Goal: Task Accomplishment & Management: Manage account settings

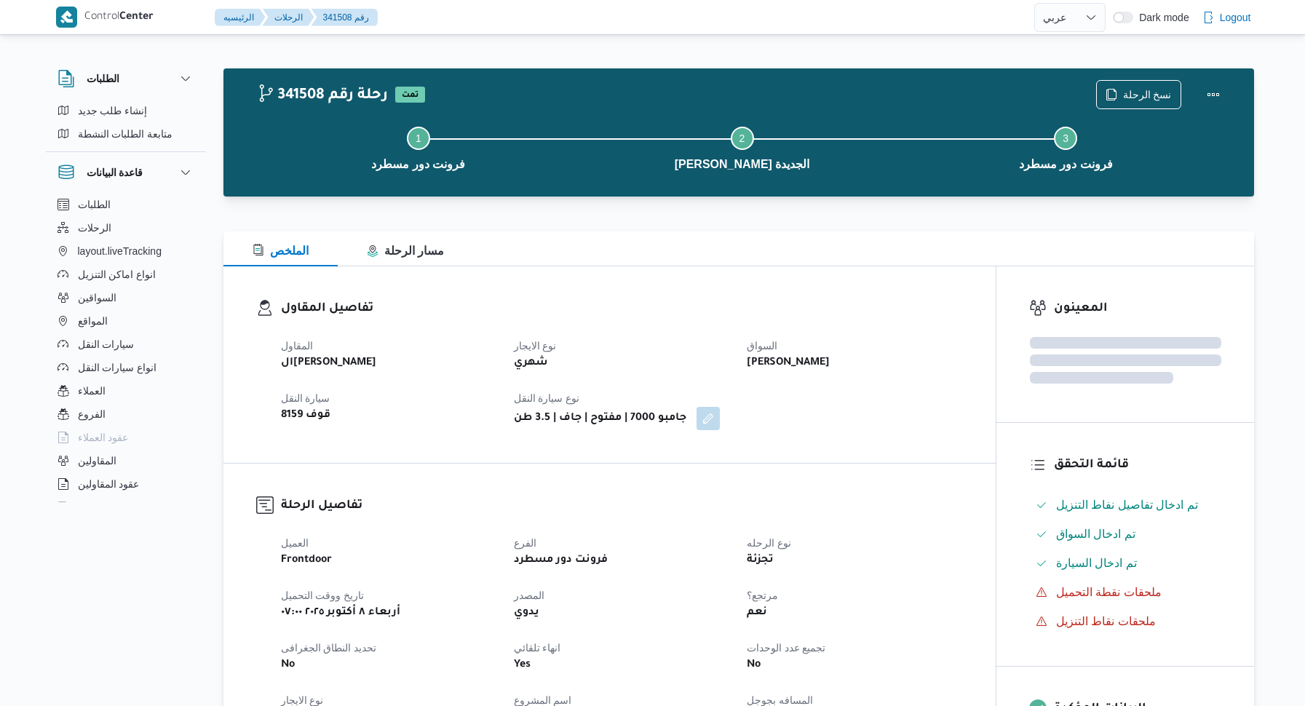
select select "ar"
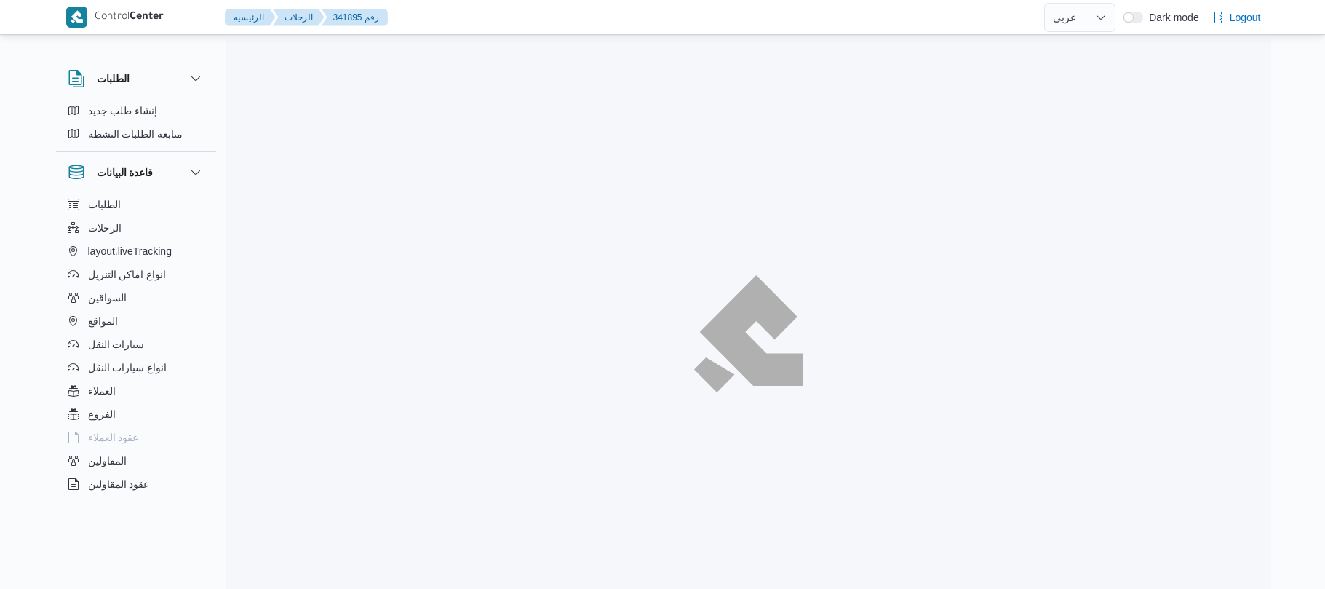
select select "ar"
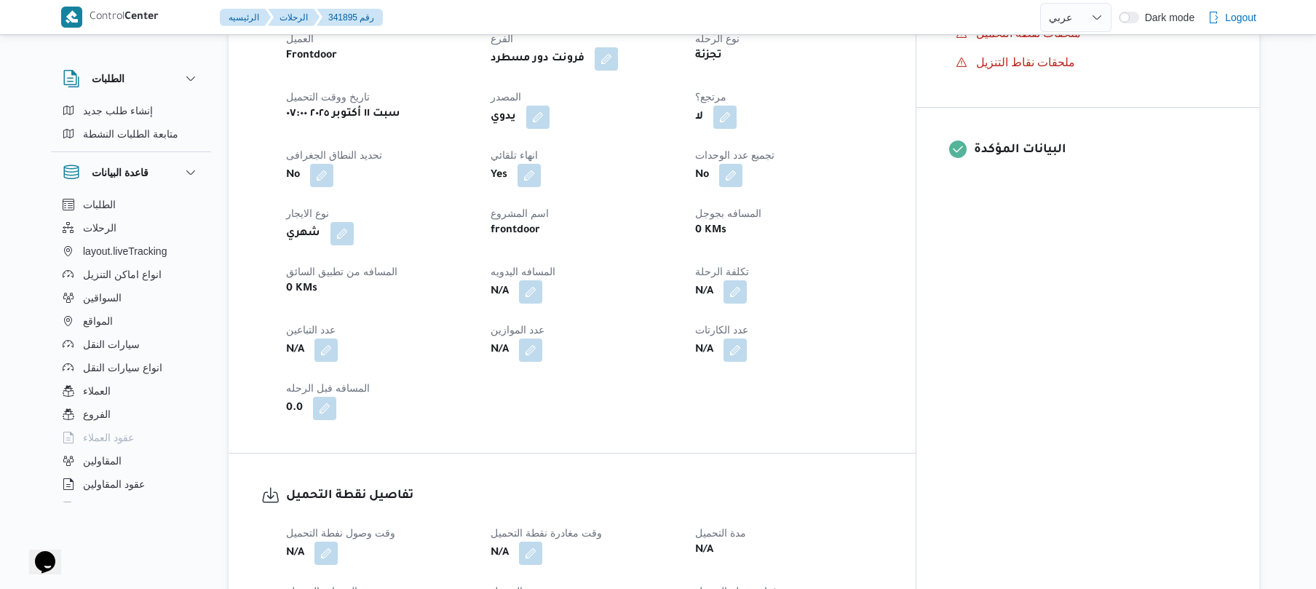
scroll to position [543, 0]
click at [550, 107] on button "button" at bounding box center [537, 118] width 23 height 23
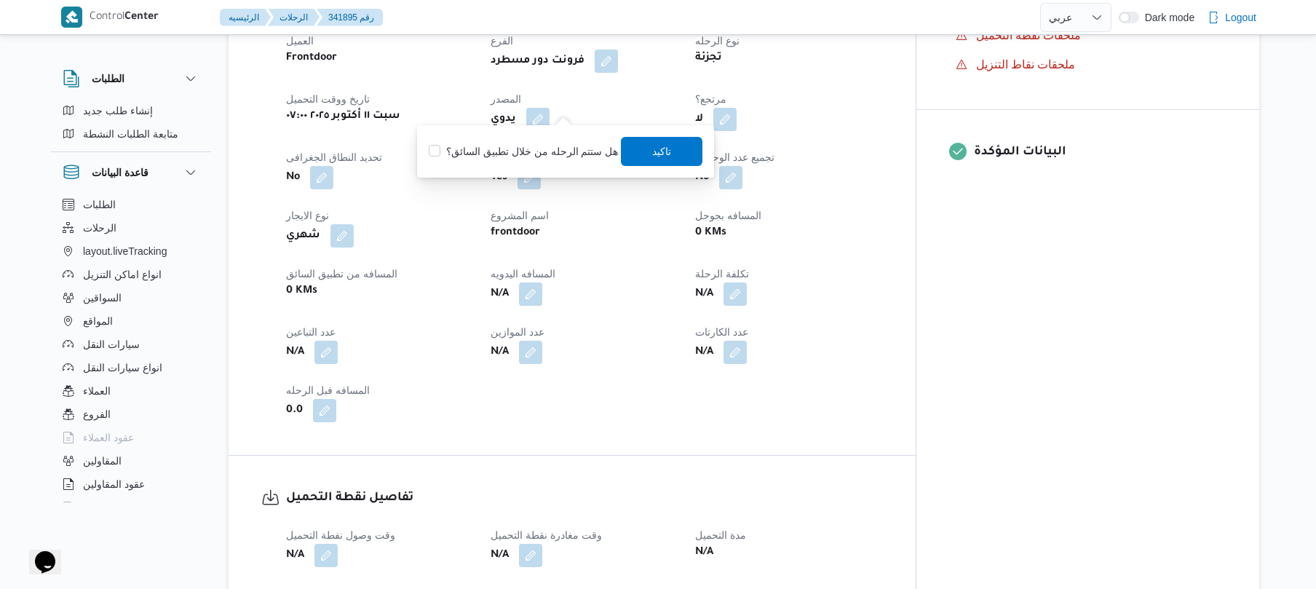
click at [553, 148] on label "هل ستتم الرحله من خلال تطبيق السائق؟" at bounding box center [523, 151] width 189 height 17
checkbox input "true"
click at [630, 151] on span "تاكيد" at bounding box center [663, 150] width 82 height 29
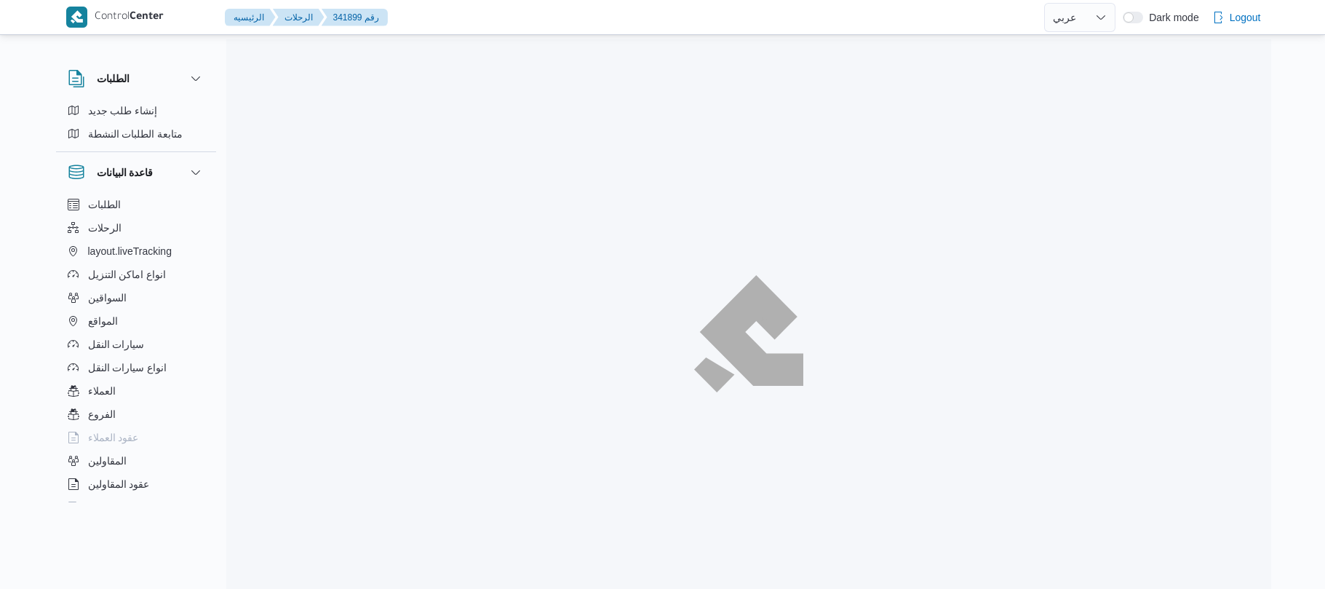
select select "ar"
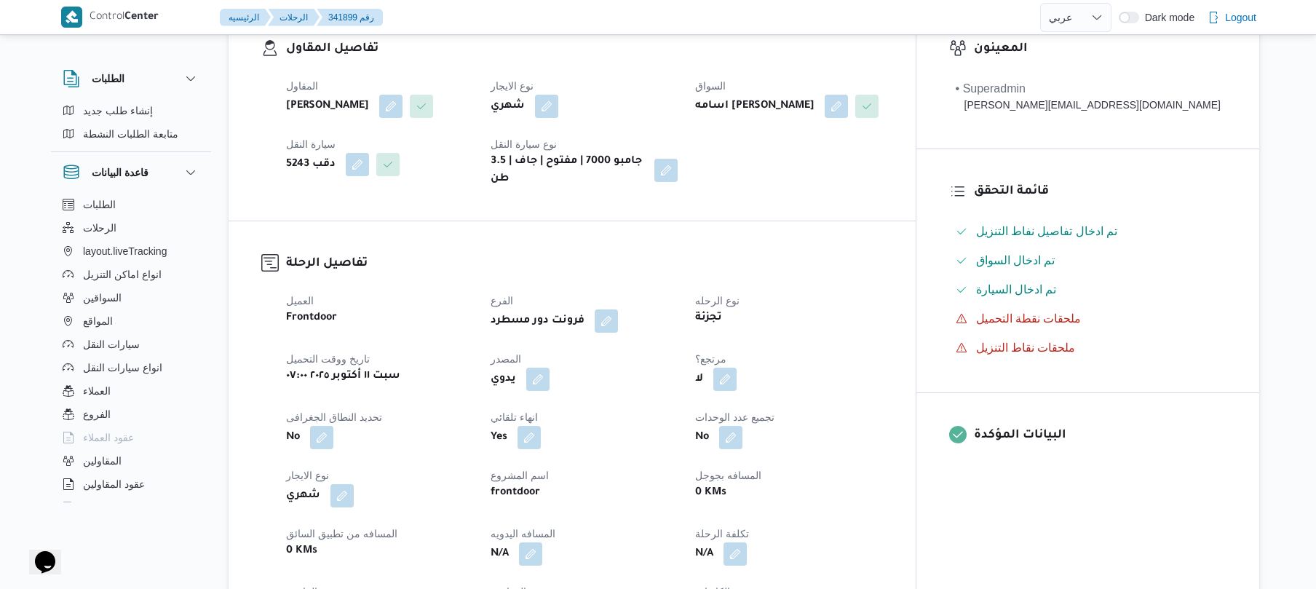
scroll to position [427, 0]
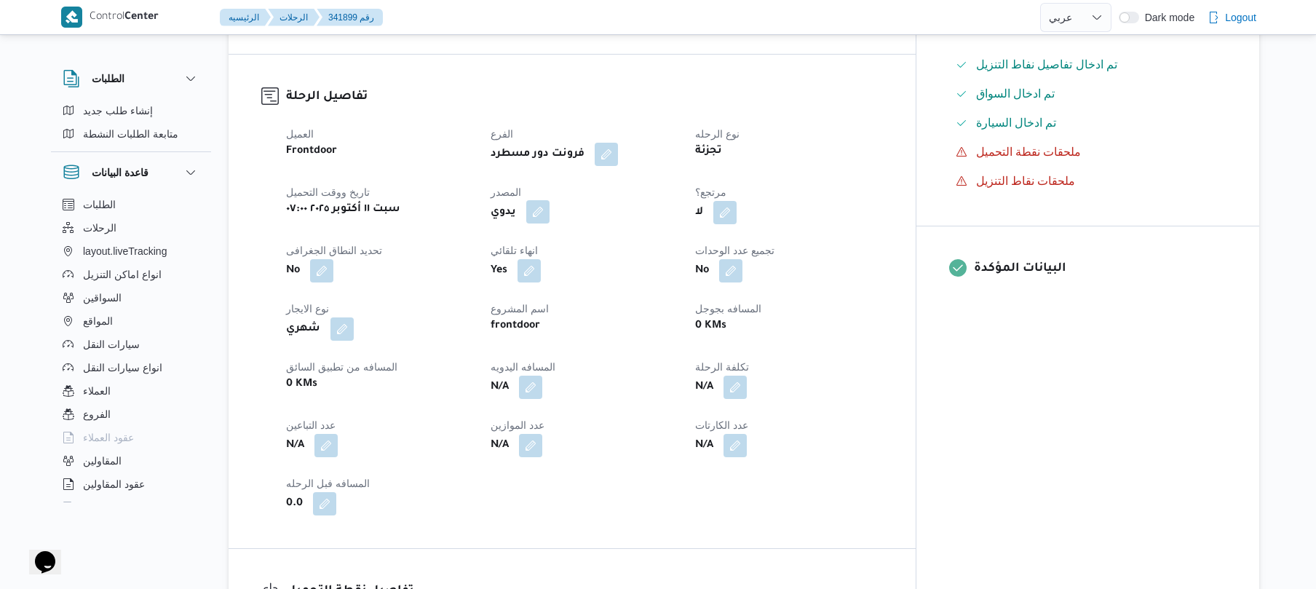
click at [550, 205] on button "button" at bounding box center [537, 211] width 23 height 23
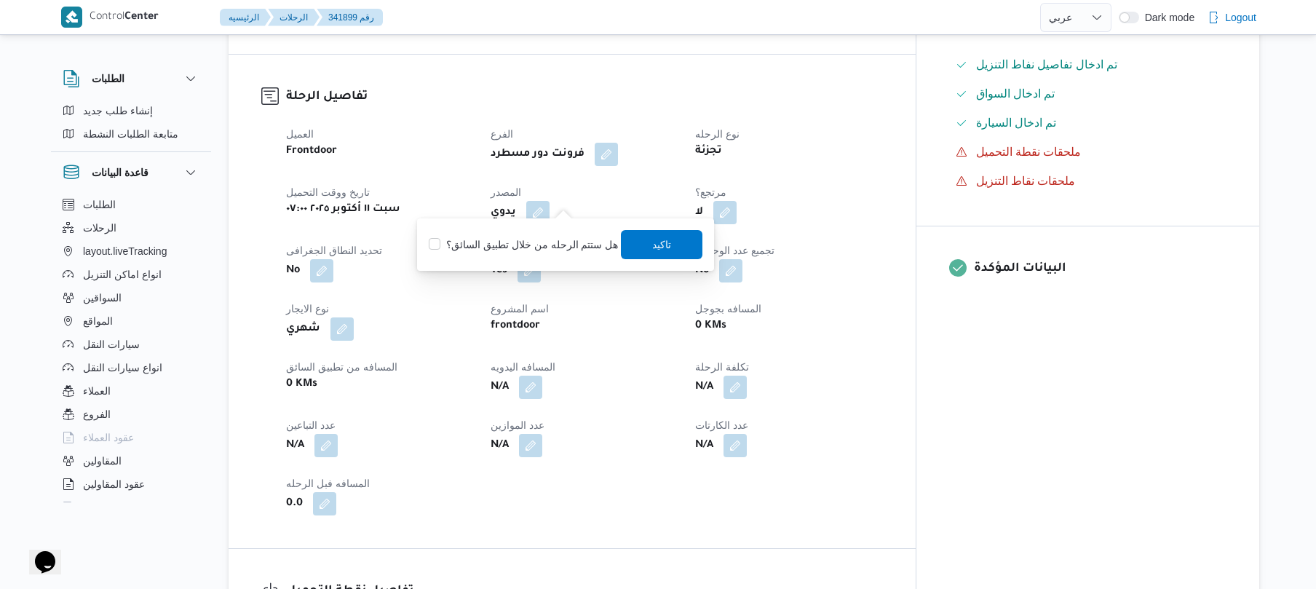
click at [548, 245] on label "هل ستتم الرحله من خلال تطبيق السائق؟" at bounding box center [523, 244] width 189 height 17
checkbox input "true"
click at [653, 239] on span "تاكيد" at bounding box center [662, 243] width 19 height 17
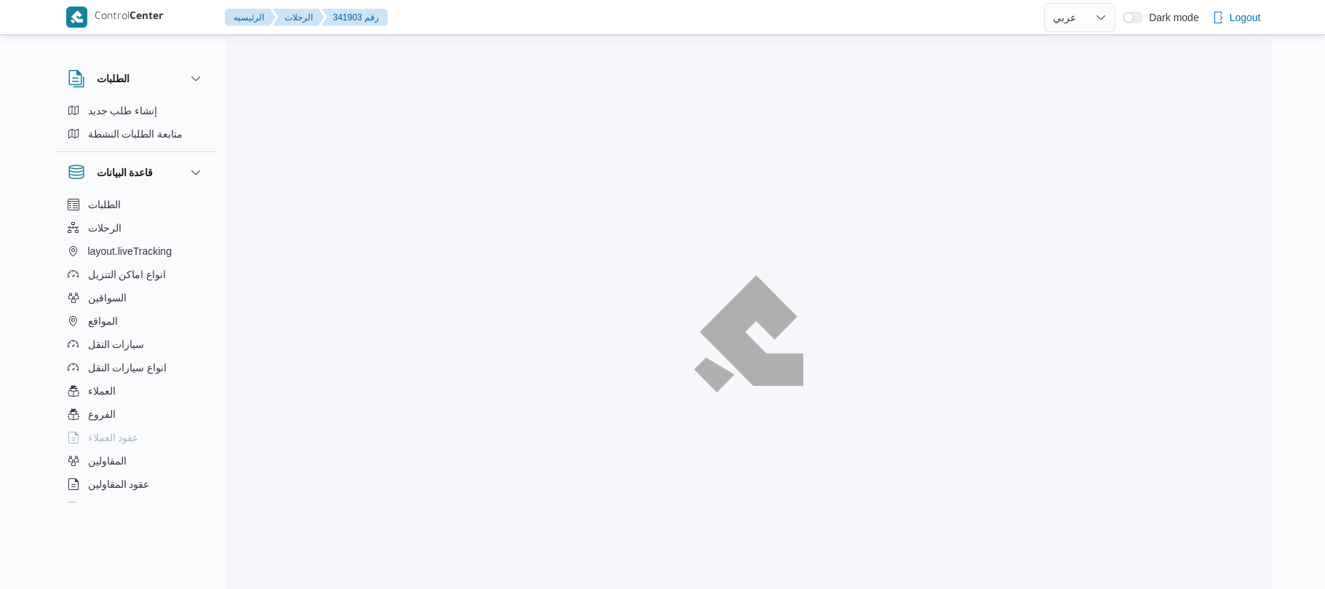
select select "ar"
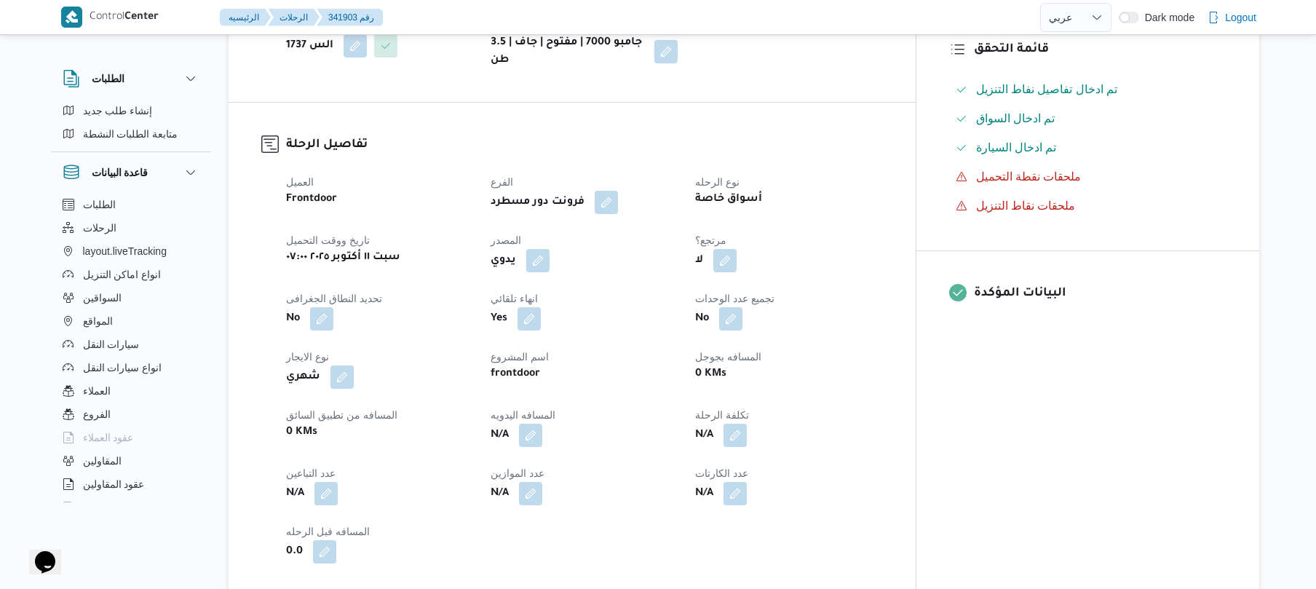
scroll to position [427, 0]
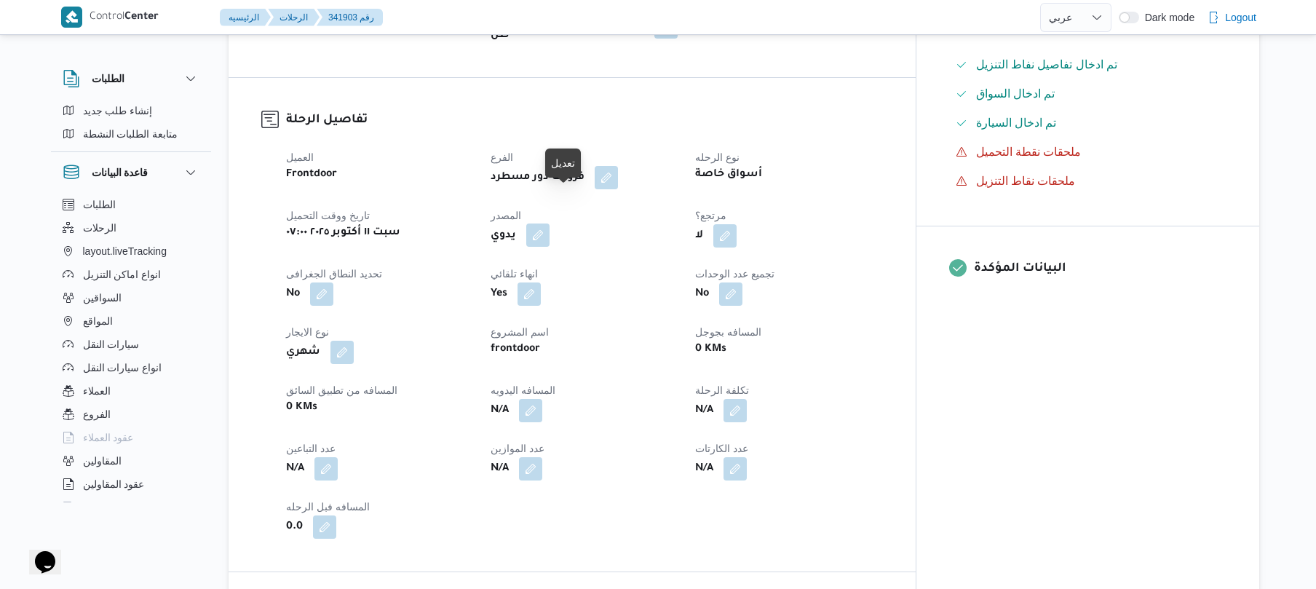
click at [550, 223] on button "button" at bounding box center [537, 234] width 23 height 23
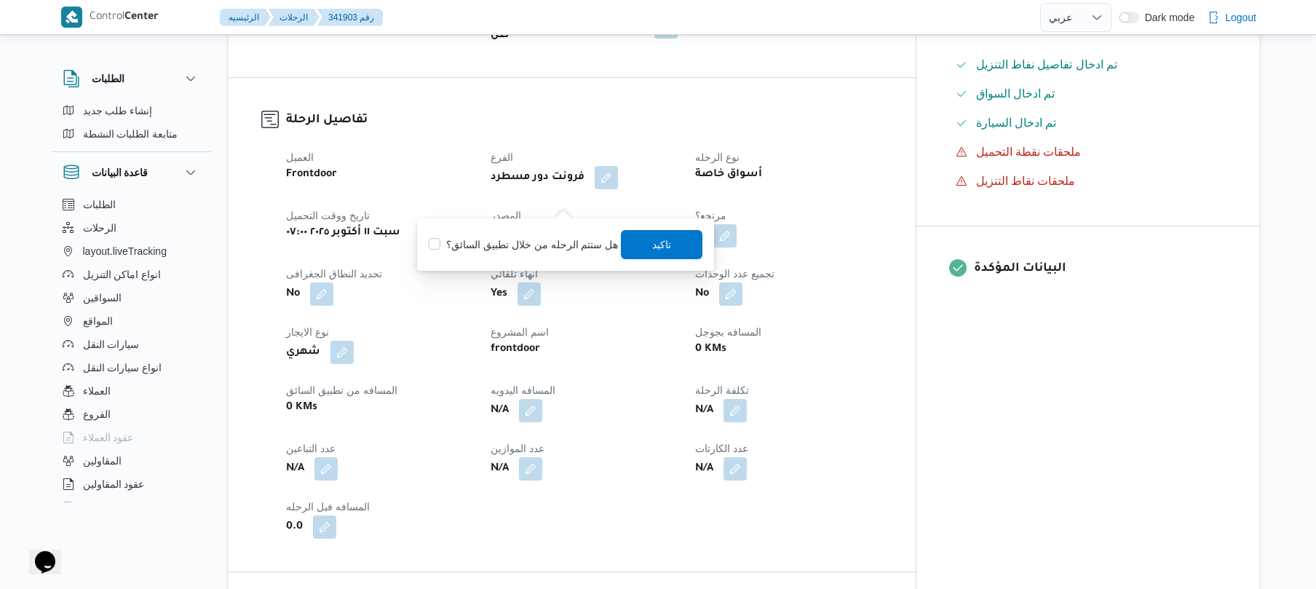
click at [545, 246] on label "هل ستتم الرحله من خلال تطبيق السائق؟" at bounding box center [523, 244] width 189 height 17
checkbox input "true"
click at [645, 242] on span "تاكيد" at bounding box center [663, 243] width 82 height 29
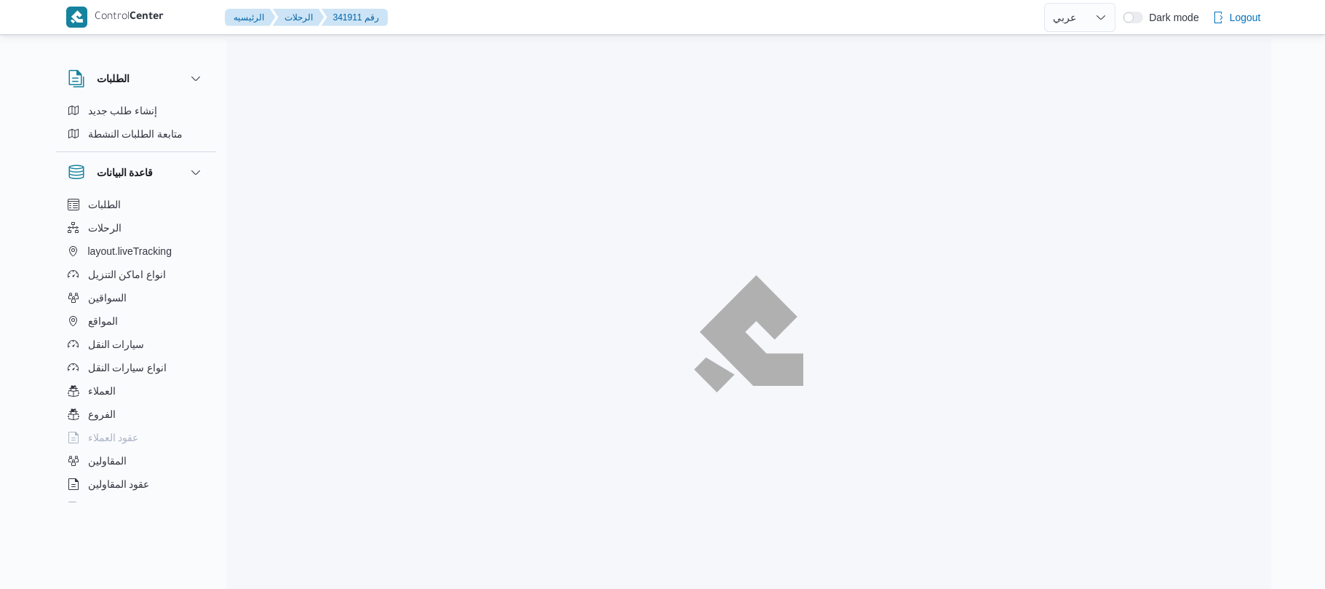
select select "ar"
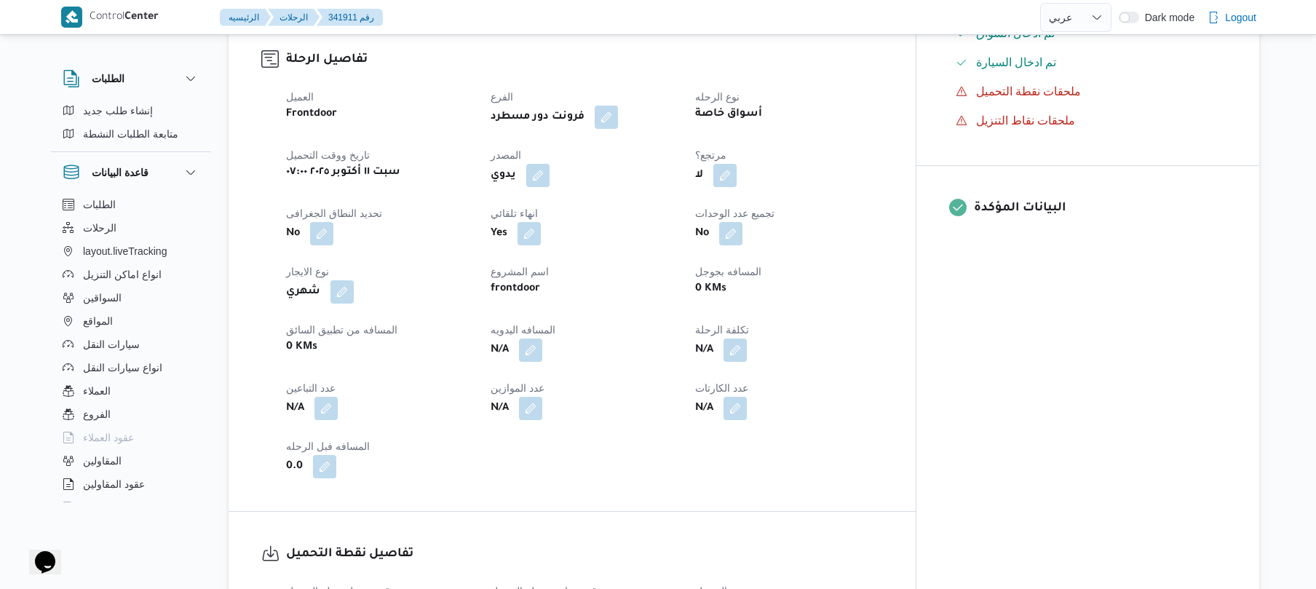
scroll to position [427, 0]
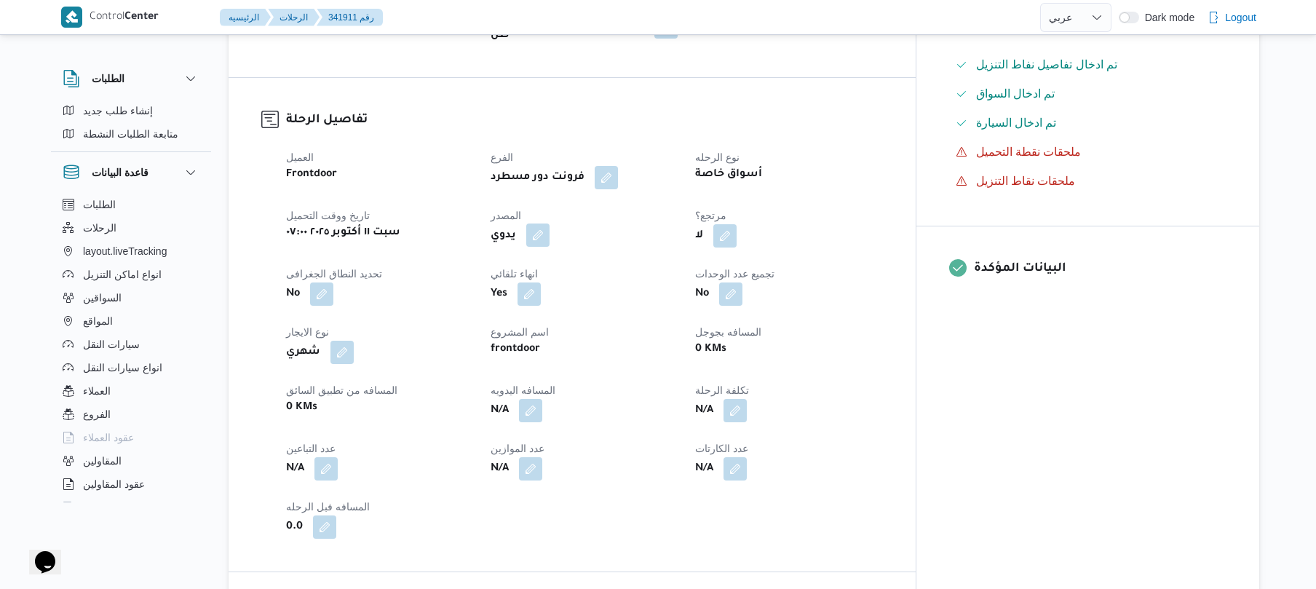
click at [550, 227] on button "button" at bounding box center [537, 234] width 23 height 23
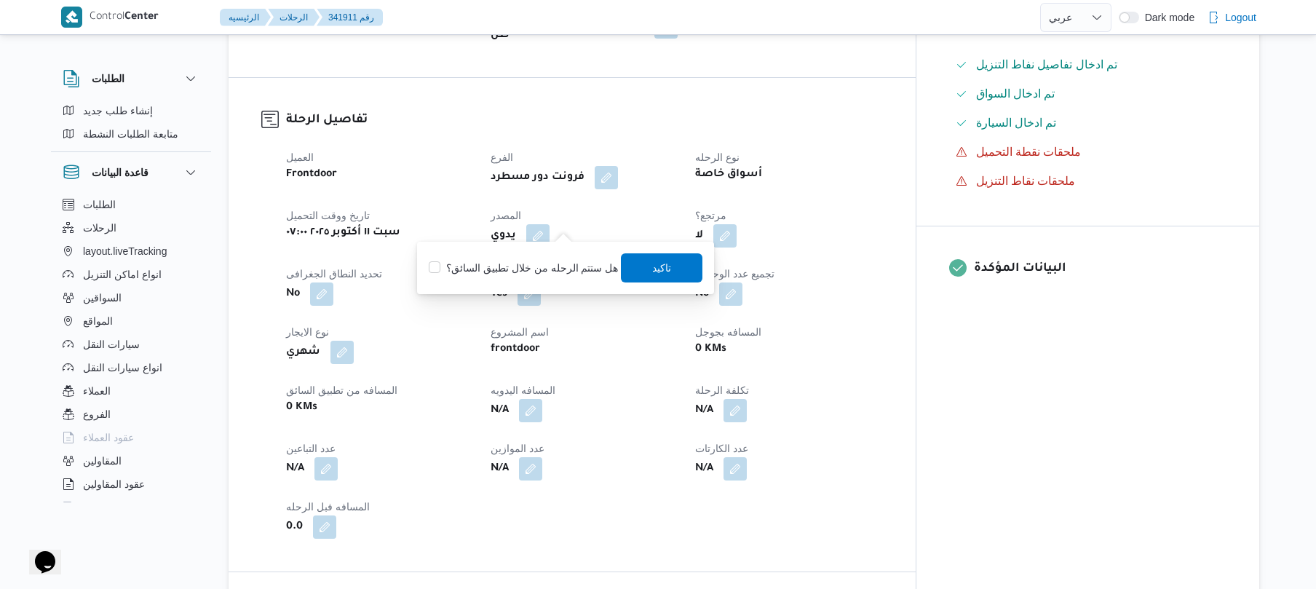
click at [551, 265] on label "هل ستتم الرحله من خلال تطبيق السائق؟" at bounding box center [523, 267] width 189 height 17
checkbox input "true"
click at [653, 269] on span "تاكيد" at bounding box center [662, 266] width 19 height 17
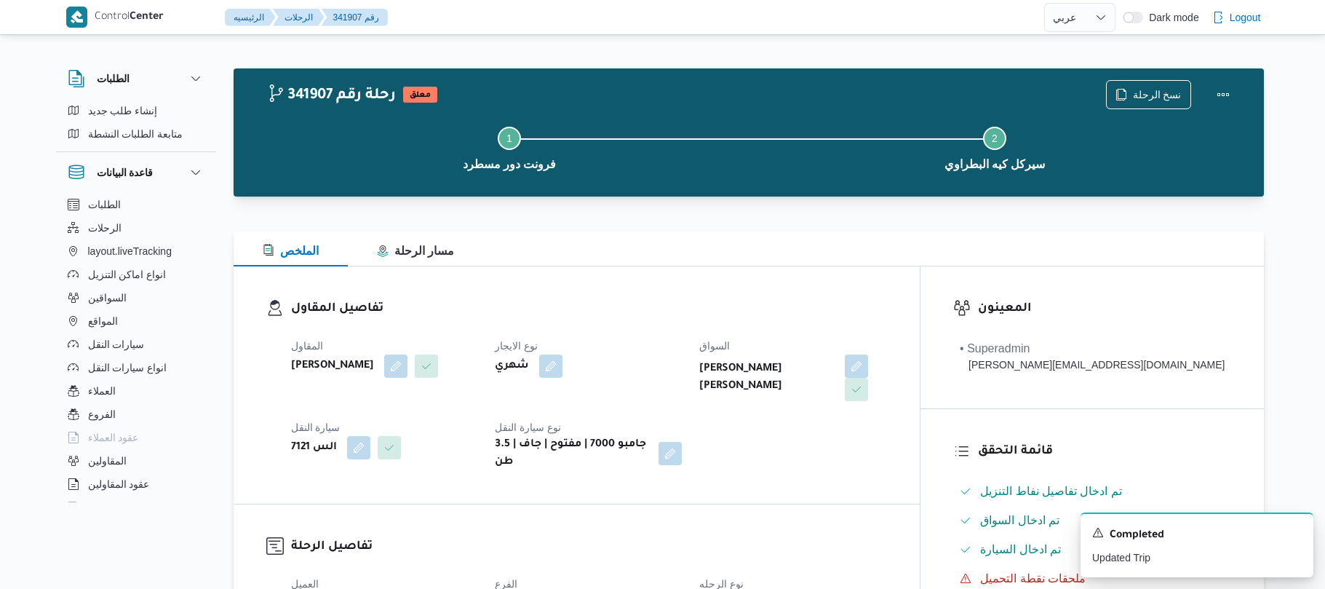
select select "ar"
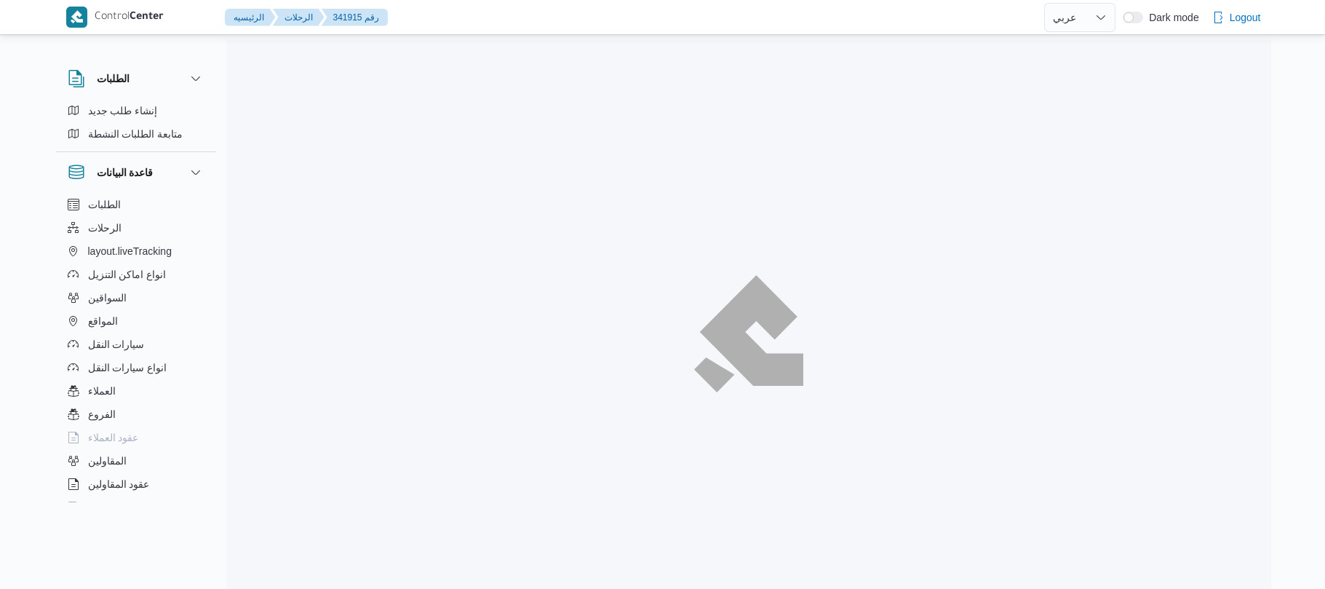
select select "ar"
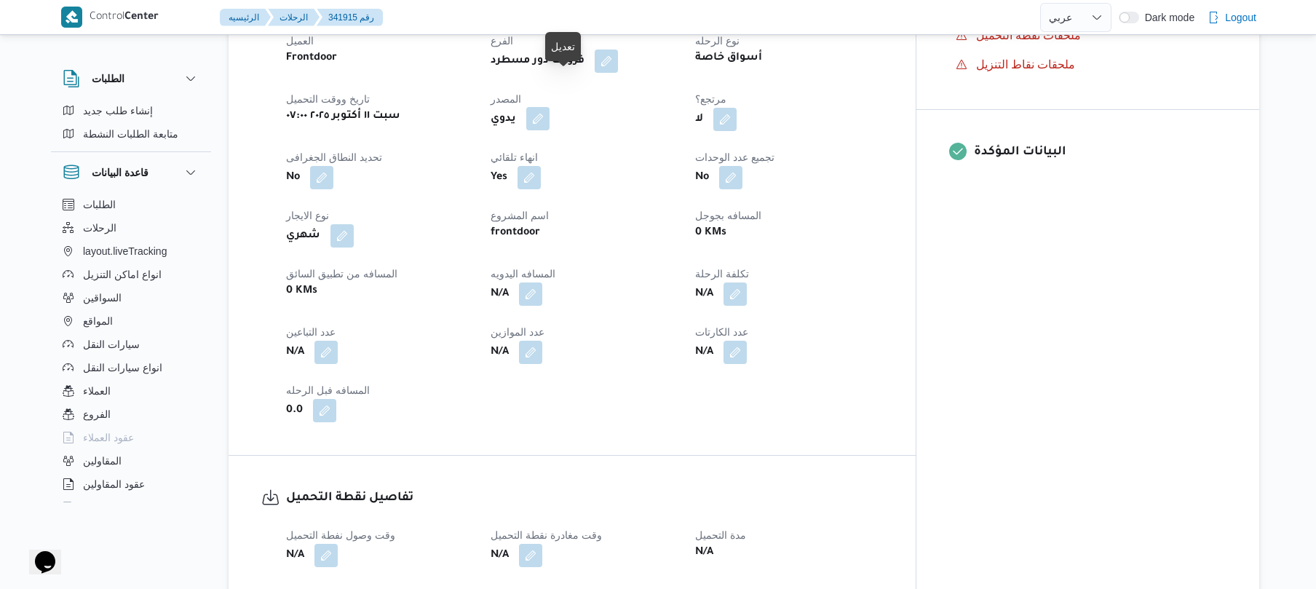
click at [550, 107] on button "button" at bounding box center [537, 118] width 23 height 23
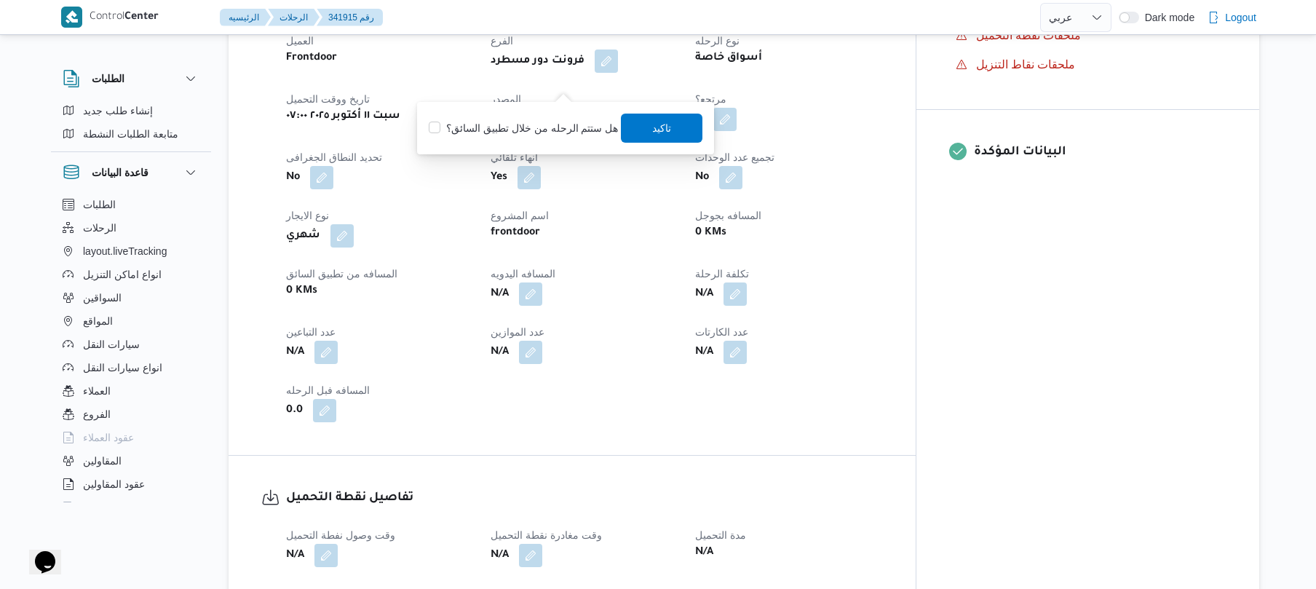
click at [537, 127] on label "هل ستتم الرحله من خلال تطبيق السائق؟" at bounding box center [523, 127] width 189 height 17
checkbox input "true"
click at [676, 124] on span "تاكيد" at bounding box center [663, 127] width 82 height 29
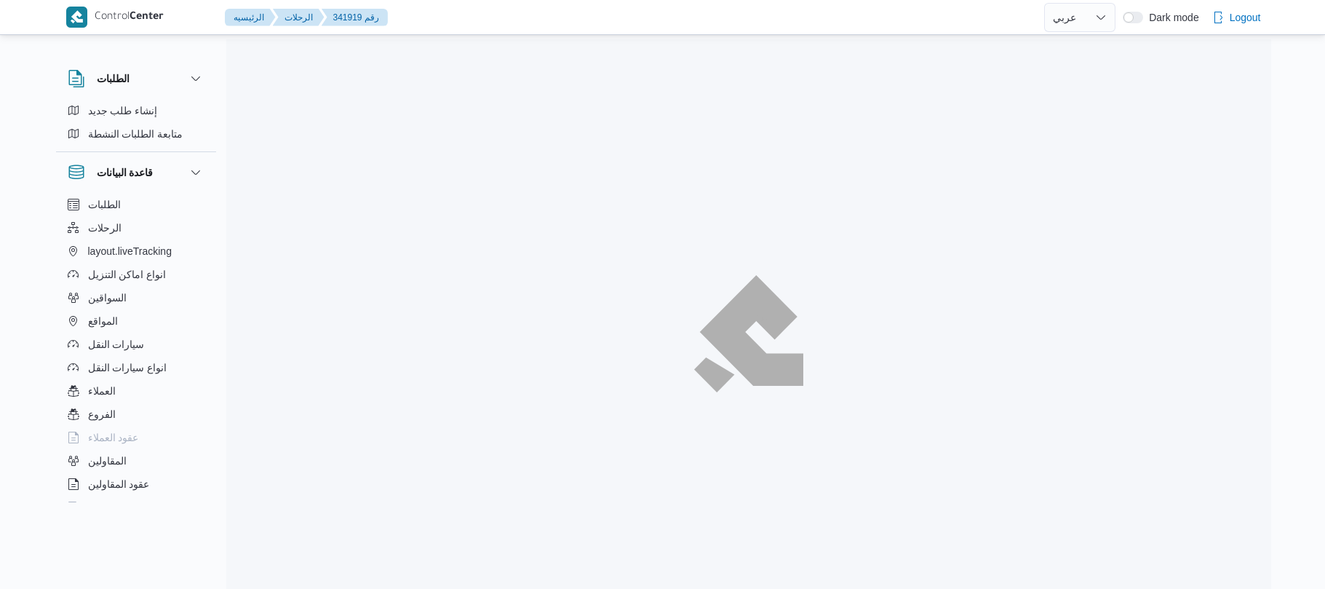
select select "ar"
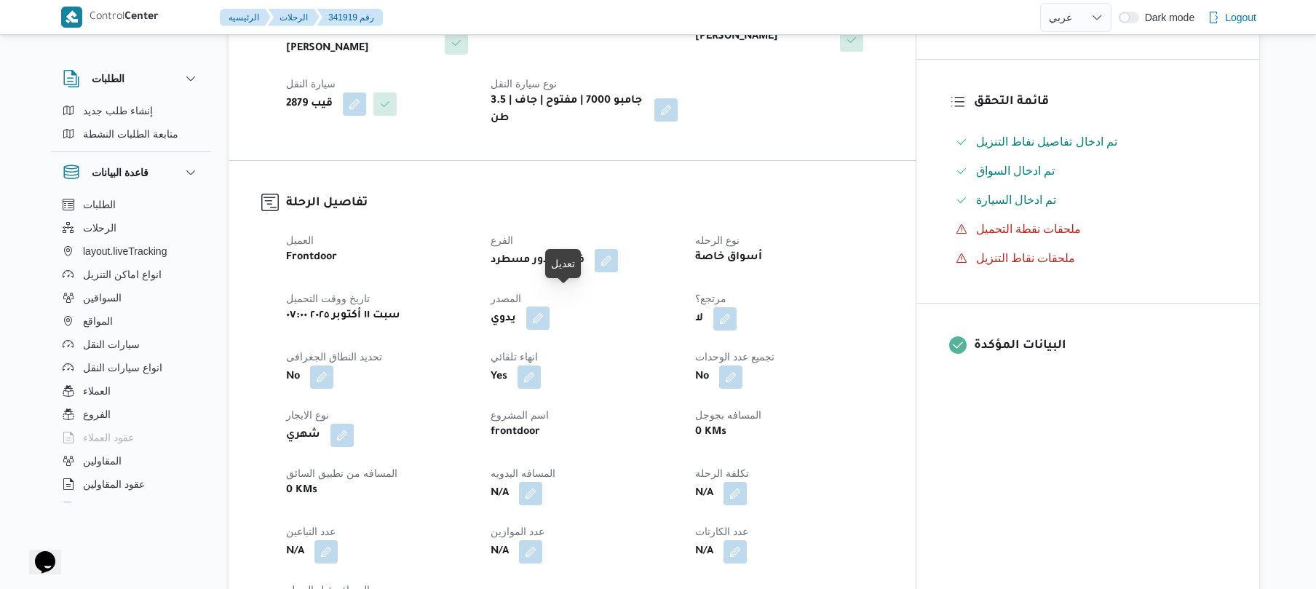
click at [550, 306] on button "button" at bounding box center [537, 317] width 23 height 23
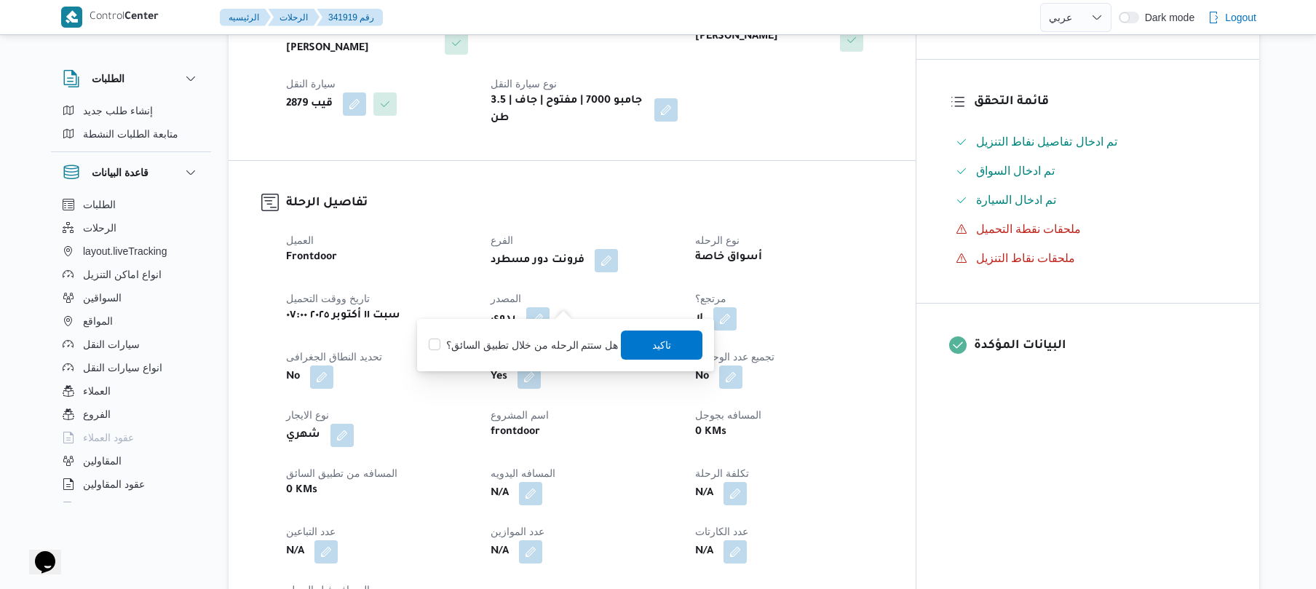
click at [541, 355] on div "هل ستتم الرحله من خلال تطبيق السائق؟ [GEOGRAPHIC_DATA]" at bounding box center [565, 345] width 277 height 32
click at [544, 350] on label "هل ستتم الرحله من خلال تطبيق السائق؟" at bounding box center [523, 344] width 189 height 17
checkbox input "true"
click at [641, 346] on span "تاكيد" at bounding box center [663, 344] width 82 height 29
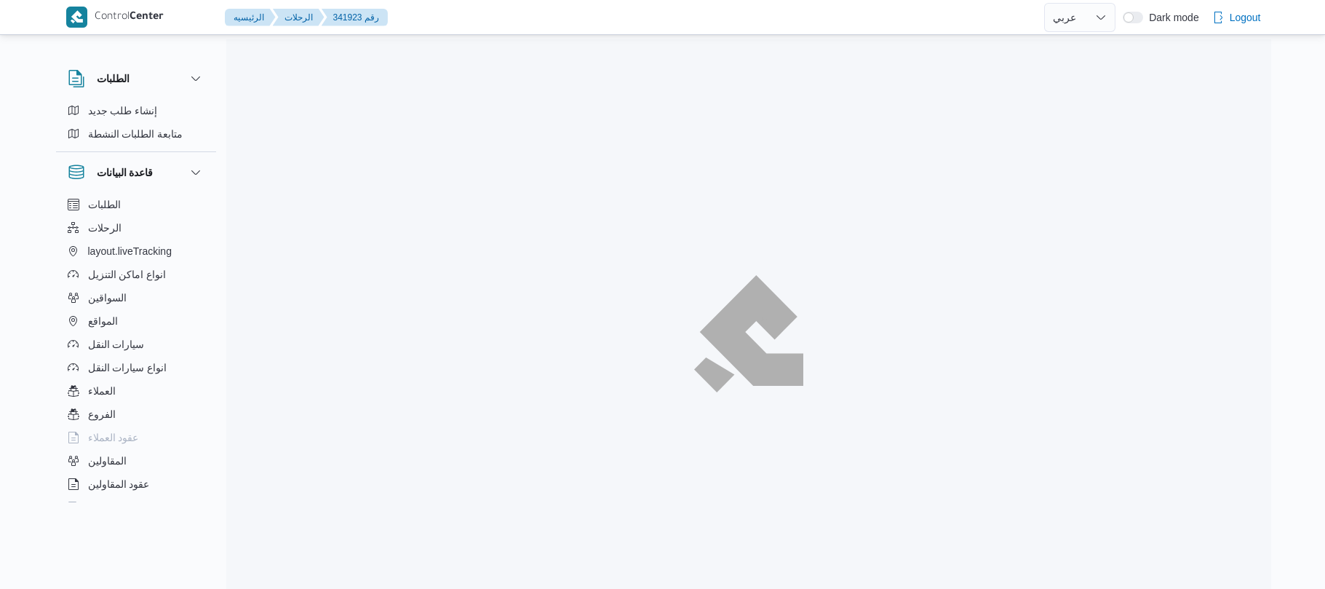
select select "ar"
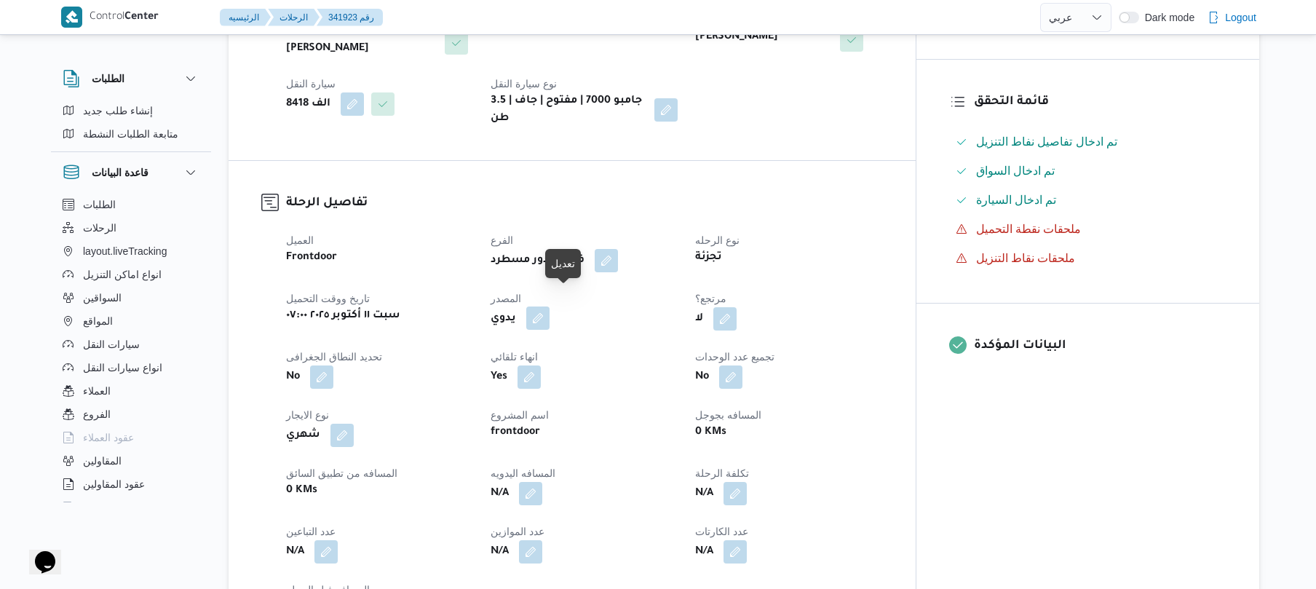
click at [550, 306] on button "button" at bounding box center [537, 317] width 23 height 23
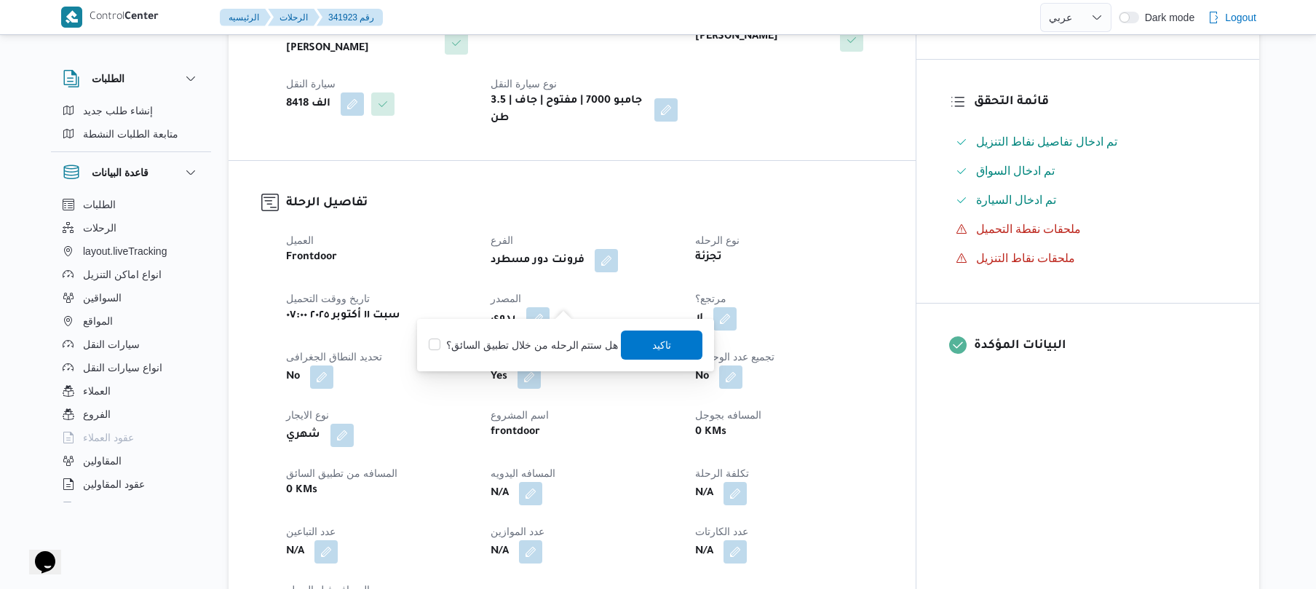
click at [530, 348] on label "هل ستتم الرحله من خلال تطبيق السائق؟" at bounding box center [523, 344] width 189 height 17
checkbox input "true"
click at [670, 341] on span "تاكيد" at bounding box center [663, 344] width 82 height 29
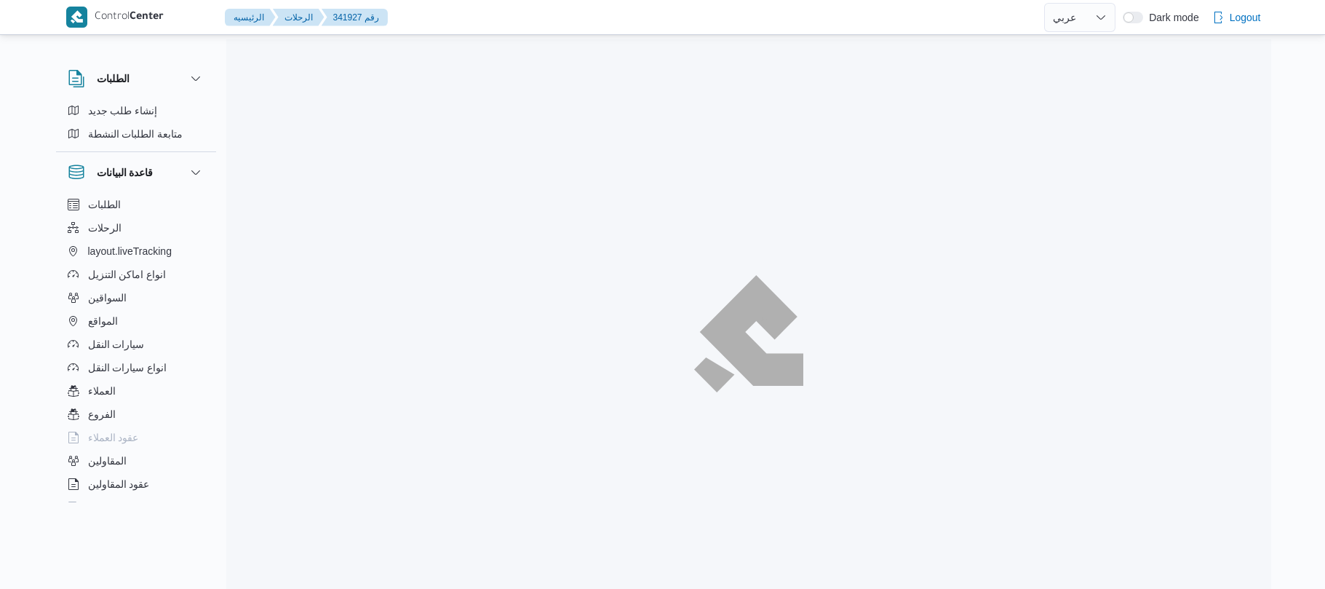
select select "ar"
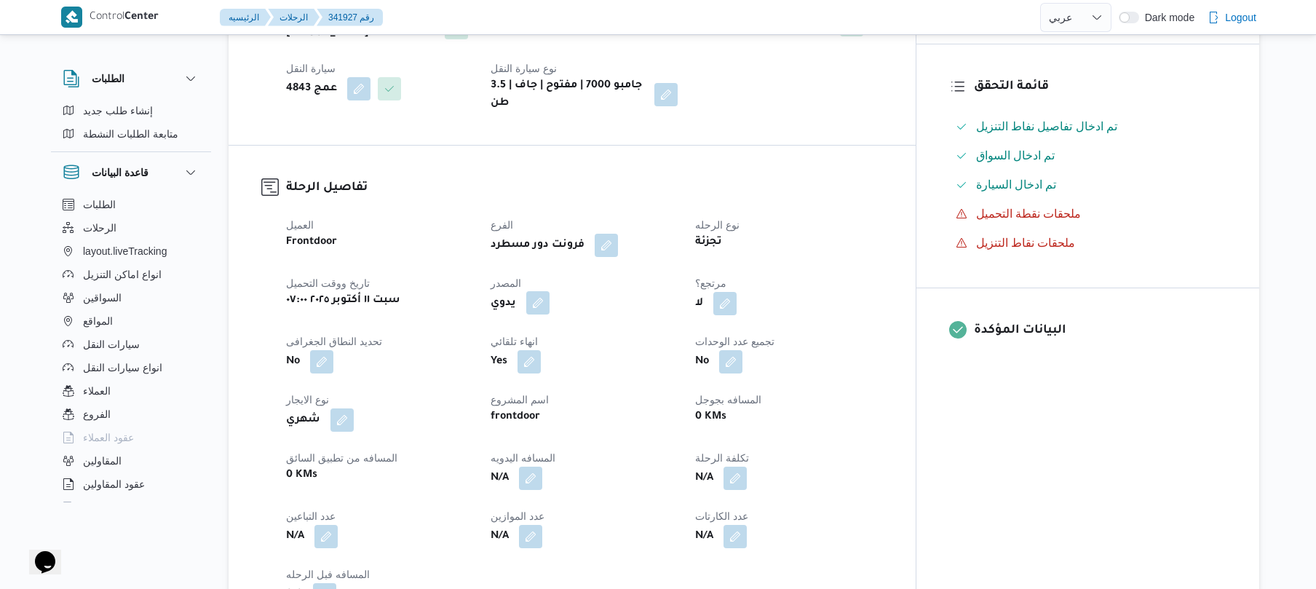
click at [550, 291] on button "button" at bounding box center [537, 302] width 23 height 23
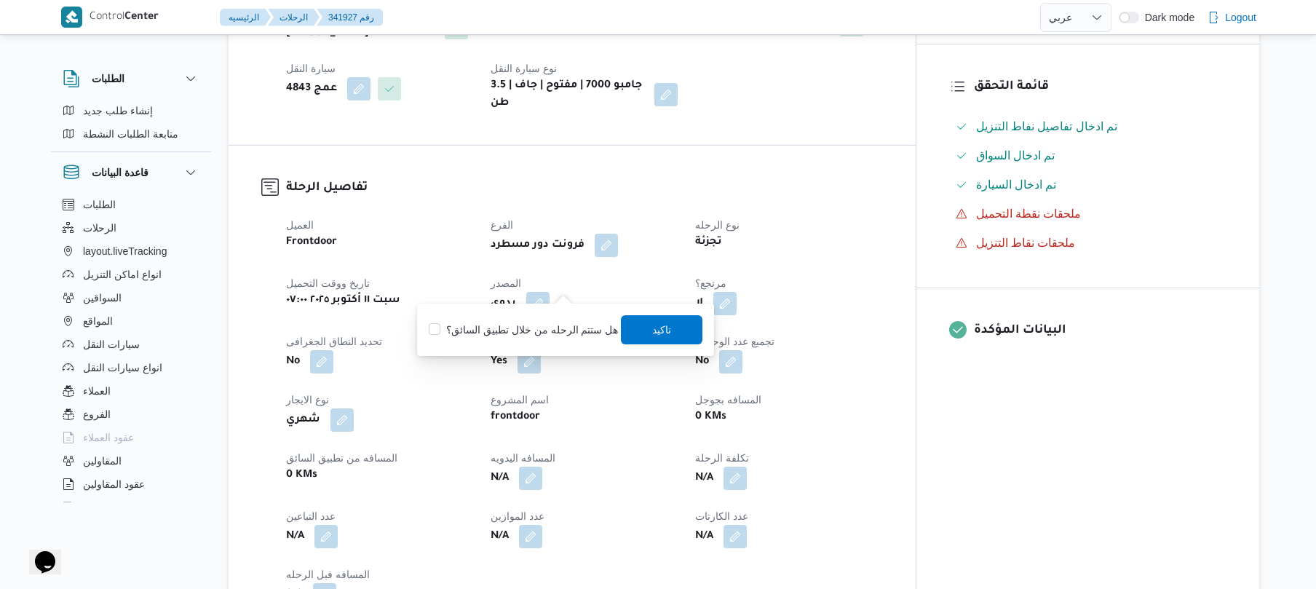
click at [557, 332] on label "هل ستتم الرحله من خلال تطبيق السائق؟" at bounding box center [523, 329] width 189 height 17
checkbox input "true"
click at [671, 327] on span "تاكيد" at bounding box center [663, 328] width 82 height 29
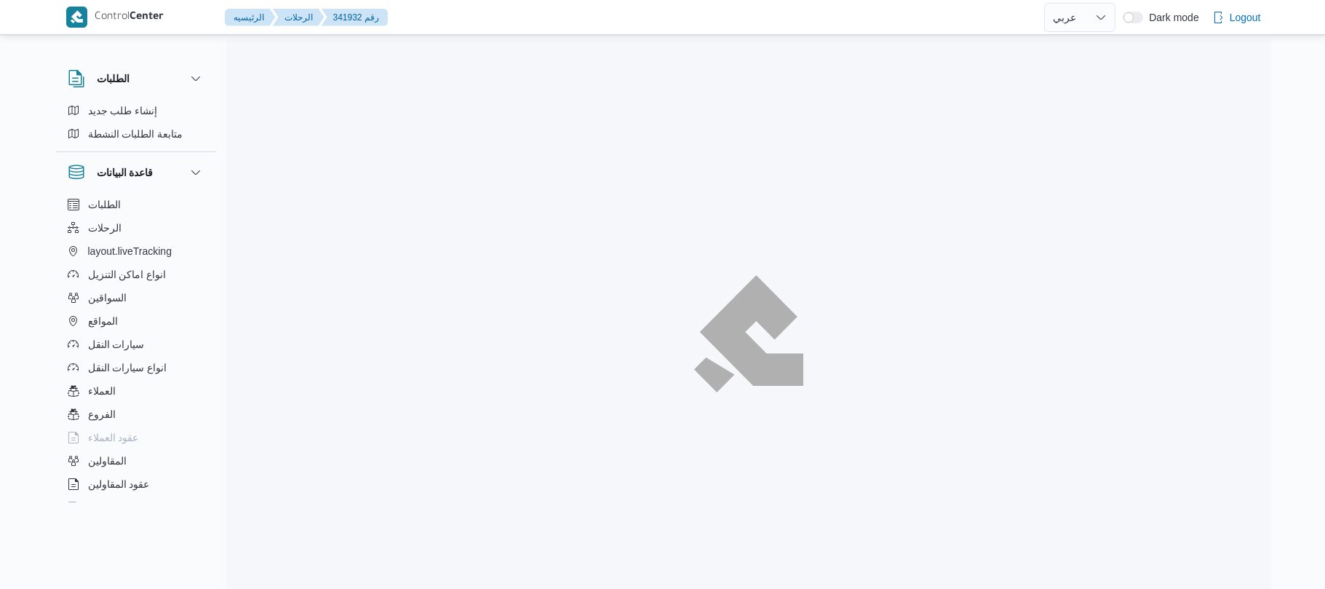
select select "ar"
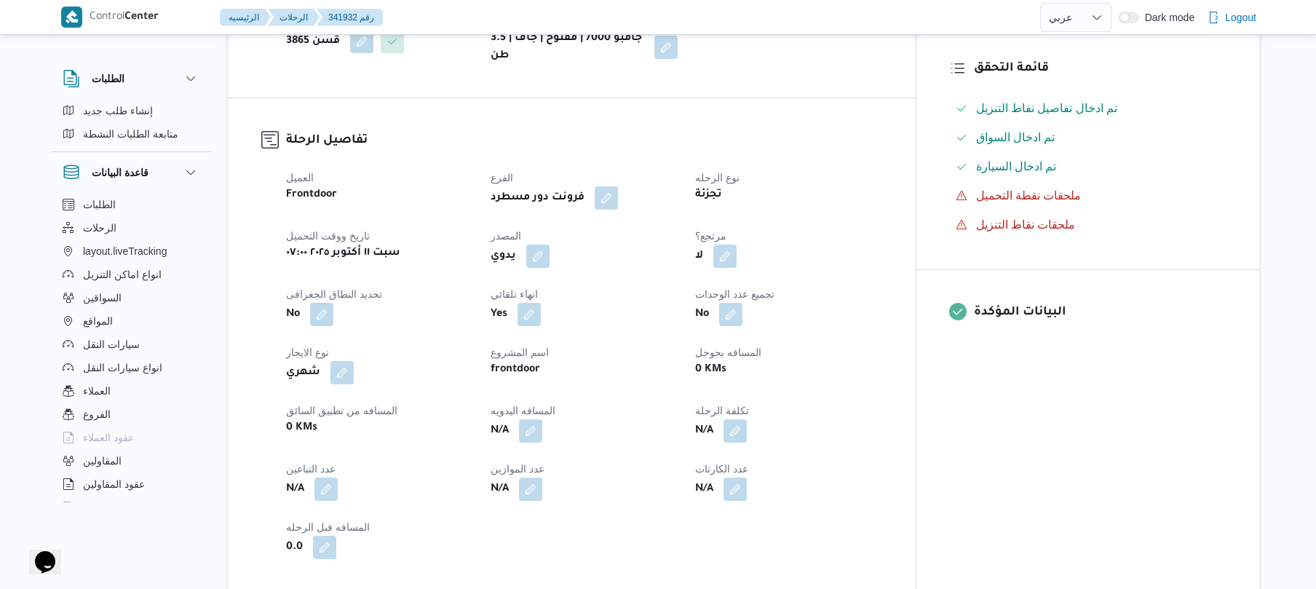
scroll to position [388, 0]
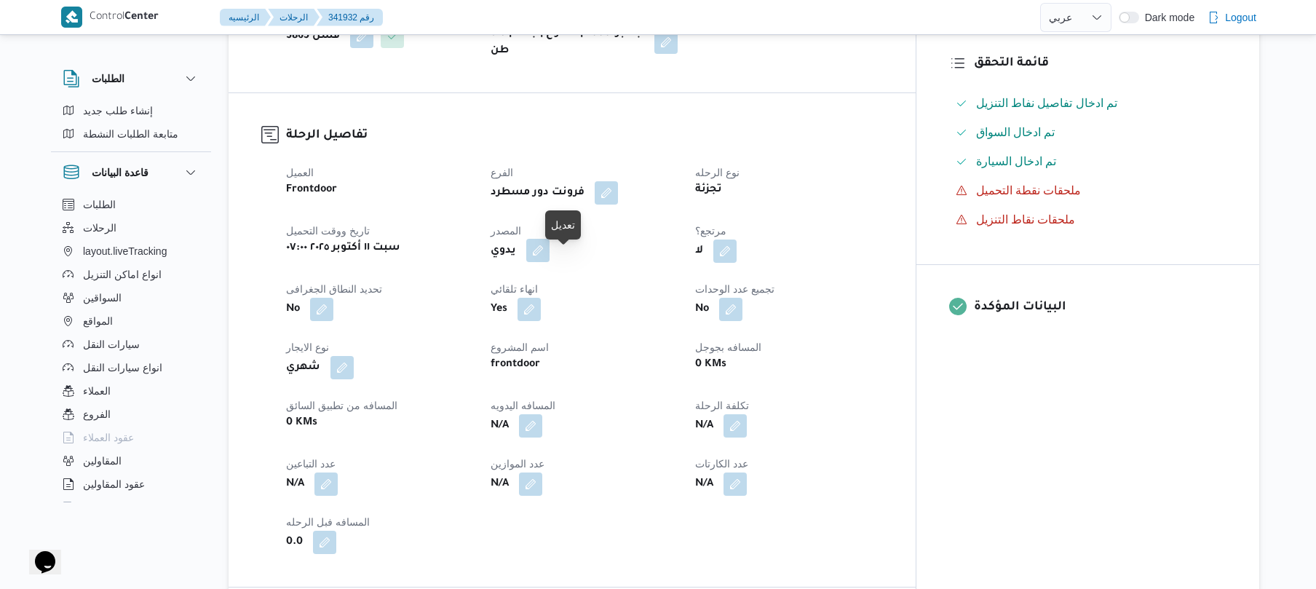
click at [550, 259] on button "button" at bounding box center [537, 250] width 23 height 23
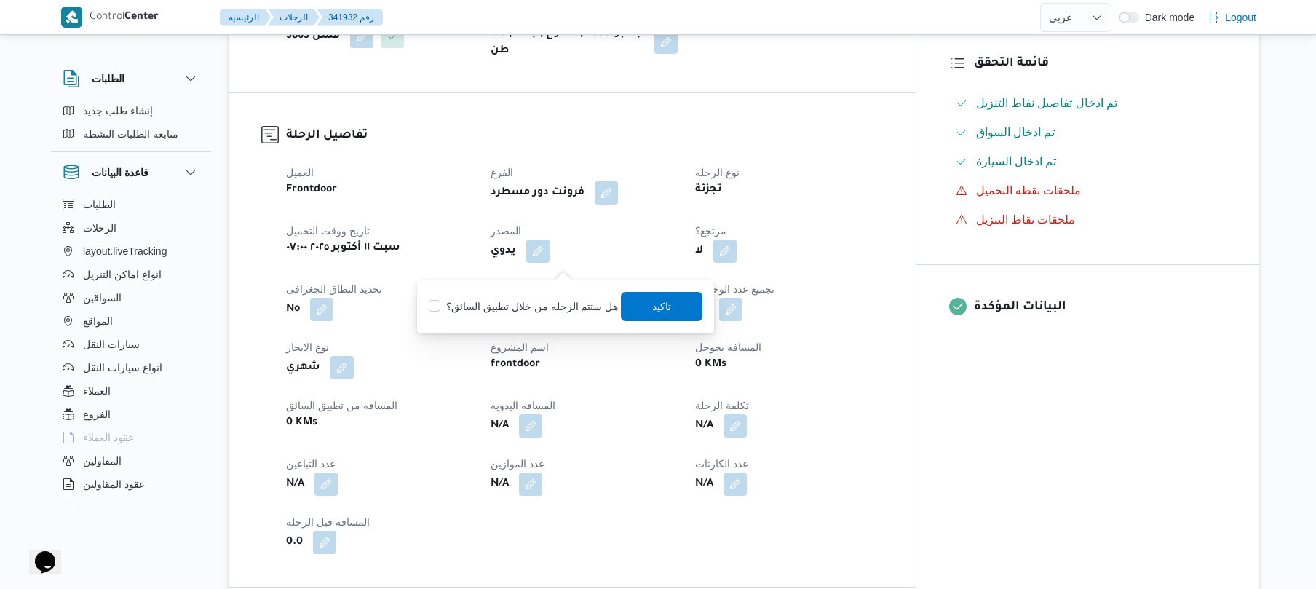
click at [555, 304] on label "هل ستتم الرحله من خلال تطبيق السائق؟" at bounding box center [523, 306] width 189 height 17
checkbox input "true"
drag, startPoint x: 662, startPoint y: 318, endPoint x: 664, endPoint y: 307, distance: 11.3
click at [662, 317] on span "تاكيد" at bounding box center [663, 306] width 82 height 29
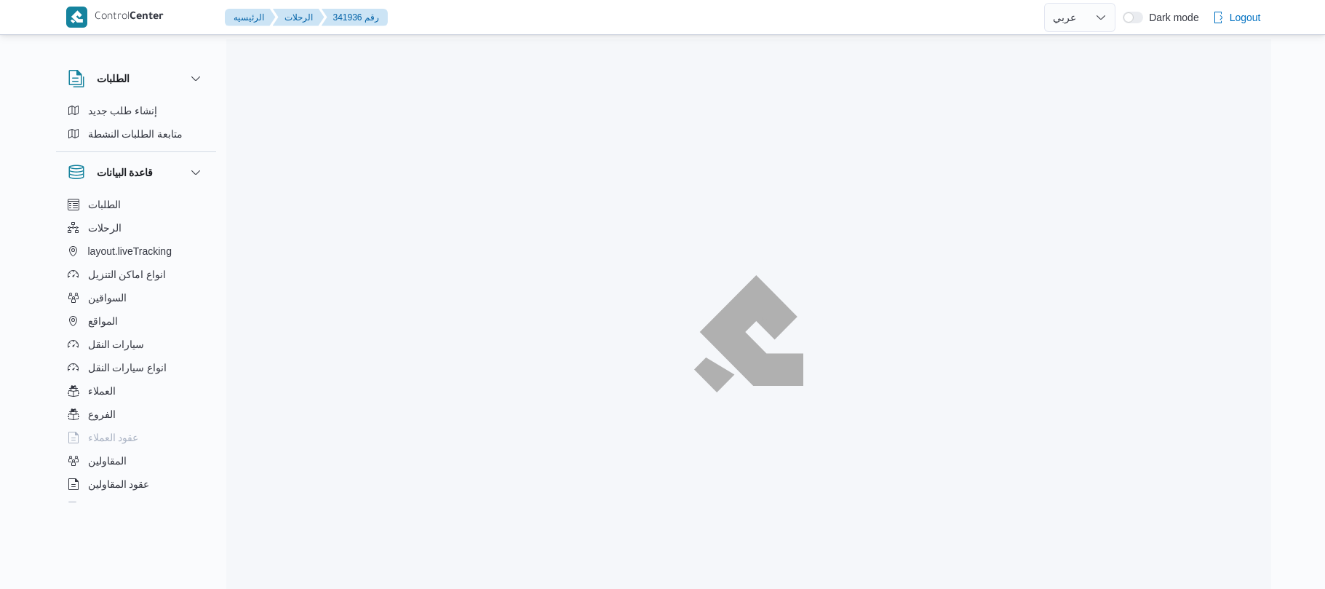
select select "ar"
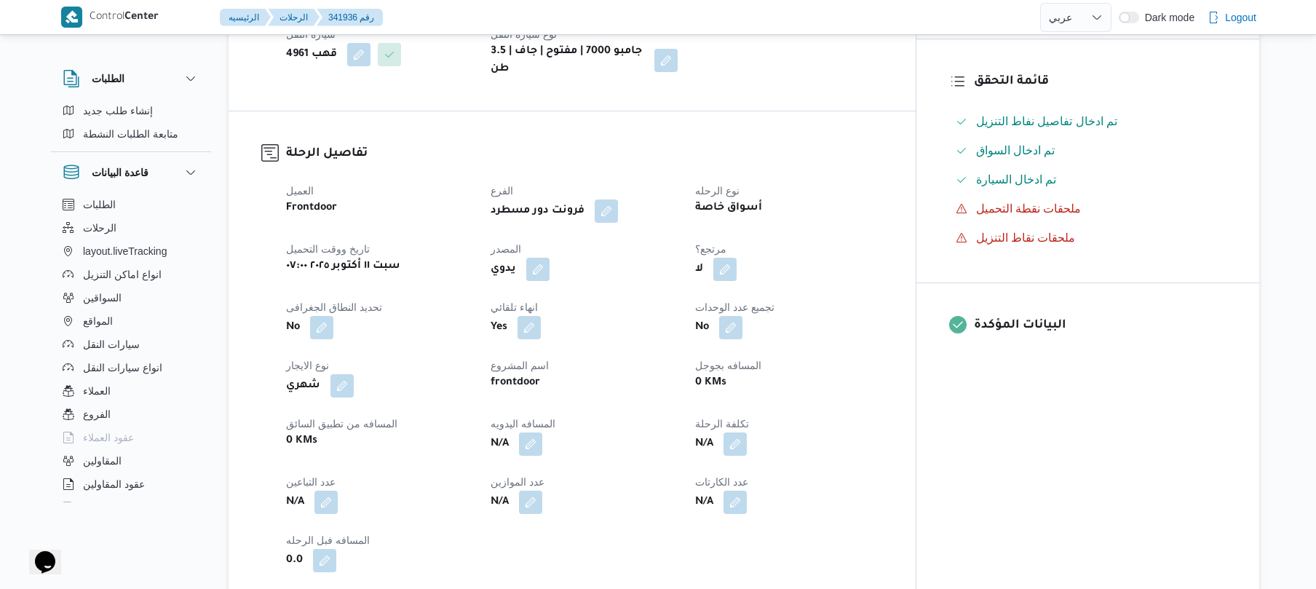
scroll to position [427, 0]
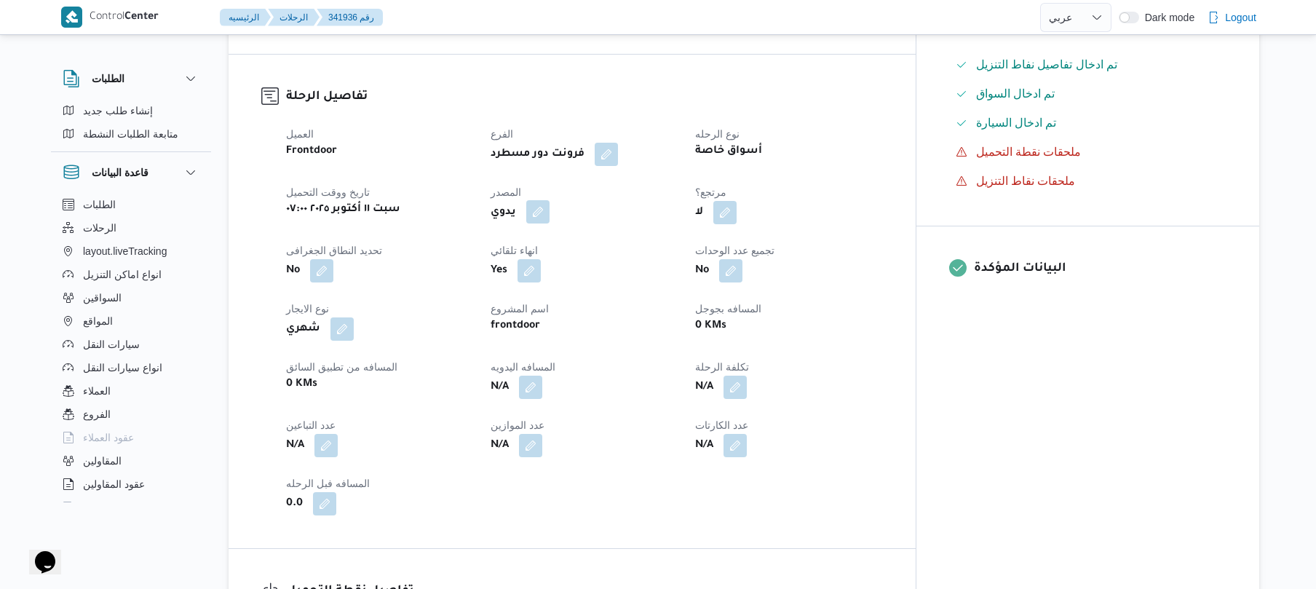
click at [550, 223] on button "button" at bounding box center [537, 211] width 23 height 23
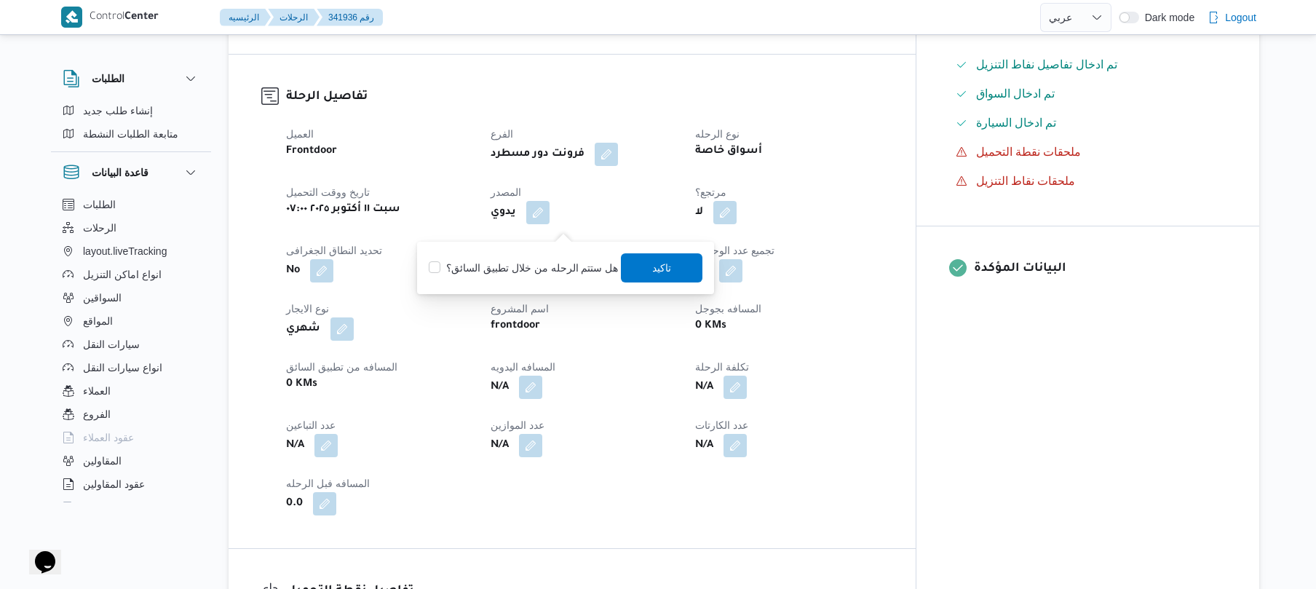
click at [531, 278] on div "هل ستتم الرحله من خلال تطبيق السائق؟ تاكيد" at bounding box center [565, 268] width 277 height 32
click at [537, 274] on label "هل ستتم الرحله من خلال تطبيق السائق؟" at bounding box center [523, 267] width 189 height 17
checkbox input "true"
click at [670, 271] on span "تاكيد" at bounding box center [663, 267] width 82 height 29
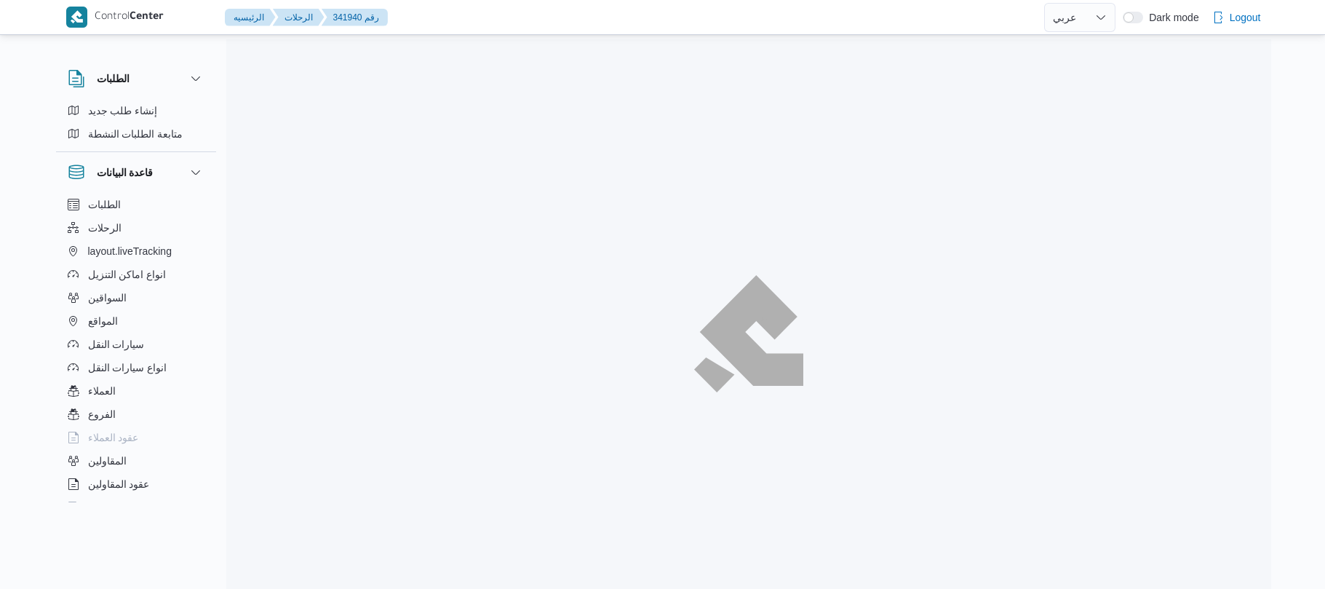
select select "ar"
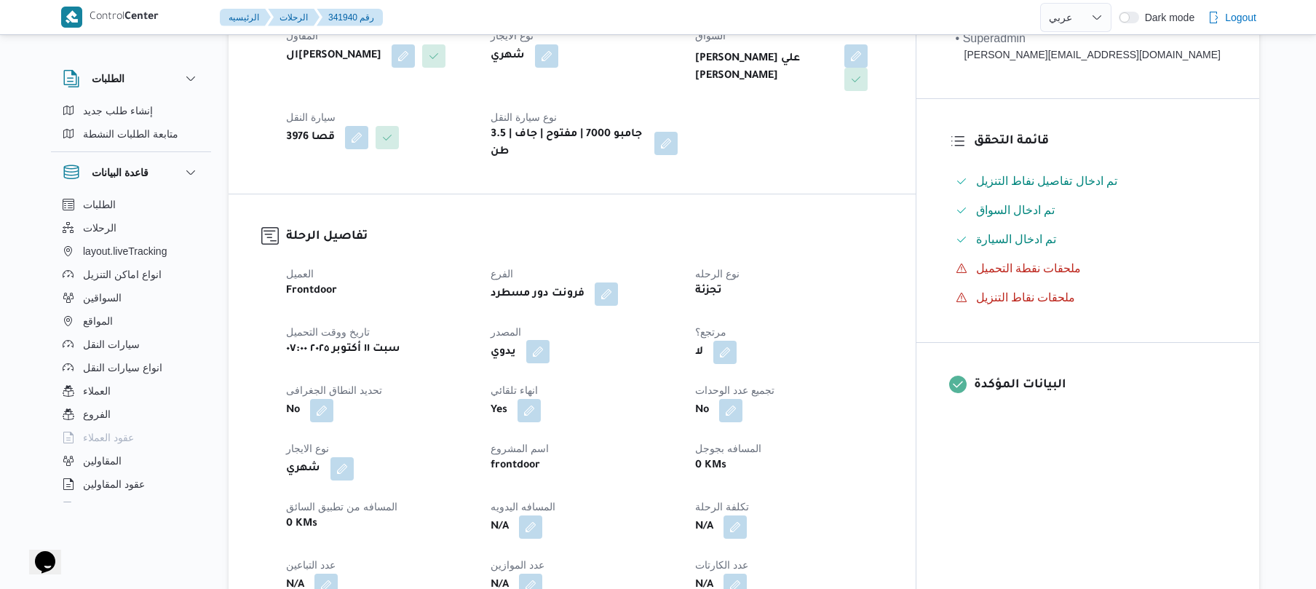
click at [550, 342] on button "button" at bounding box center [537, 351] width 23 height 23
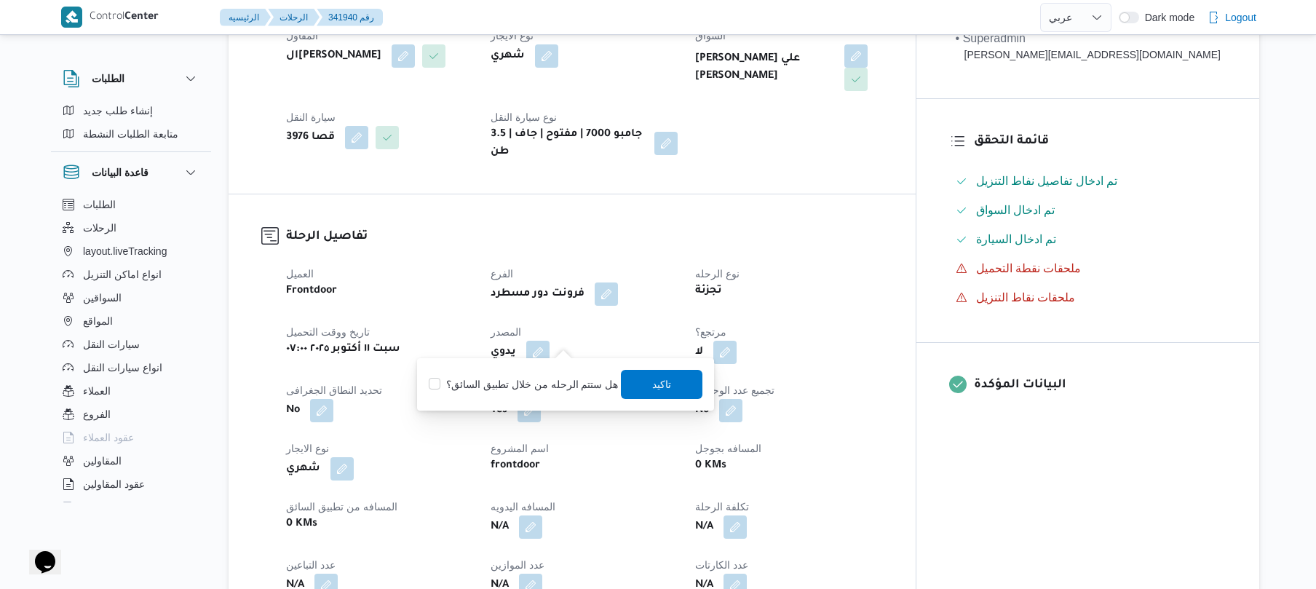
click at [536, 383] on label "هل ستتم الرحله من خلال تطبيق السائق؟" at bounding box center [523, 384] width 189 height 17
checkbox input "true"
click at [646, 391] on span "تاكيد" at bounding box center [663, 383] width 82 height 29
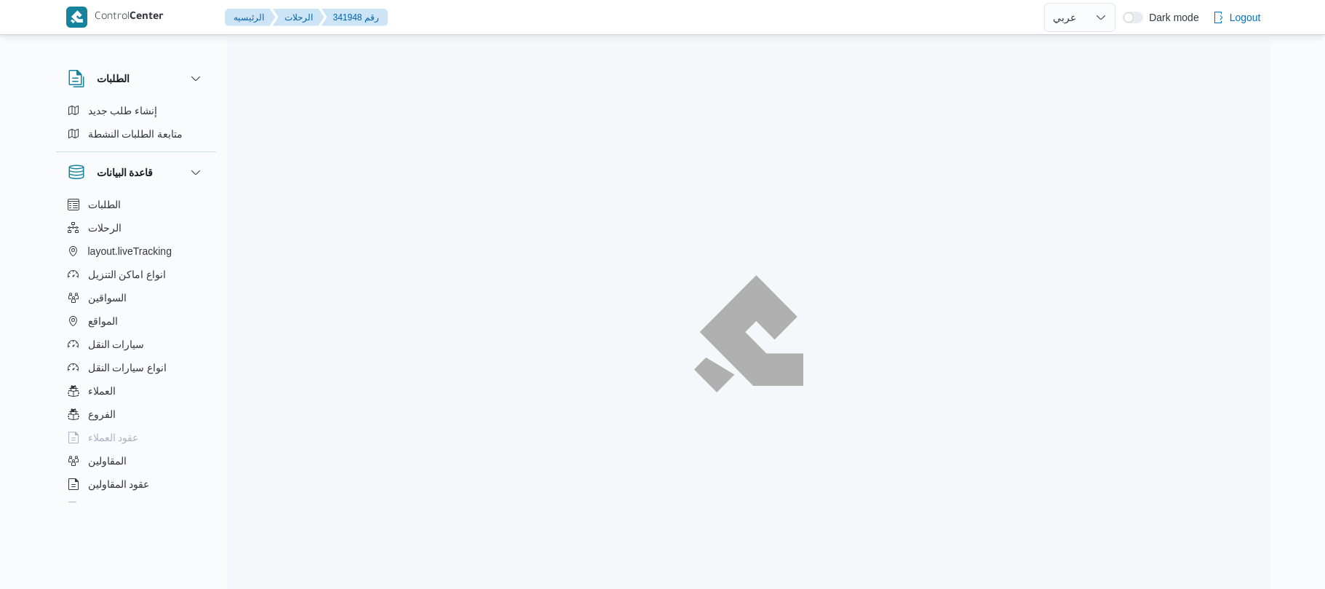
select select "ar"
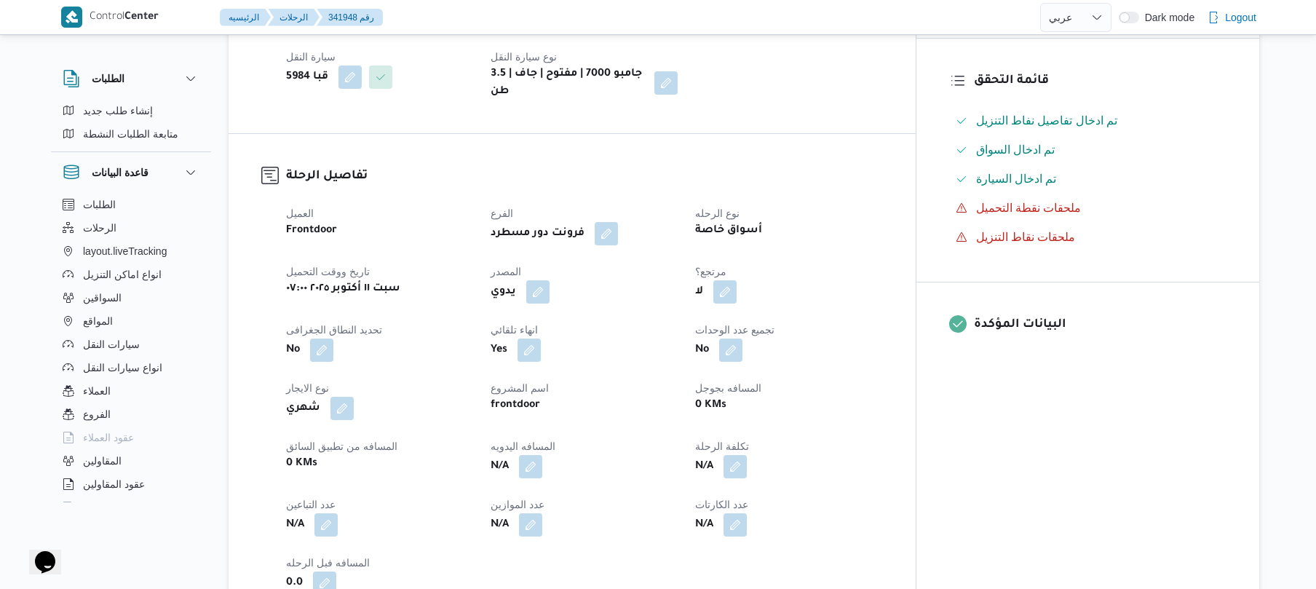
scroll to position [349, 0]
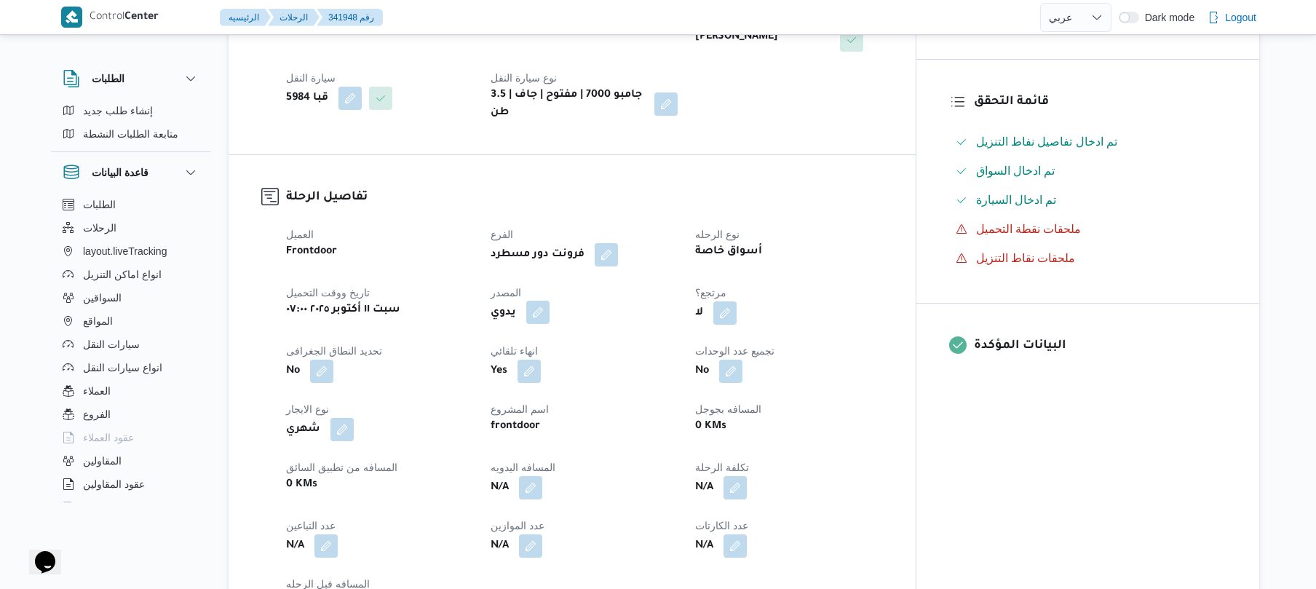
click at [550, 301] on button "button" at bounding box center [537, 312] width 23 height 23
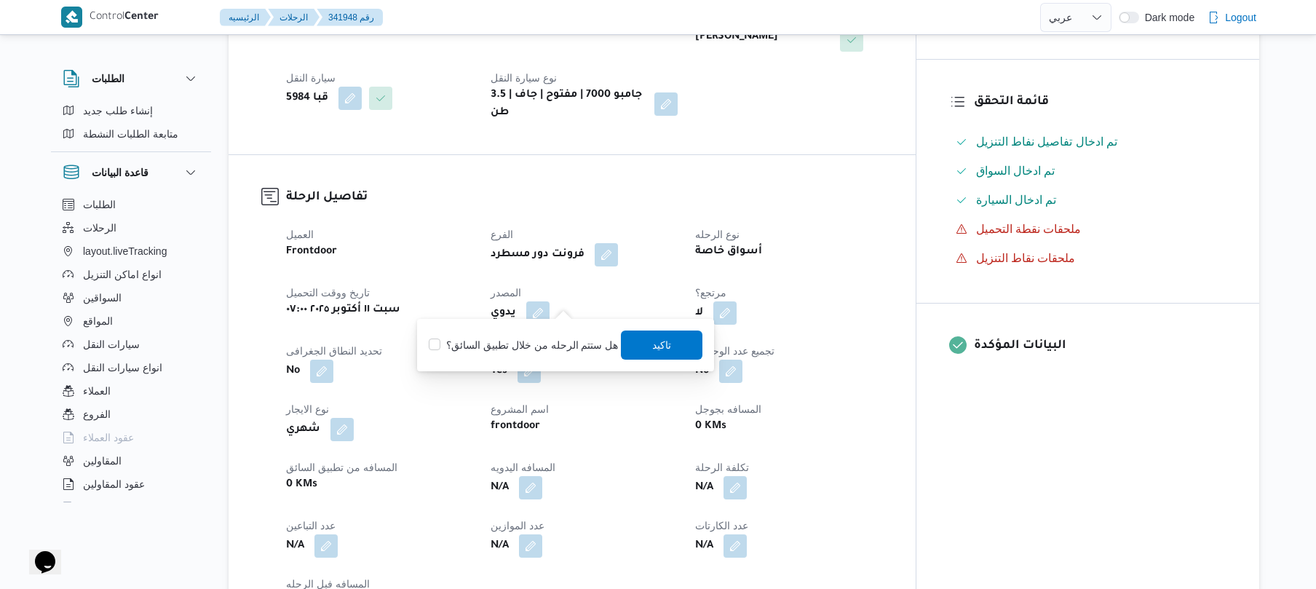
click at [549, 350] on label "هل ستتم الرحله من خلال تطبيق السائق؟" at bounding box center [523, 344] width 189 height 17
checkbox input "true"
click at [653, 352] on span "تاكيد" at bounding box center [662, 344] width 19 height 17
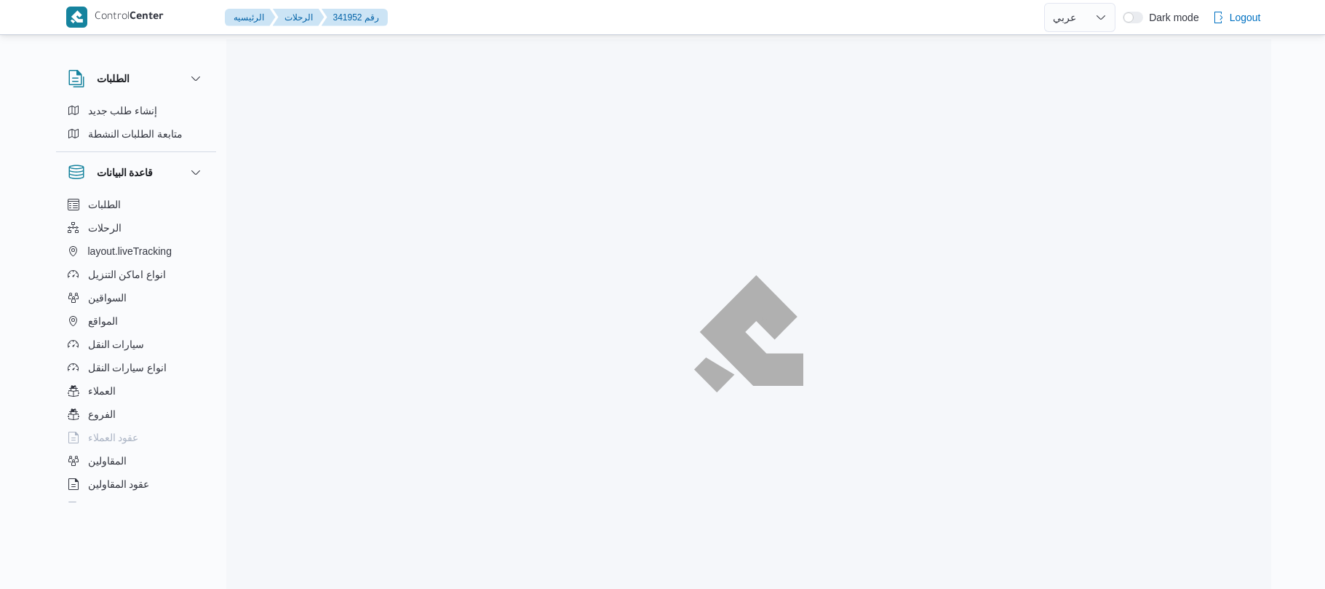
select select "ar"
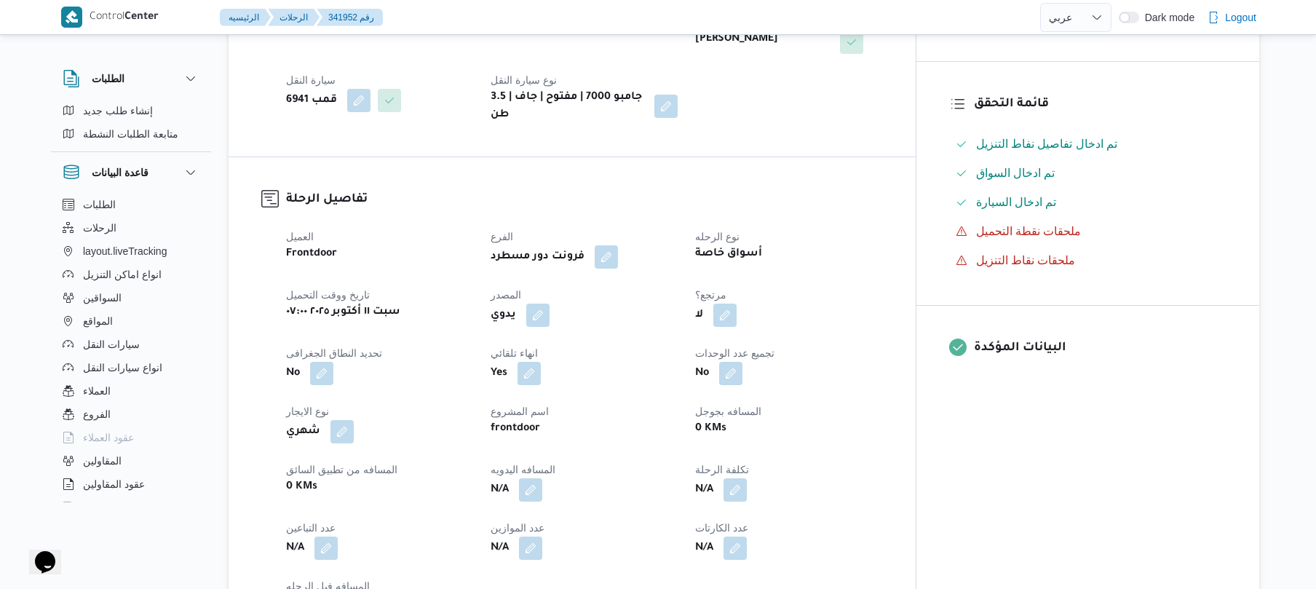
scroll to position [349, 0]
click at [550, 301] on button "button" at bounding box center [537, 312] width 23 height 23
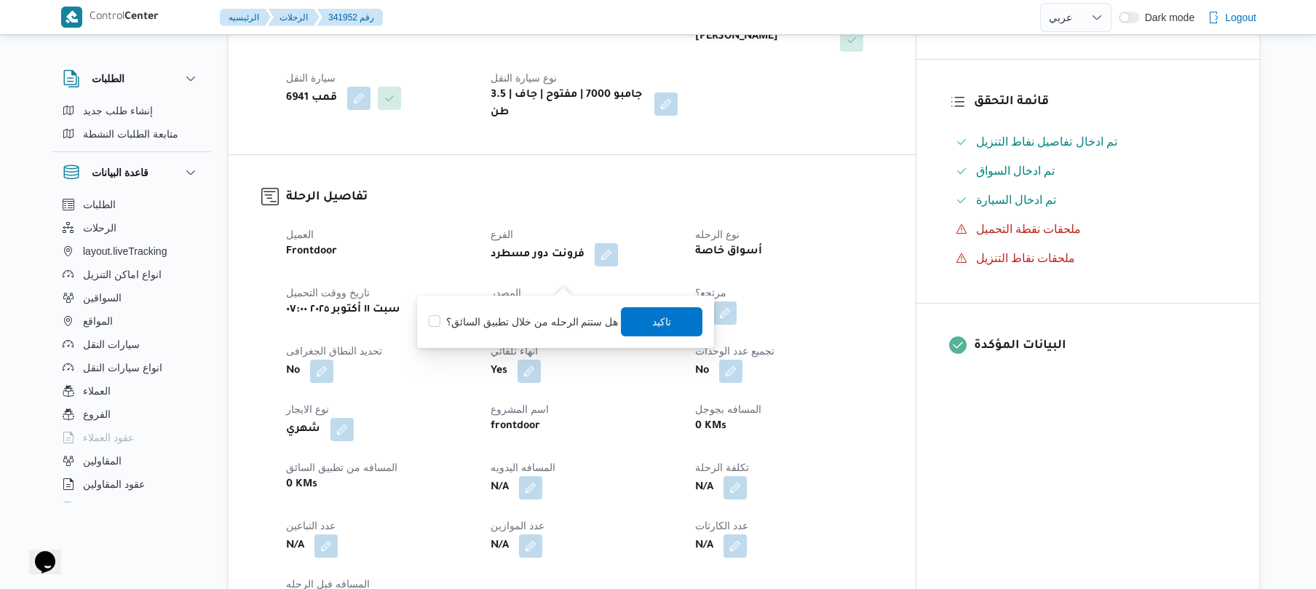
click at [536, 320] on label "هل ستتم الرحله من خلال تطبيق السائق؟" at bounding box center [523, 321] width 189 height 17
checkbox input "true"
click at [670, 328] on span "تاكيد" at bounding box center [663, 320] width 82 height 29
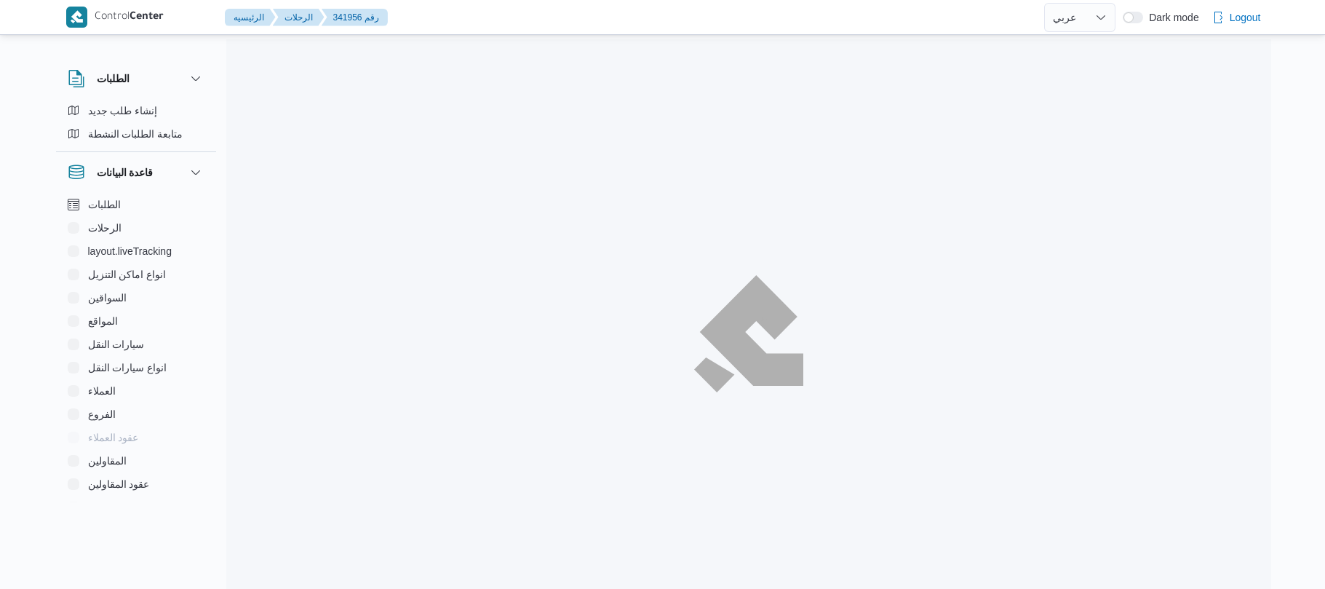
select select "ar"
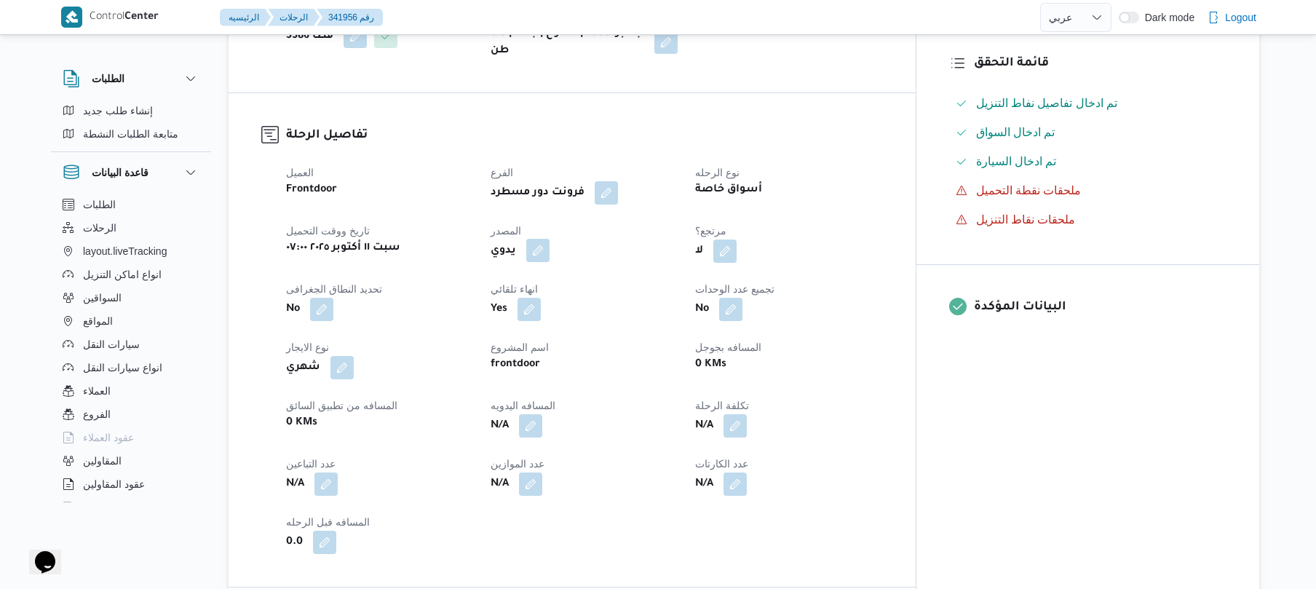
click at [550, 242] on button "button" at bounding box center [537, 250] width 23 height 23
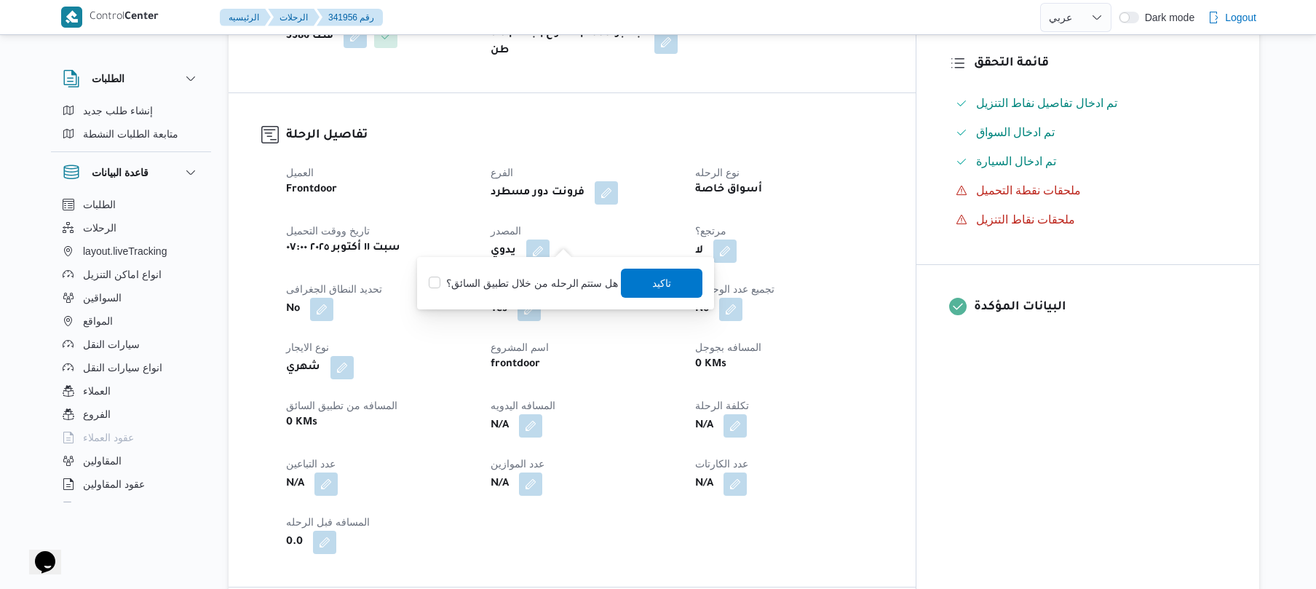
click at [546, 286] on label "هل ستتم الرحله من خلال تطبيق السائق؟" at bounding box center [523, 282] width 189 height 17
checkbox input "true"
click at [661, 285] on span "تاكيد" at bounding box center [662, 282] width 19 height 17
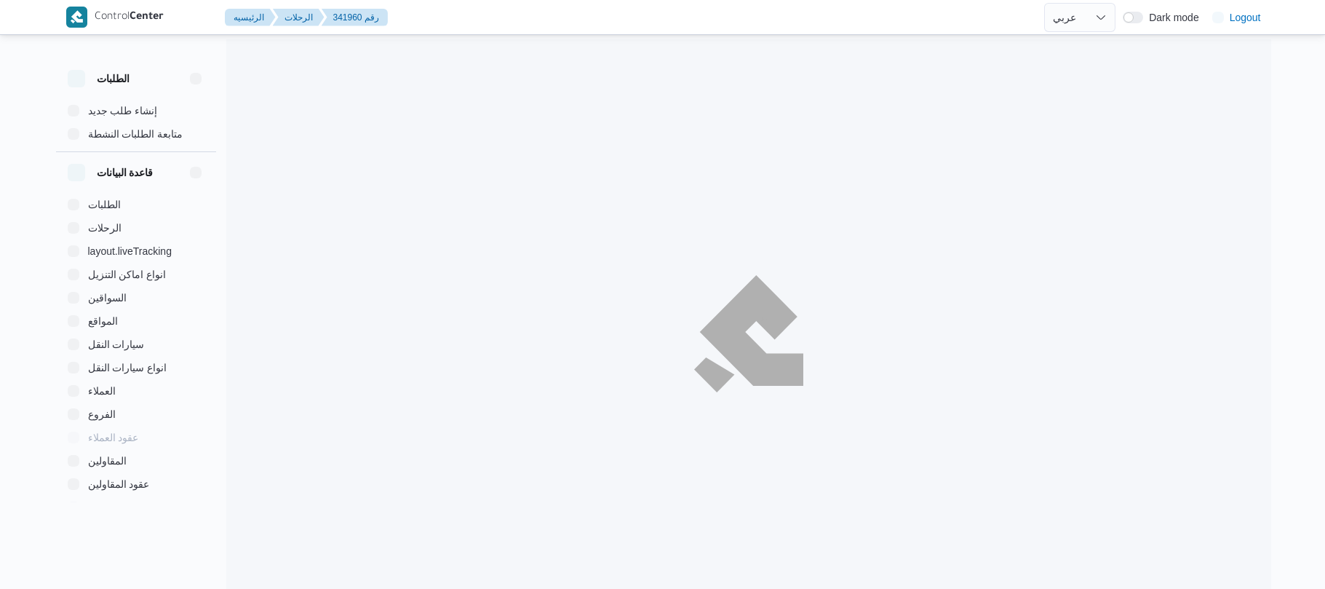
select select "ar"
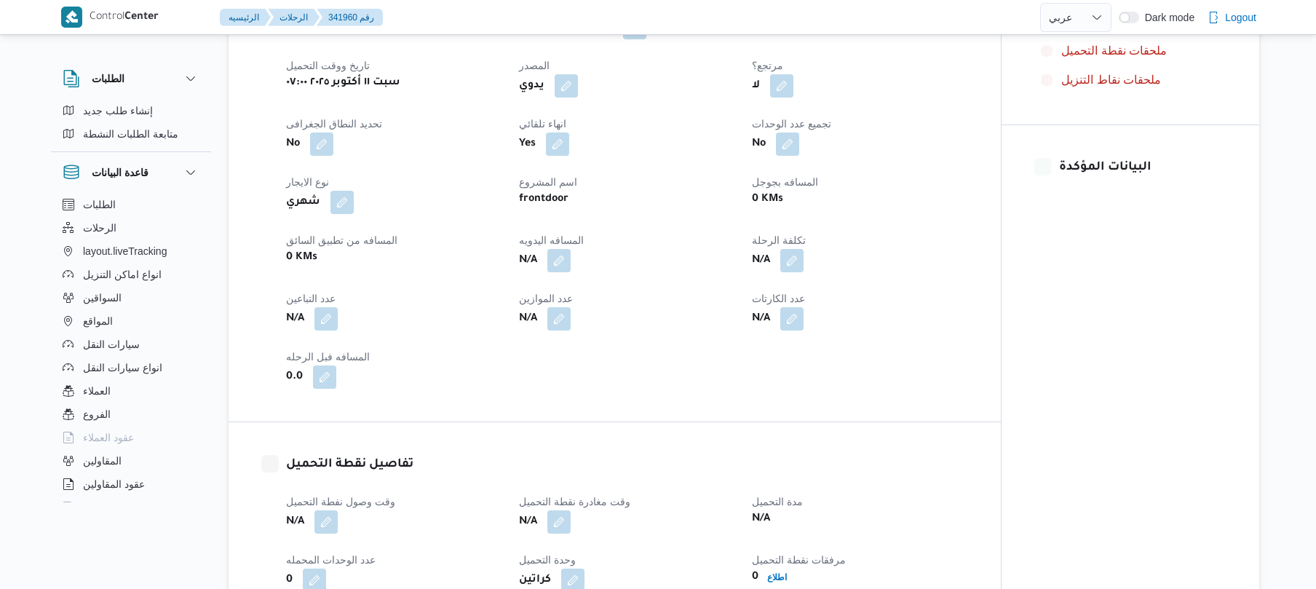
scroll to position [504, 0]
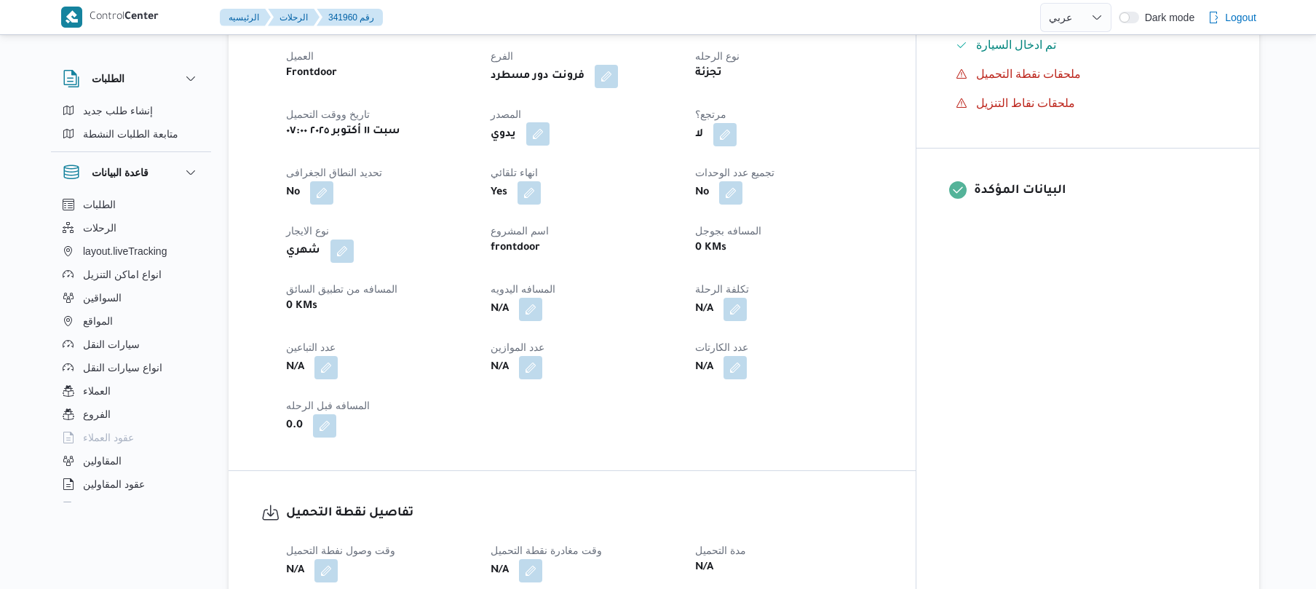
click at [550, 122] on button "button" at bounding box center [537, 133] width 23 height 23
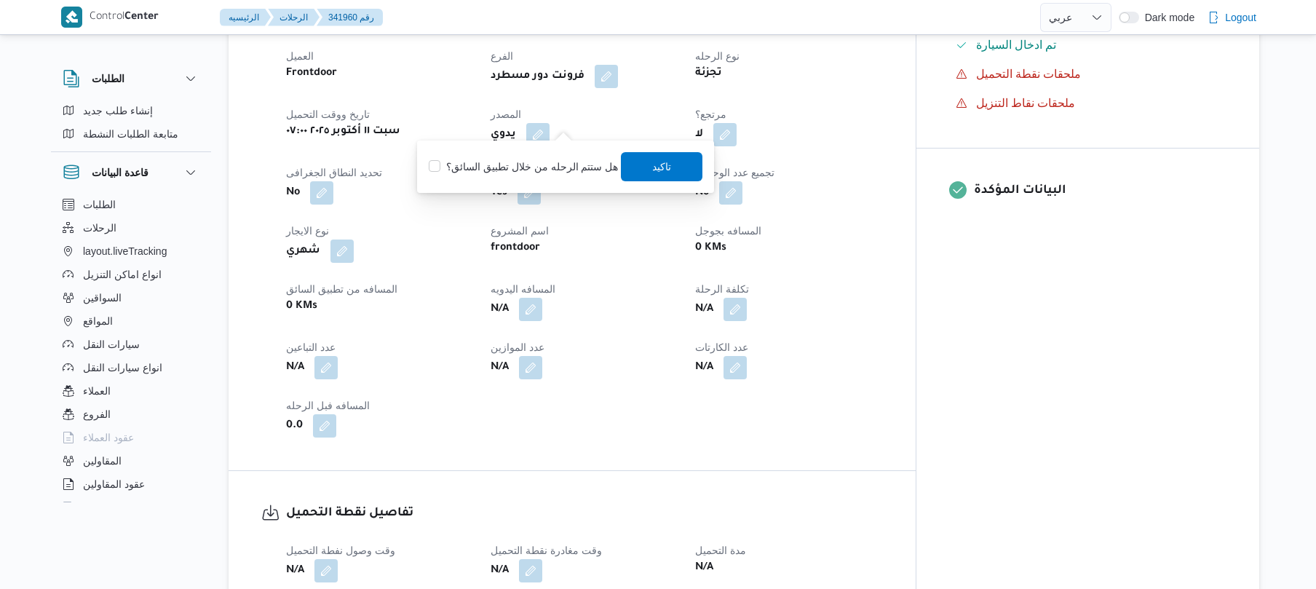
click at [565, 173] on label "هل ستتم الرحله من خلال تطبيق السائق؟" at bounding box center [523, 166] width 189 height 17
checkbox input "true"
click at [667, 161] on span "تاكيد" at bounding box center [663, 165] width 82 height 29
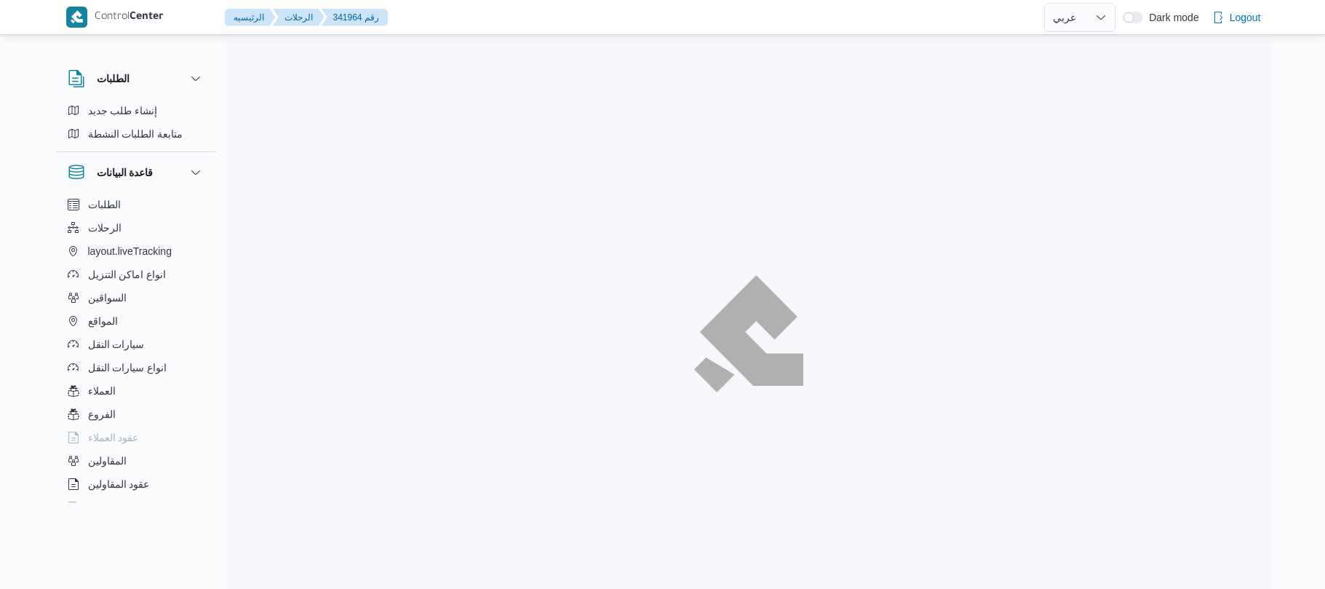
select select "ar"
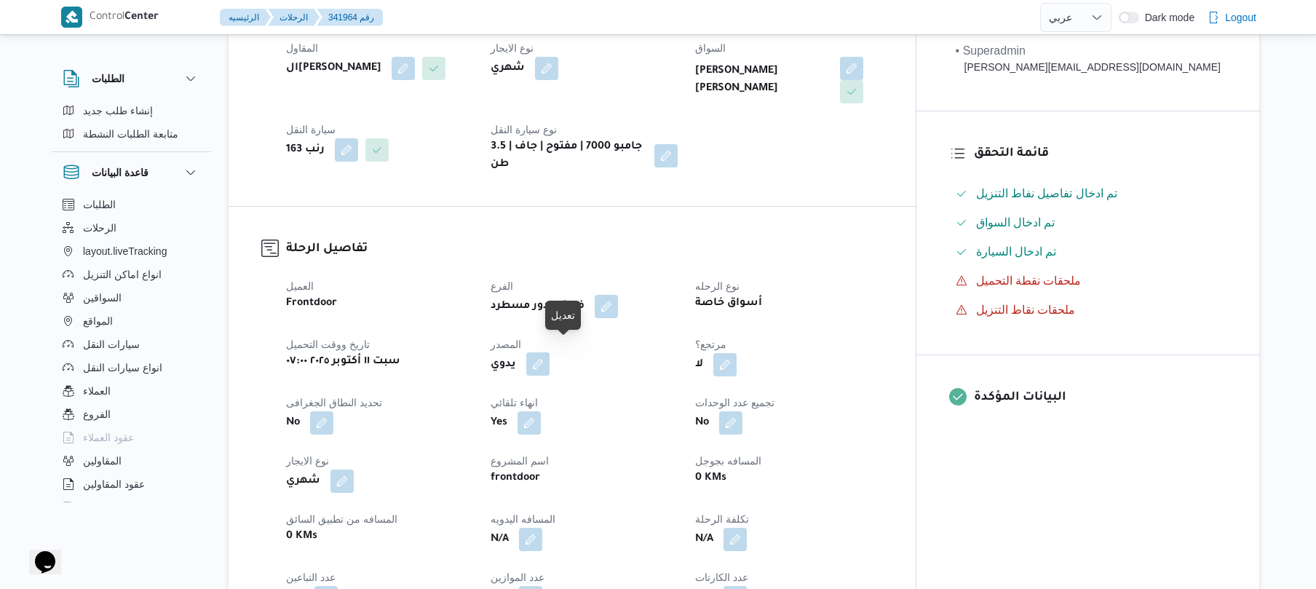
click at [550, 353] on button "button" at bounding box center [537, 363] width 23 height 23
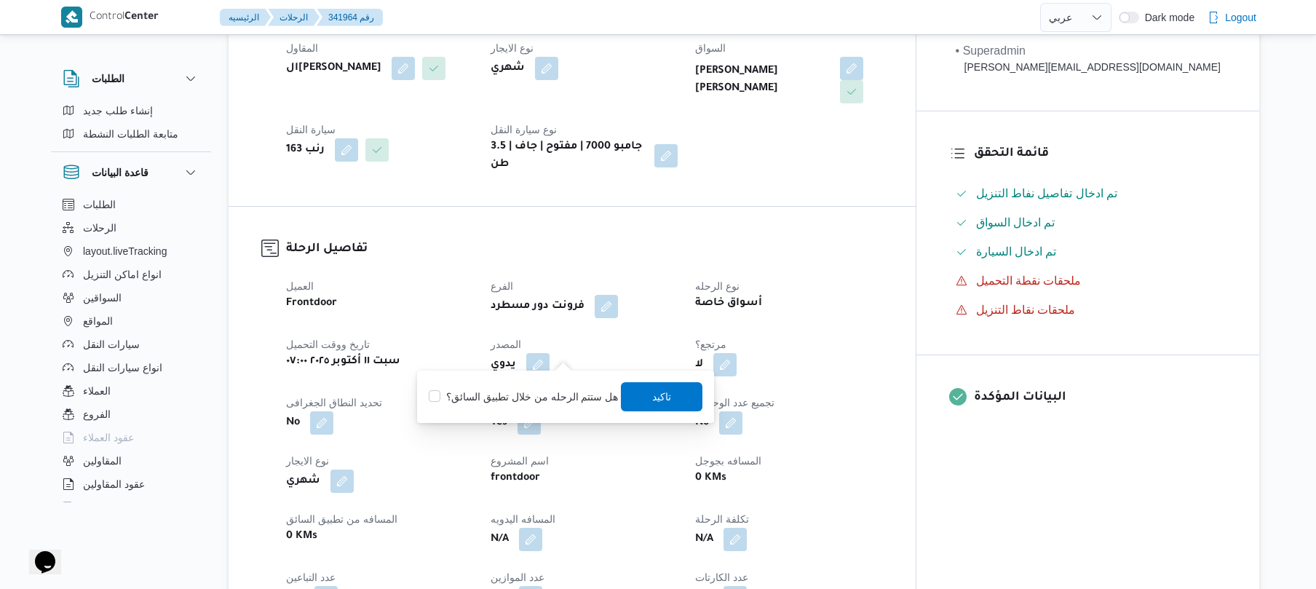
click at [557, 396] on label "هل ستتم الرحله من خلال تطبيق السائق؟" at bounding box center [523, 396] width 189 height 17
checkbox input "true"
click at [659, 397] on span "تاكيد" at bounding box center [662, 395] width 19 height 17
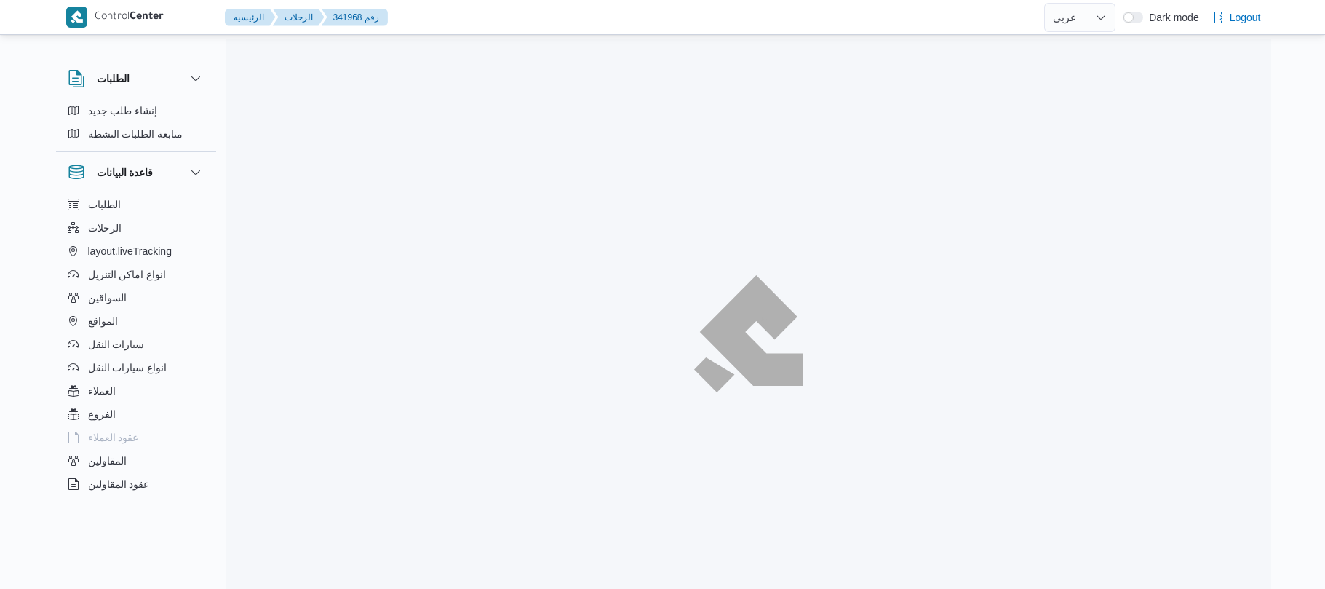
select select "ar"
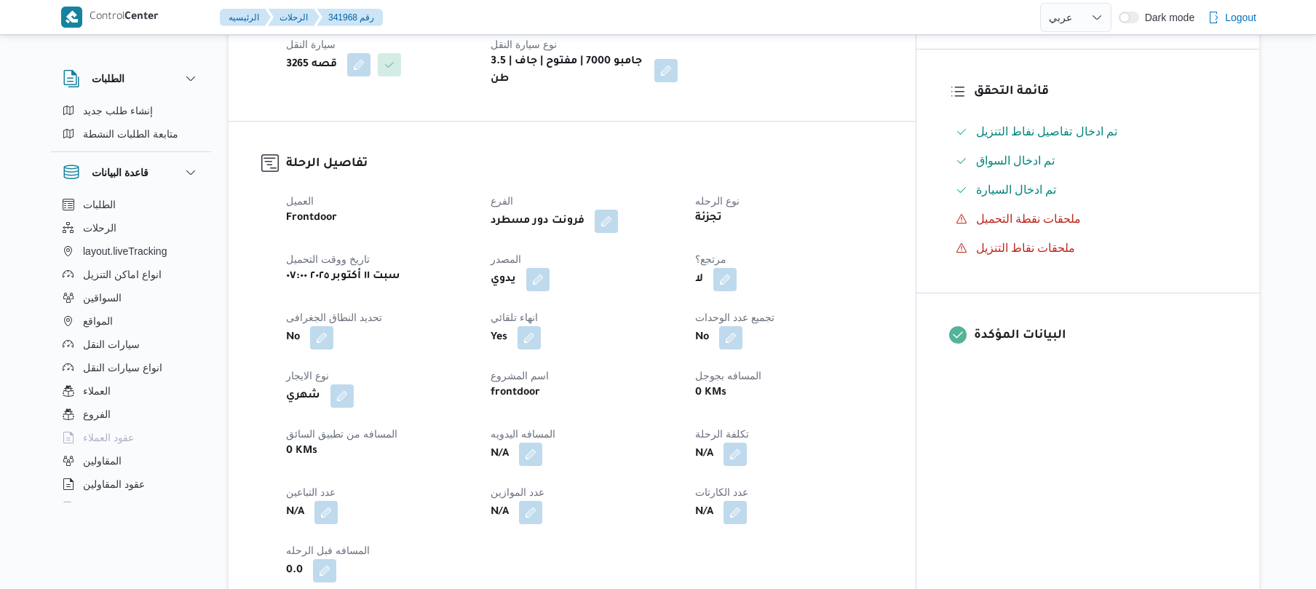
scroll to position [388, 0]
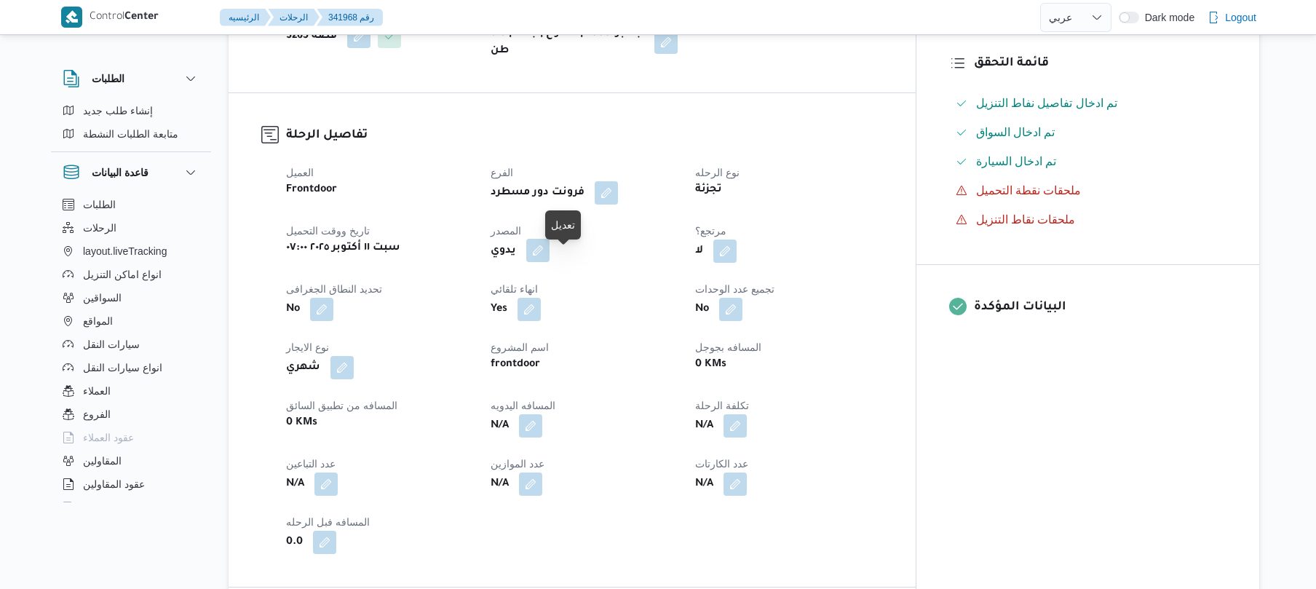
click at [550, 261] on button "button" at bounding box center [537, 250] width 23 height 23
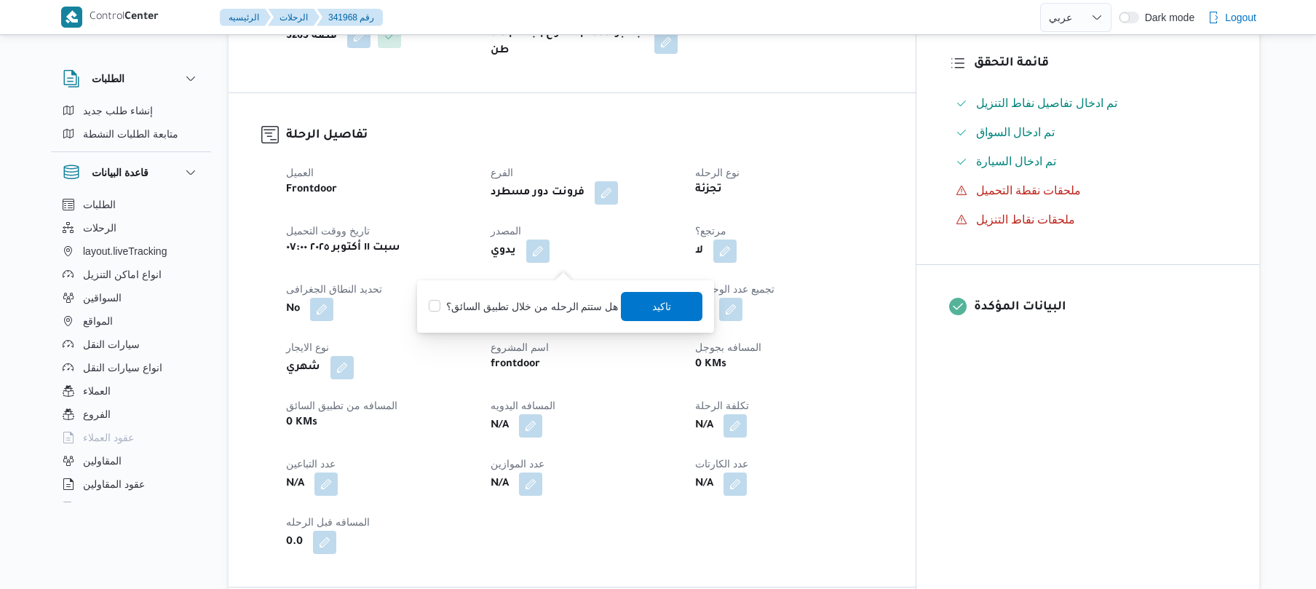
click at [531, 313] on label "هل ستتم الرحله من خلال تطبيق السائق؟" at bounding box center [523, 306] width 189 height 17
checkbox input "true"
click at [653, 303] on span "تاكيد" at bounding box center [662, 305] width 19 height 17
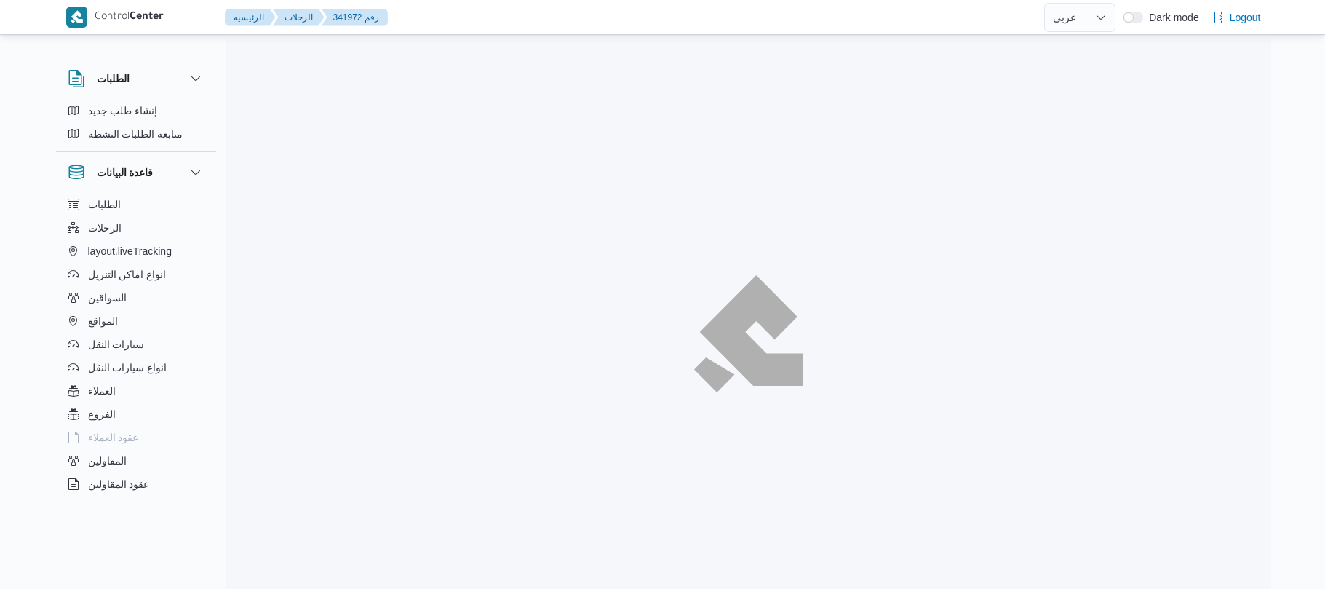
select select "ar"
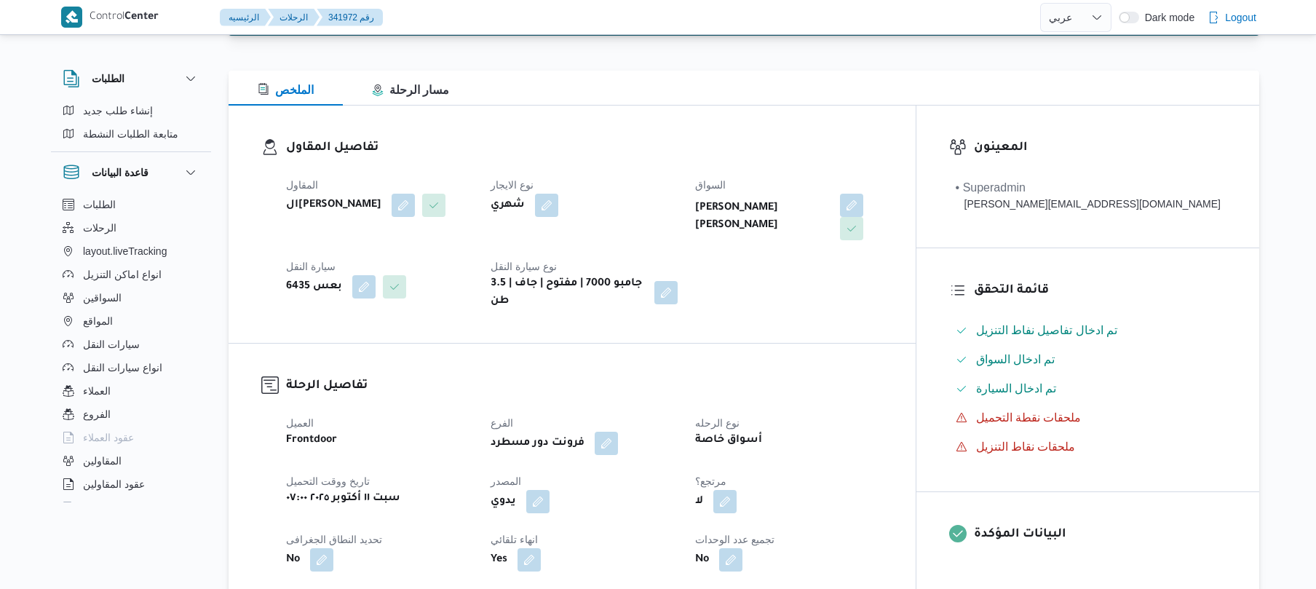
scroll to position [388, 0]
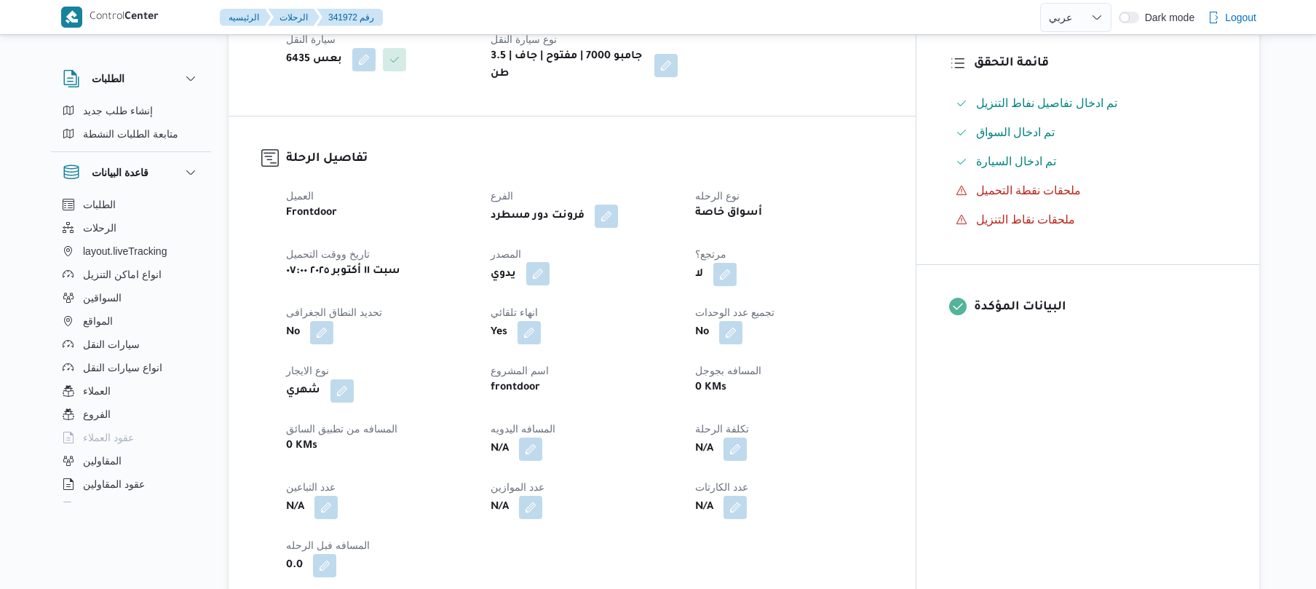
click at [550, 262] on button "button" at bounding box center [537, 273] width 23 height 23
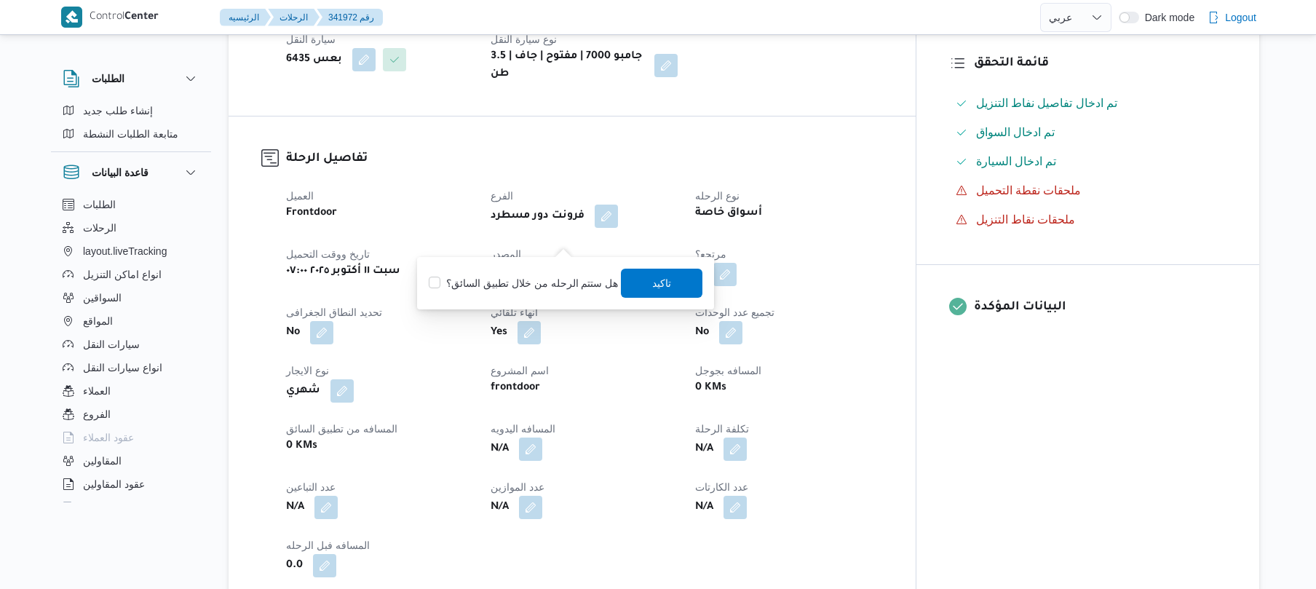
click at [543, 283] on label "هل ستتم الرحله من خلال تطبيق السائق؟" at bounding box center [523, 282] width 189 height 17
checkbox input "true"
click at [653, 286] on span "تاكيد" at bounding box center [662, 282] width 19 height 17
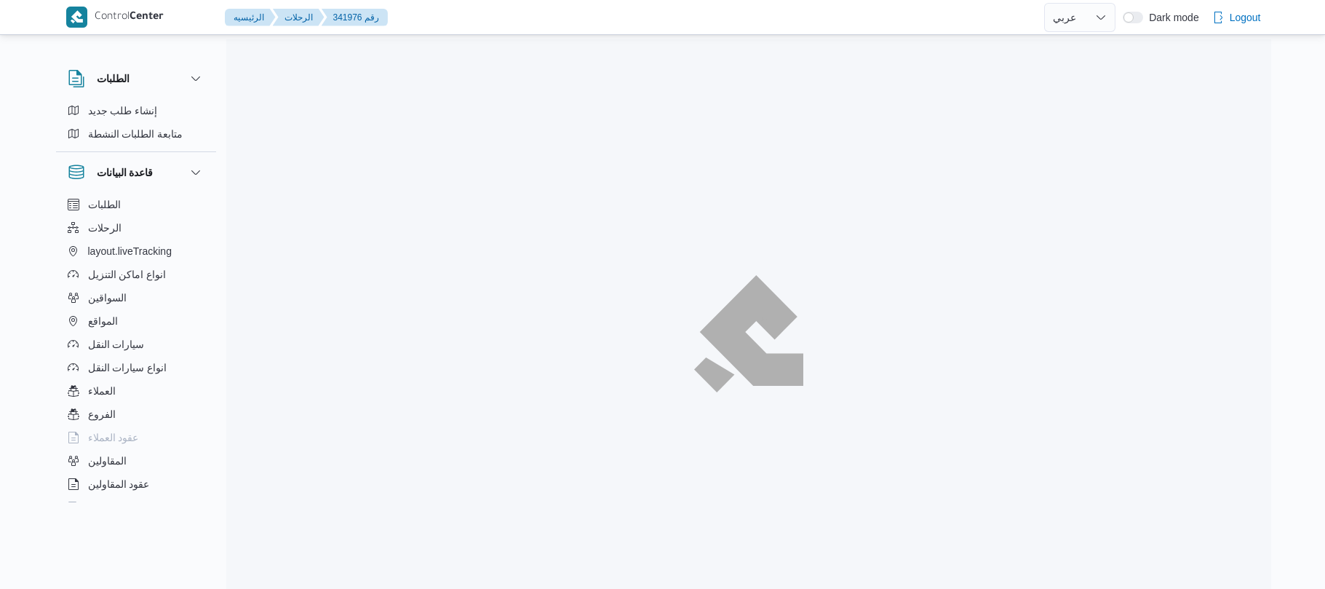
select select "ar"
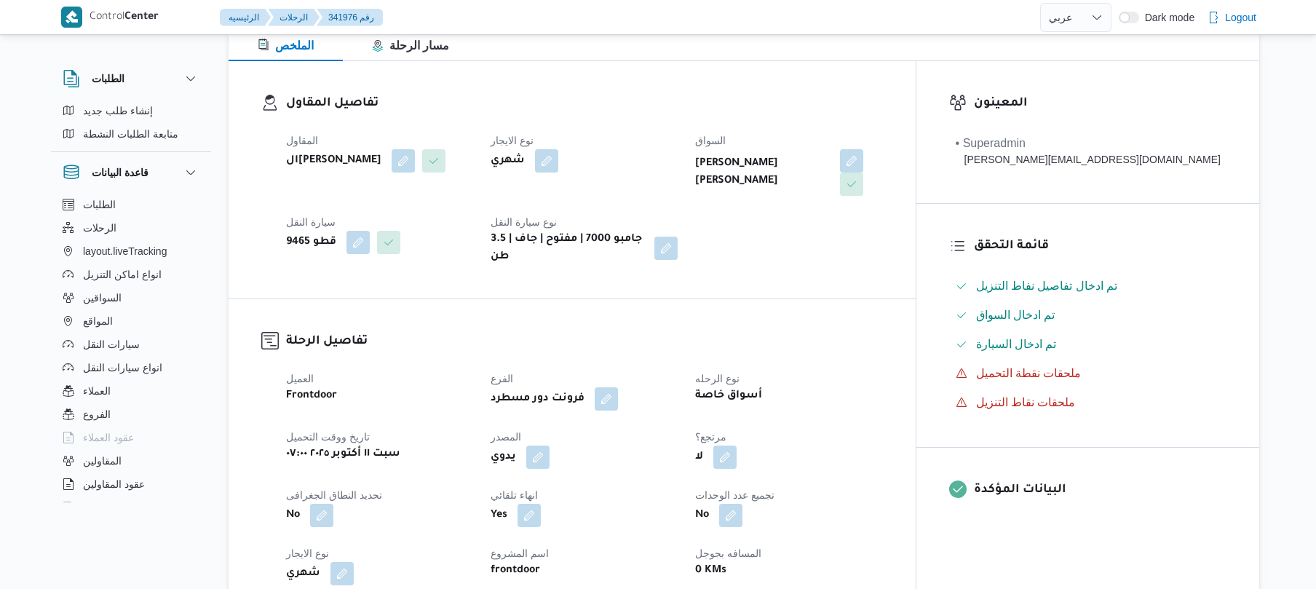
scroll to position [310, 0]
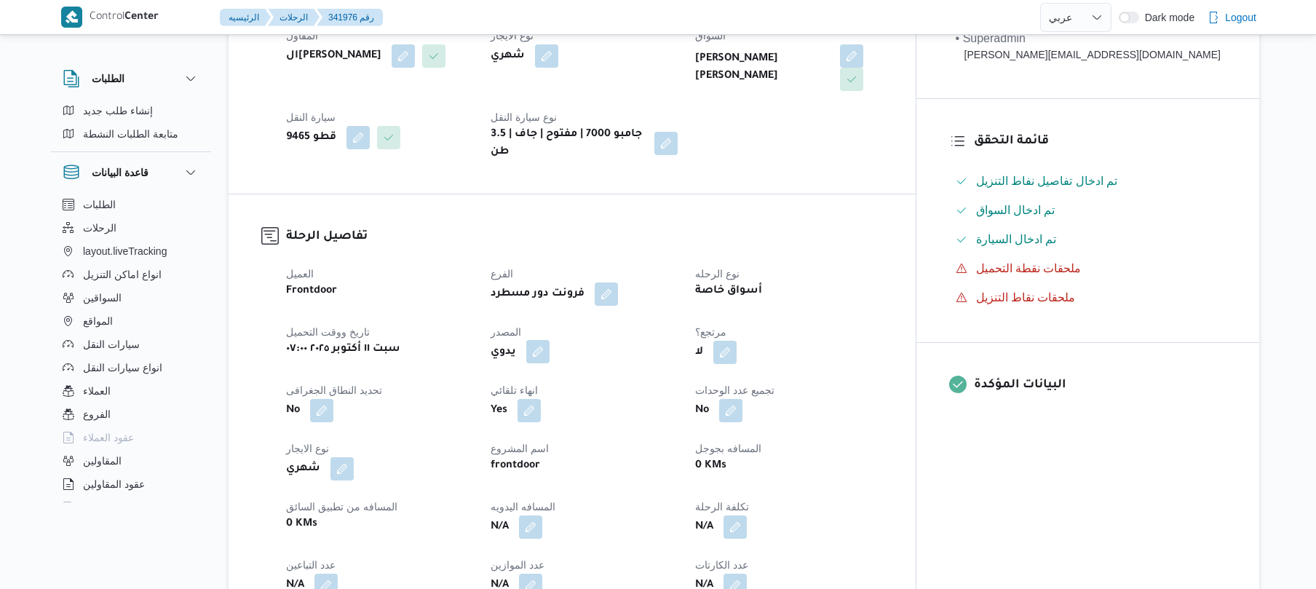
click at [550, 340] on button "button" at bounding box center [537, 351] width 23 height 23
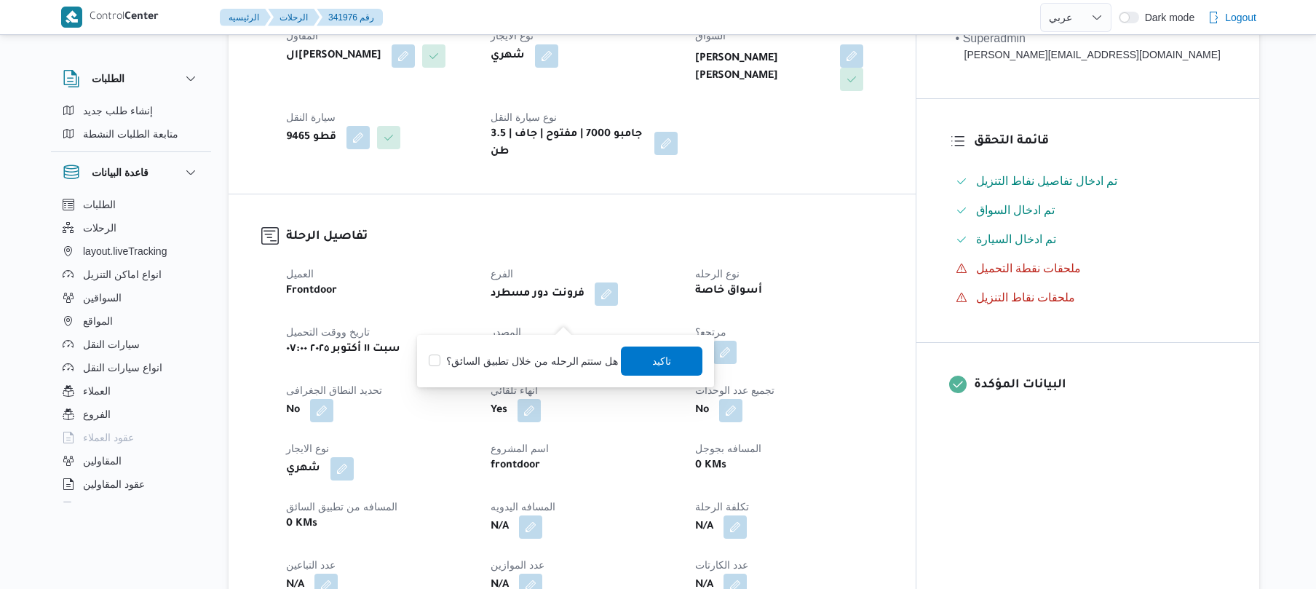
click at [552, 362] on label "هل ستتم الرحله من خلال تطبيق السائق؟" at bounding box center [523, 360] width 189 height 17
checkbox input "true"
click at [646, 362] on span "تاكيد" at bounding box center [663, 360] width 82 height 29
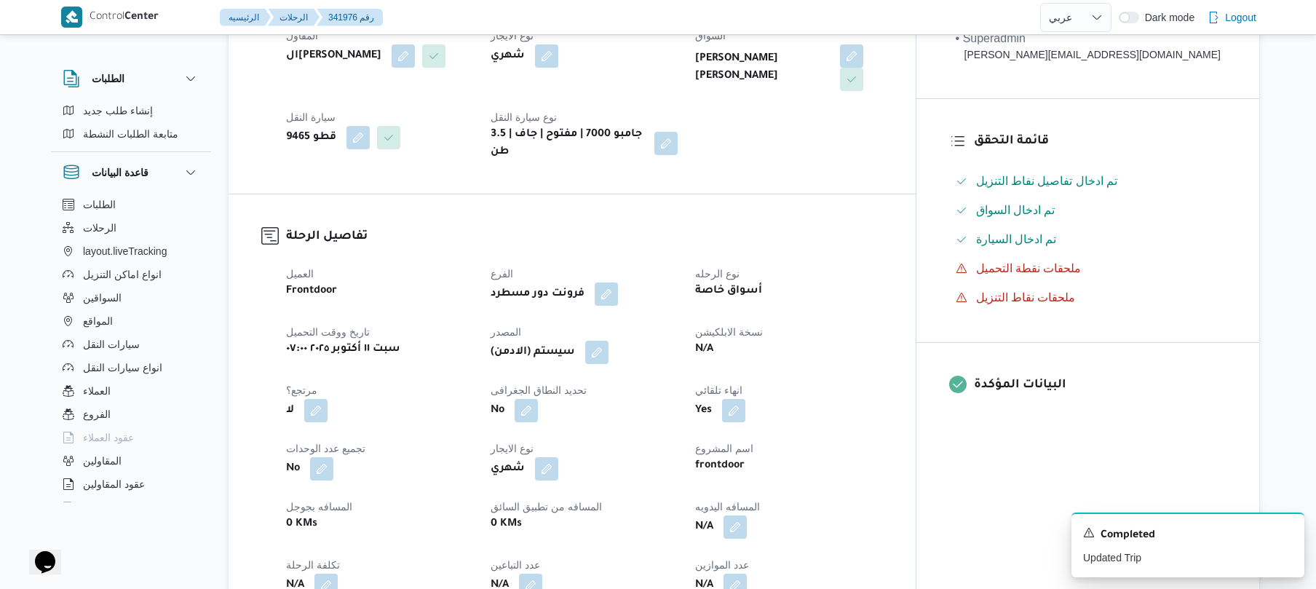
scroll to position [0, 0]
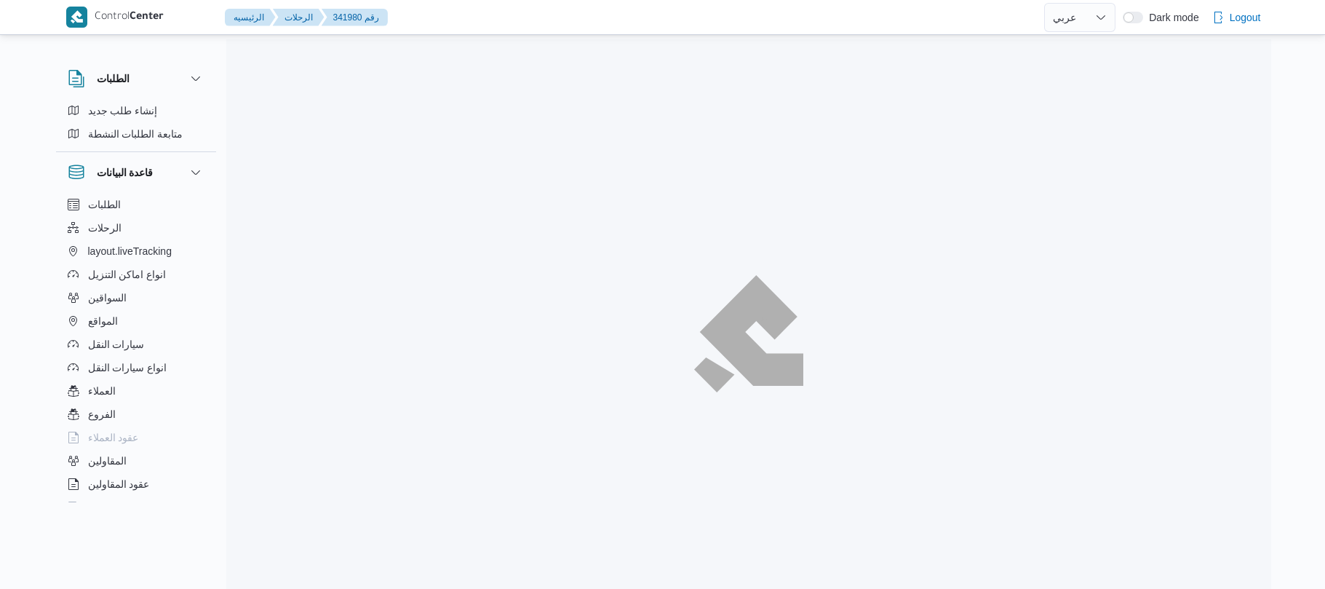
select select "ar"
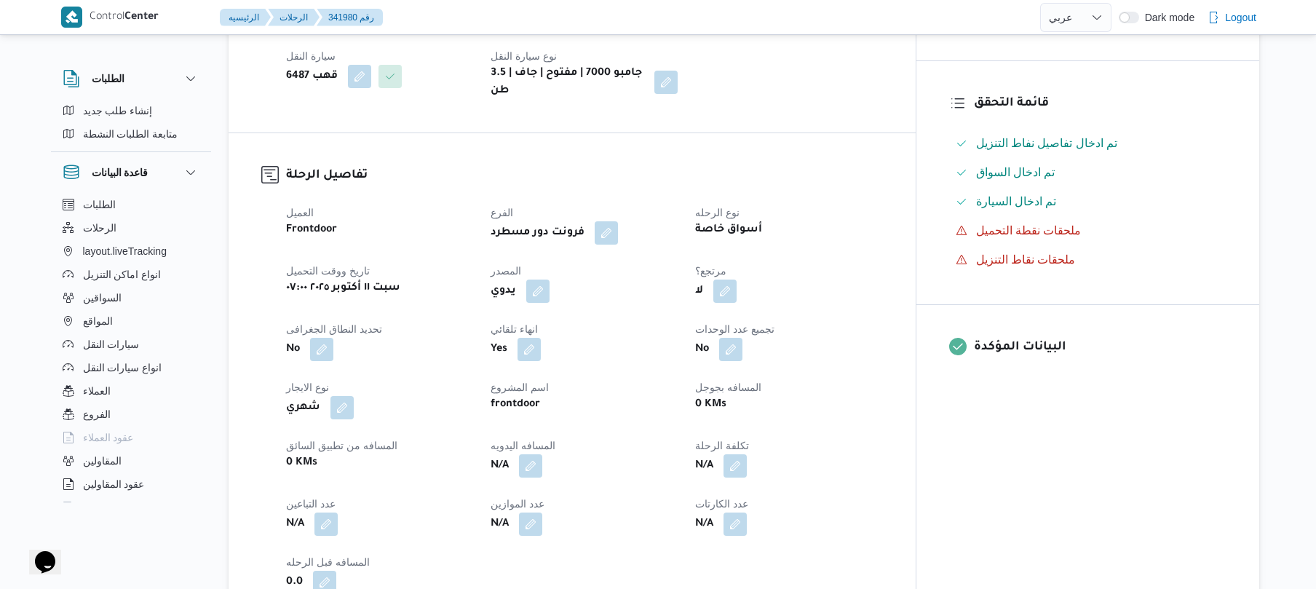
scroll to position [349, 0]
click at [550, 282] on button "button" at bounding box center [537, 288] width 23 height 23
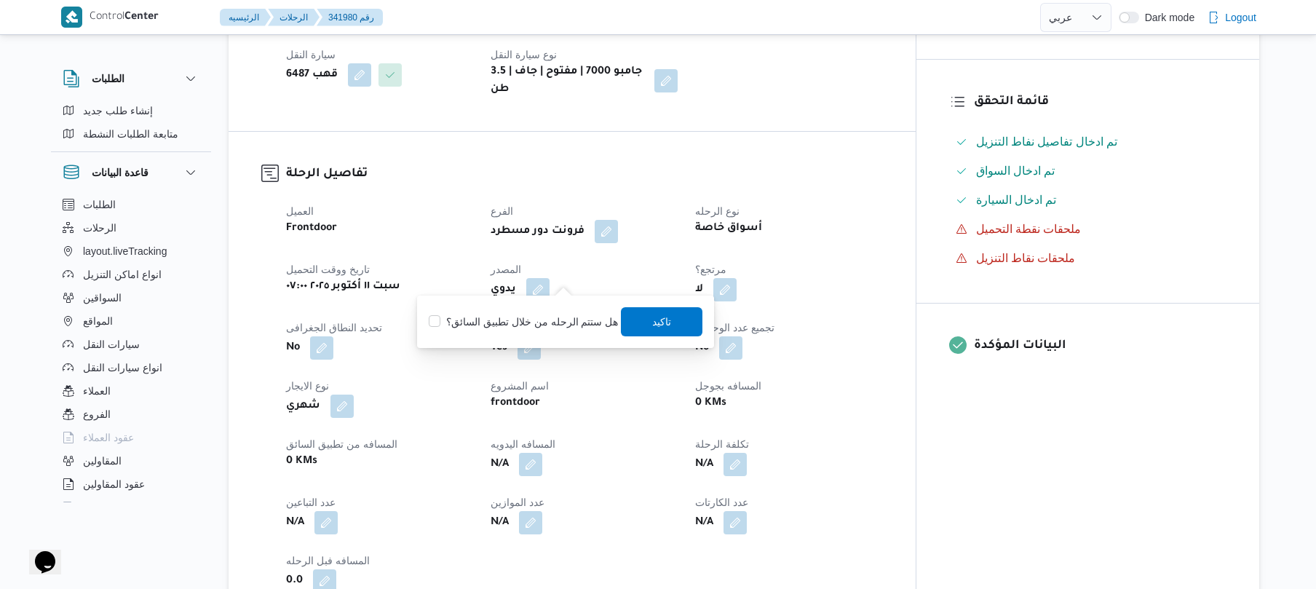
click at [543, 313] on label "هل ستتم الرحله من خلال تطبيق السائق؟" at bounding box center [523, 321] width 189 height 17
checkbox input "true"
click at [656, 317] on span "تاكيد" at bounding box center [662, 320] width 19 height 17
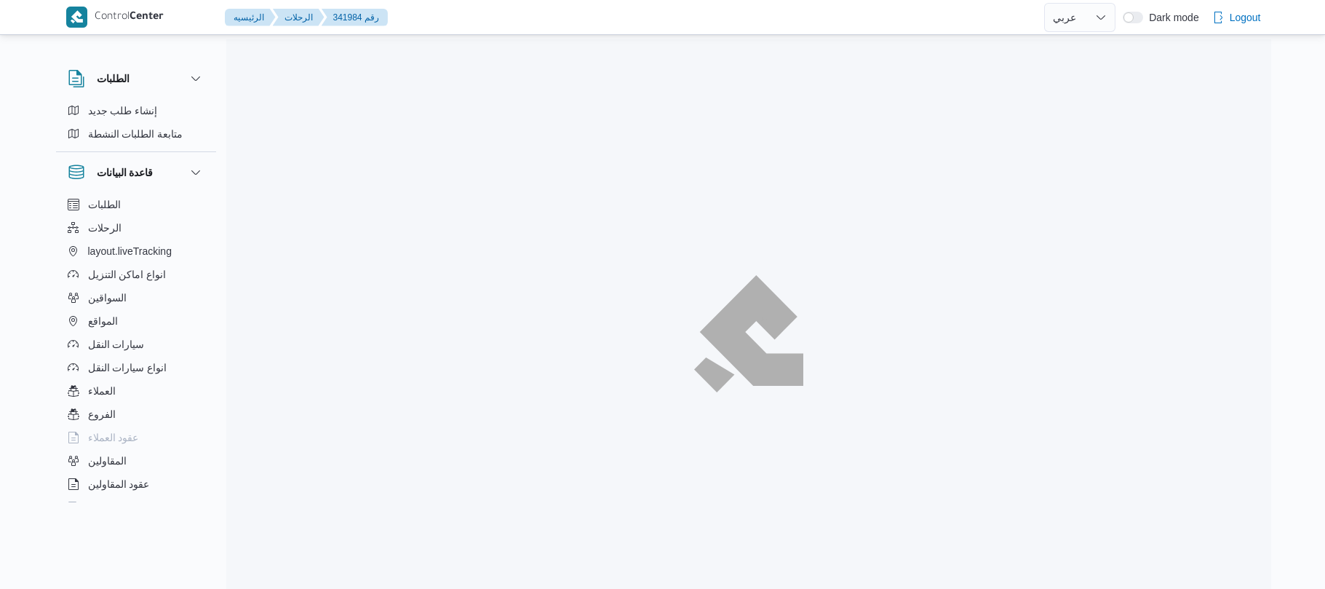
select select "ar"
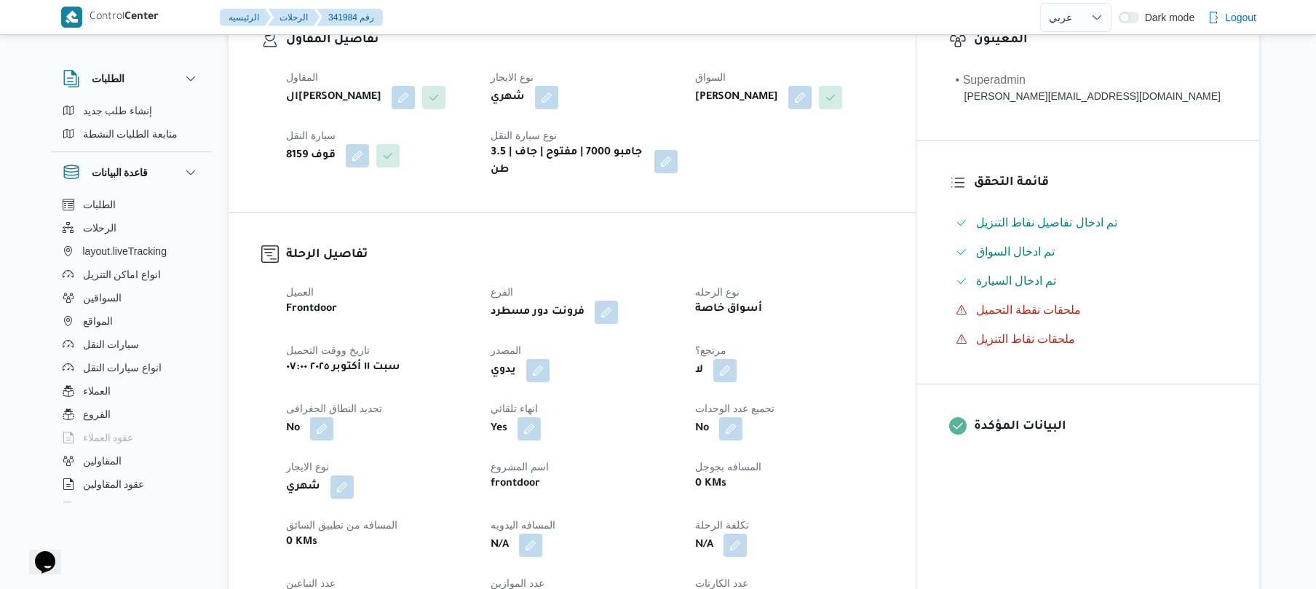
scroll to position [388, 0]
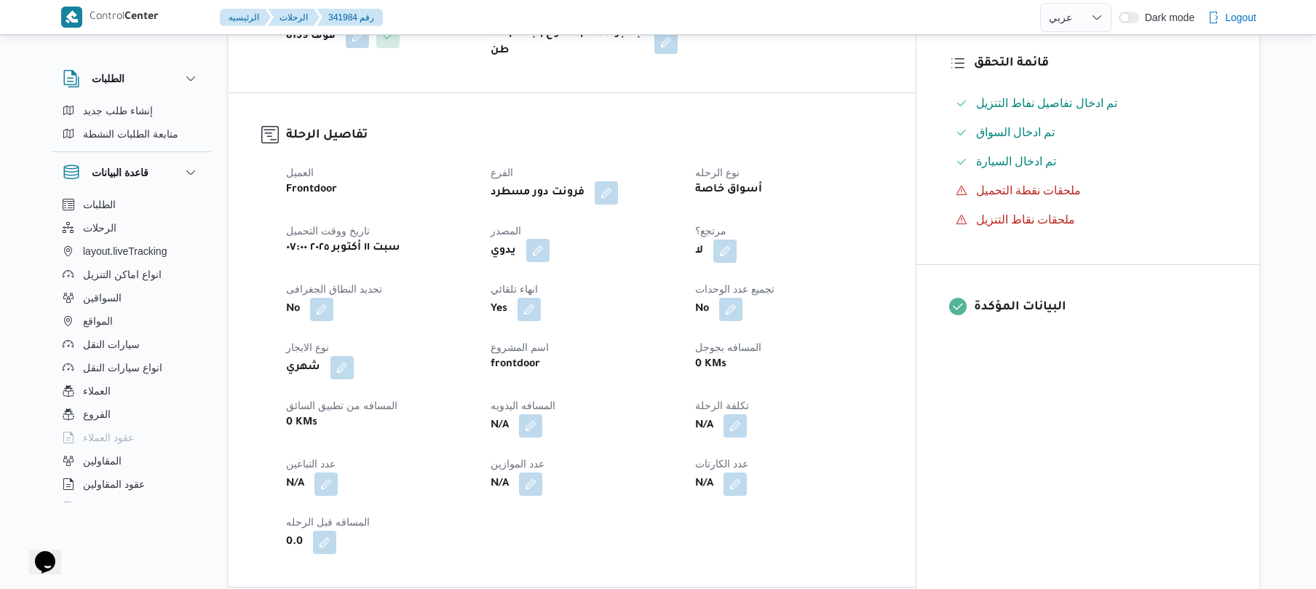
click at [550, 243] on button "button" at bounding box center [537, 250] width 23 height 23
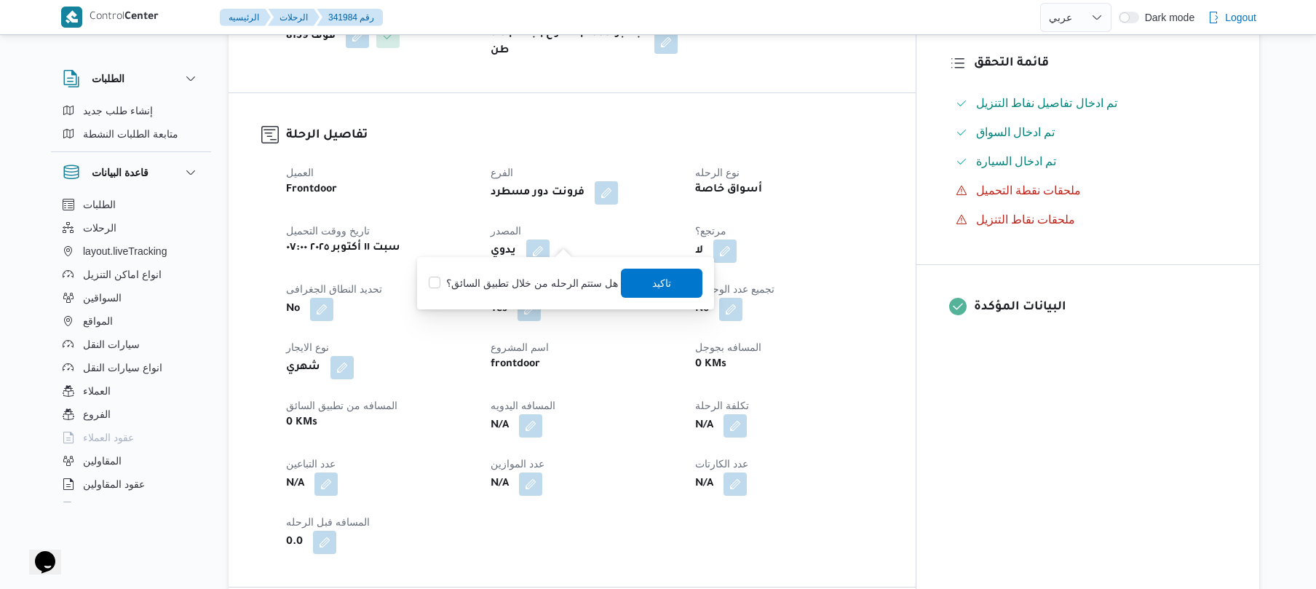
click at [565, 283] on label "هل ستتم الرحله من خلال تطبيق السائق؟" at bounding box center [523, 282] width 189 height 17
checkbox input "true"
click at [646, 279] on span "تاكيد" at bounding box center [663, 282] width 82 height 29
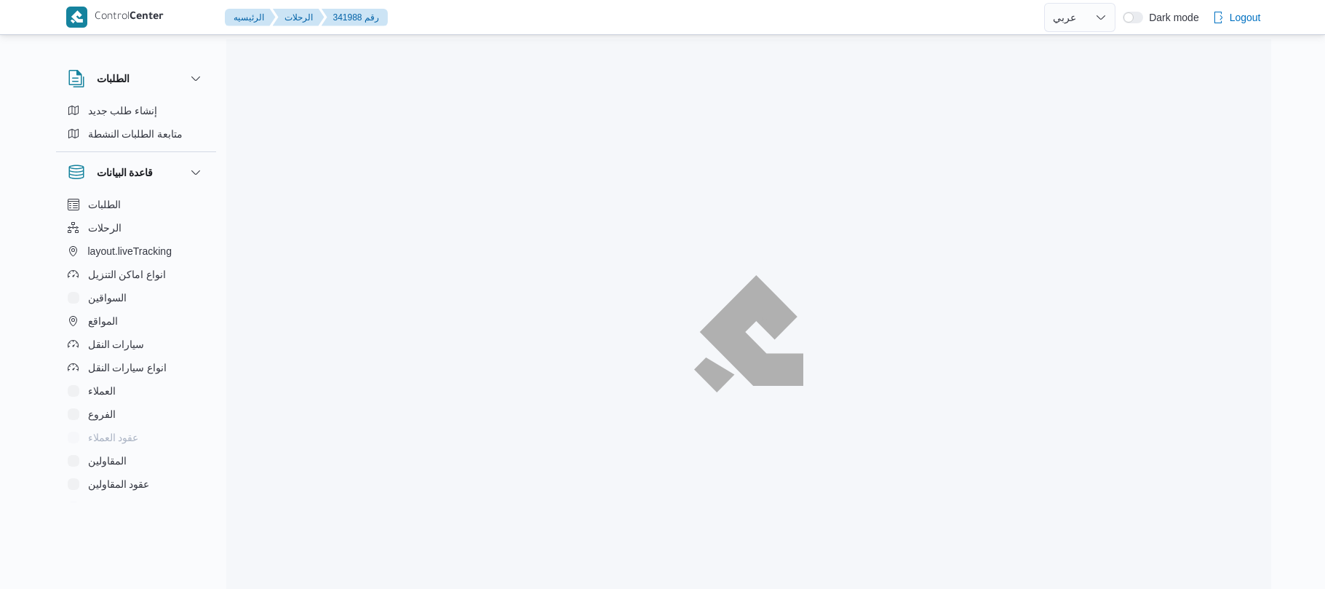
select select "ar"
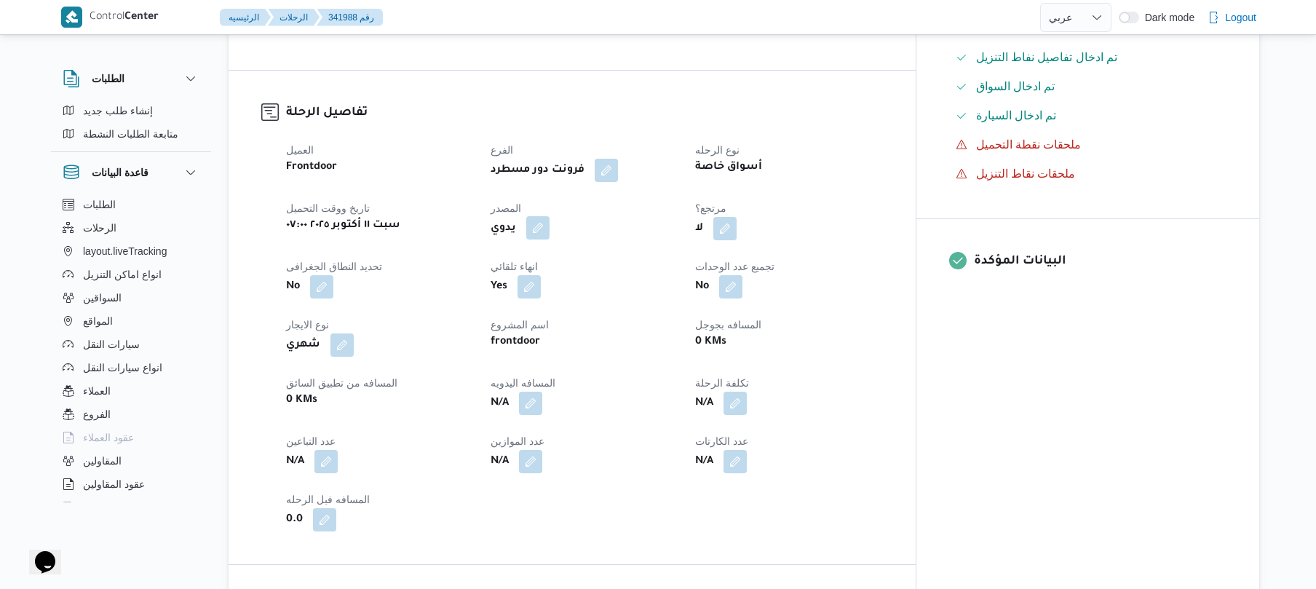
click at [550, 219] on button "button" at bounding box center [537, 227] width 23 height 23
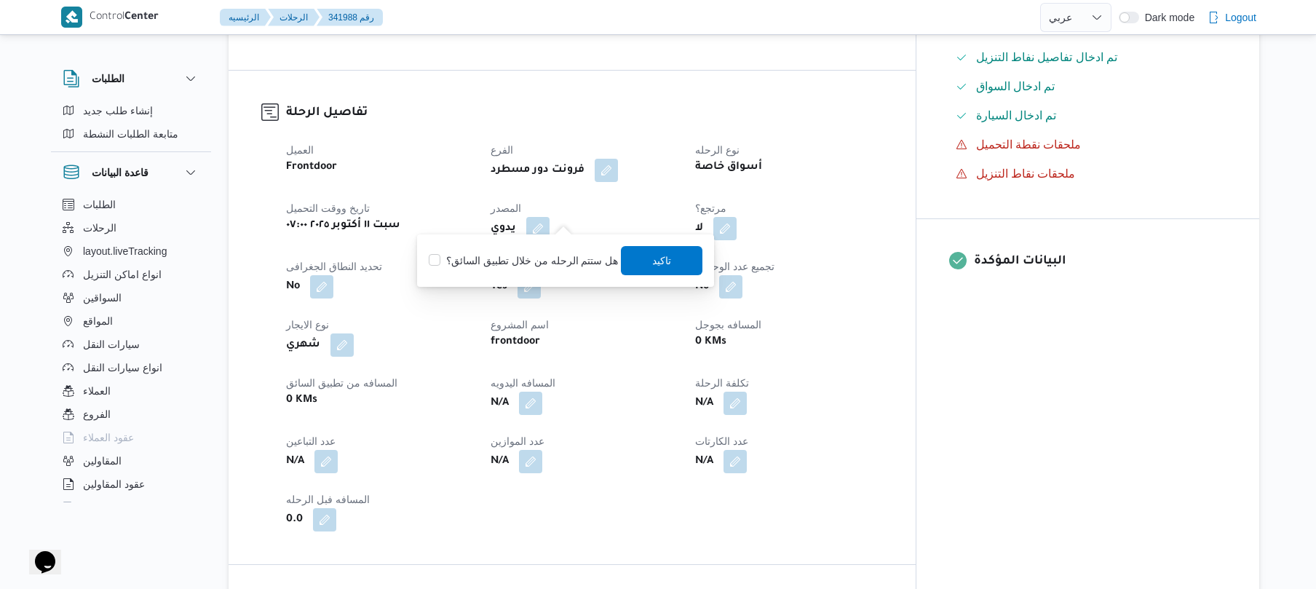
click at [542, 266] on label "هل ستتم الرحله من خلال تطبيق السائق؟" at bounding box center [523, 260] width 189 height 17
checkbox input "true"
click at [656, 263] on span "تاكيد" at bounding box center [662, 259] width 19 height 17
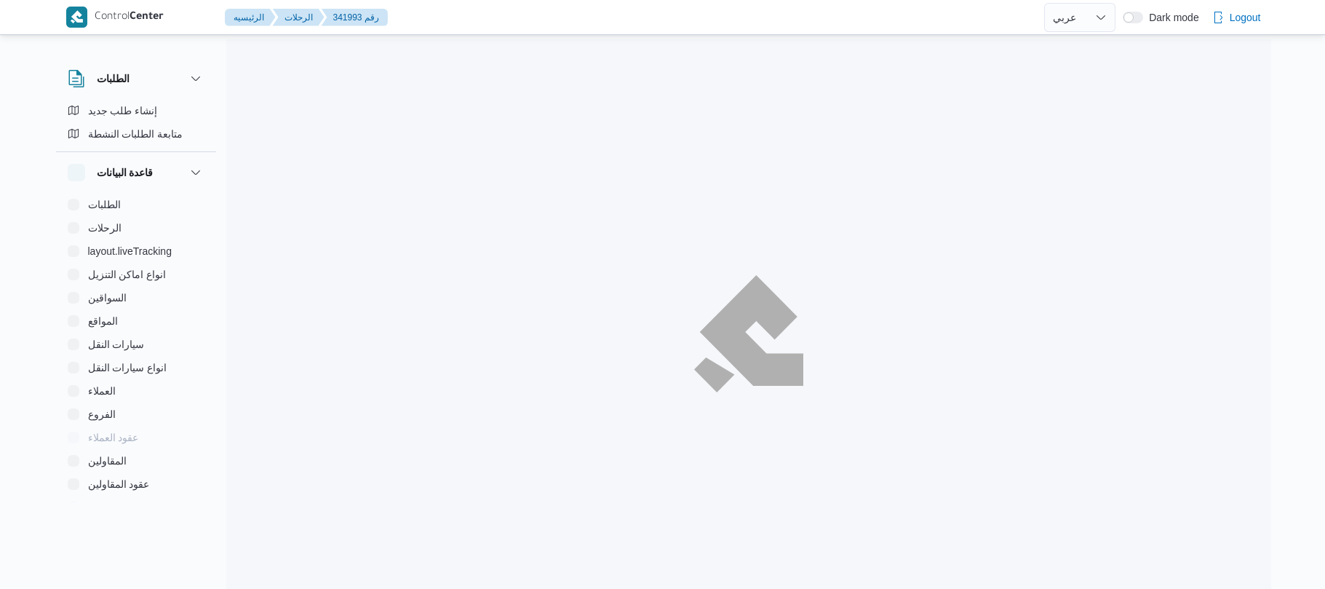
select select "ar"
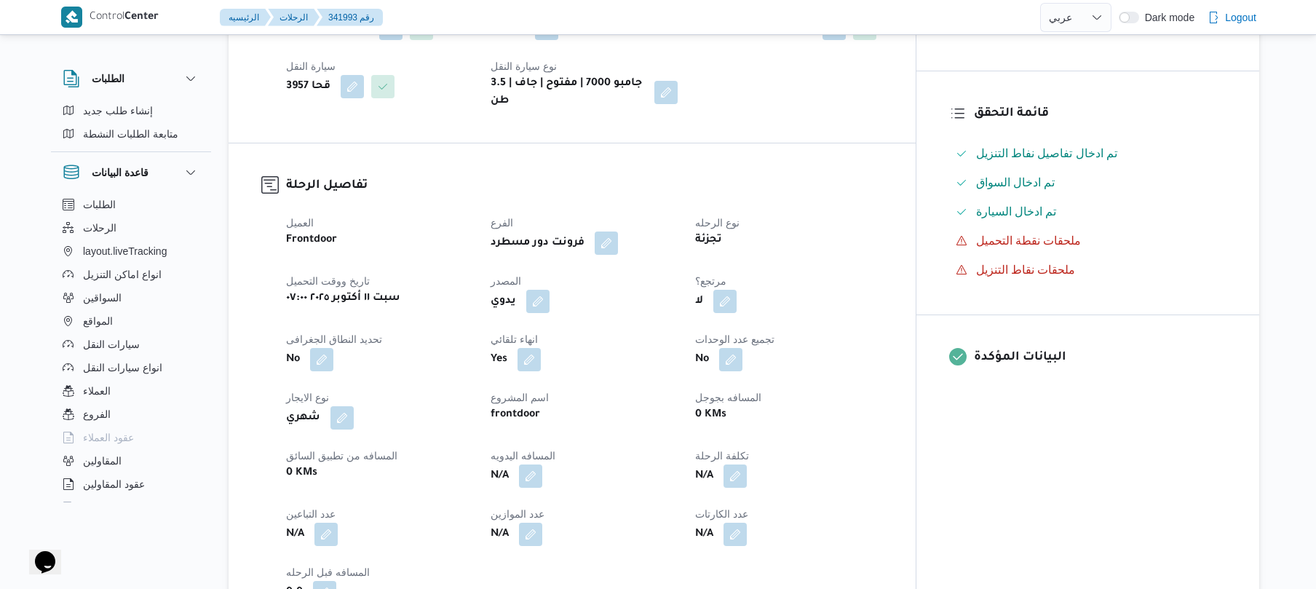
scroll to position [466, 0]
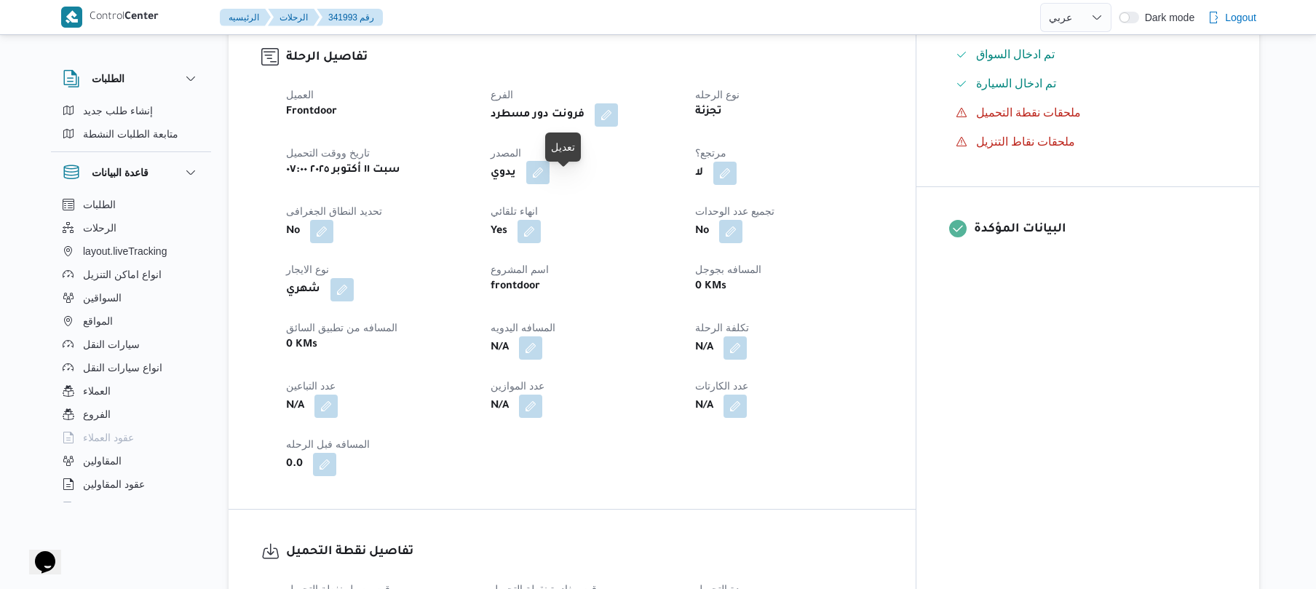
click at [550, 184] on button "button" at bounding box center [537, 172] width 23 height 23
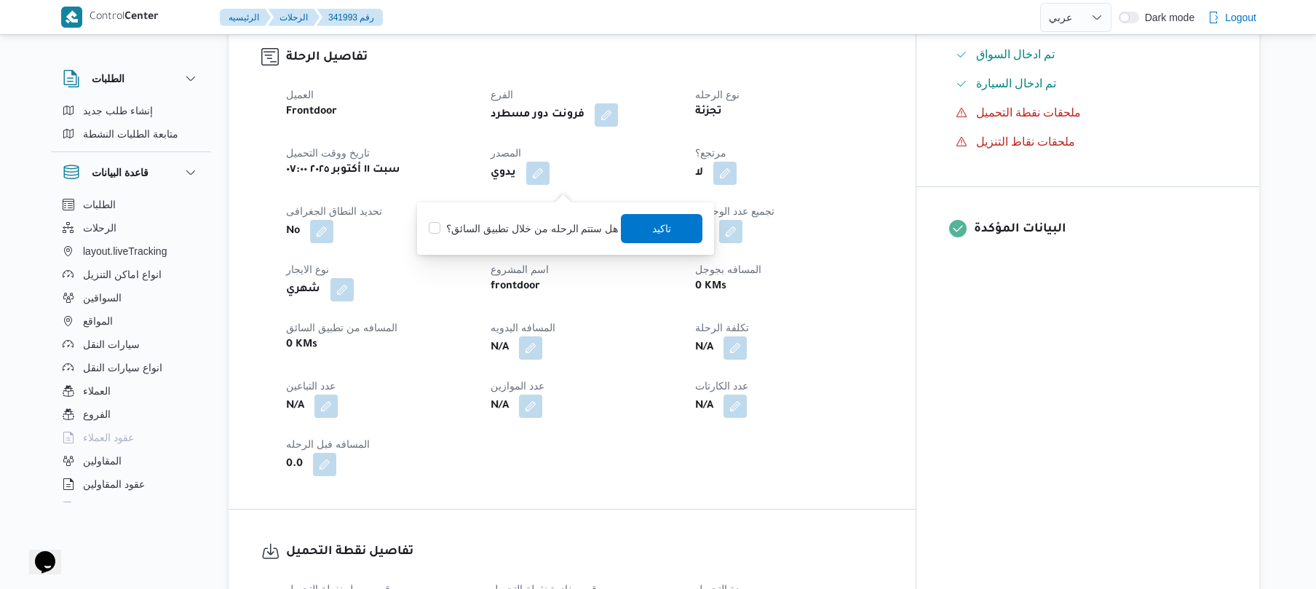
click at [555, 220] on label "هل ستتم الرحله من خلال تطبيق السائق؟" at bounding box center [523, 228] width 189 height 17
checkbox input "true"
click at [655, 236] on span "تاكيد" at bounding box center [662, 227] width 19 height 17
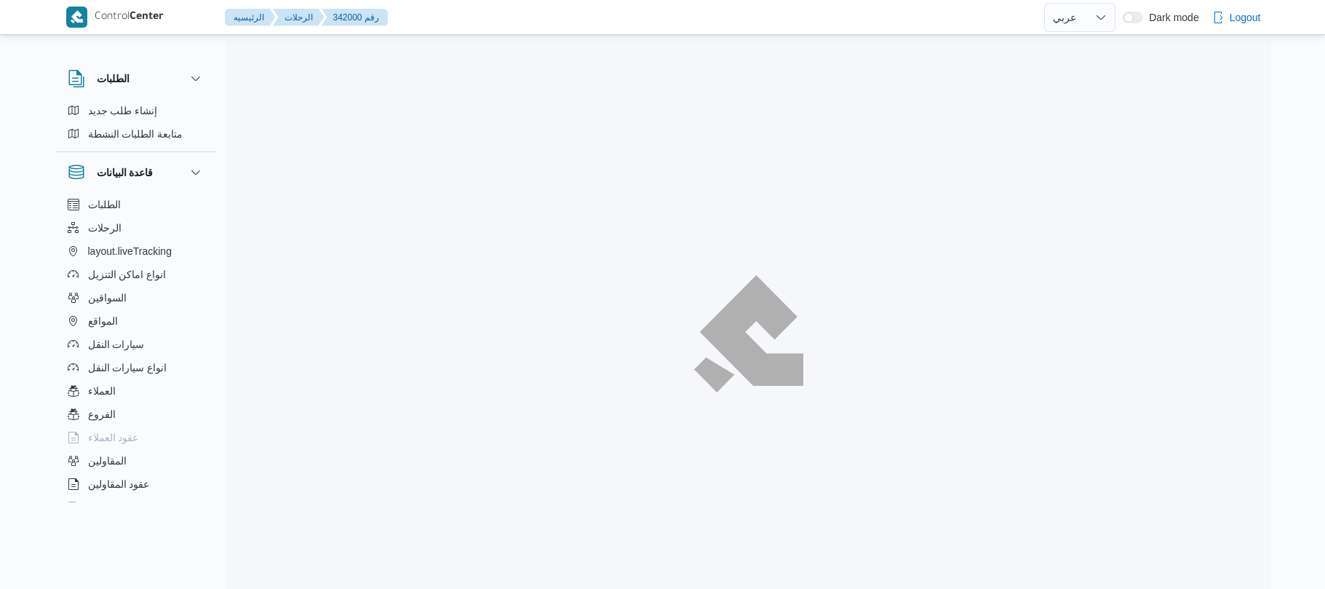
select select "ar"
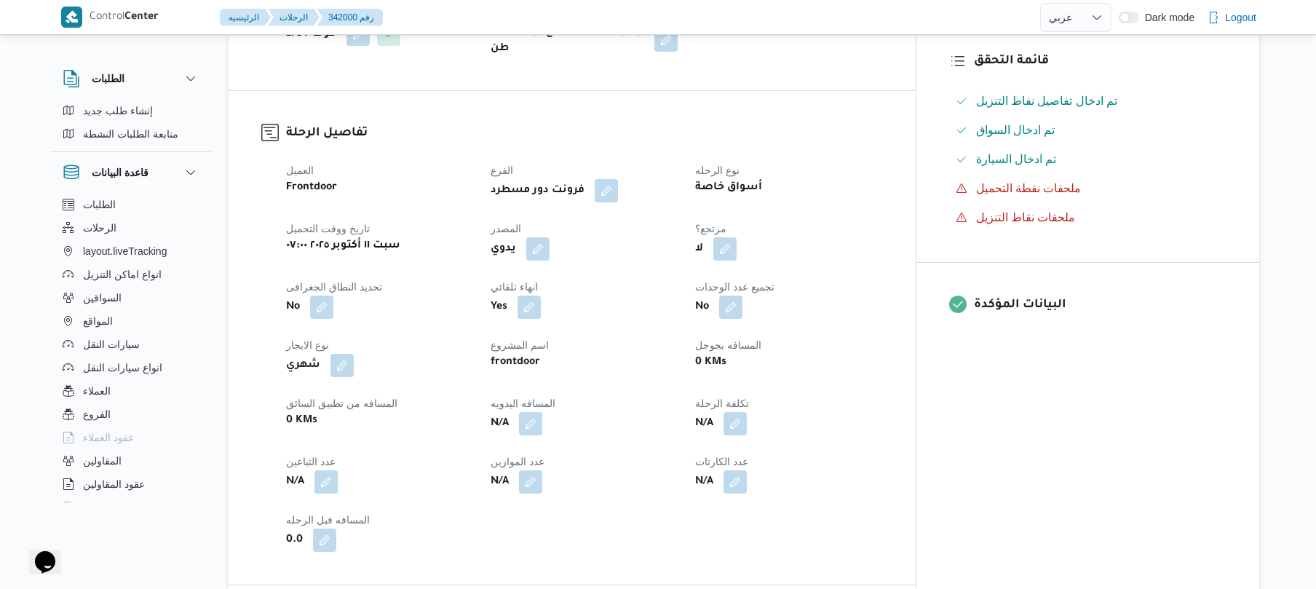
scroll to position [427, 0]
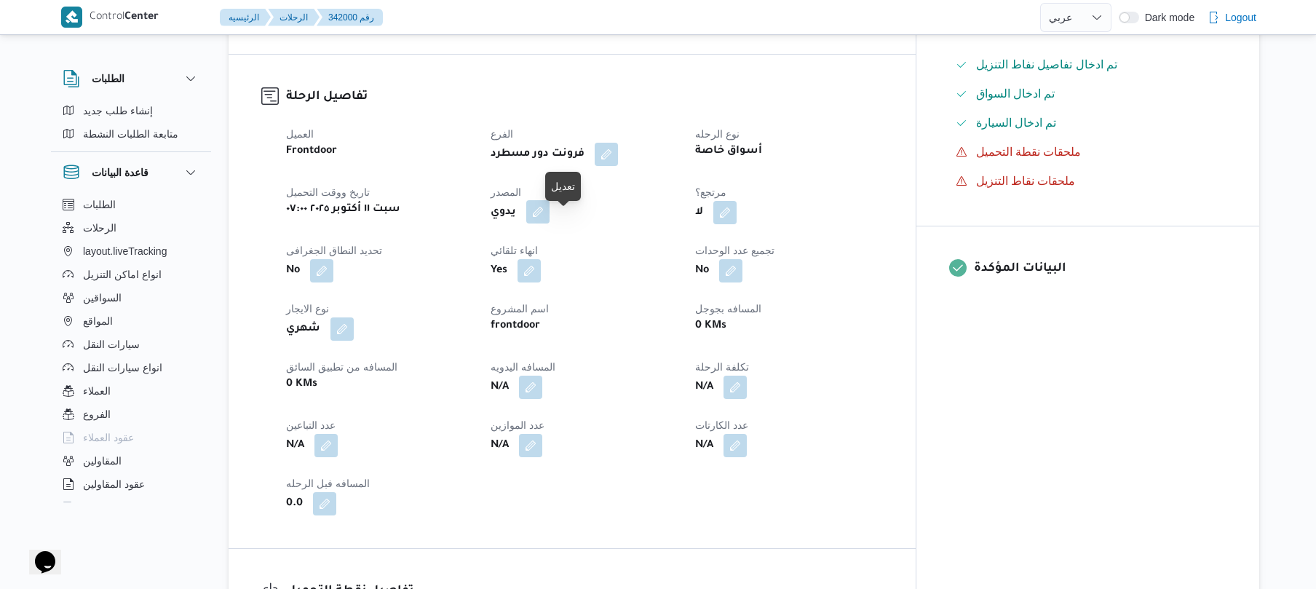
click at [550, 223] on button "button" at bounding box center [537, 211] width 23 height 23
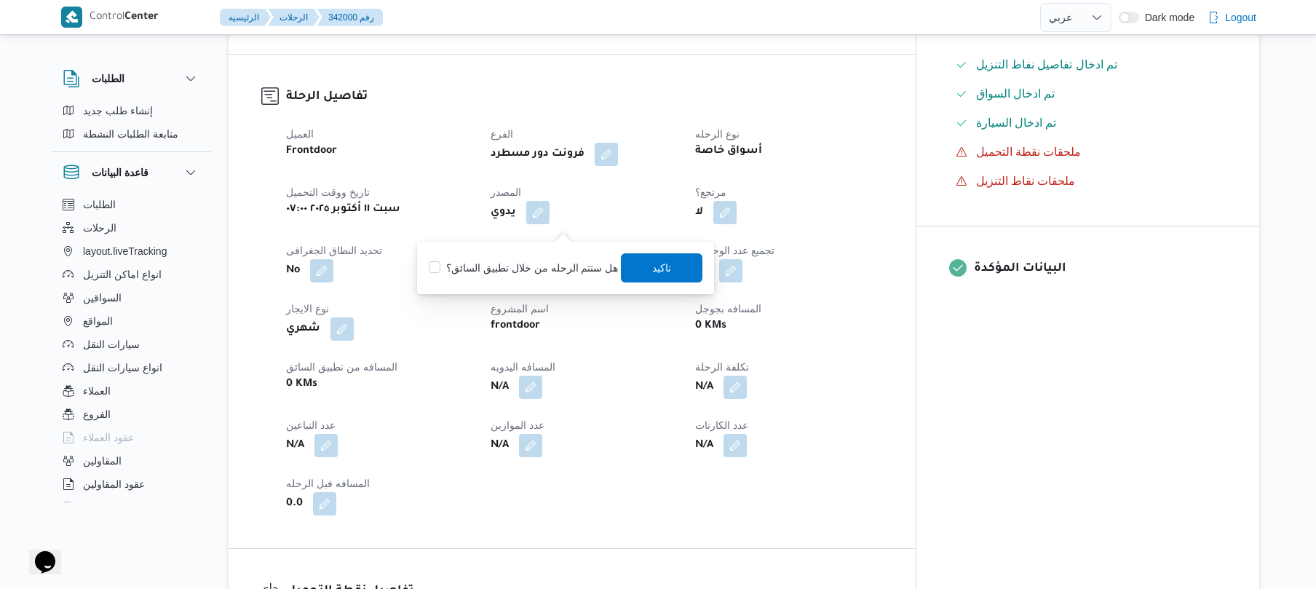
click at [558, 257] on div "هل ستتم الرحله من خلال تطبيق السائق؟ تاكيد" at bounding box center [565, 268] width 277 height 32
click at [557, 262] on label "هل ستتم الرحله من خلال تطبيق السائق؟" at bounding box center [523, 267] width 189 height 17
checkbox input "true"
click at [658, 275] on span "تاكيد" at bounding box center [663, 267] width 82 height 29
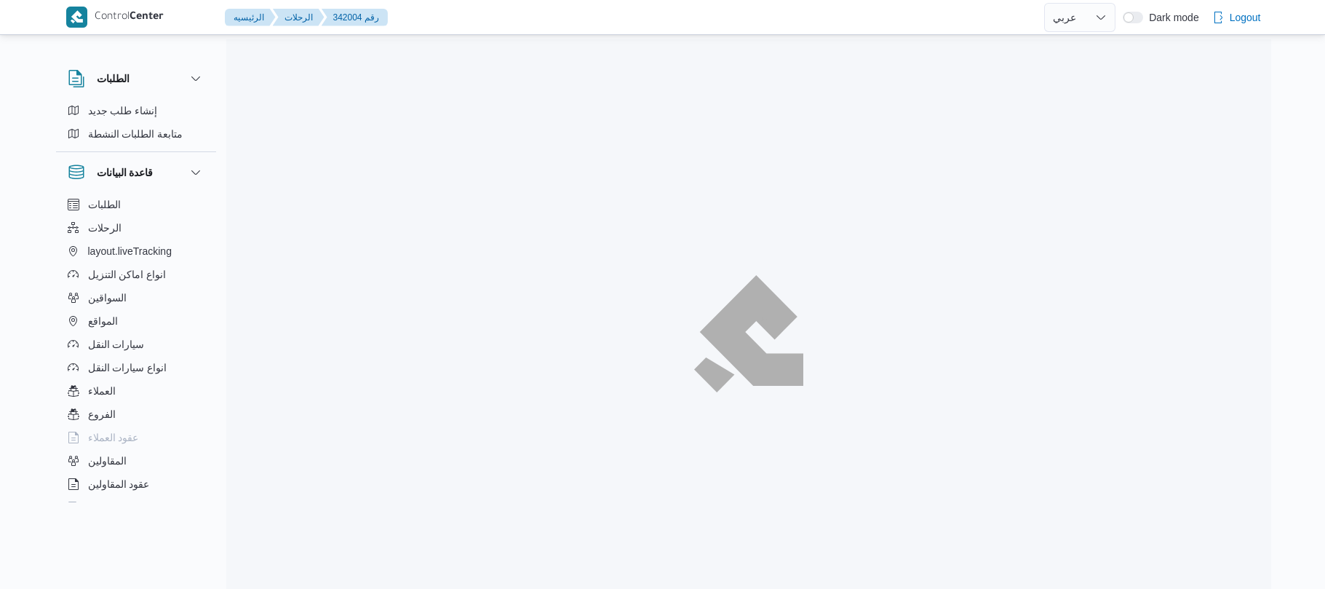
select select "ar"
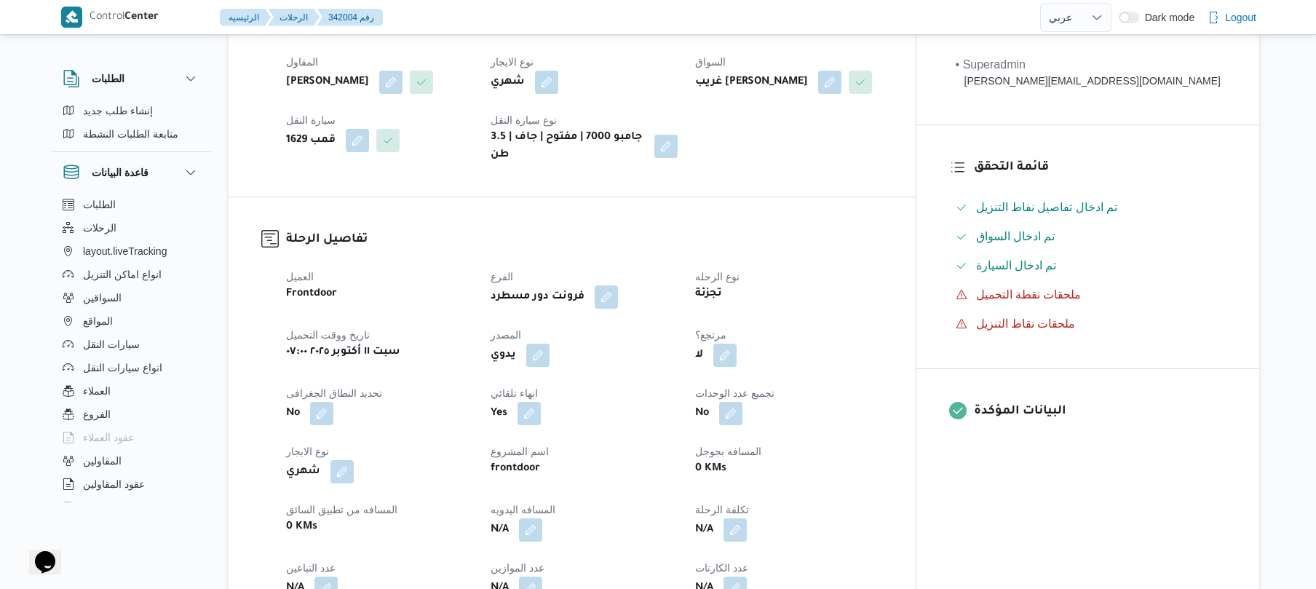
scroll to position [349, 0]
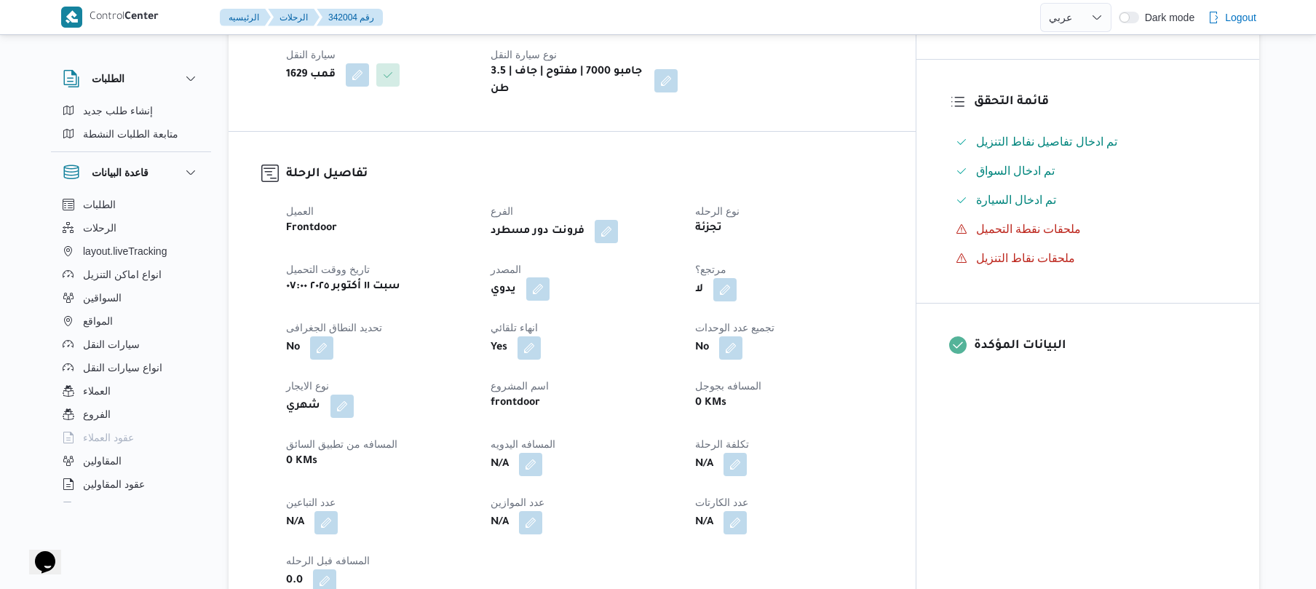
click at [550, 301] on button "button" at bounding box center [537, 288] width 23 height 23
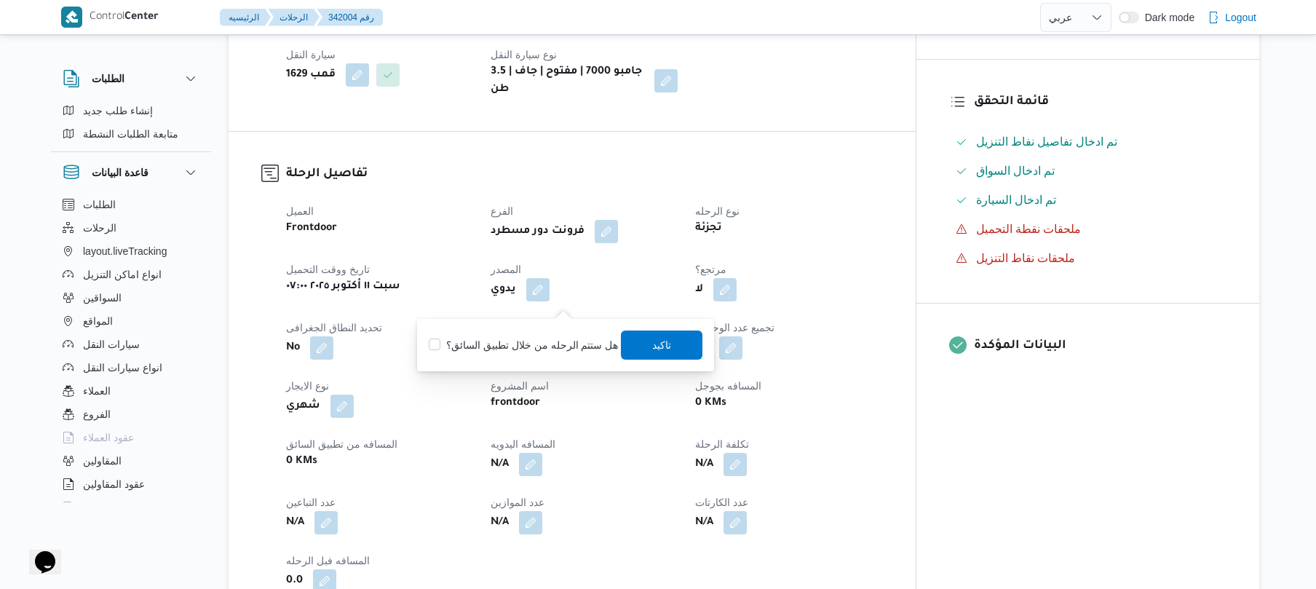
click at [539, 341] on label "هل ستتم الرحله من خلال تطبيق السائق؟" at bounding box center [523, 344] width 189 height 17
checkbox input "true"
click at [646, 347] on span "تاكيد" at bounding box center [663, 344] width 82 height 29
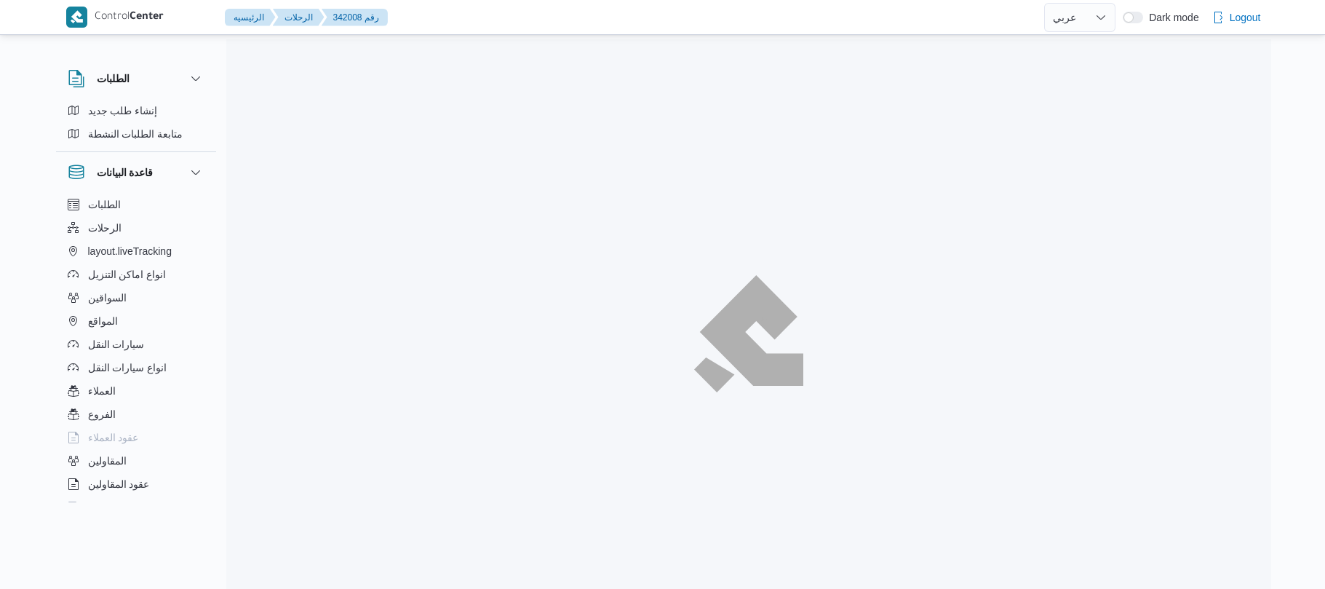
select select "ar"
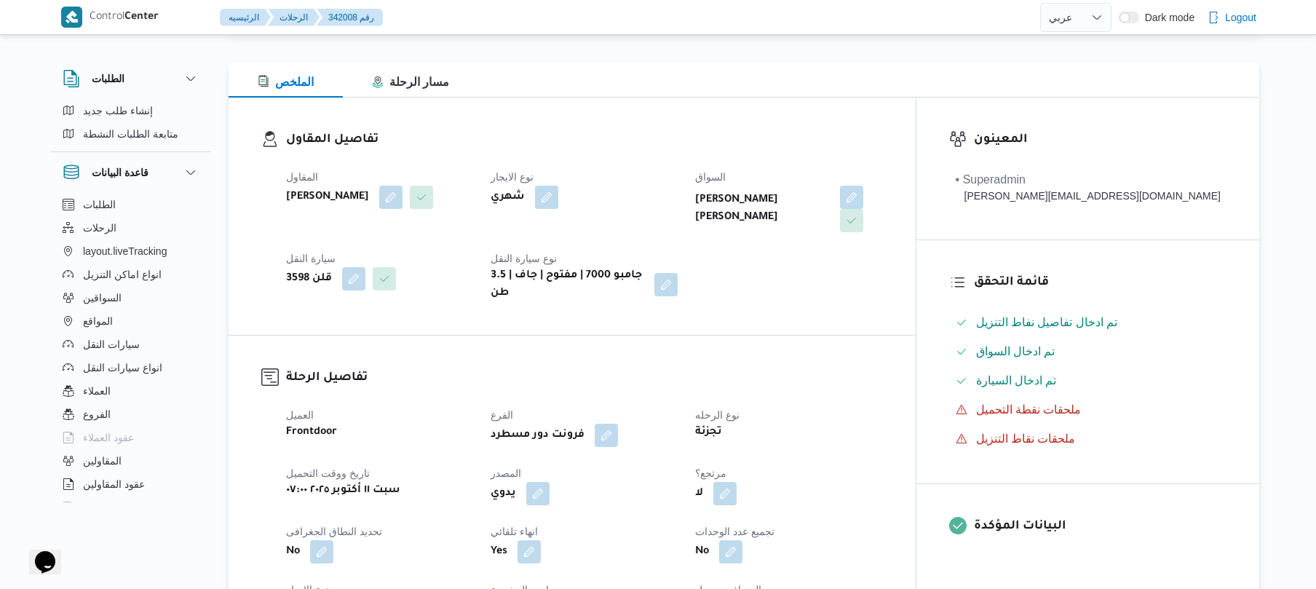
scroll to position [194, 0]
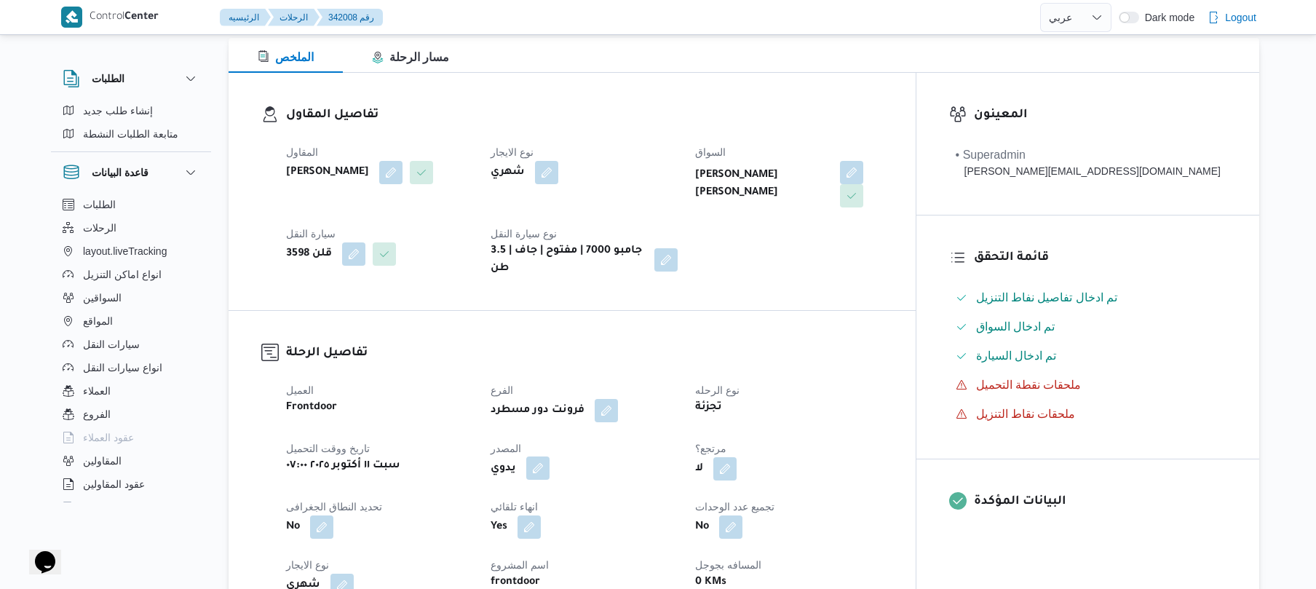
click at [550, 458] on button "button" at bounding box center [537, 467] width 23 height 23
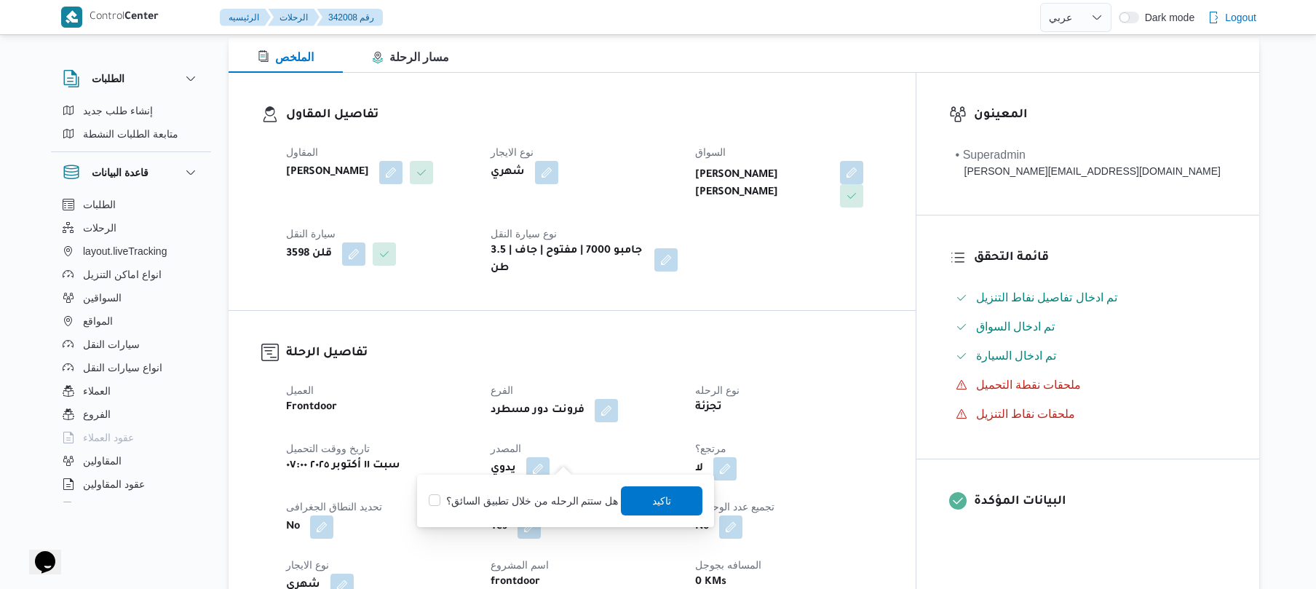
click at [501, 499] on label "هل ستتم الرحله من خلال تطبيق السائق؟" at bounding box center [523, 500] width 189 height 17
checkbox input "true"
click at [673, 498] on span "تاكيد" at bounding box center [663, 499] width 82 height 29
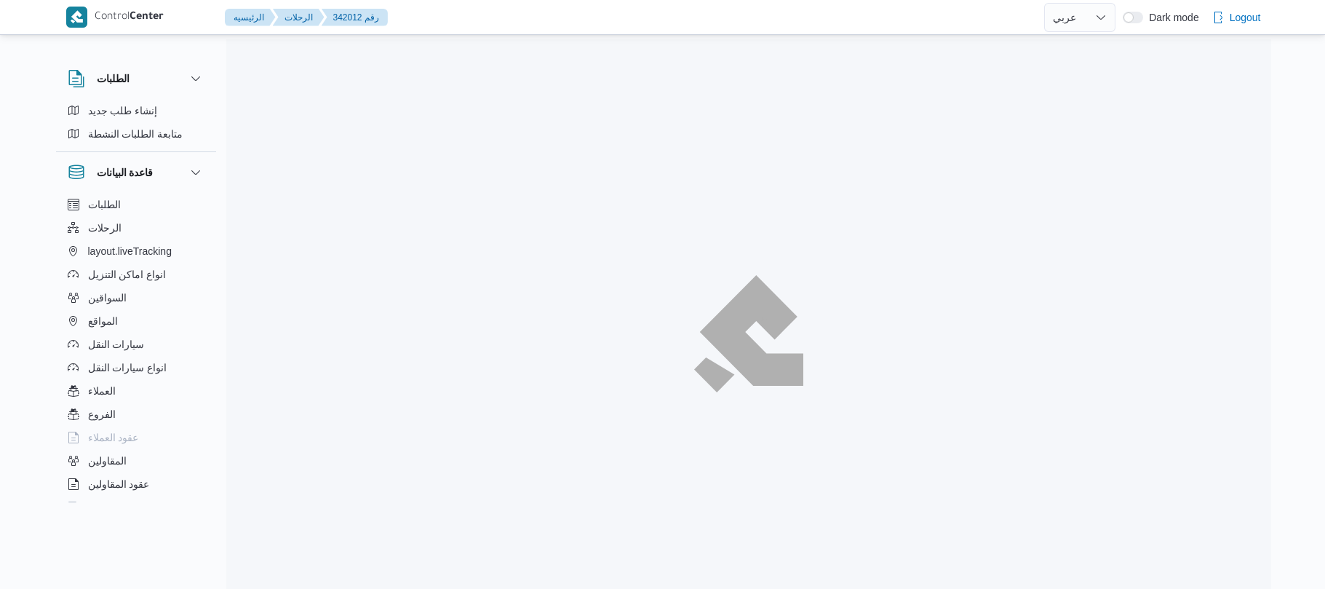
select select "ar"
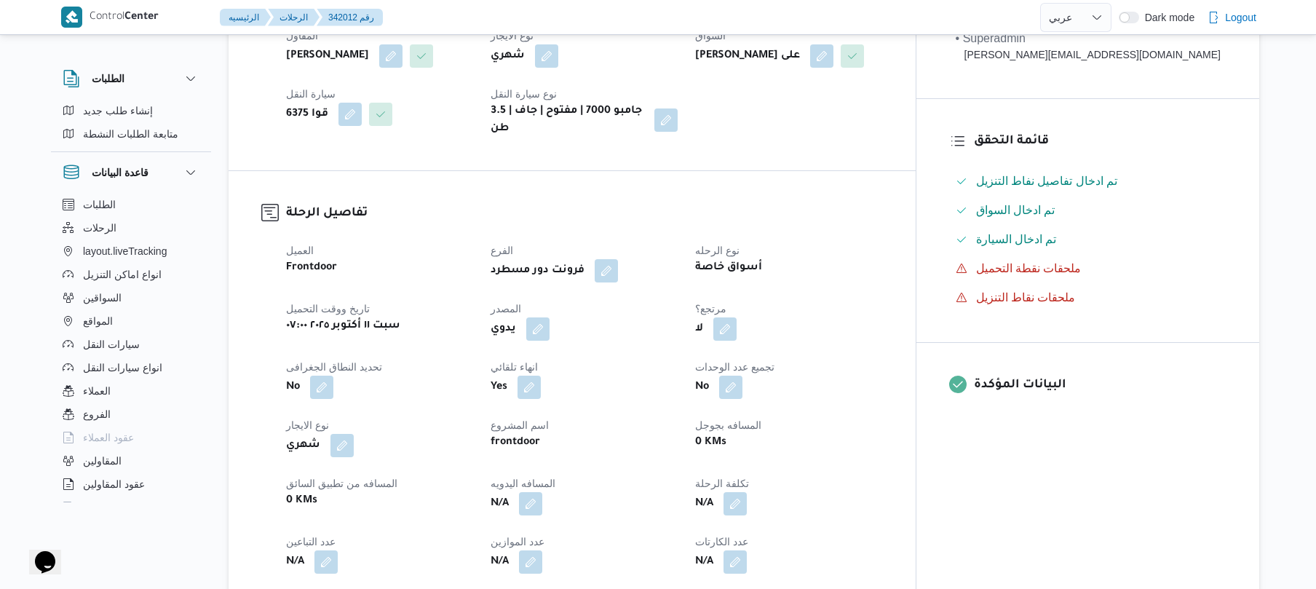
scroll to position [349, 0]
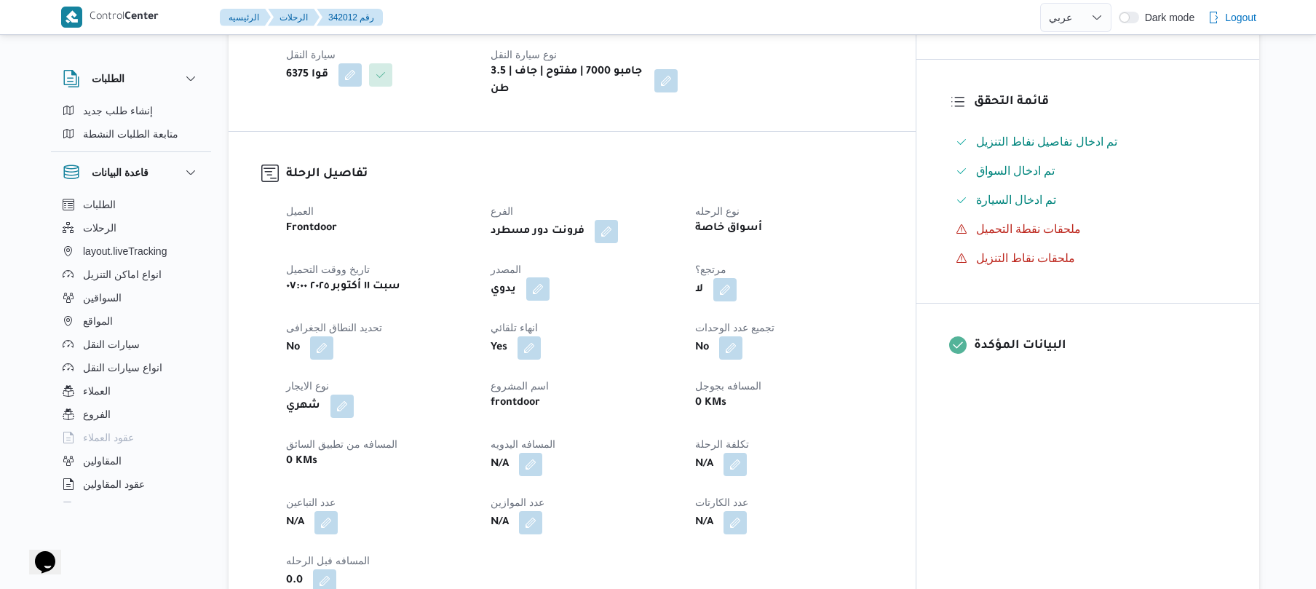
click at [550, 301] on button "button" at bounding box center [537, 288] width 23 height 23
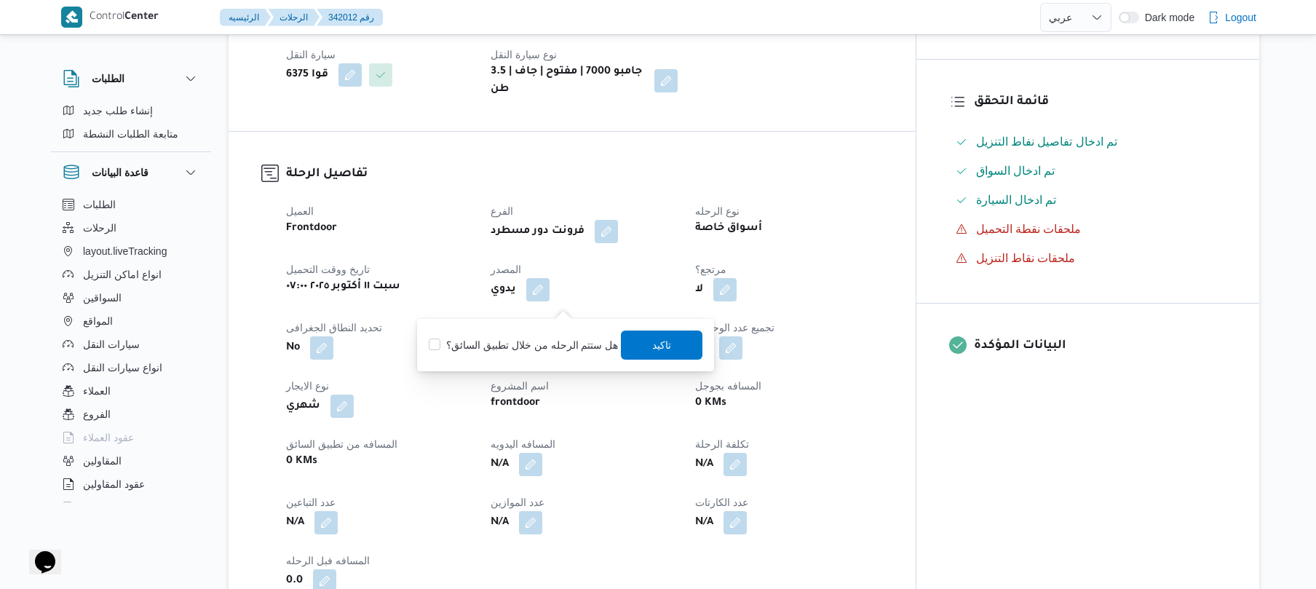
click at [528, 344] on label "هل ستتم الرحله من خلال تطبيق السائق؟" at bounding box center [523, 344] width 189 height 17
checkbox input "true"
click at [653, 347] on span "تاكيد" at bounding box center [662, 344] width 19 height 17
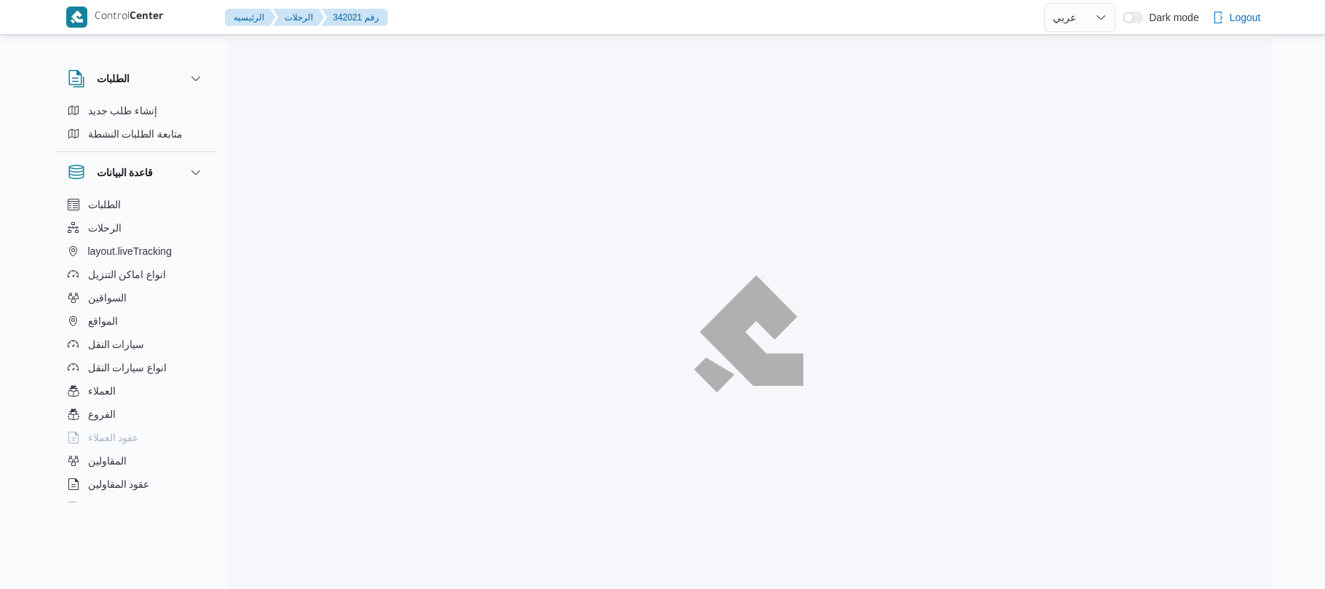
select select "ar"
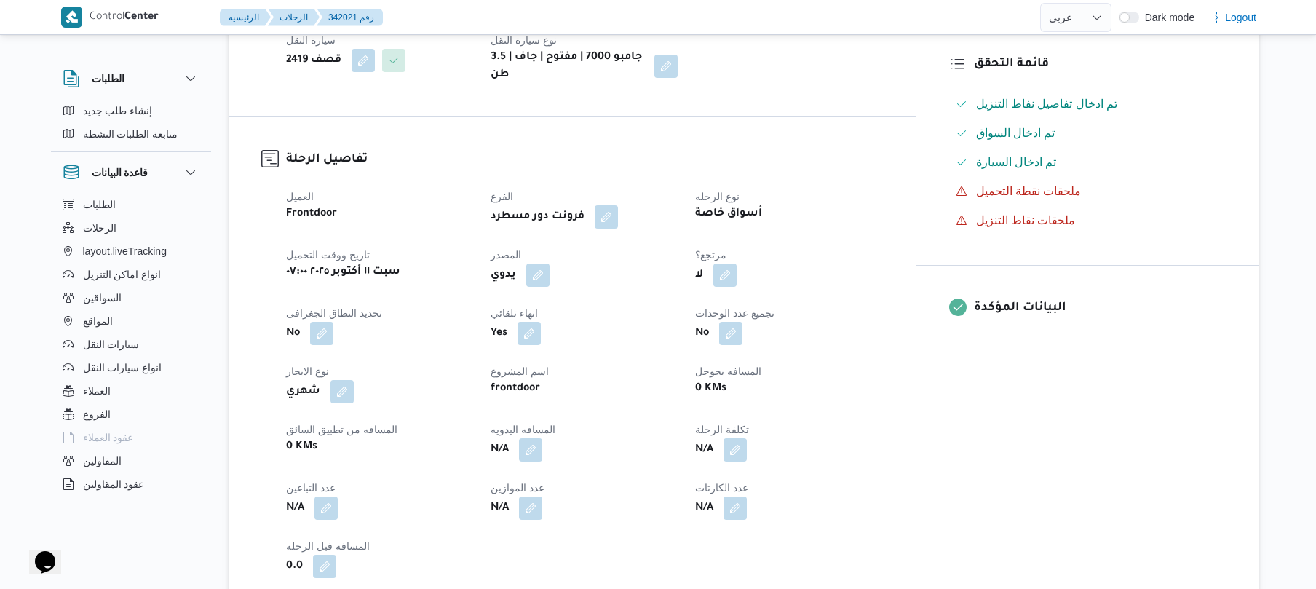
scroll to position [388, 0]
click at [550, 269] on button "button" at bounding box center [537, 273] width 23 height 23
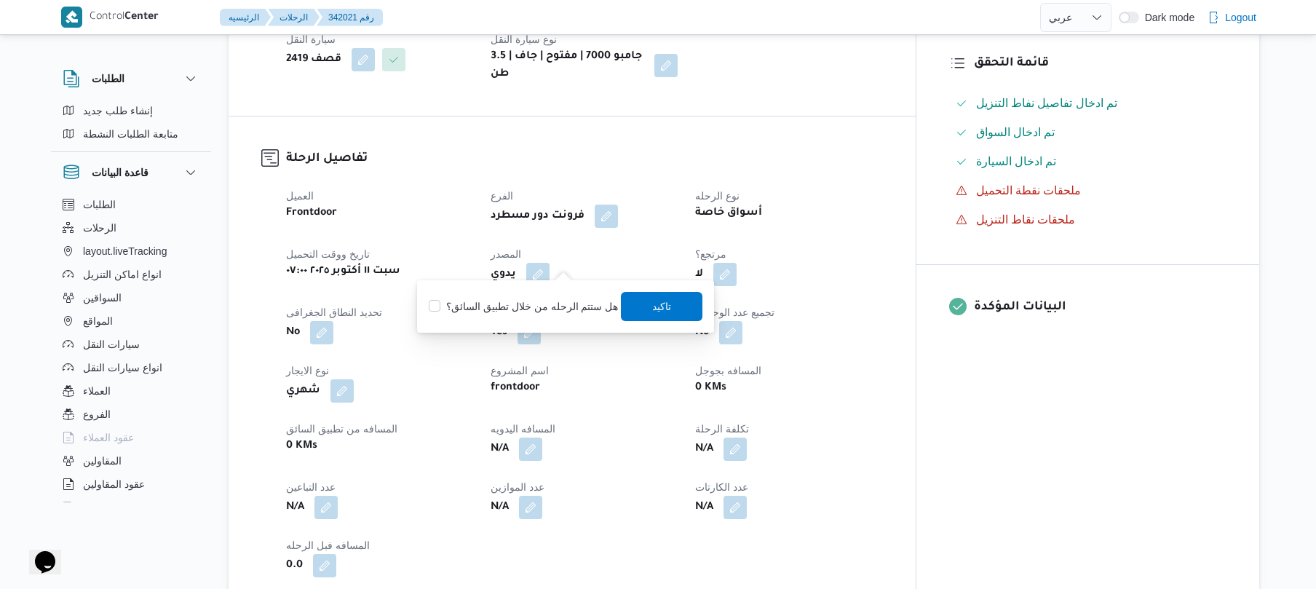
click at [533, 307] on label "هل ستتم الرحله من خلال تطبيق السائق؟" at bounding box center [523, 306] width 189 height 17
checkbox input "true"
click at [658, 309] on span "تاكيد" at bounding box center [662, 305] width 19 height 17
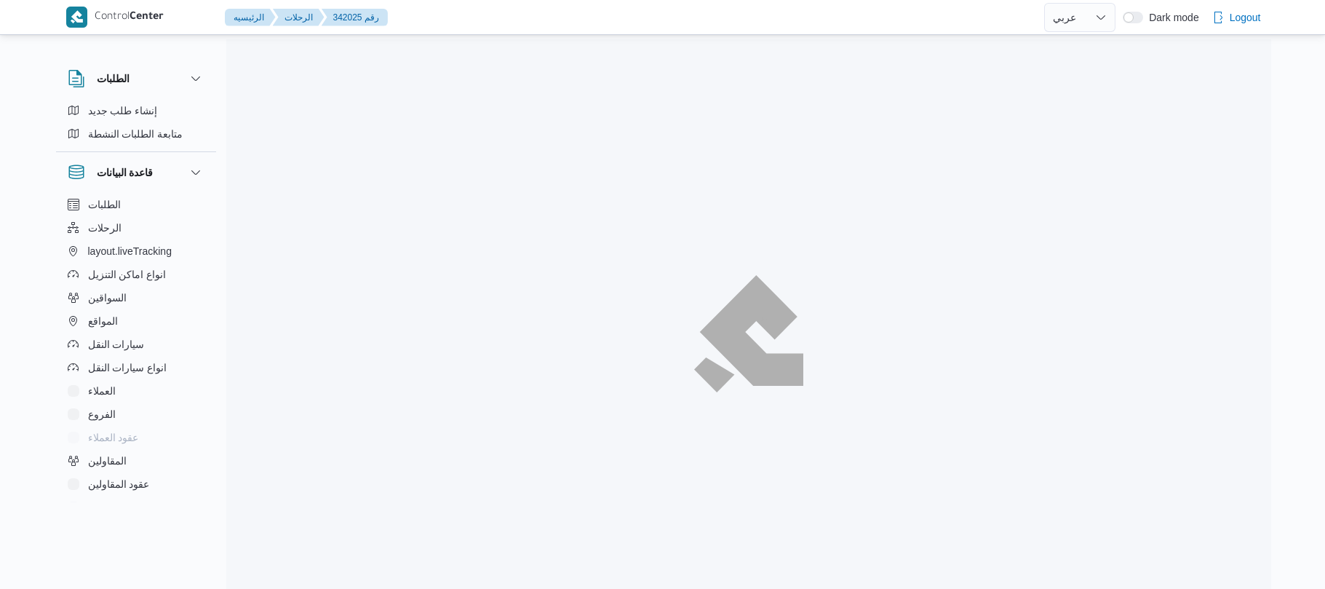
select select "ar"
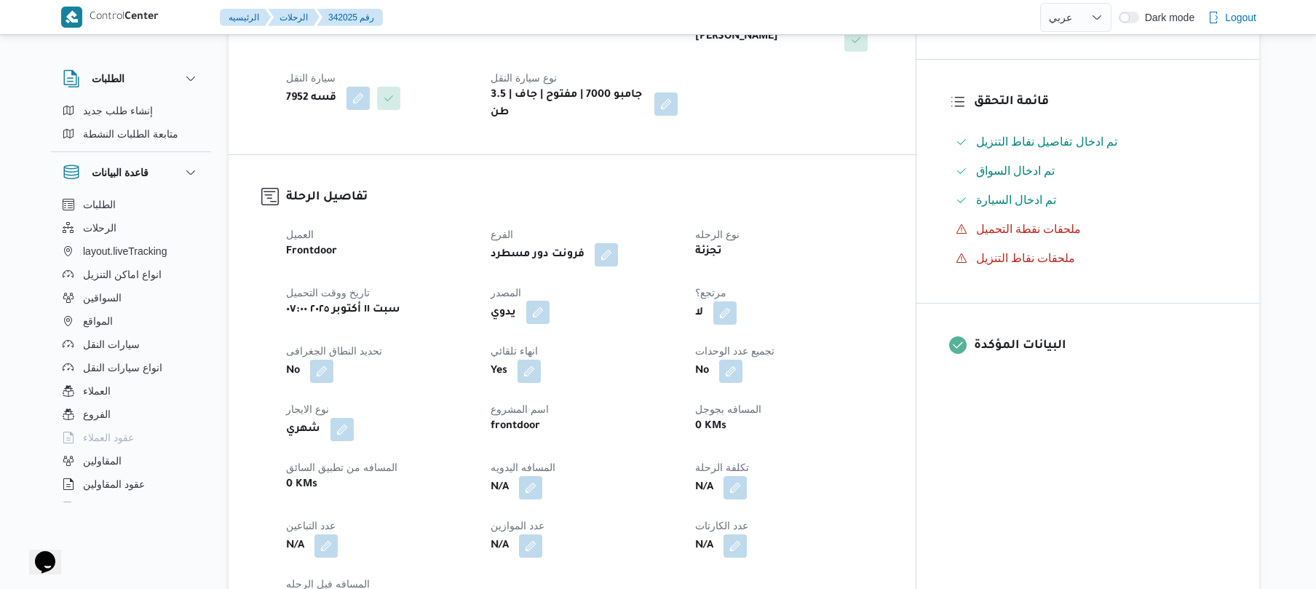
click at [550, 301] on button "button" at bounding box center [537, 312] width 23 height 23
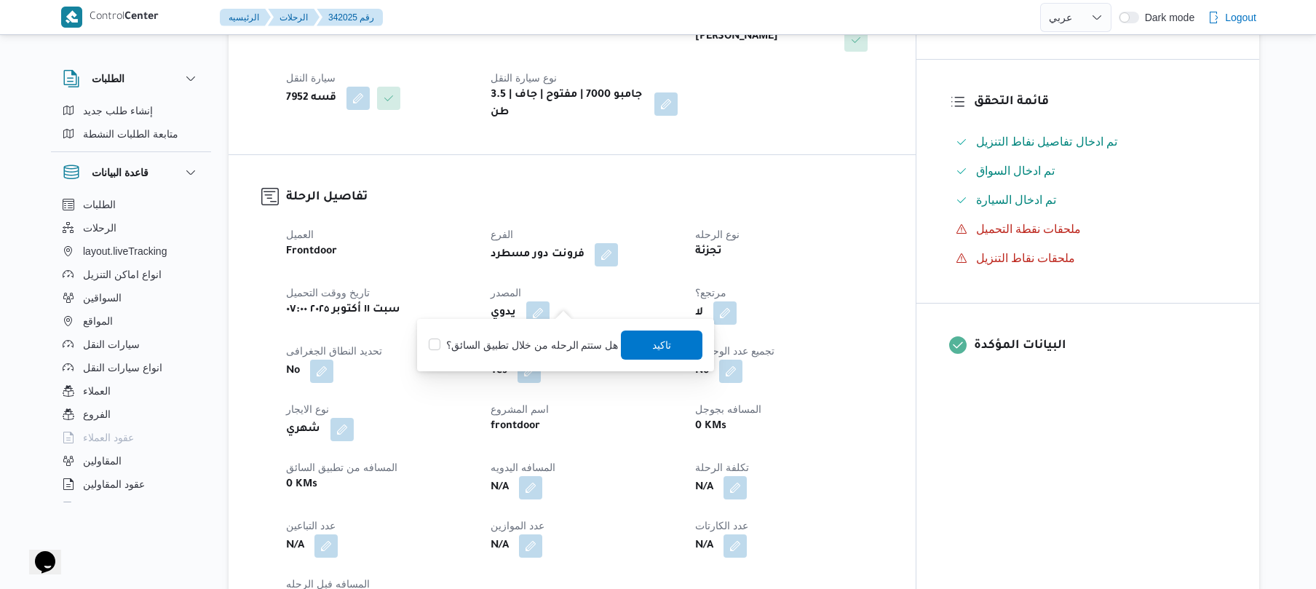
click at [539, 346] on label "هل ستتم الرحله من خلال تطبيق السائق؟" at bounding box center [523, 344] width 189 height 17
checkbox input "true"
click at [653, 348] on span "تاكيد" at bounding box center [662, 344] width 19 height 17
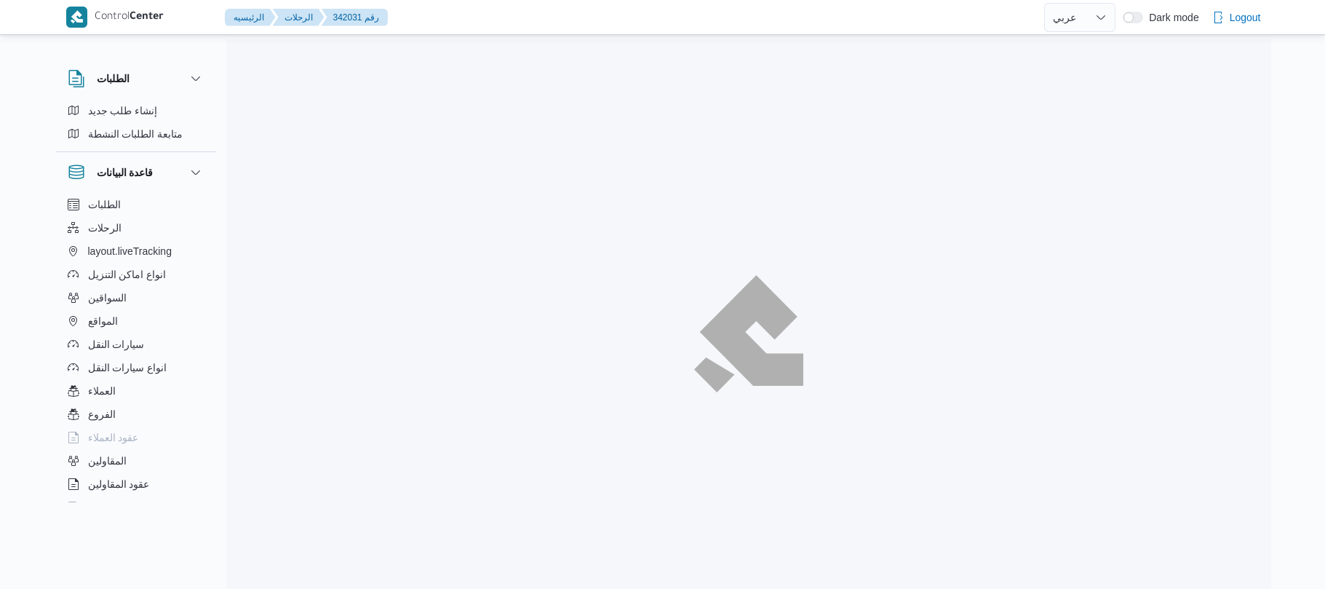
select select "ar"
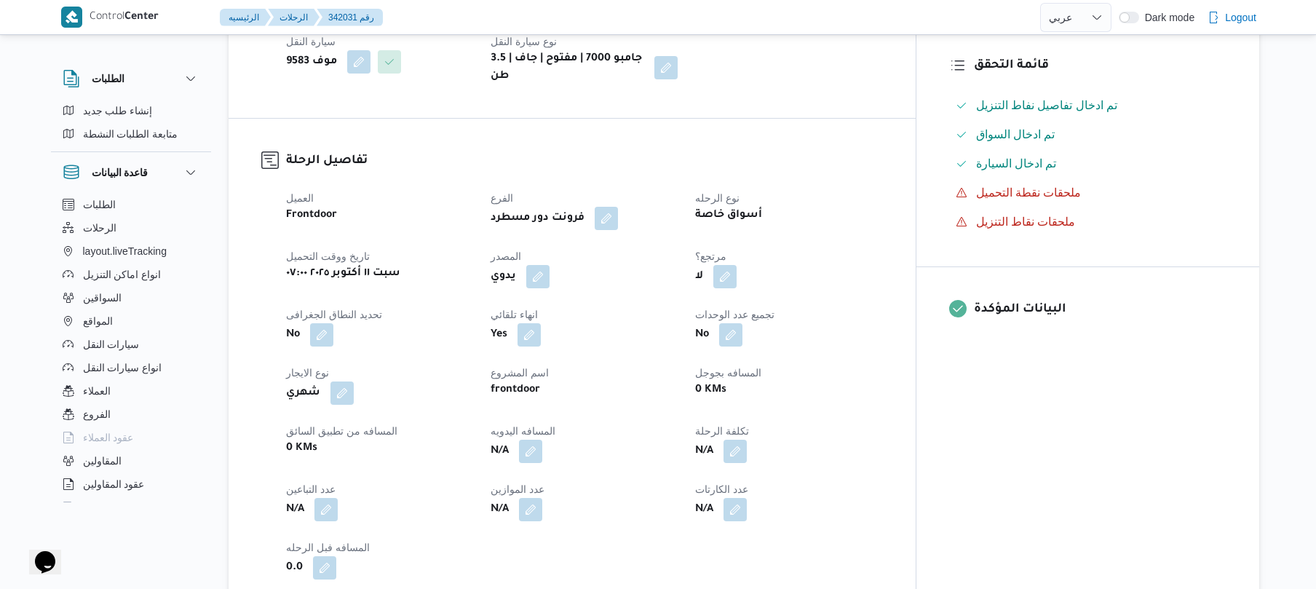
scroll to position [388, 0]
click at [550, 266] on button "button" at bounding box center [537, 273] width 23 height 23
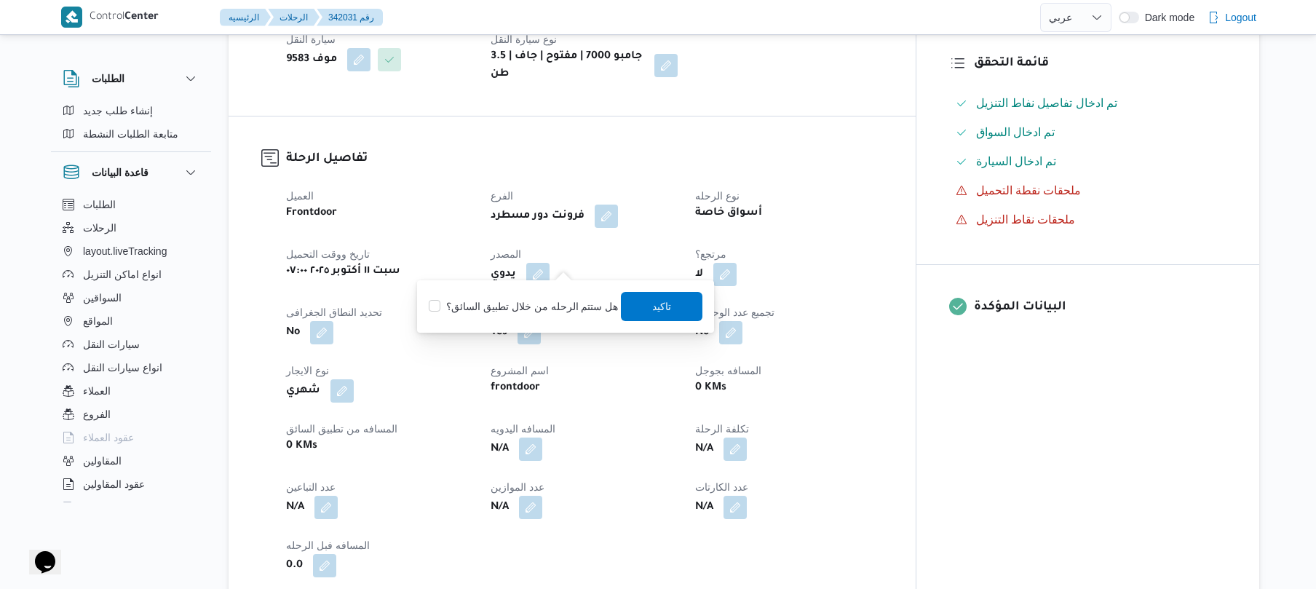
click at [523, 309] on label "هل ستتم الرحله من خلال تطبيق السائق؟" at bounding box center [523, 306] width 189 height 17
checkbox input "true"
click at [673, 309] on span "تاكيد" at bounding box center [663, 305] width 82 height 29
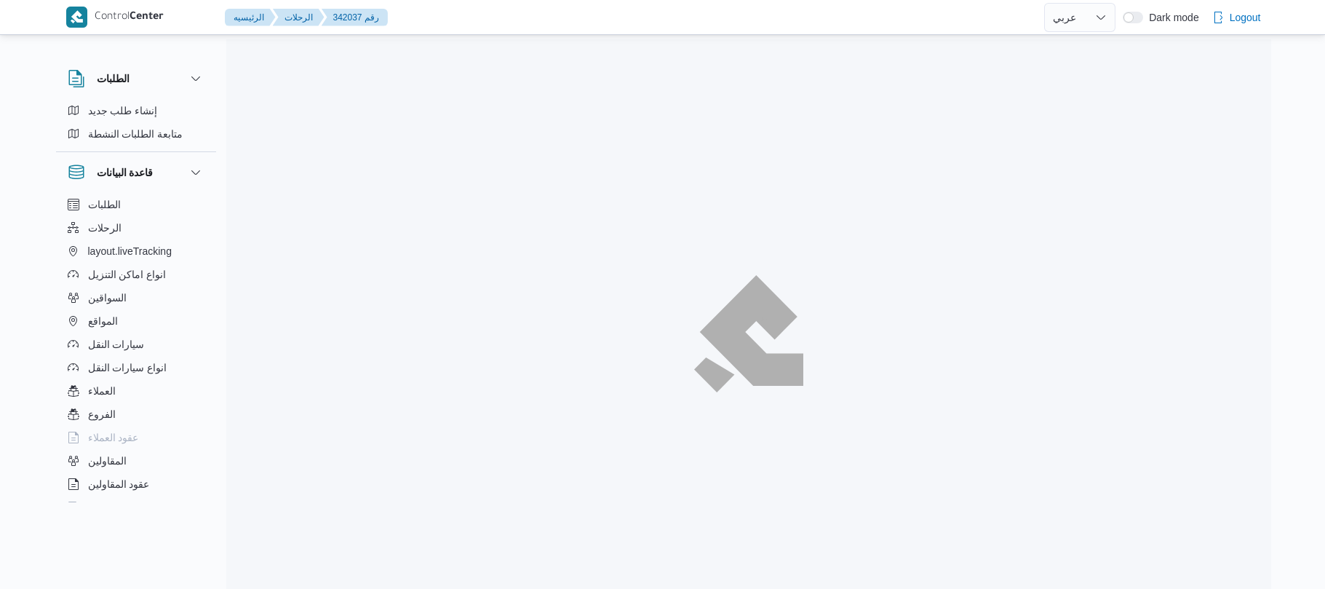
select select "ar"
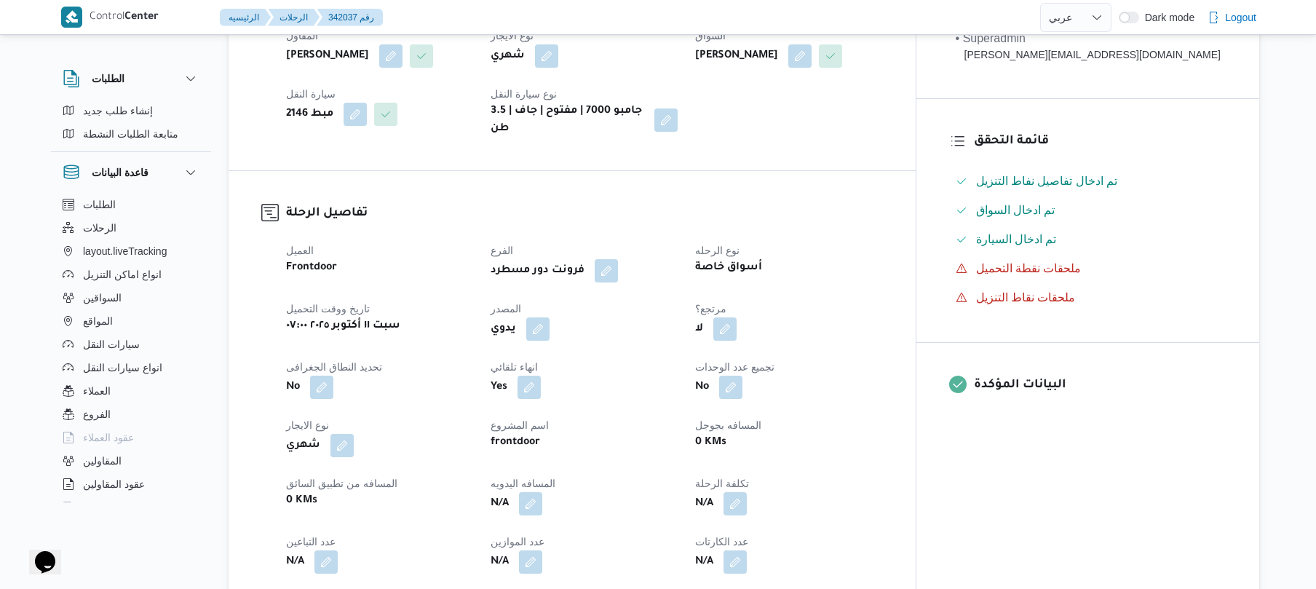
scroll to position [349, 0]
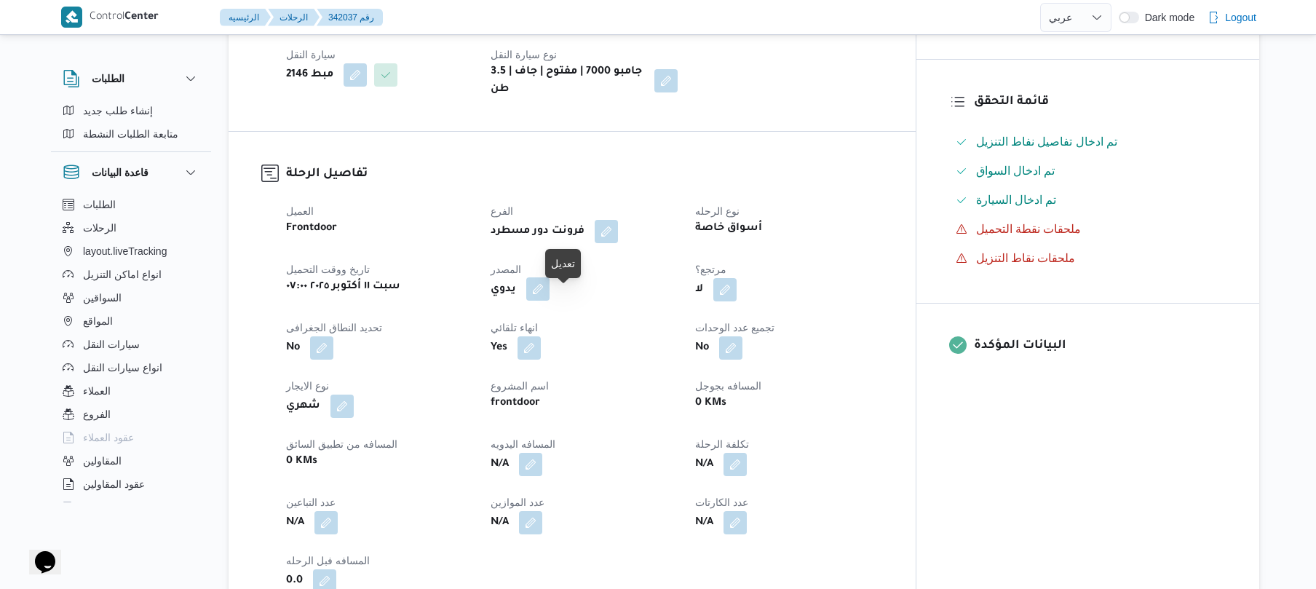
click at [550, 301] on button "button" at bounding box center [537, 288] width 23 height 23
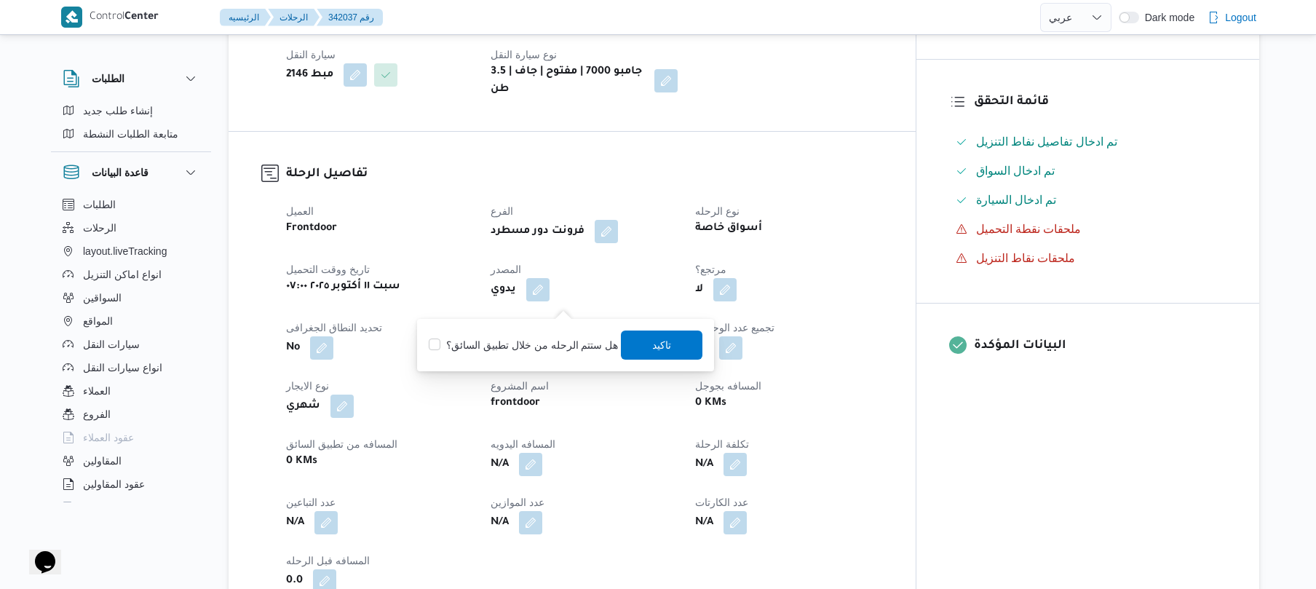
click at [518, 354] on div "هل ستتم الرحله من خلال تطبيق السائق؟ [GEOGRAPHIC_DATA]" at bounding box center [565, 345] width 277 height 32
click at [522, 346] on label "هل ستتم الرحله من خلال تطبيق السائق؟" at bounding box center [523, 344] width 189 height 17
checkbox input "true"
click at [642, 347] on span "تاكيد" at bounding box center [663, 344] width 82 height 29
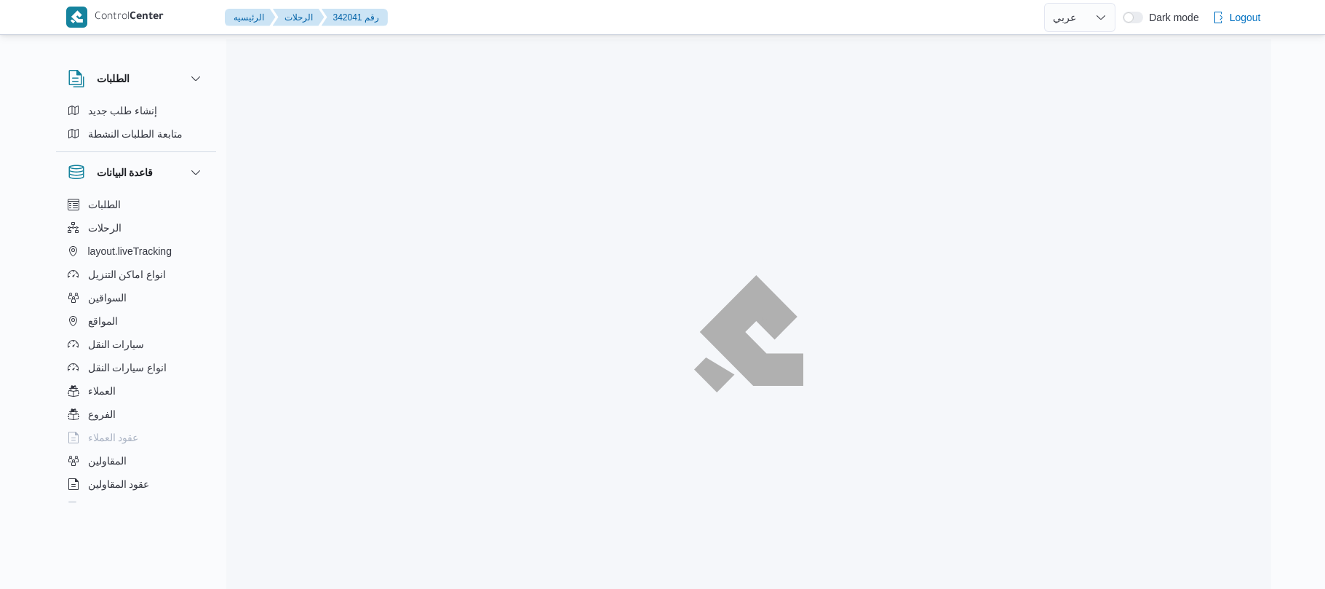
select select "ar"
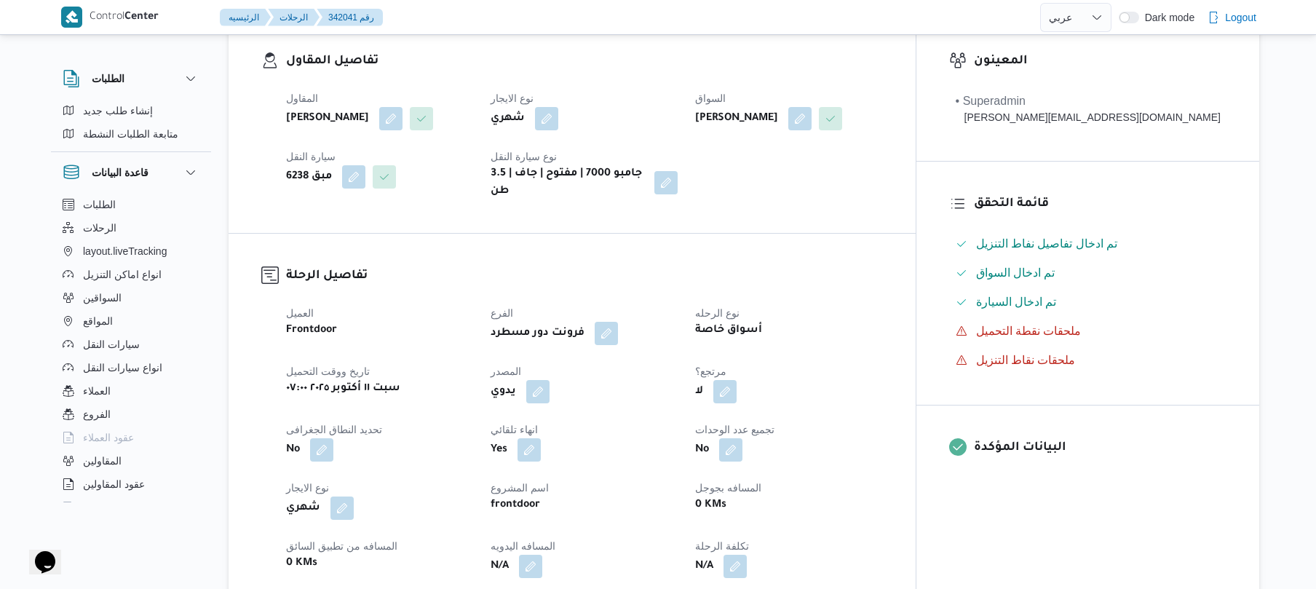
scroll to position [466, 0]
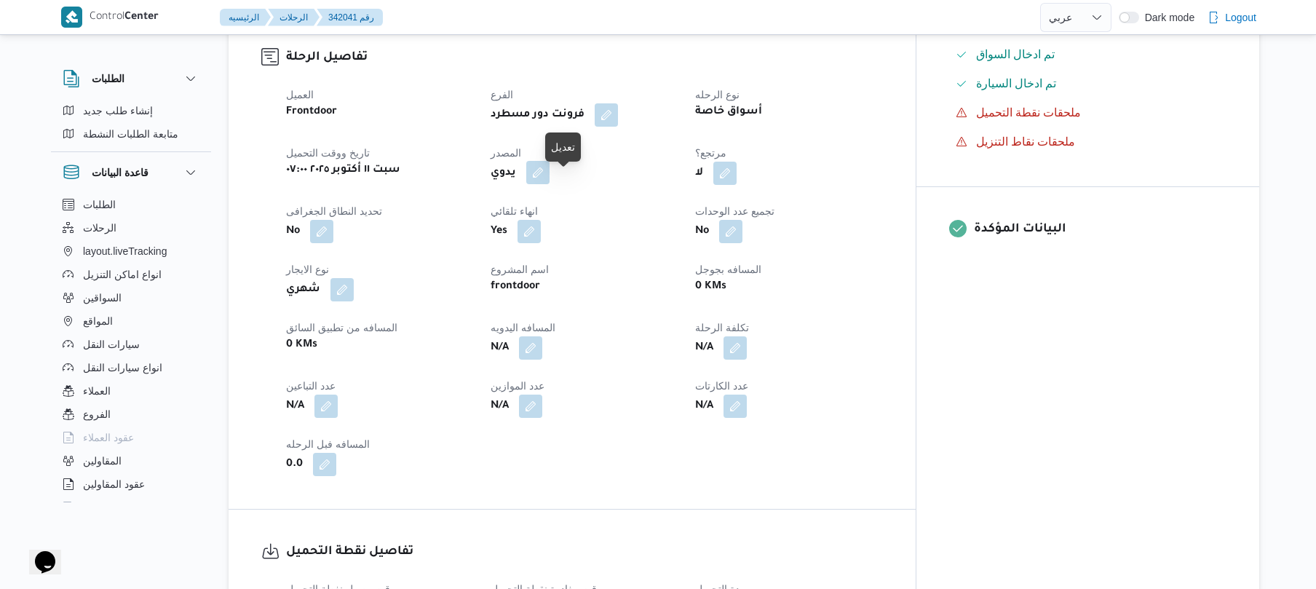
click at [550, 184] on button "button" at bounding box center [537, 172] width 23 height 23
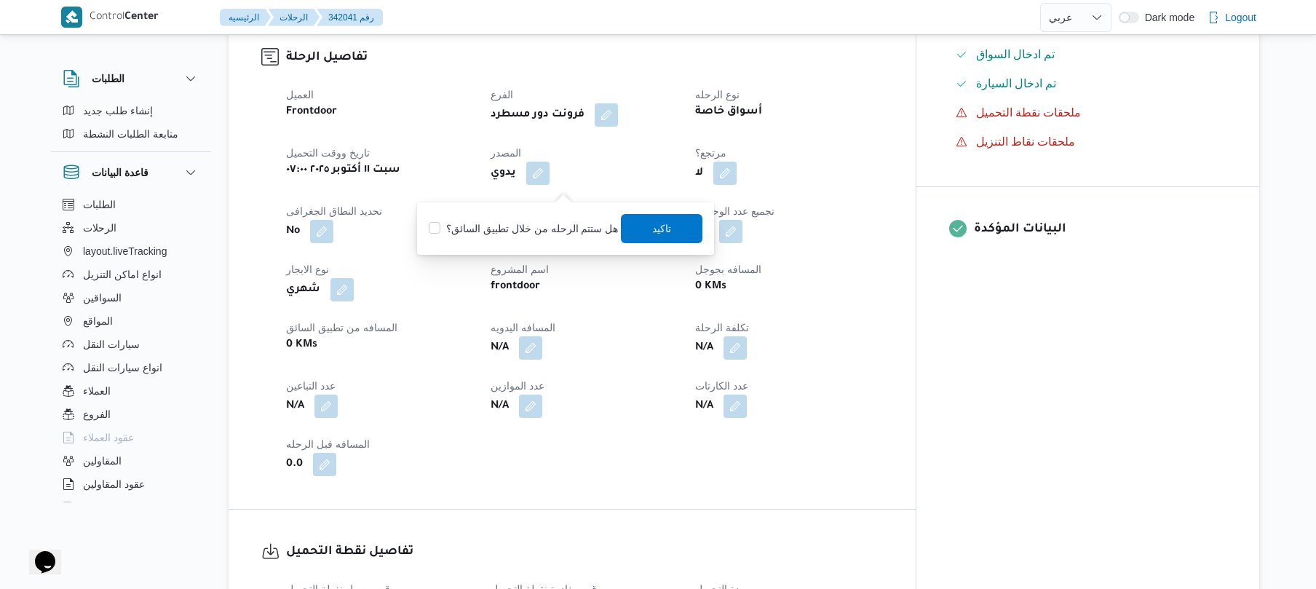
click at [545, 224] on label "هل ستتم الرحله من خلال تطبيق السائق؟" at bounding box center [523, 228] width 189 height 17
checkbox input "true"
click at [658, 230] on span "تاكيد" at bounding box center [662, 227] width 19 height 17
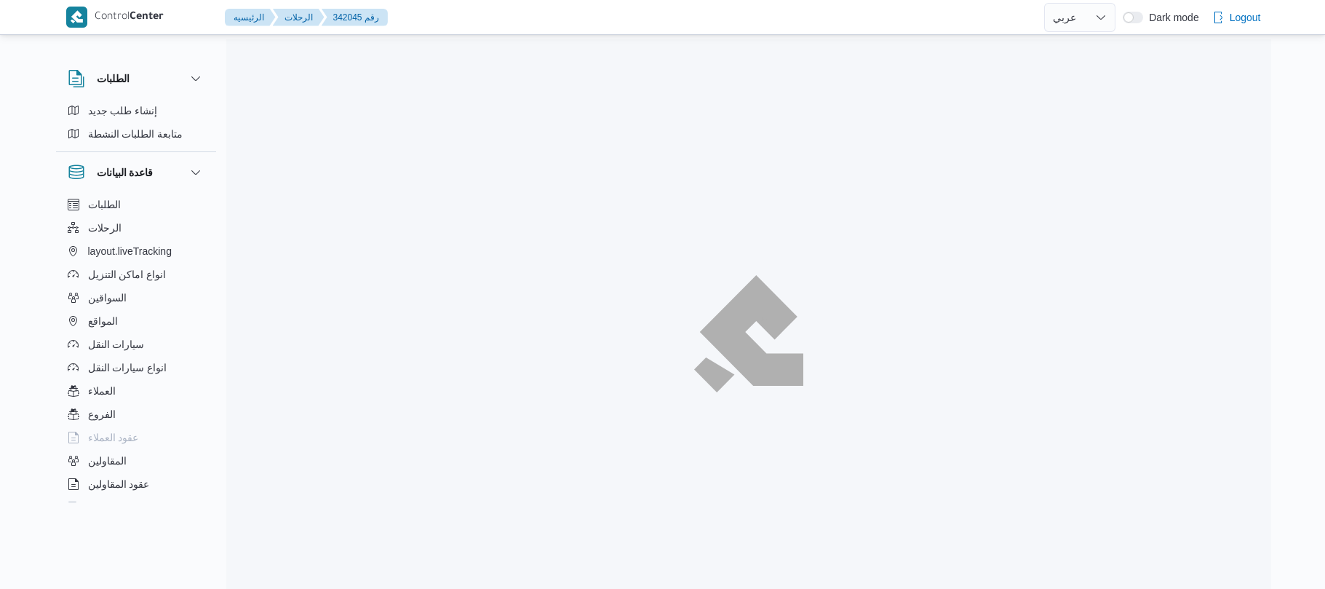
select select "ar"
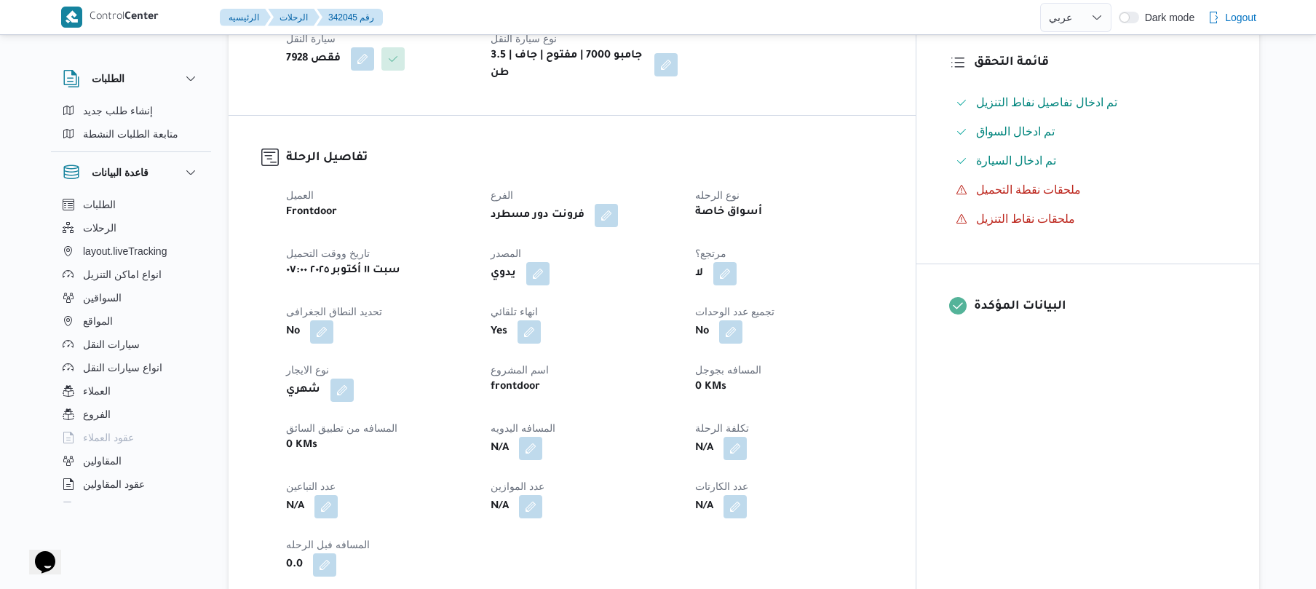
scroll to position [427, 0]
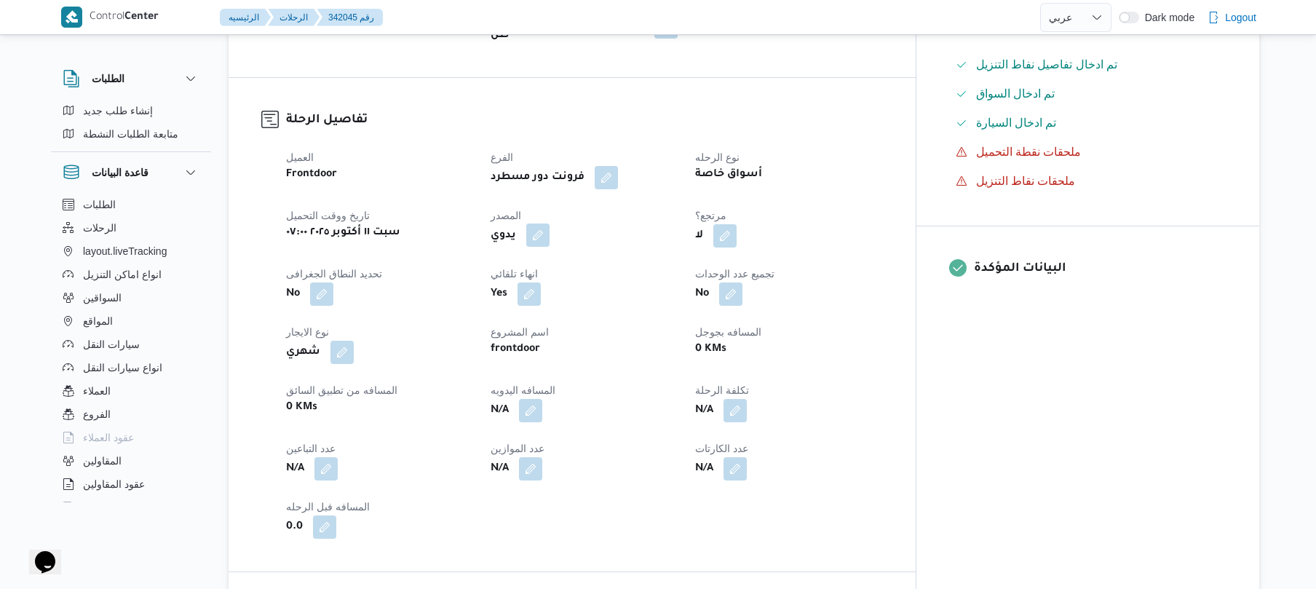
click at [550, 223] on button "button" at bounding box center [537, 234] width 23 height 23
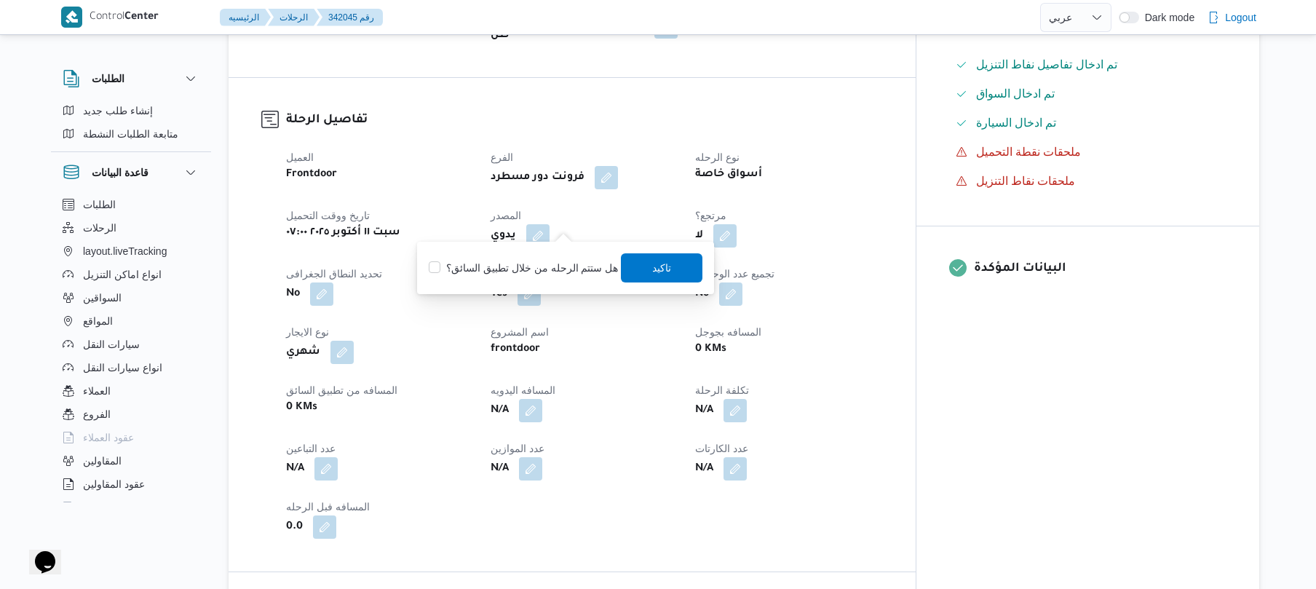
click at [539, 263] on label "هل ستتم الرحله من خلال تطبيق السائق؟" at bounding box center [523, 267] width 189 height 17
checkbox input "true"
click at [653, 271] on span "تاكيد" at bounding box center [662, 266] width 19 height 17
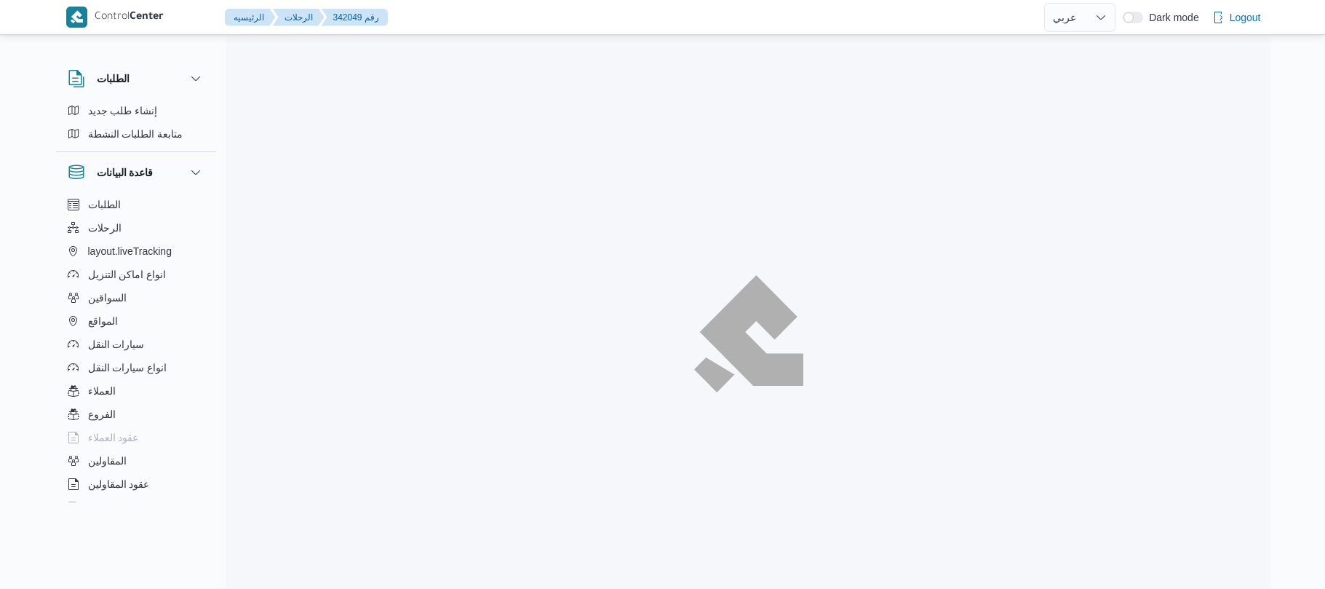
select select "ar"
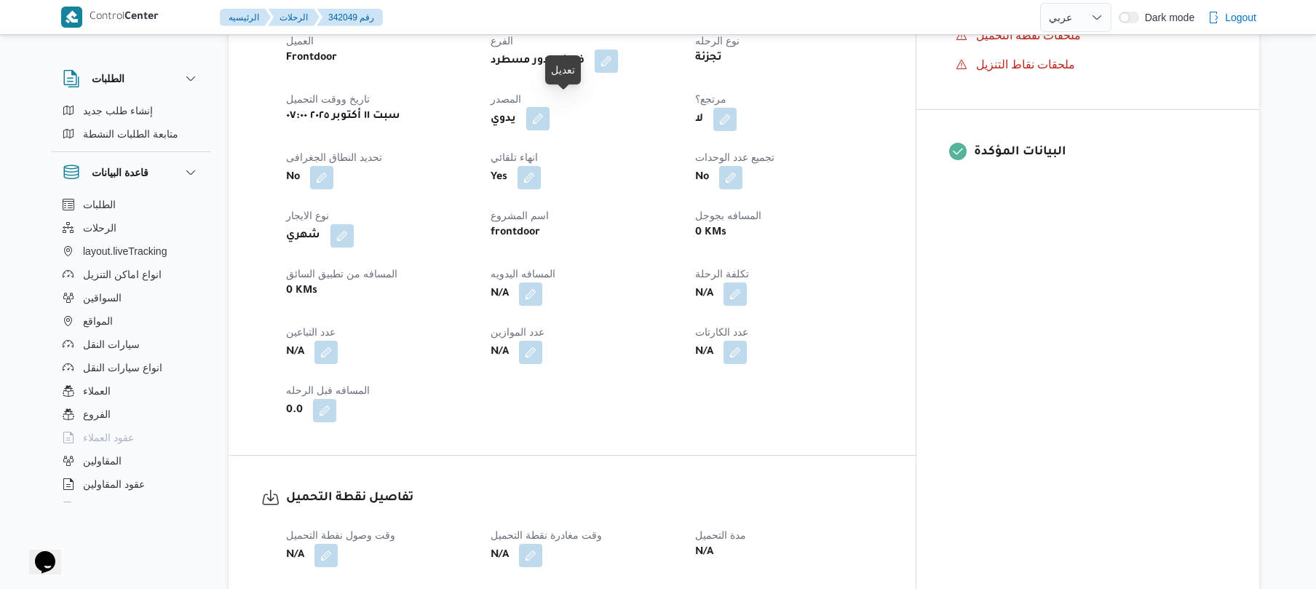
click at [550, 107] on button "button" at bounding box center [537, 118] width 23 height 23
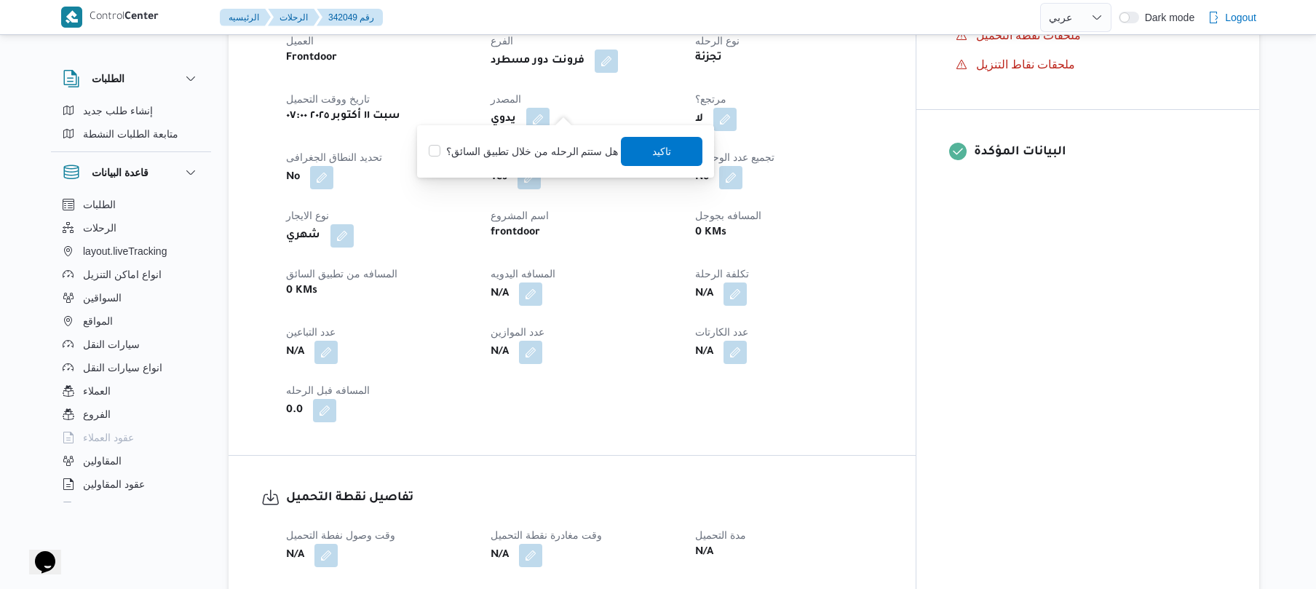
click at [544, 153] on label "هل ستتم الرحله من خلال تطبيق السائق؟" at bounding box center [523, 151] width 189 height 17
checkbox input "true"
click at [670, 148] on span "تاكيد" at bounding box center [663, 150] width 82 height 29
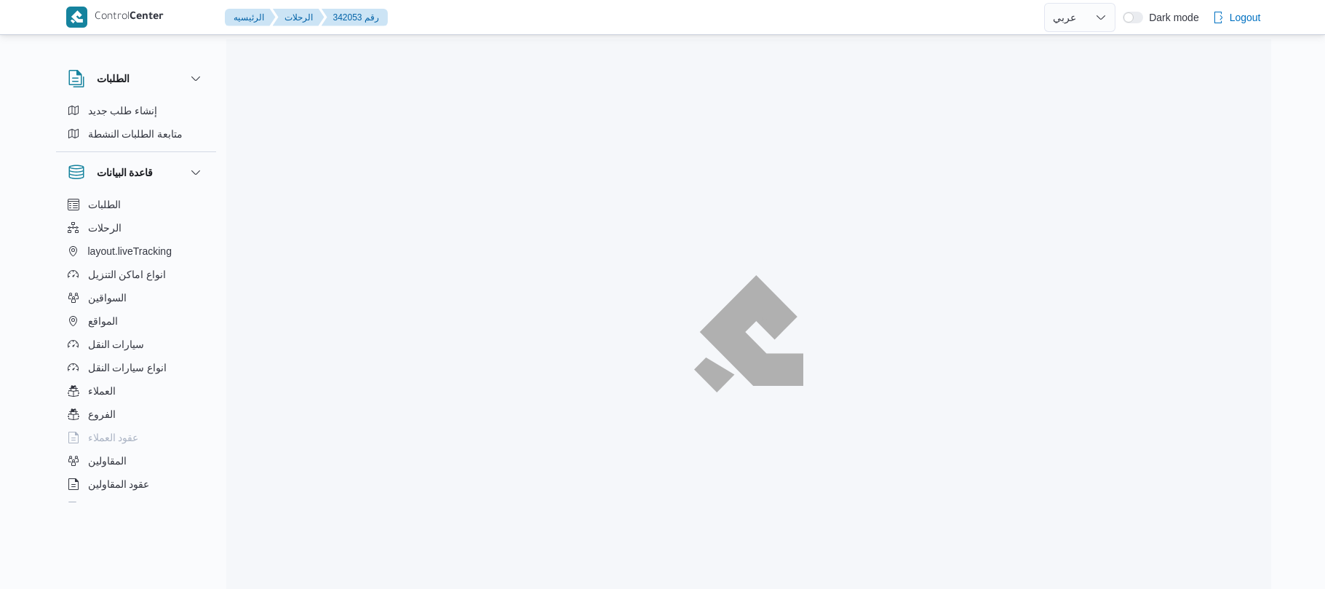
select select "ar"
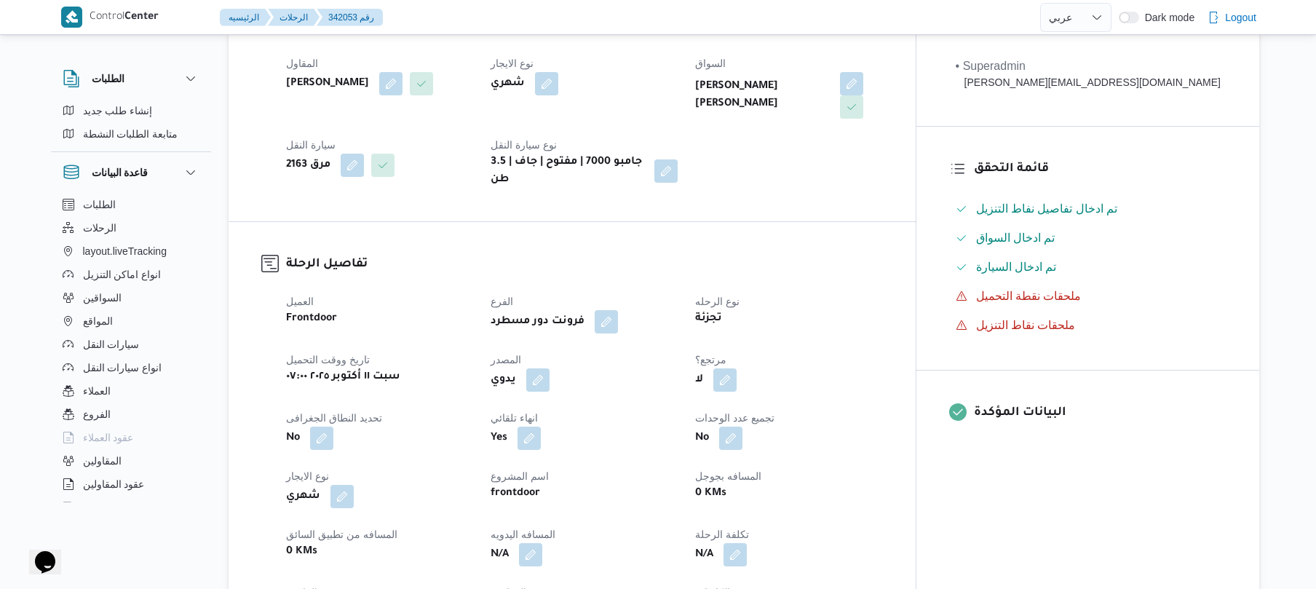
scroll to position [466, 0]
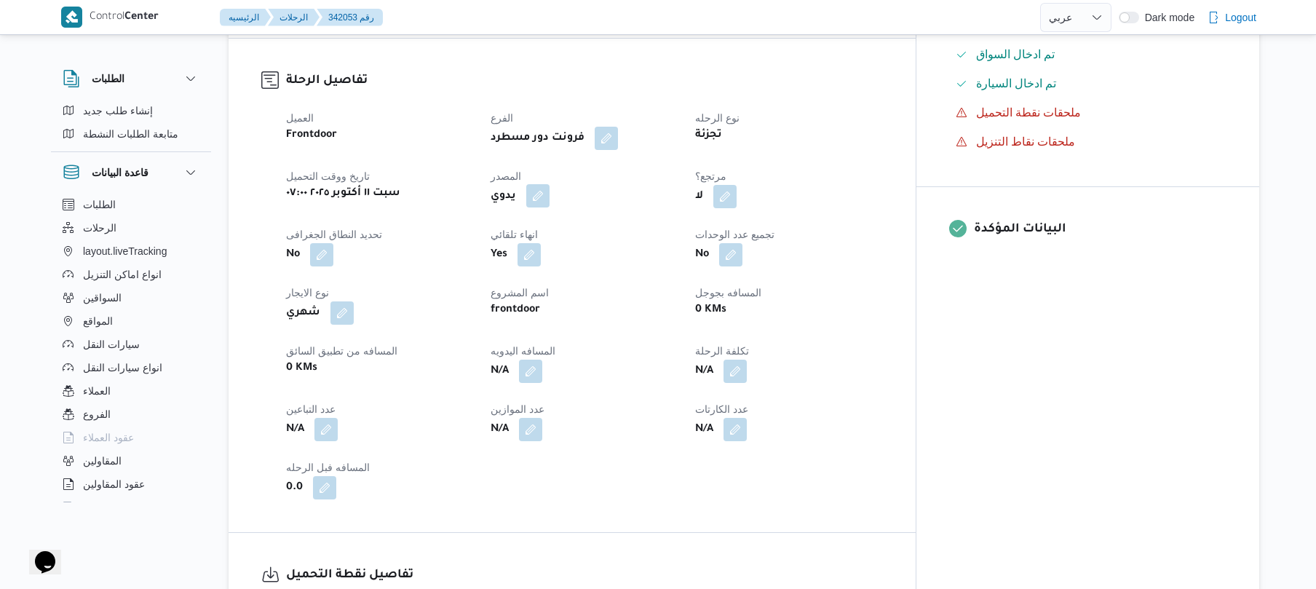
click at [550, 184] on button "button" at bounding box center [537, 195] width 23 height 23
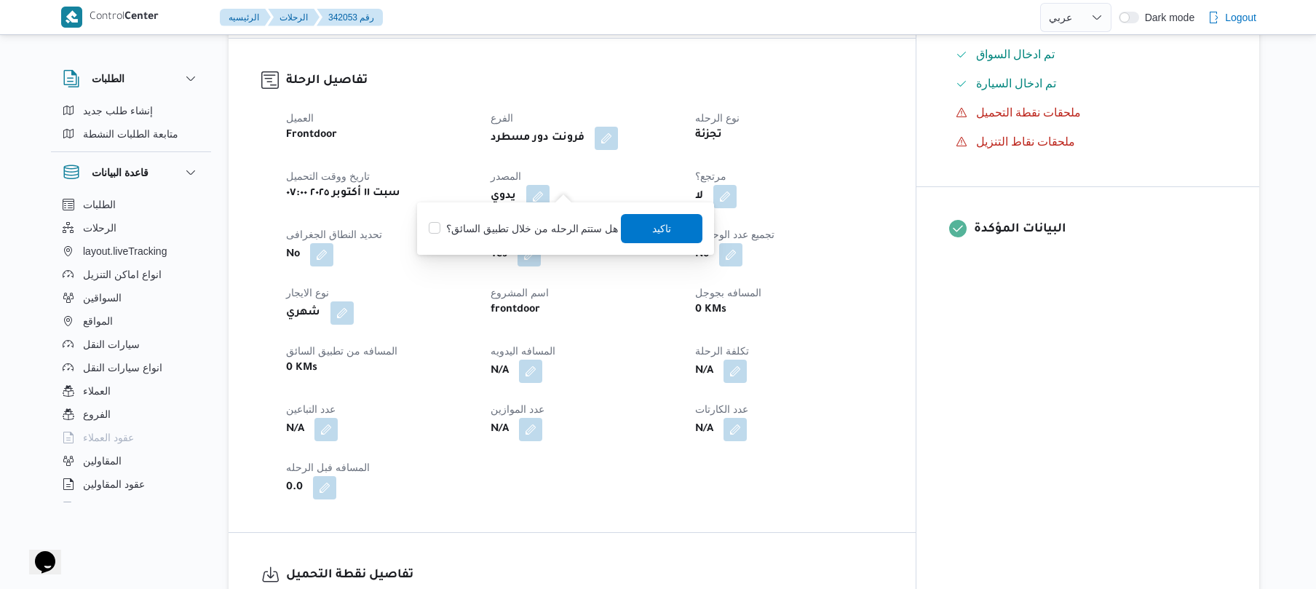
click at [551, 224] on label "هل ستتم الرحله من خلال تطبيق السائق؟" at bounding box center [523, 228] width 189 height 17
checkbox input "true"
click at [667, 234] on span "تاكيد" at bounding box center [663, 227] width 82 height 29
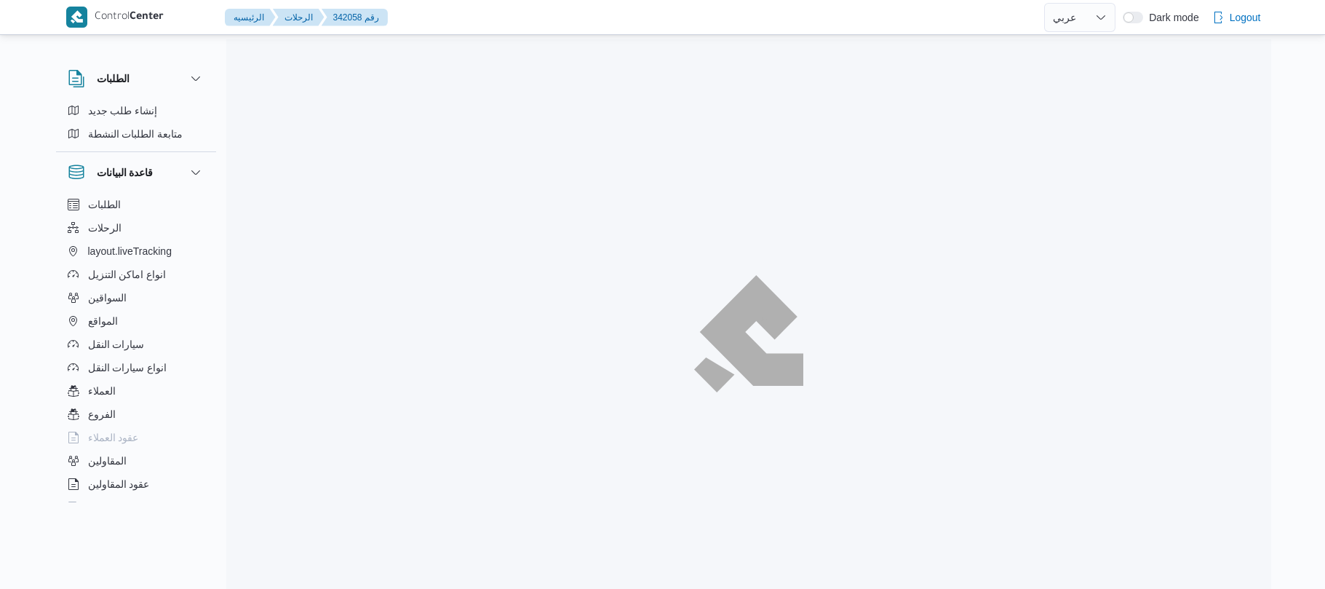
select select "ar"
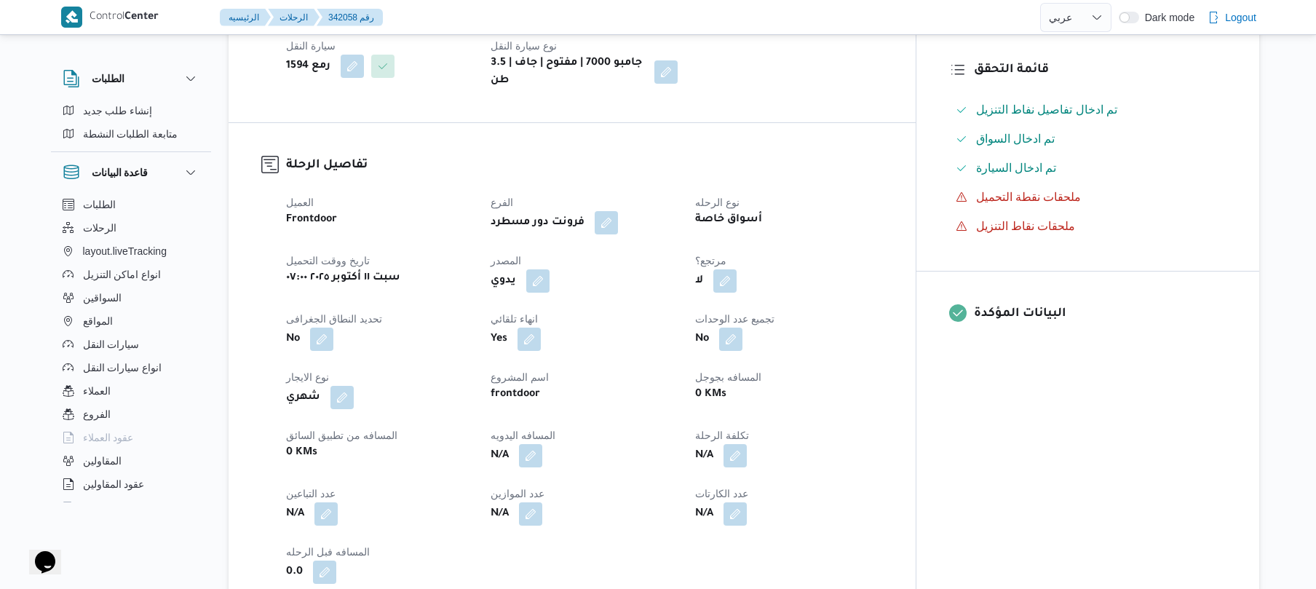
scroll to position [427, 0]
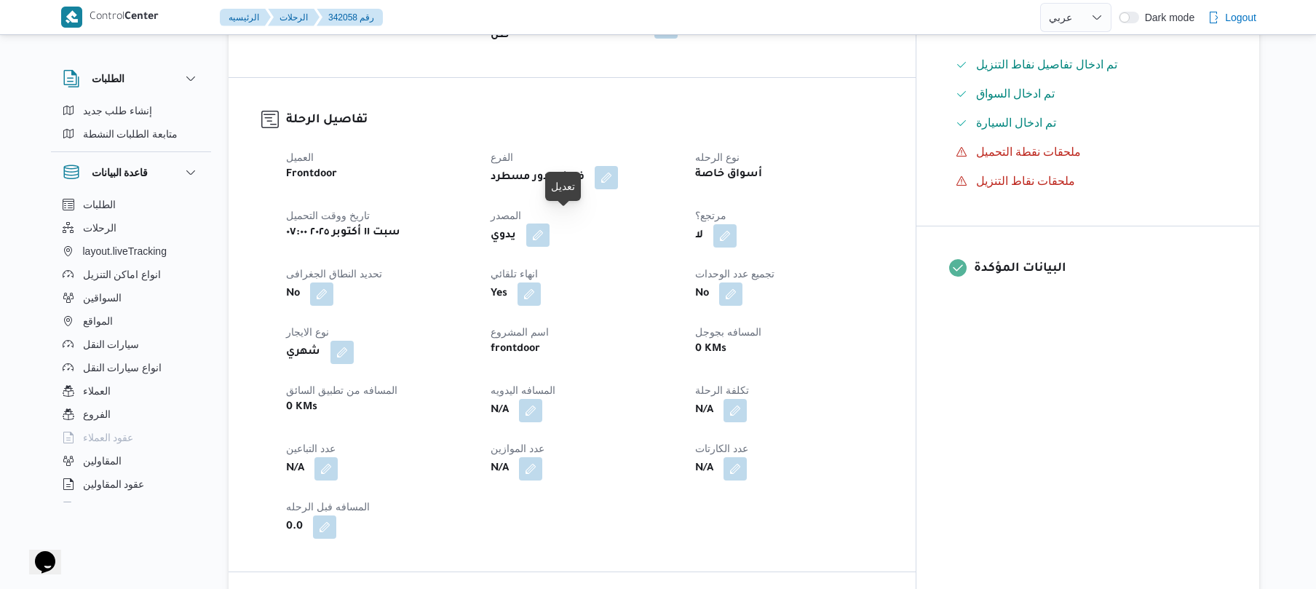
click at [550, 223] on button "button" at bounding box center [537, 234] width 23 height 23
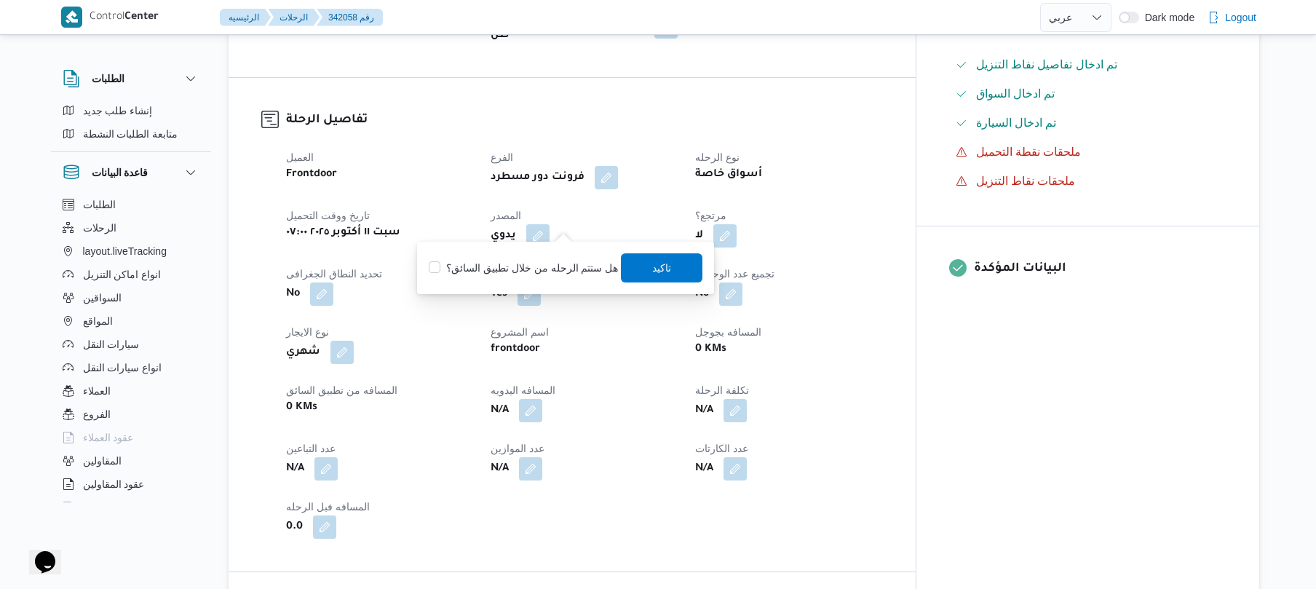
click at [560, 263] on label "هل ستتم الرحله من خلال تطبيق السائق؟" at bounding box center [523, 267] width 189 height 17
checkbox input "true"
click at [662, 261] on span "تاكيد" at bounding box center [662, 266] width 19 height 17
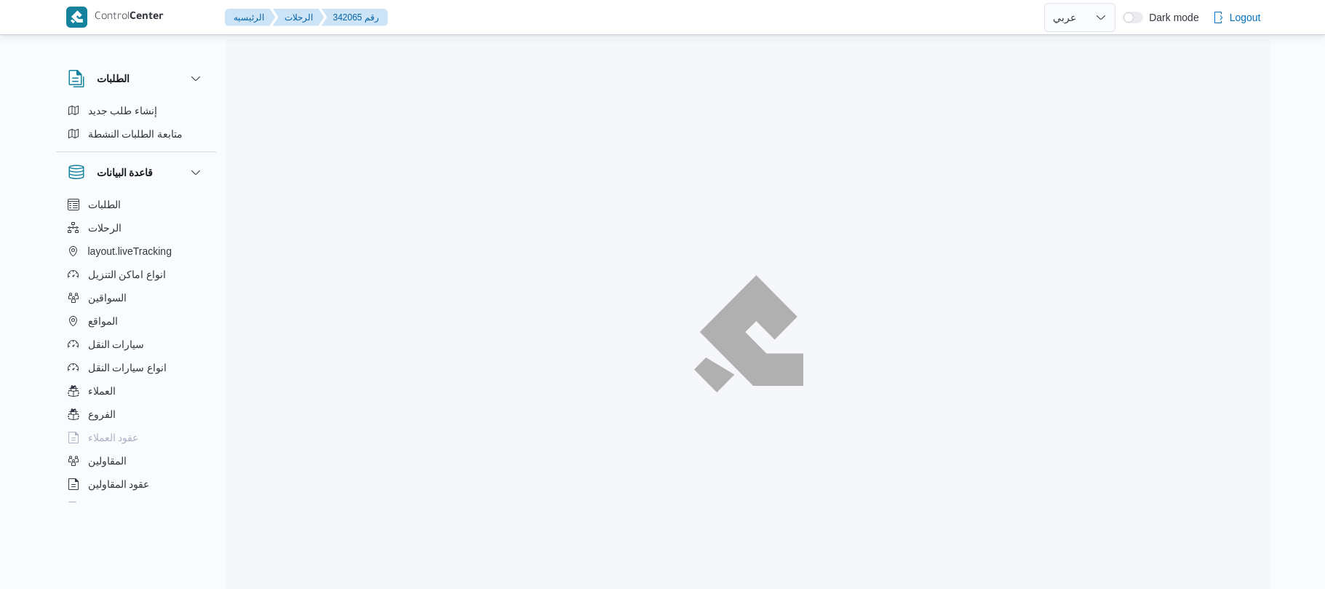
select select "ar"
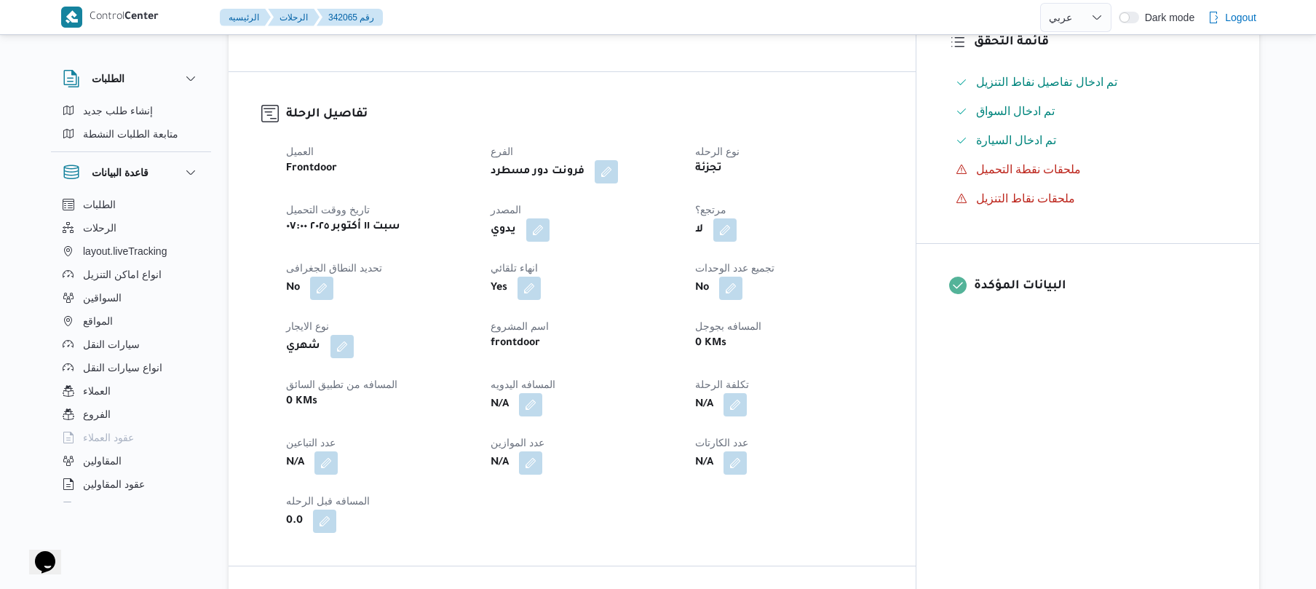
scroll to position [466, 0]
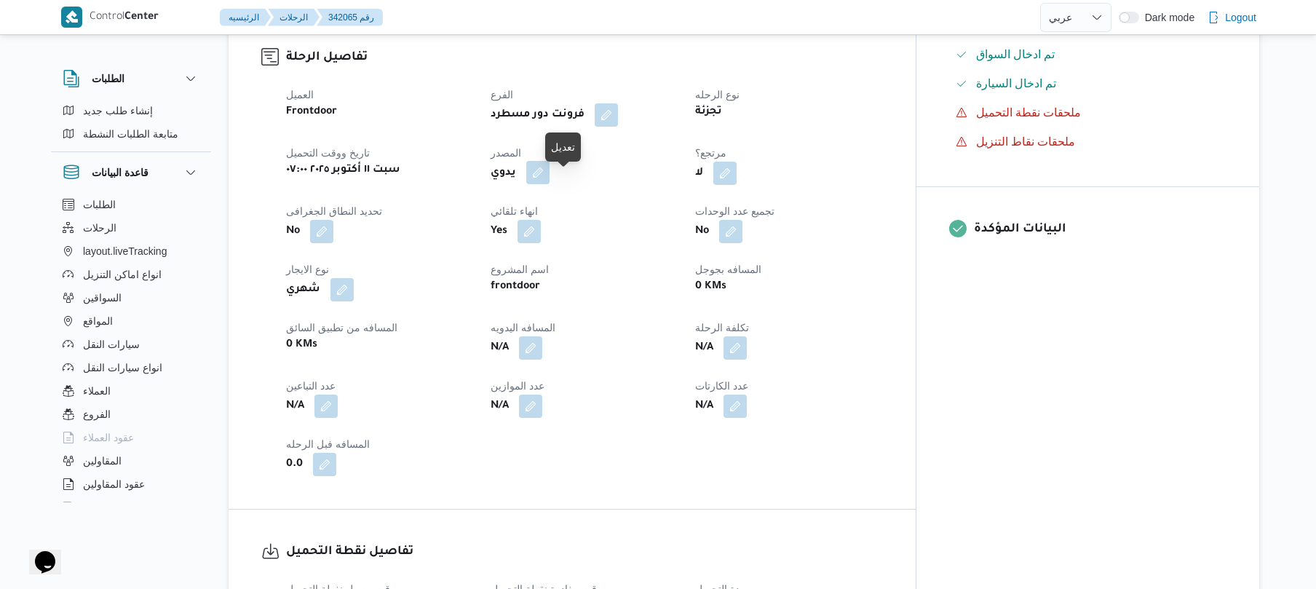
click at [550, 184] on button "button" at bounding box center [537, 172] width 23 height 23
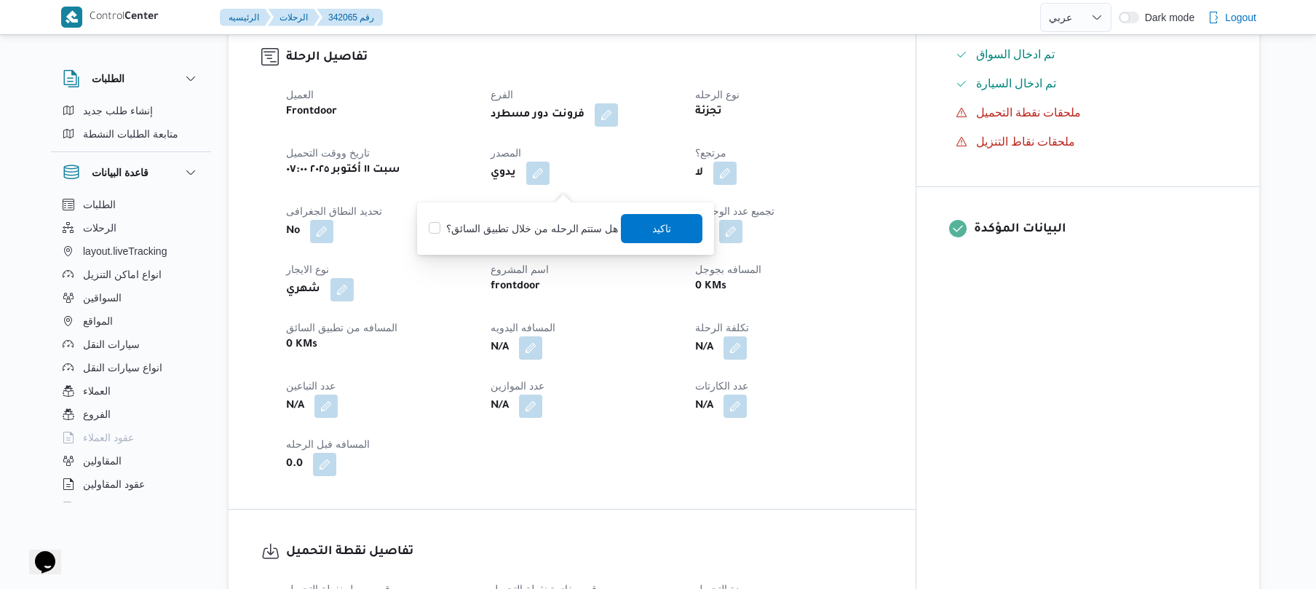
click at [548, 225] on label "هل ستتم الرحله من خلال تطبيق السائق؟" at bounding box center [523, 228] width 189 height 17
checkbox input "true"
click at [678, 225] on span "تاكيد" at bounding box center [663, 227] width 82 height 29
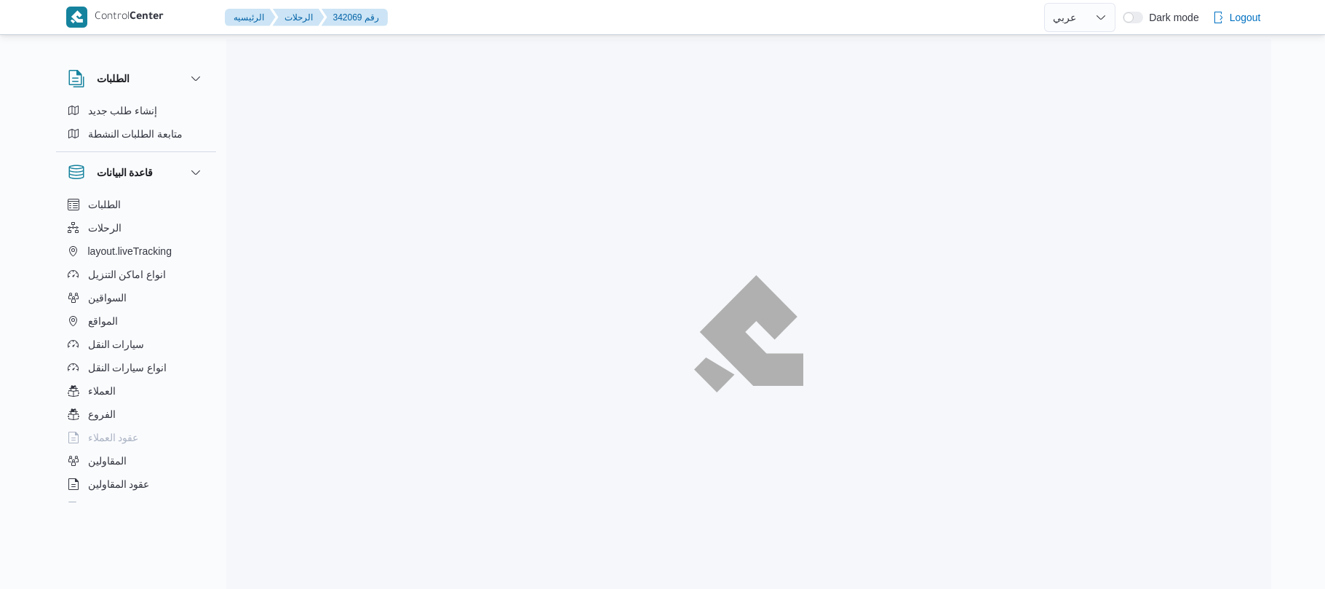
select select "ar"
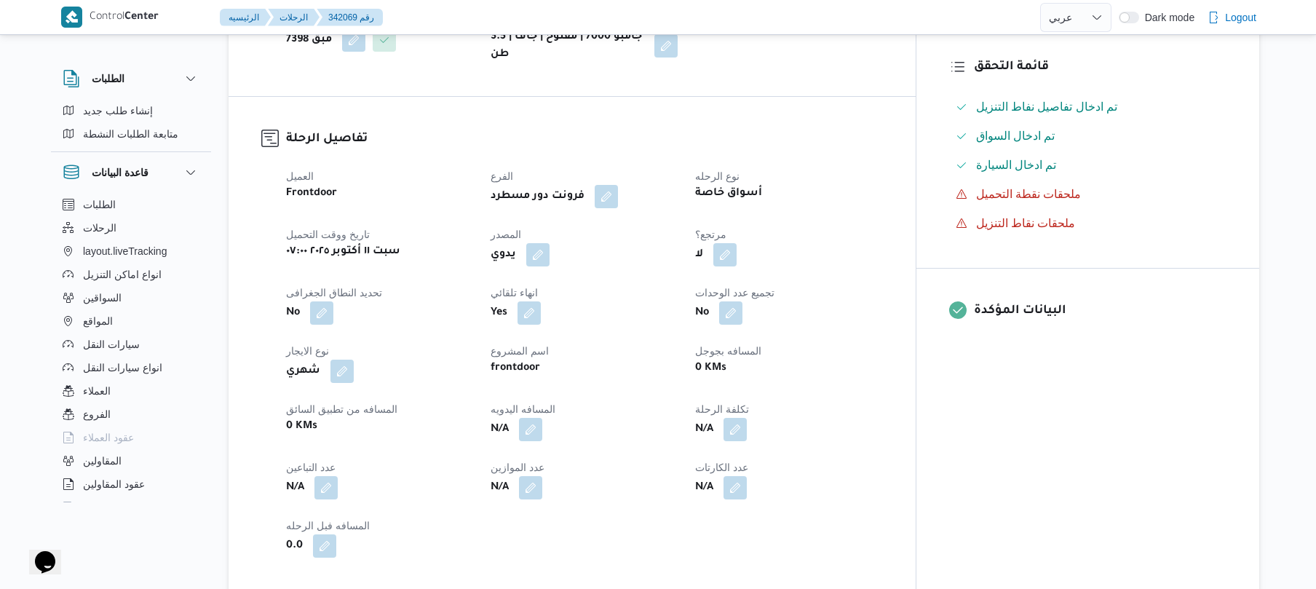
scroll to position [388, 0]
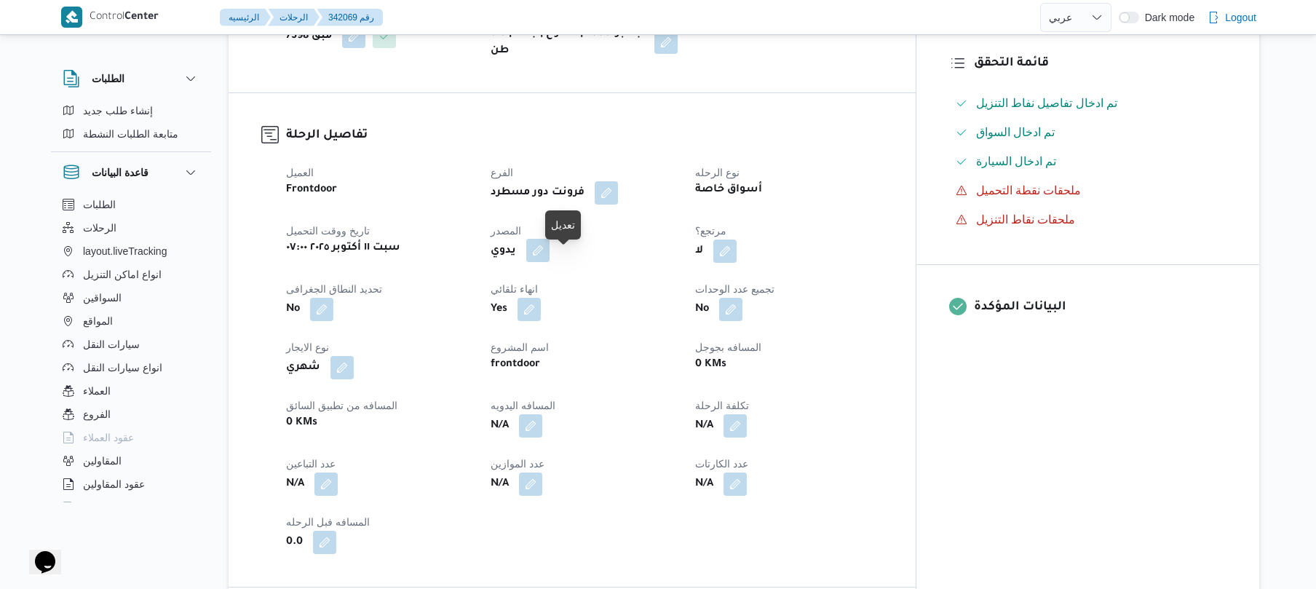
click at [550, 262] on button "button" at bounding box center [537, 250] width 23 height 23
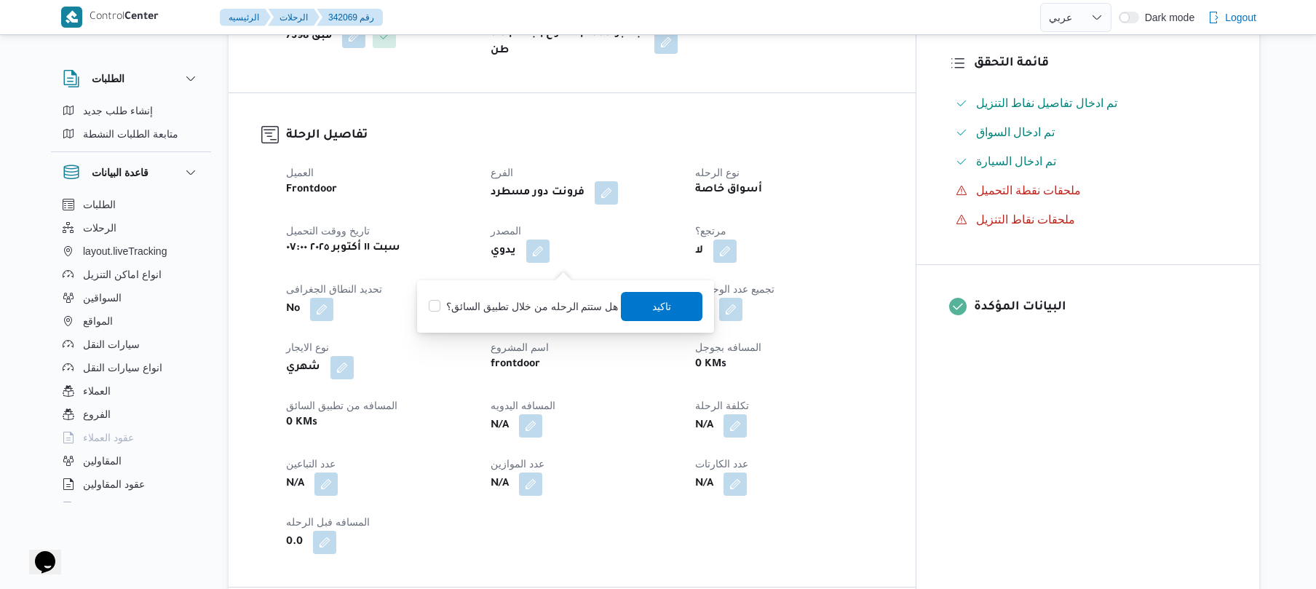
click at [549, 301] on label "هل ستتم الرحله من خلال تطبيق السائق؟" at bounding box center [523, 306] width 189 height 17
checkbox input "true"
click at [671, 312] on span "تاكيد" at bounding box center [663, 305] width 82 height 29
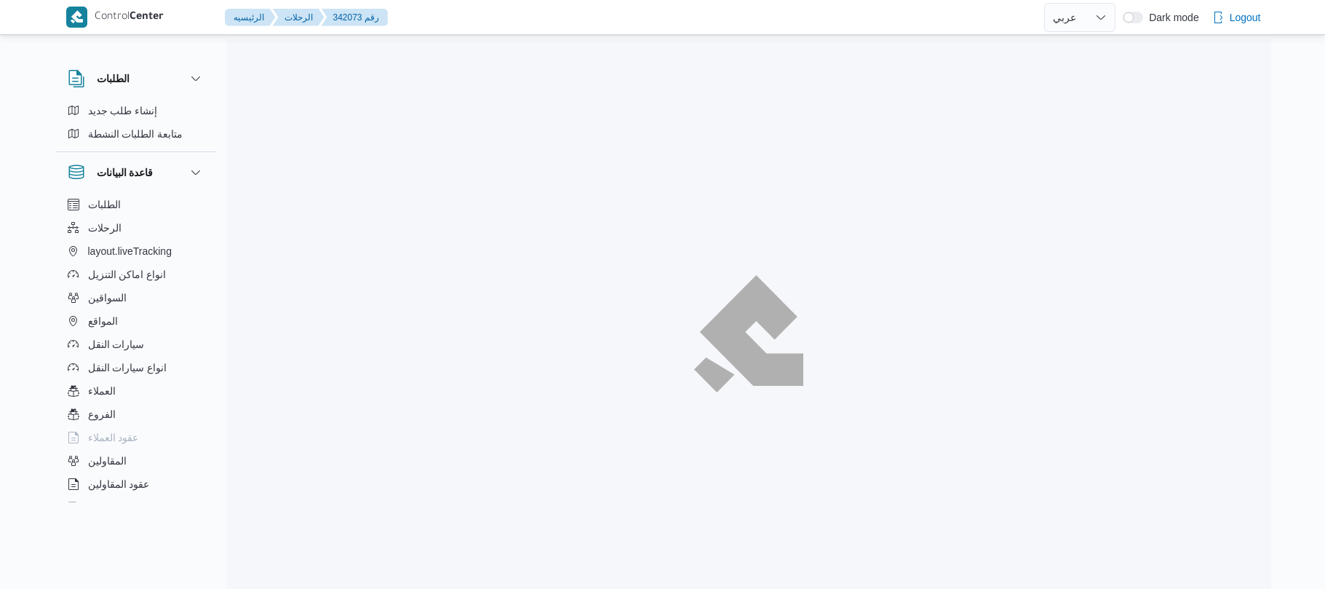
select select "ar"
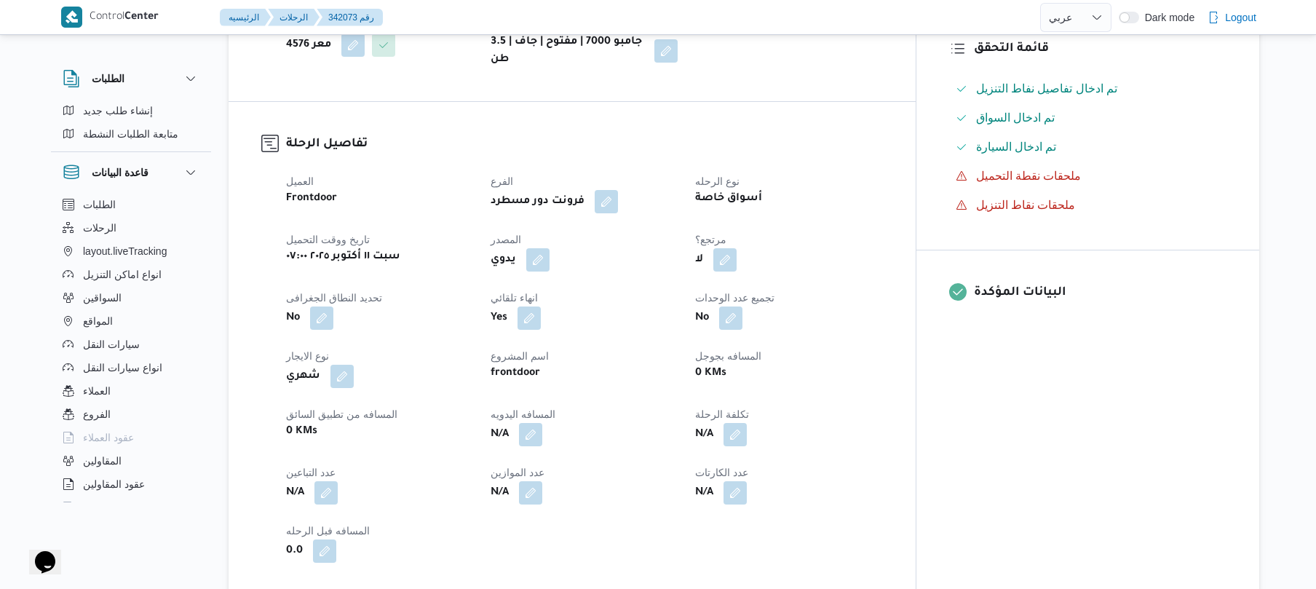
scroll to position [427, 0]
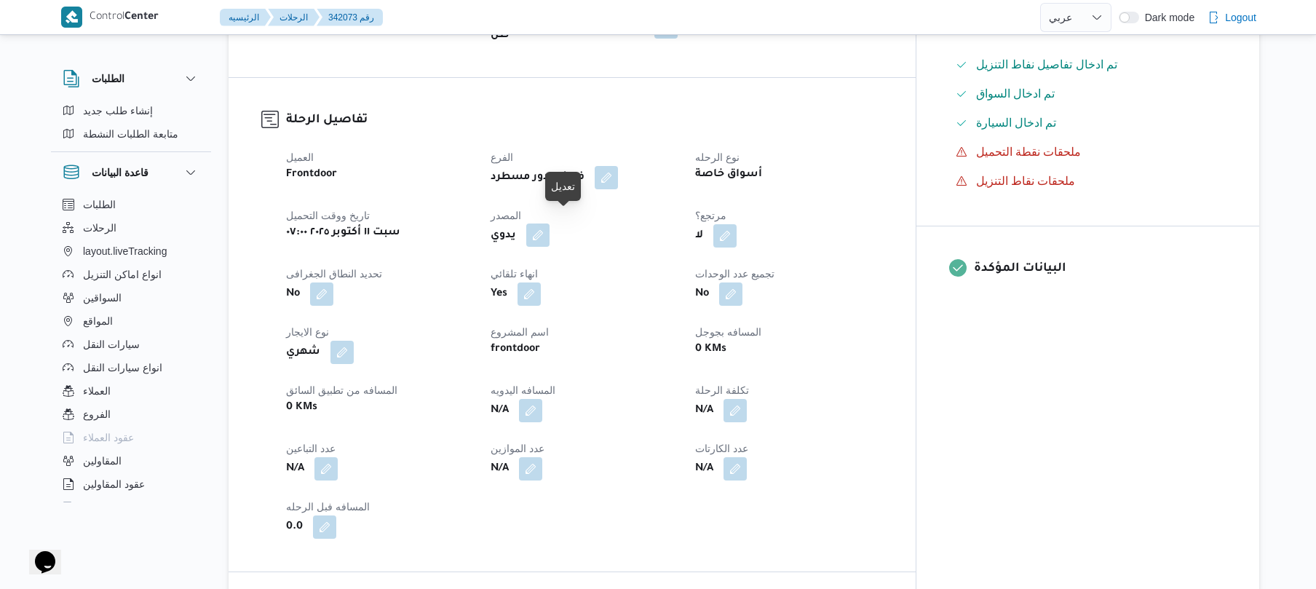
click at [550, 229] on button "button" at bounding box center [537, 234] width 23 height 23
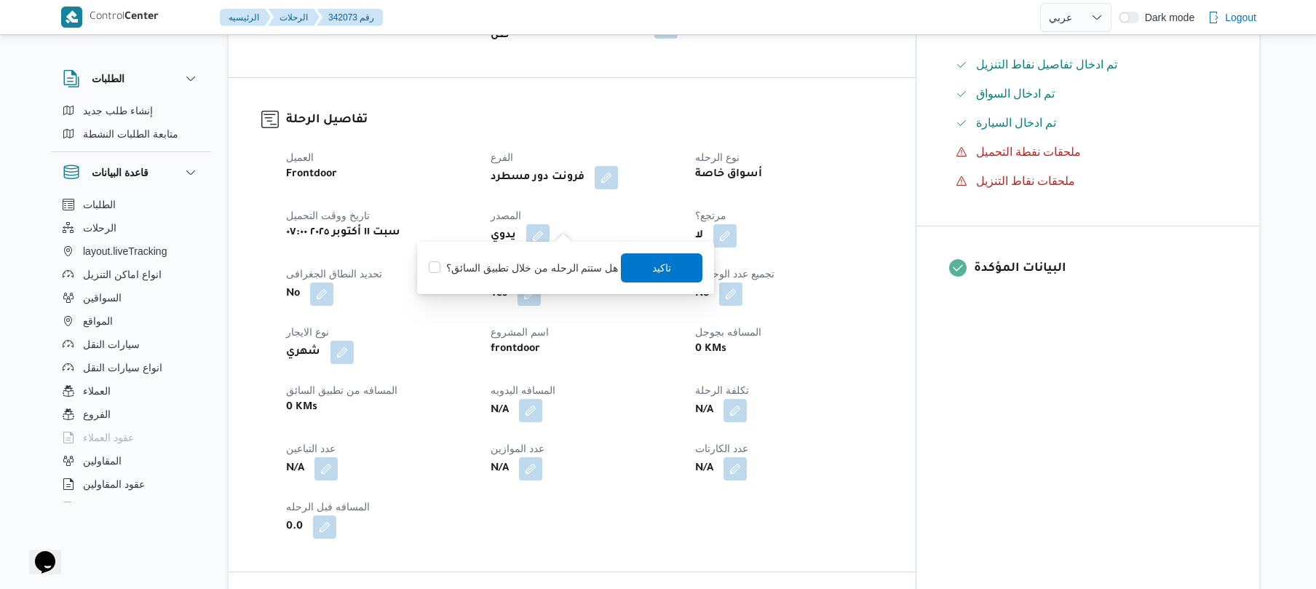
click at [550, 269] on label "هل ستتم الرحله من خلال تطبيق السائق؟" at bounding box center [523, 267] width 189 height 17
checkbox input "true"
click at [642, 271] on span "تاكيد" at bounding box center [663, 267] width 82 height 29
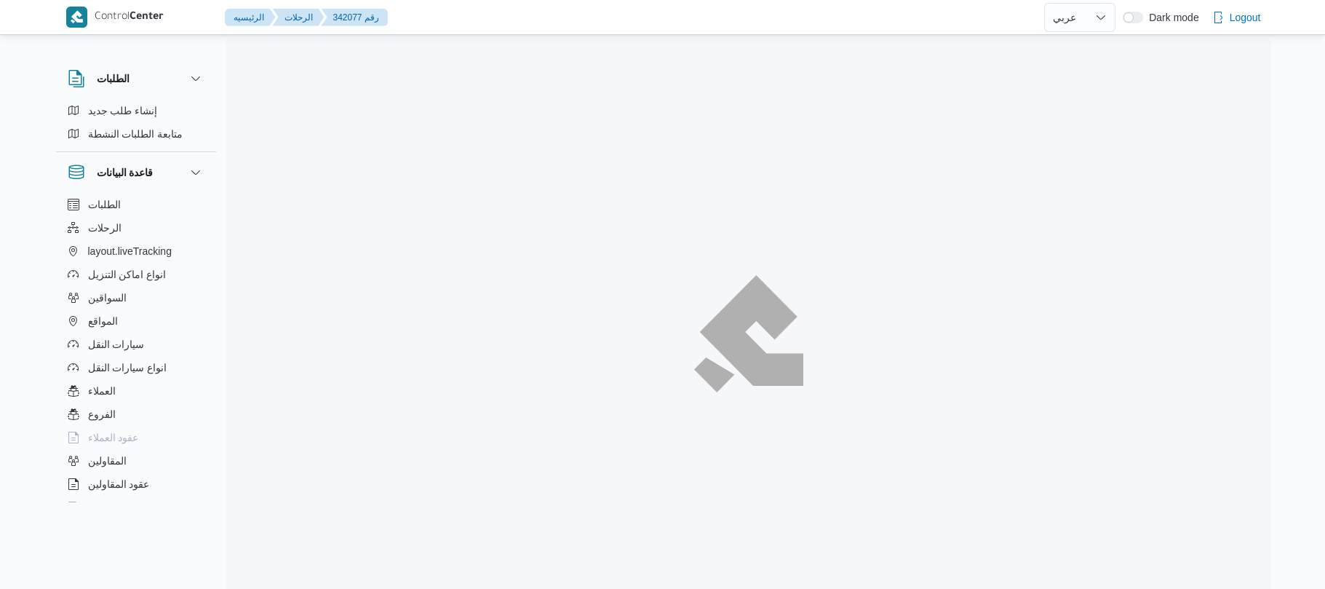
select select "ar"
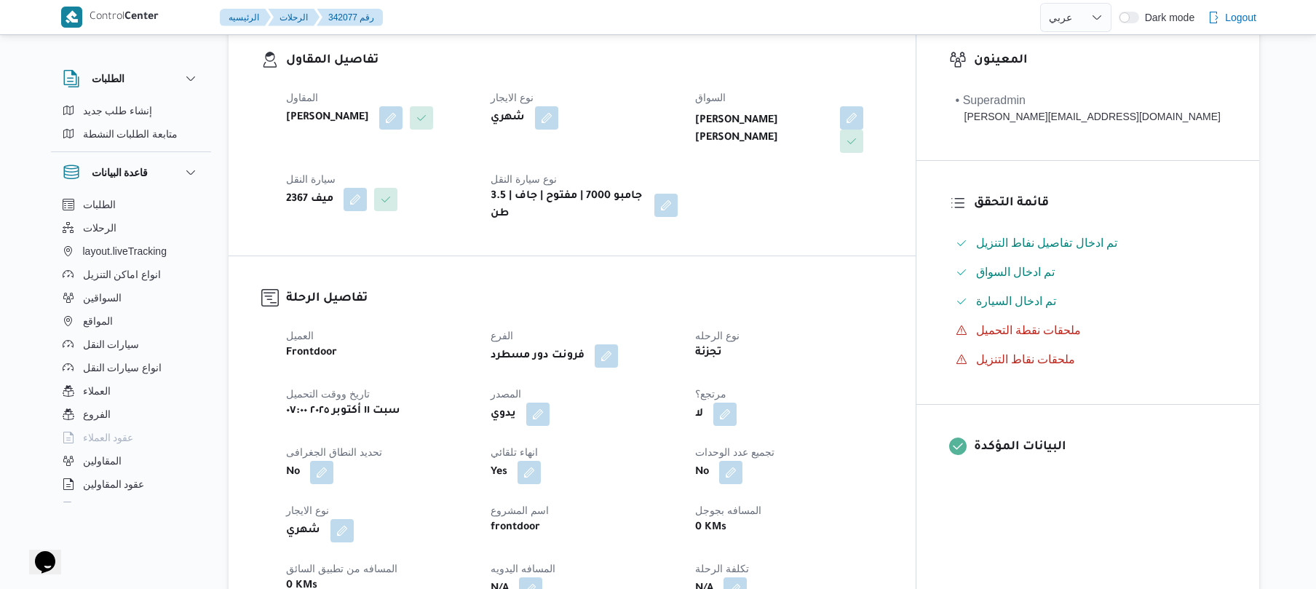
scroll to position [388, 0]
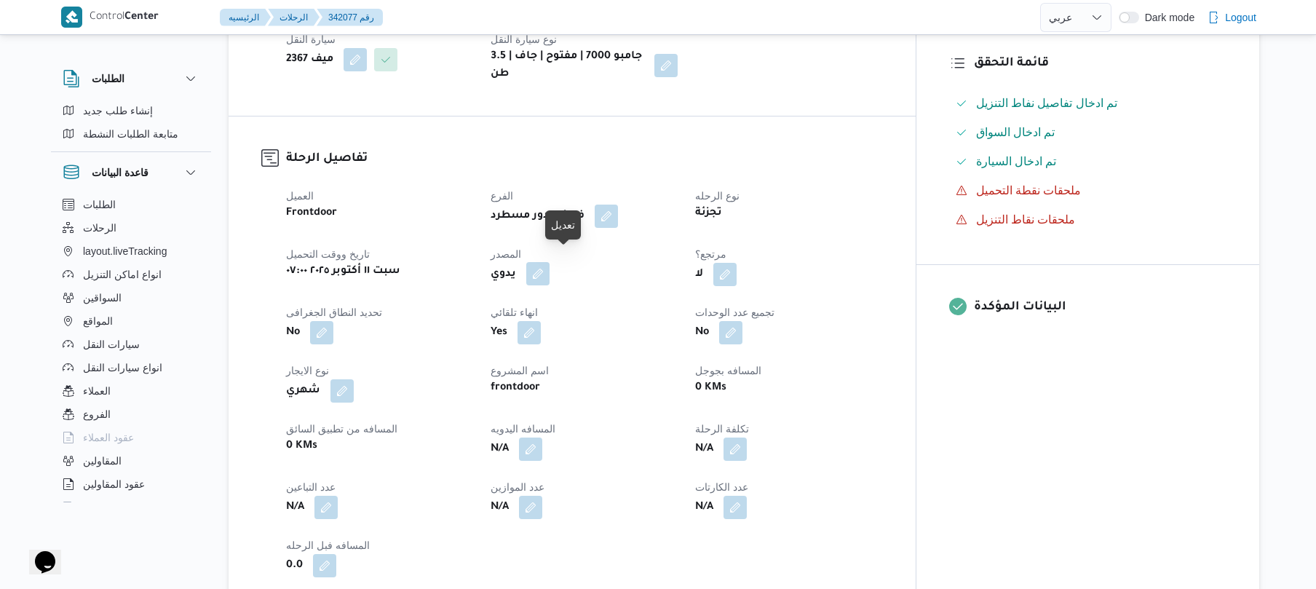
click at [550, 262] on button "button" at bounding box center [537, 273] width 23 height 23
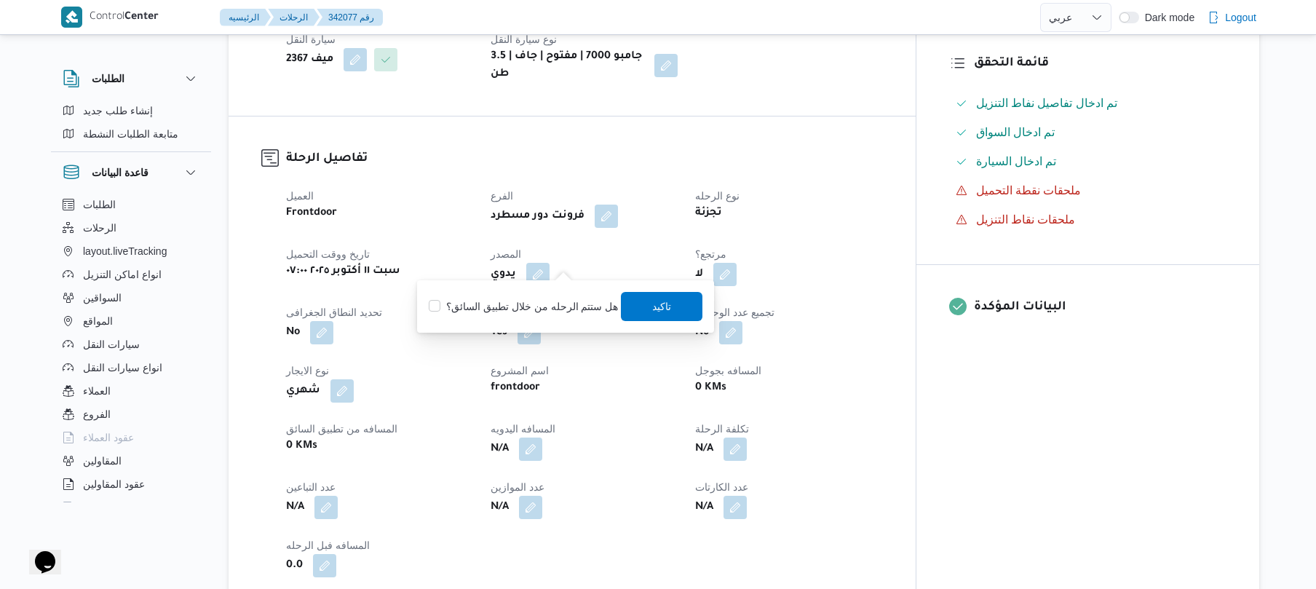
click at [547, 307] on label "هل ستتم الرحله من خلال تطبيق السائق؟" at bounding box center [523, 306] width 189 height 17
checkbox input "true"
click at [642, 303] on span "تاكيد" at bounding box center [663, 305] width 82 height 29
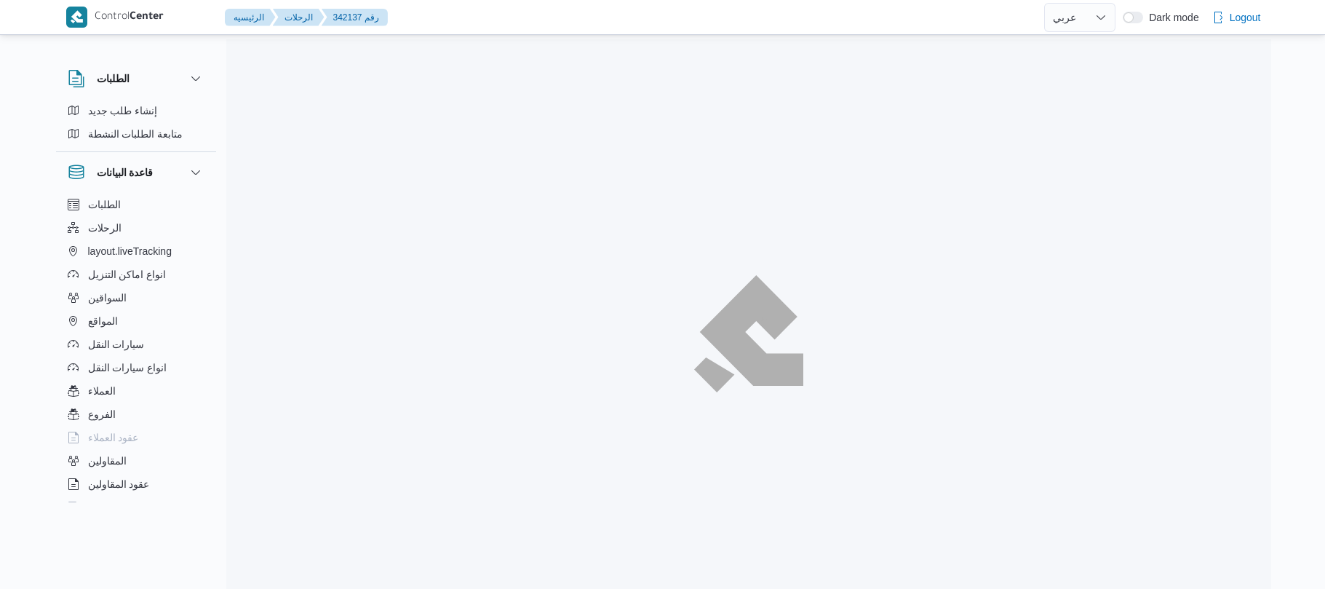
select select "ar"
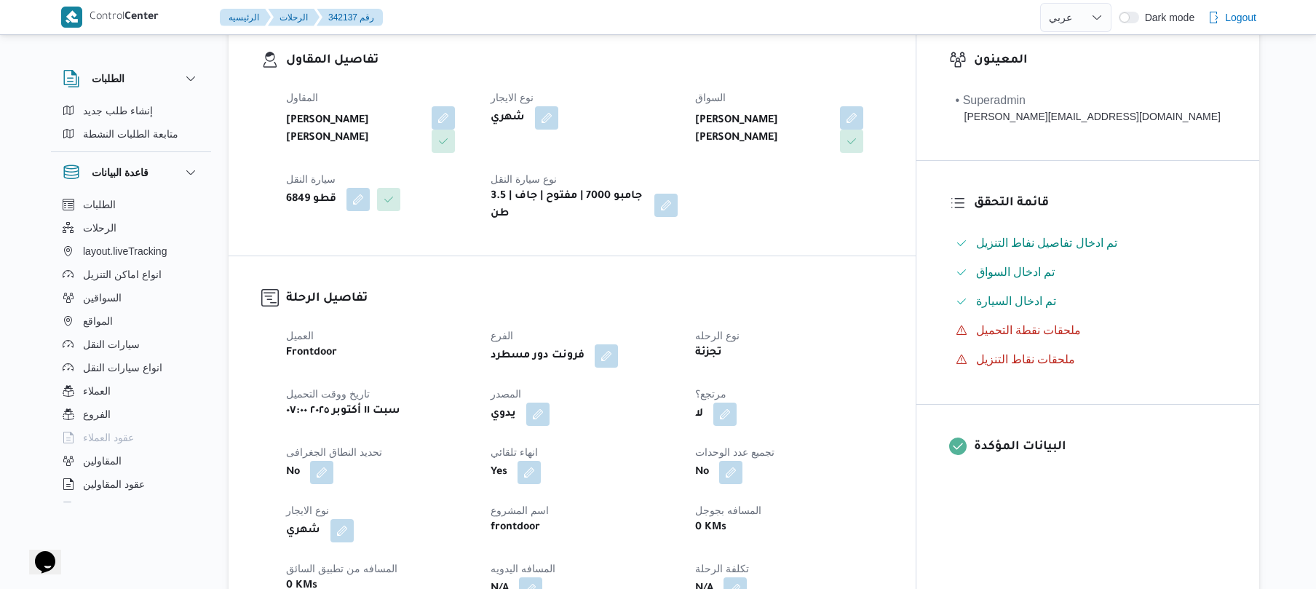
scroll to position [349, 0]
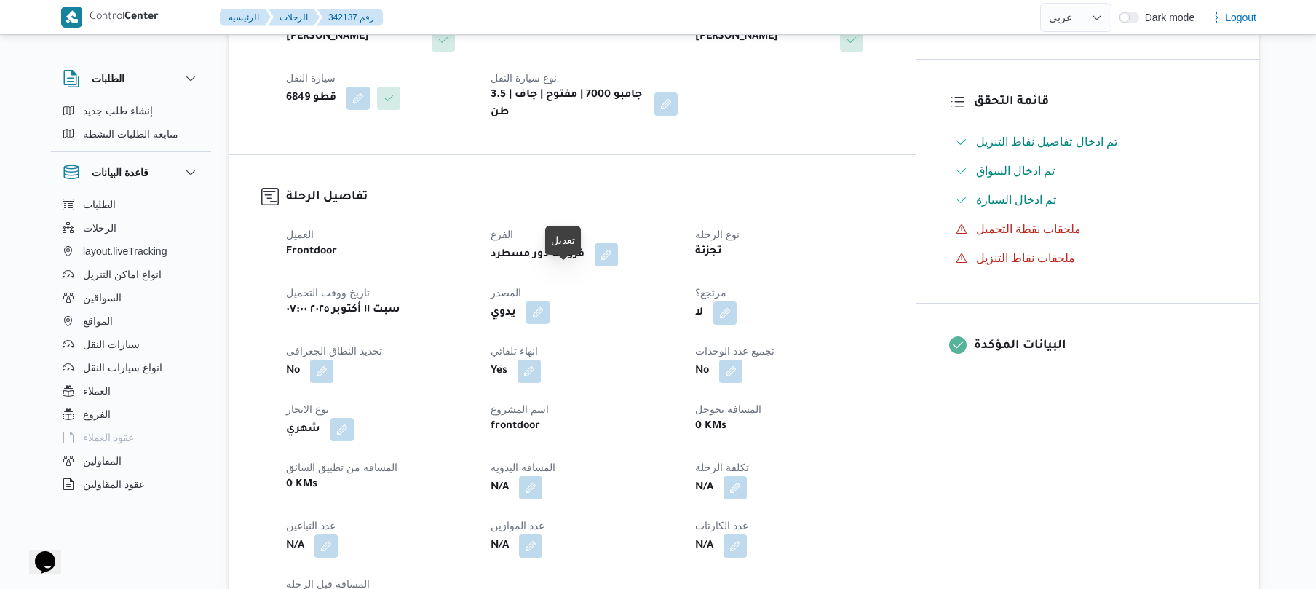
click at [550, 301] on button "button" at bounding box center [537, 312] width 23 height 23
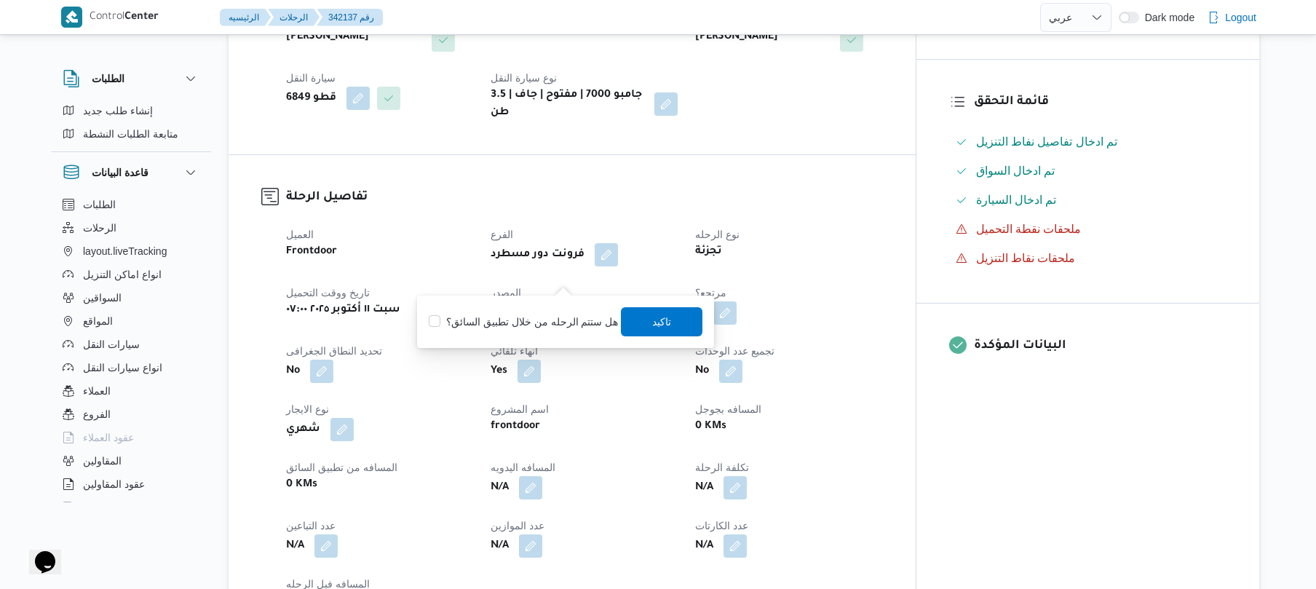
click at [507, 325] on label "هل ستتم الرحله من خلال تطبيق السائق؟" at bounding box center [523, 321] width 189 height 17
checkbox input "true"
click at [662, 324] on span "تاكيد" at bounding box center [662, 320] width 19 height 17
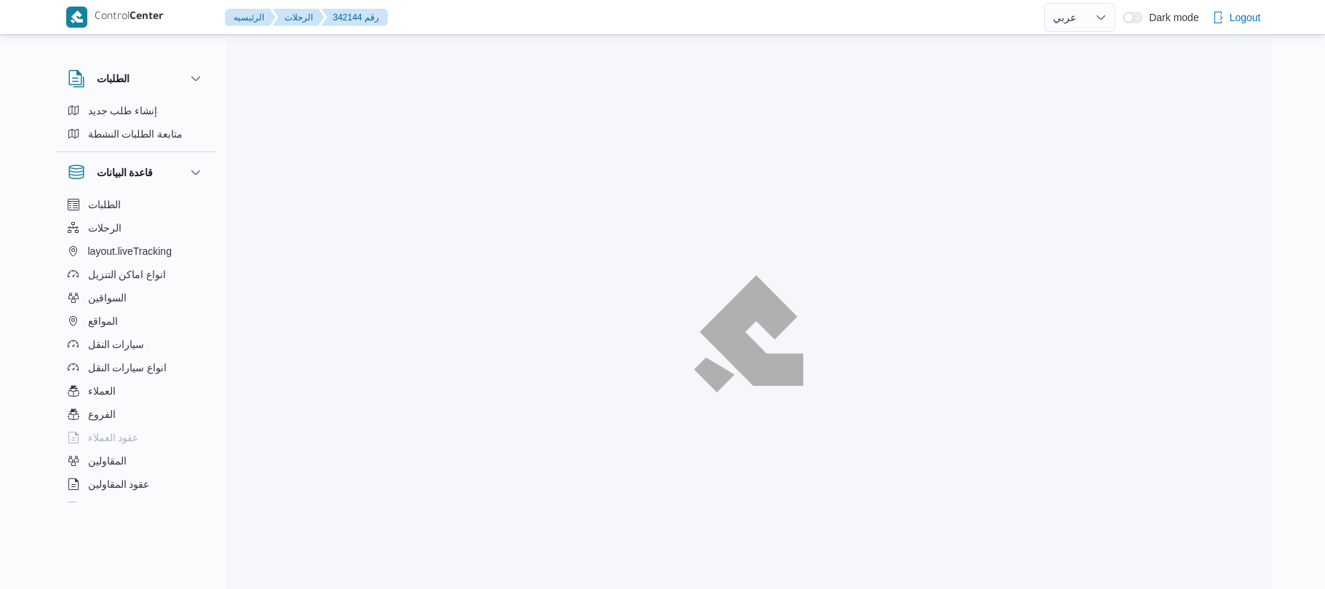
select select "ar"
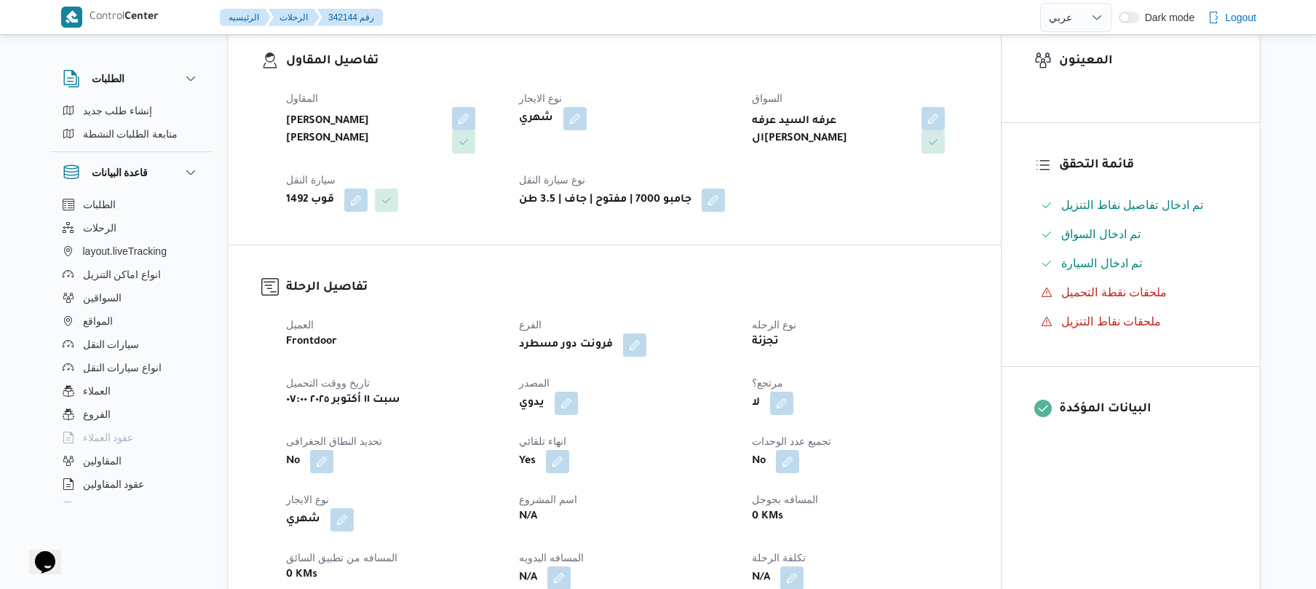
scroll to position [388, 0]
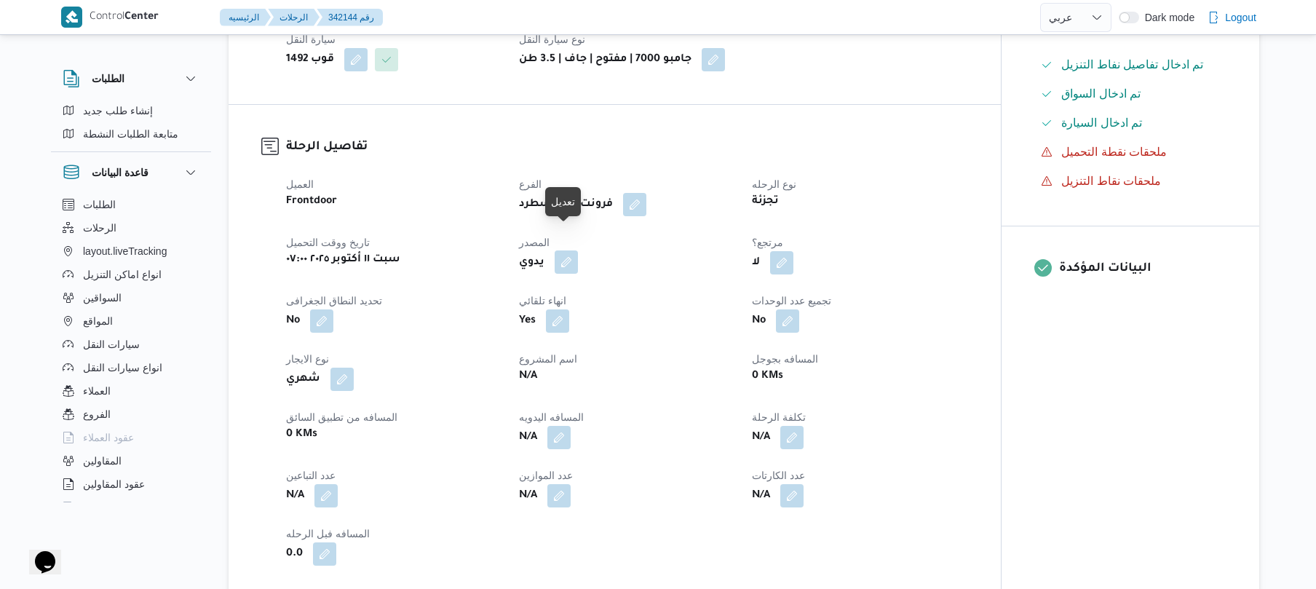
click at [566, 250] on button "button" at bounding box center [566, 261] width 23 height 23
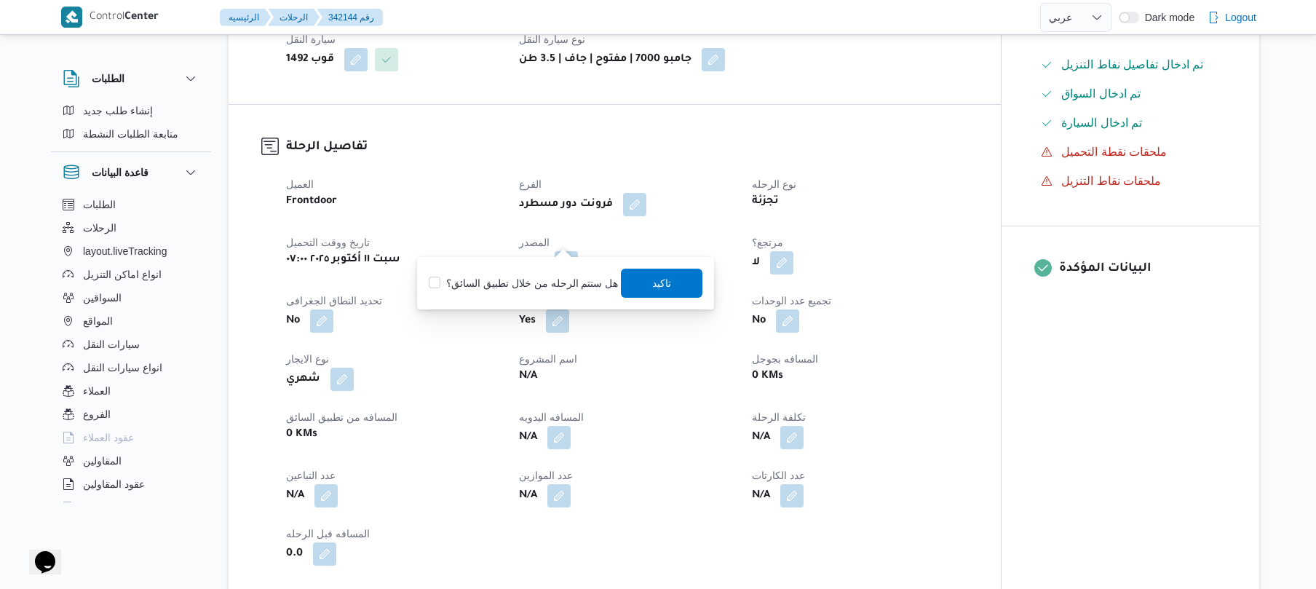
click at [523, 277] on label "هل ستتم الرحله من خلال تطبيق السائق؟" at bounding box center [523, 282] width 189 height 17
checkbox input "true"
click at [662, 289] on span "تاكيد" at bounding box center [662, 282] width 19 height 17
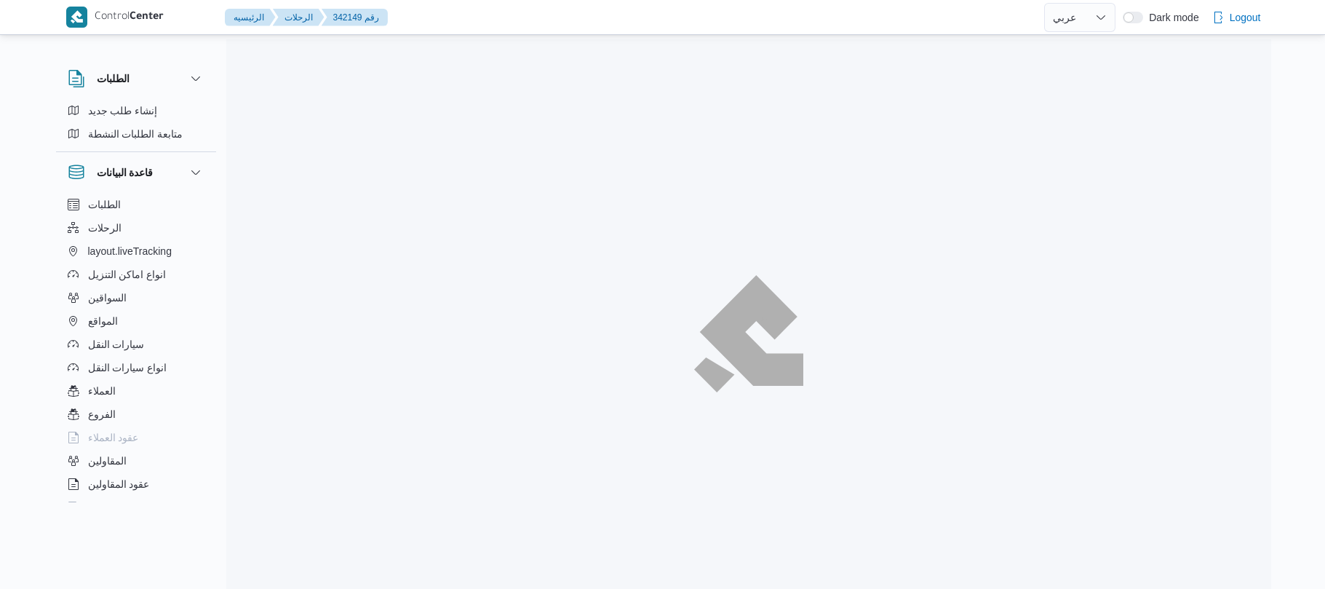
select select "ar"
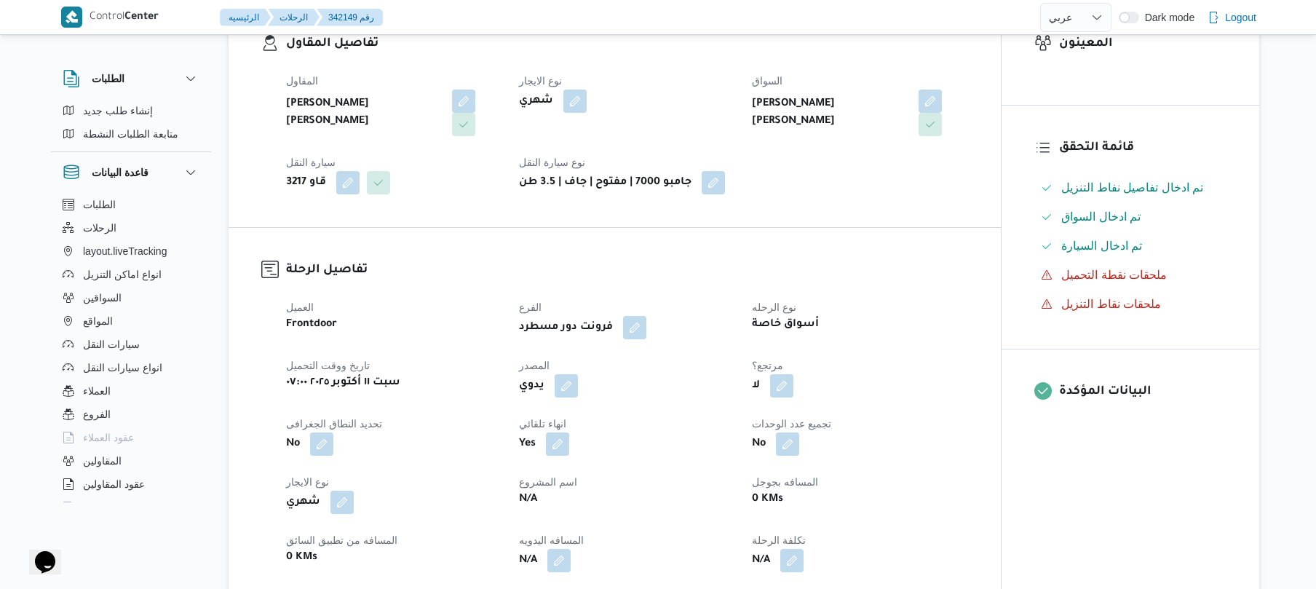
scroll to position [310, 0]
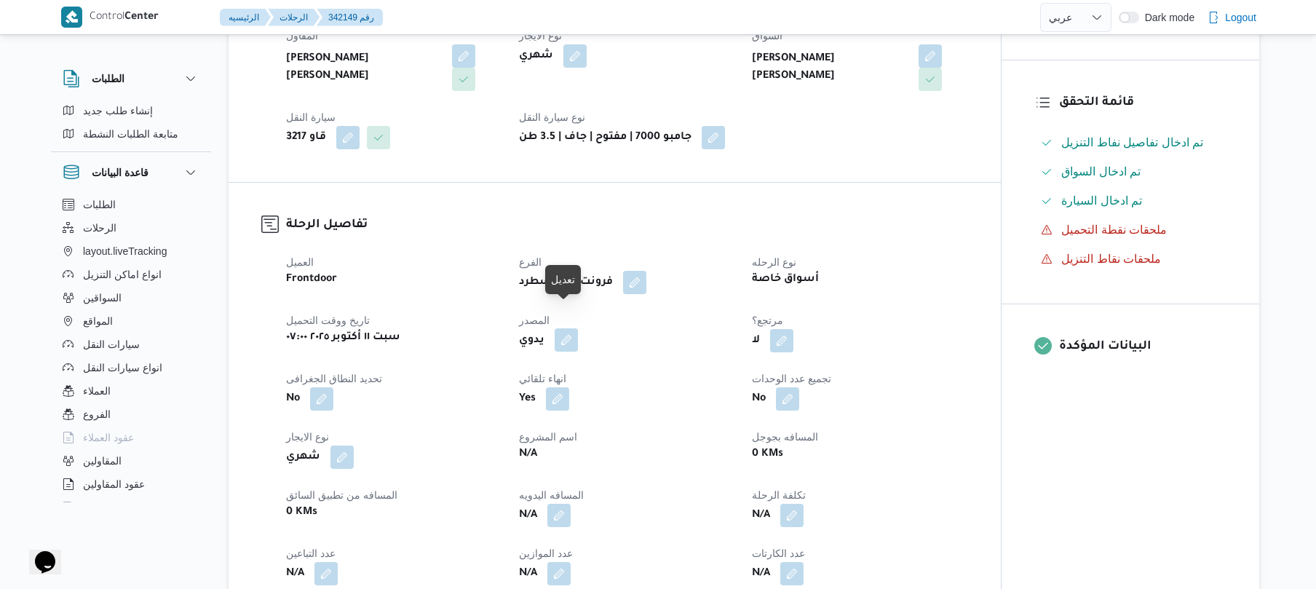
click at [563, 328] on button "button" at bounding box center [566, 339] width 23 height 23
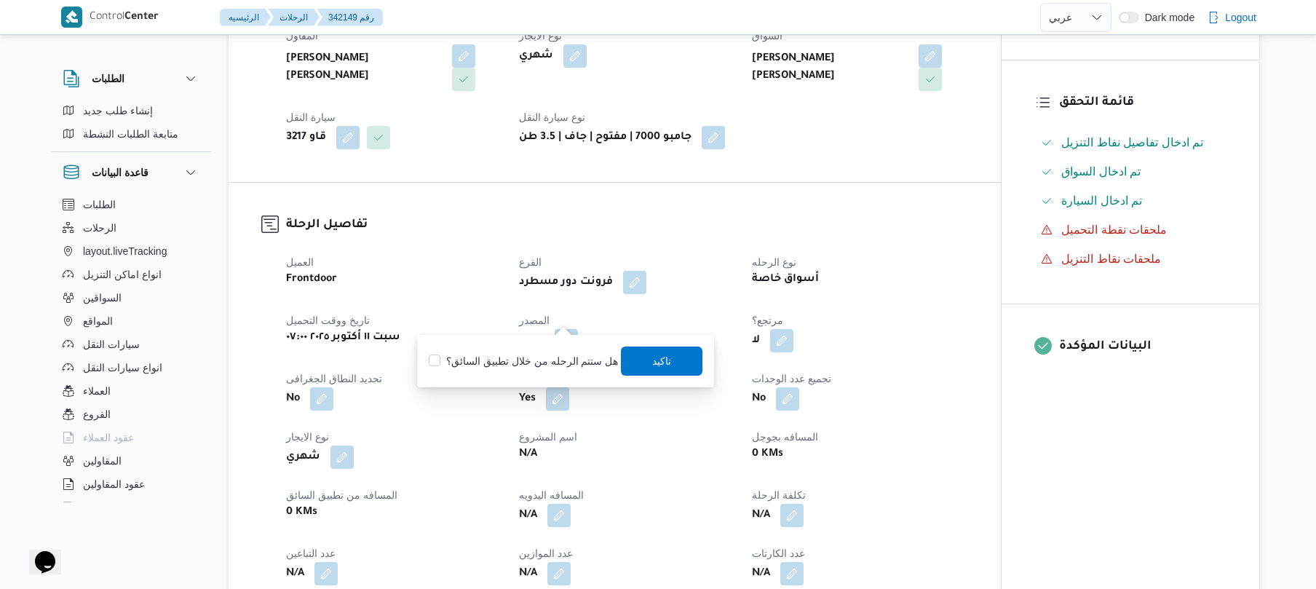
click at [524, 360] on label "هل ستتم الرحله من خلال تطبيق السائق؟" at bounding box center [523, 360] width 189 height 17
checkbox input "true"
click at [633, 361] on span "تاكيد" at bounding box center [663, 360] width 82 height 29
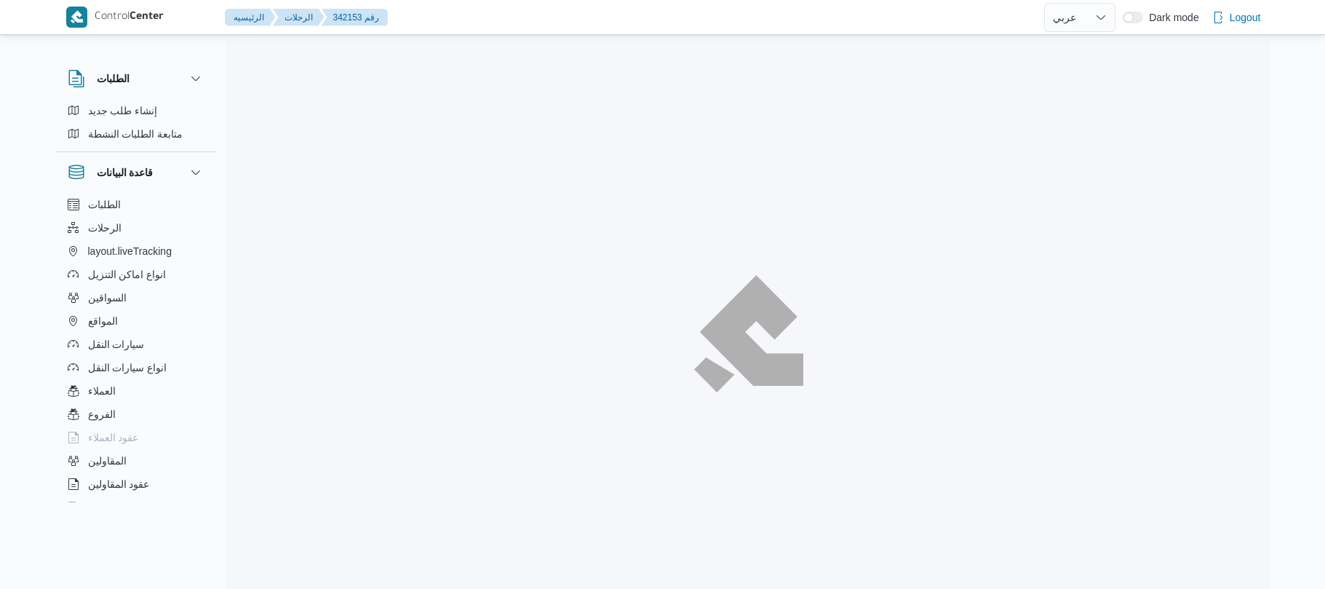
select select "ar"
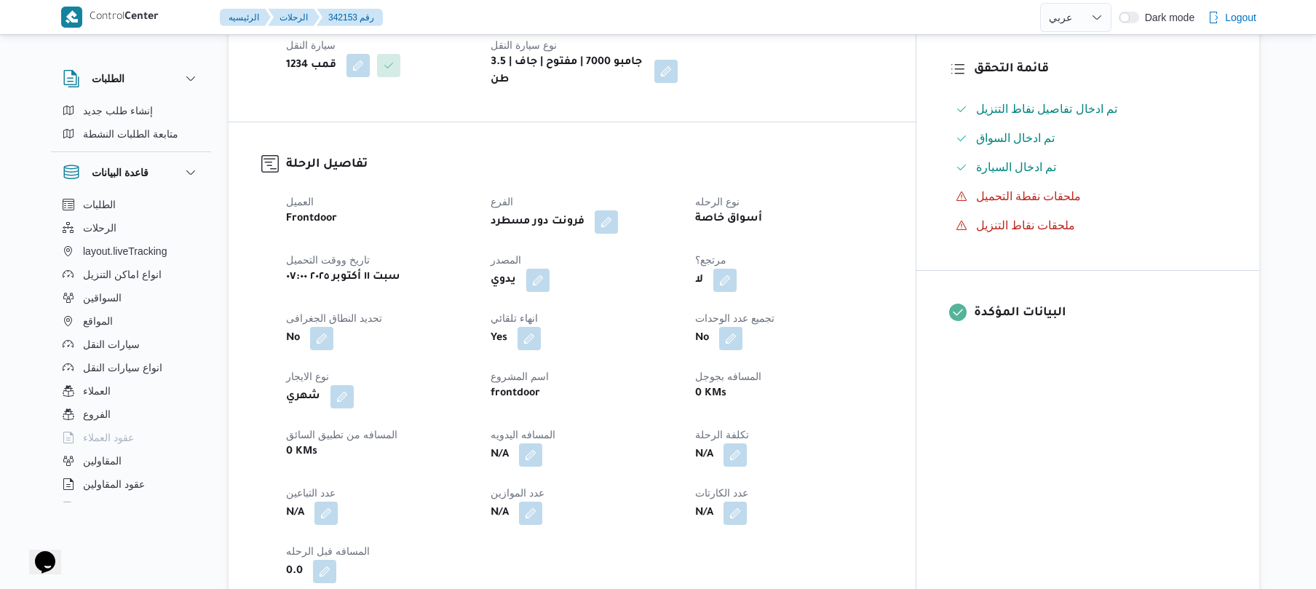
scroll to position [388, 0]
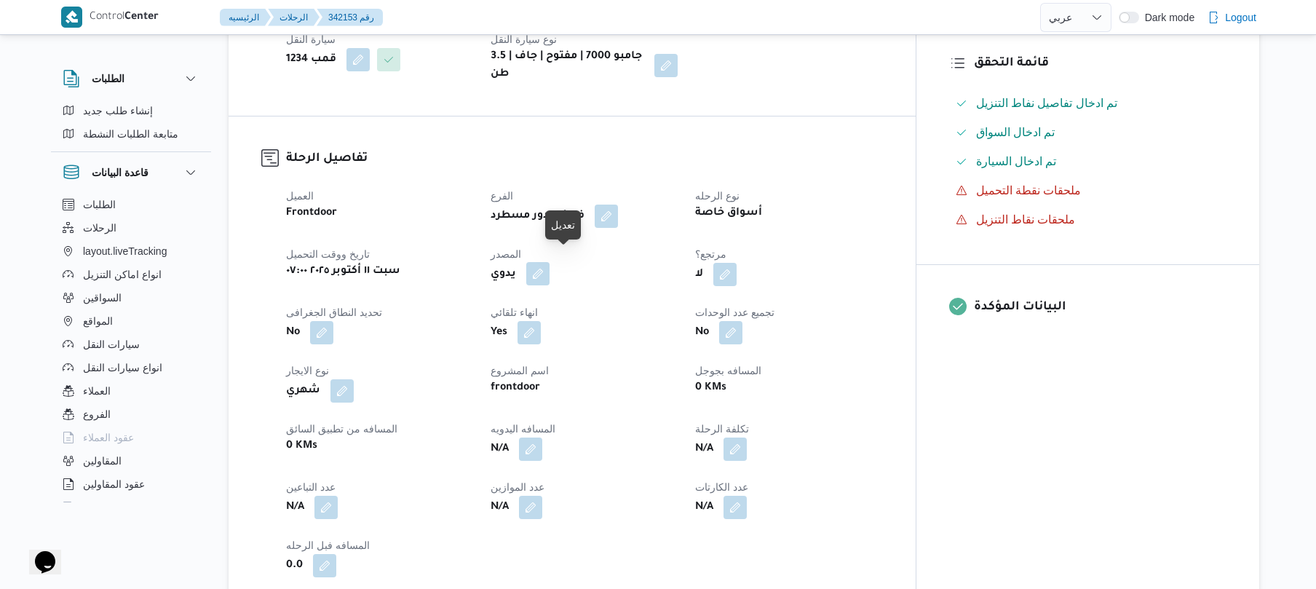
click at [550, 262] on button "button" at bounding box center [537, 273] width 23 height 23
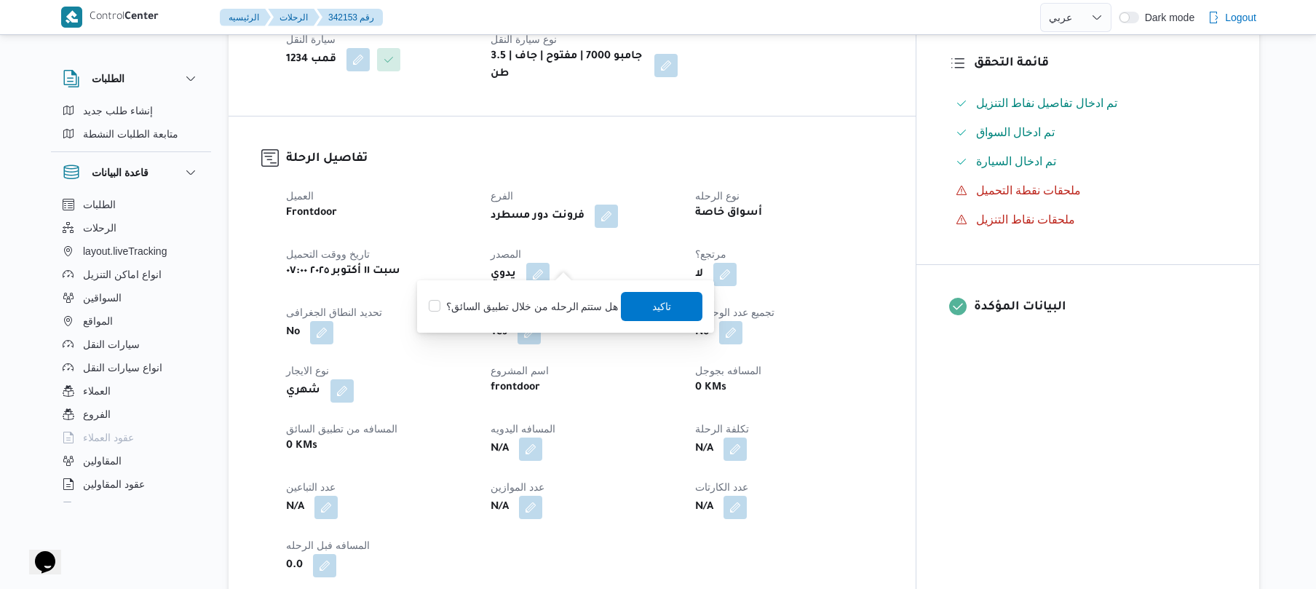
click at [536, 301] on label "هل ستتم الرحله من خلال تطبيق السائق؟" at bounding box center [523, 306] width 189 height 17
checkbox input "true"
click at [659, 309] on span "تاكيد" at bounding box center [662, 305] width 19 height 17
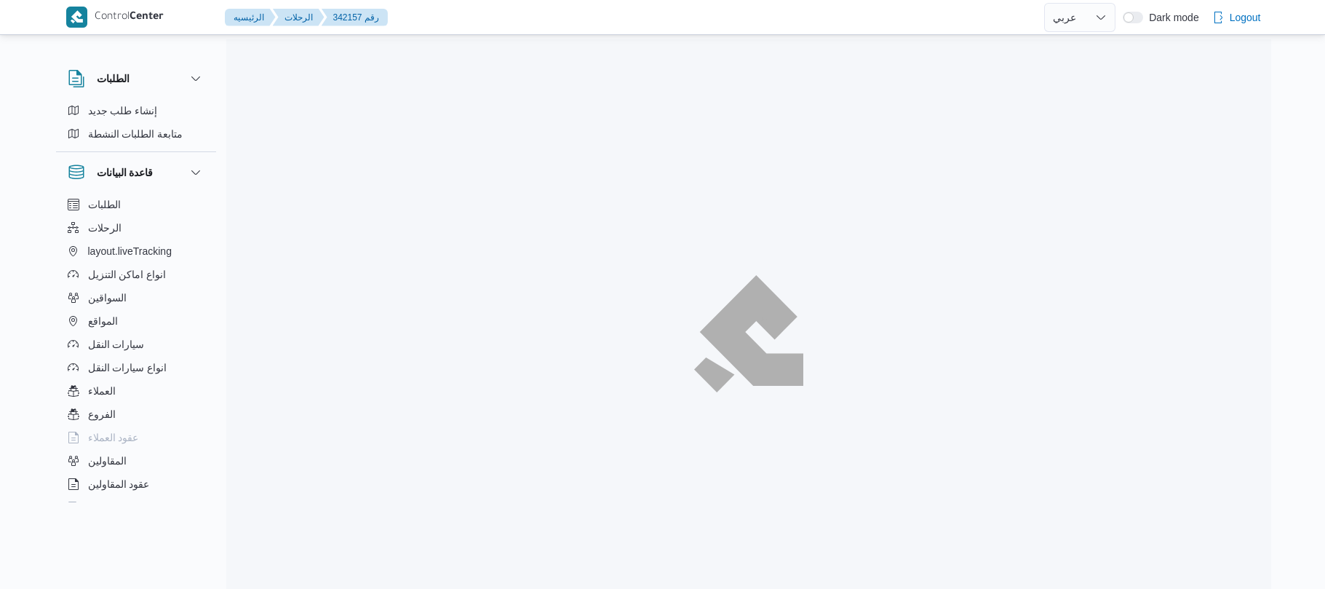
select select "ar"
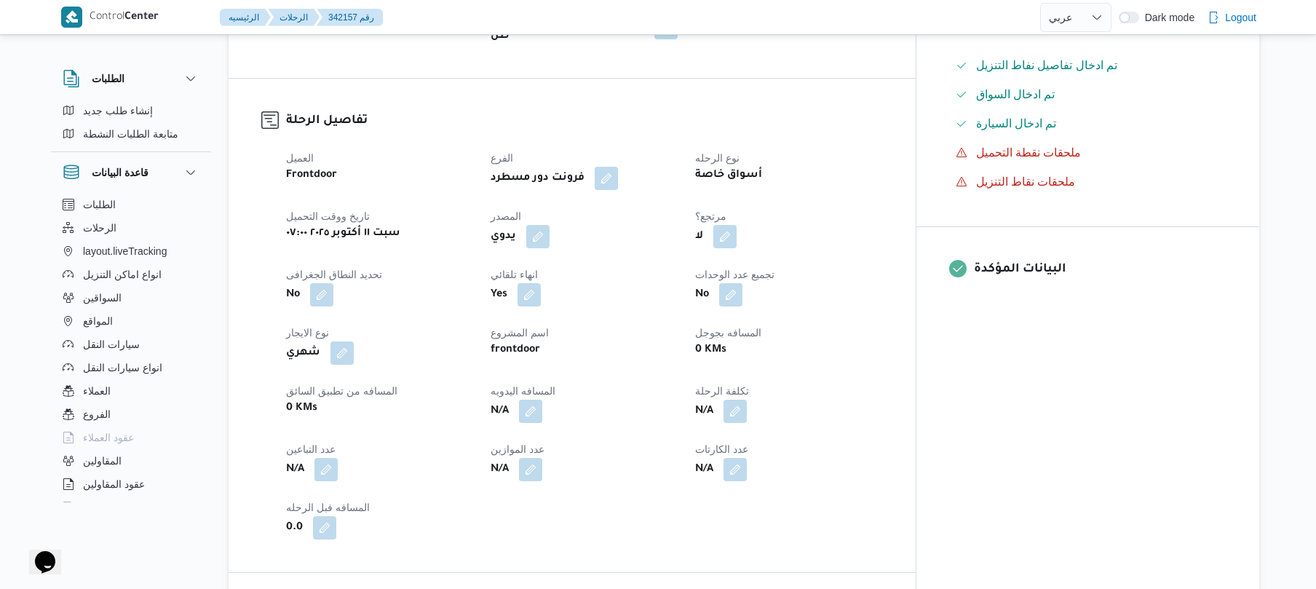
scroll to position [427, 0]
click at [550, 223] on button "button" at bounding box center [537, 234] width 23 height 23
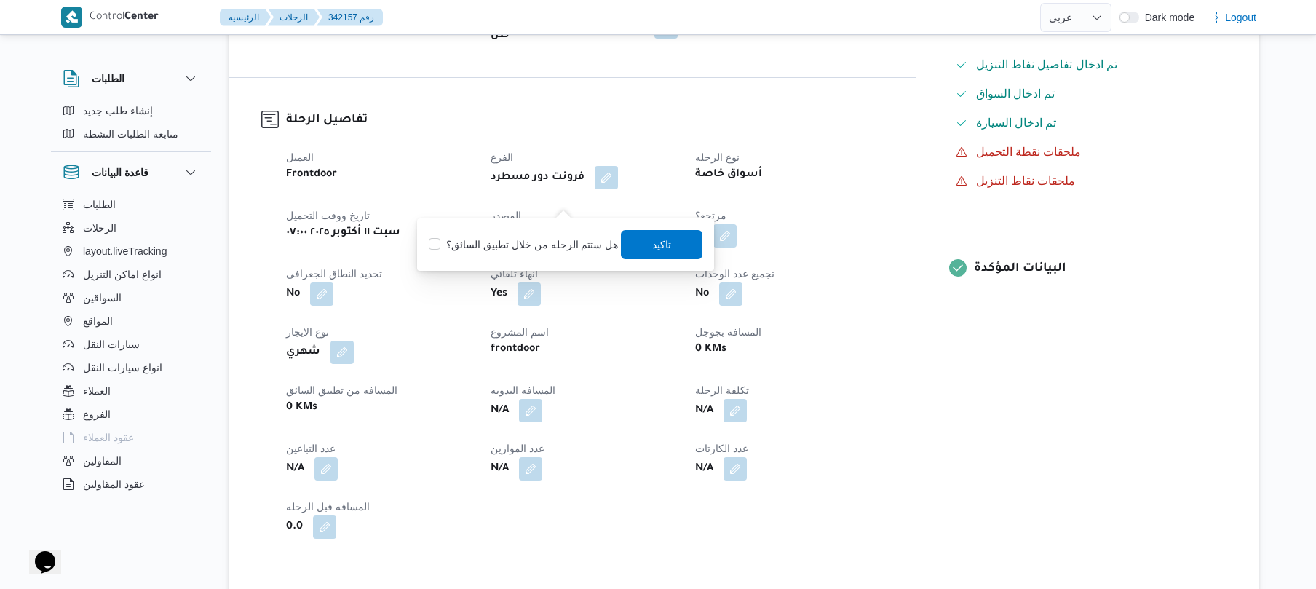
click at [557, 249] on label "هل ستتم الرحله من خلال تطبيق السائق؟" at bounding box center [523, 244] width 189 height 17
checkbox input "true"
click at [653, 243] on span "تاكيد" at bounding box center [662, 243] width 19 height 17
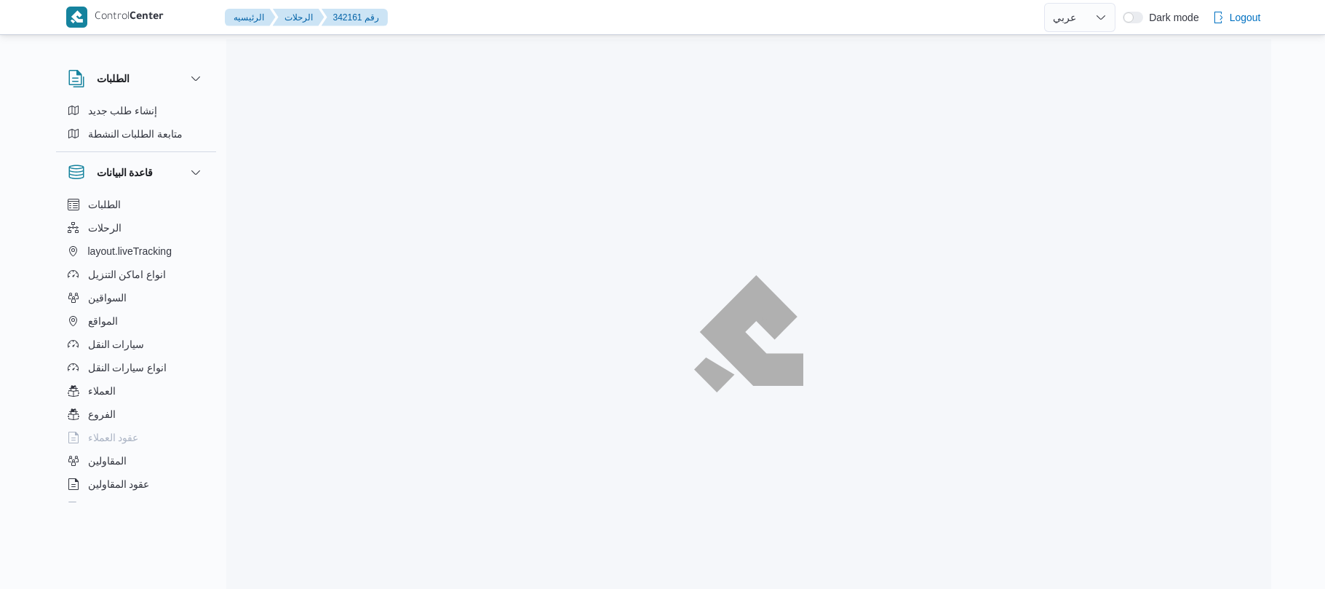
select select "ar"
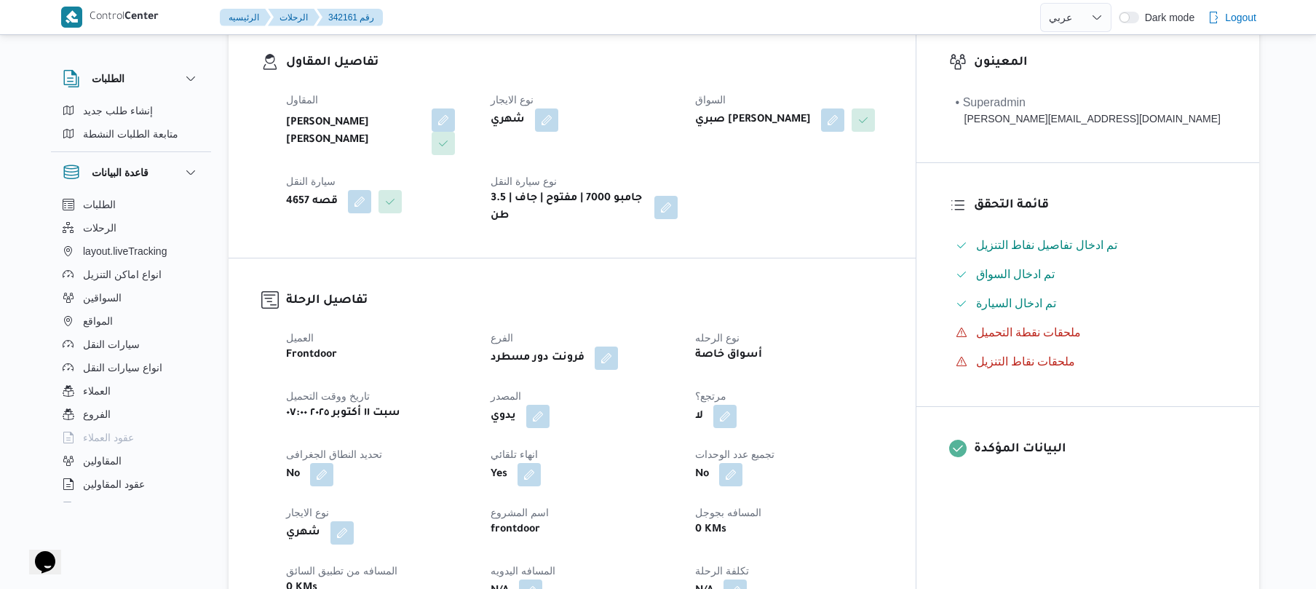
scroll to position [310, 0]
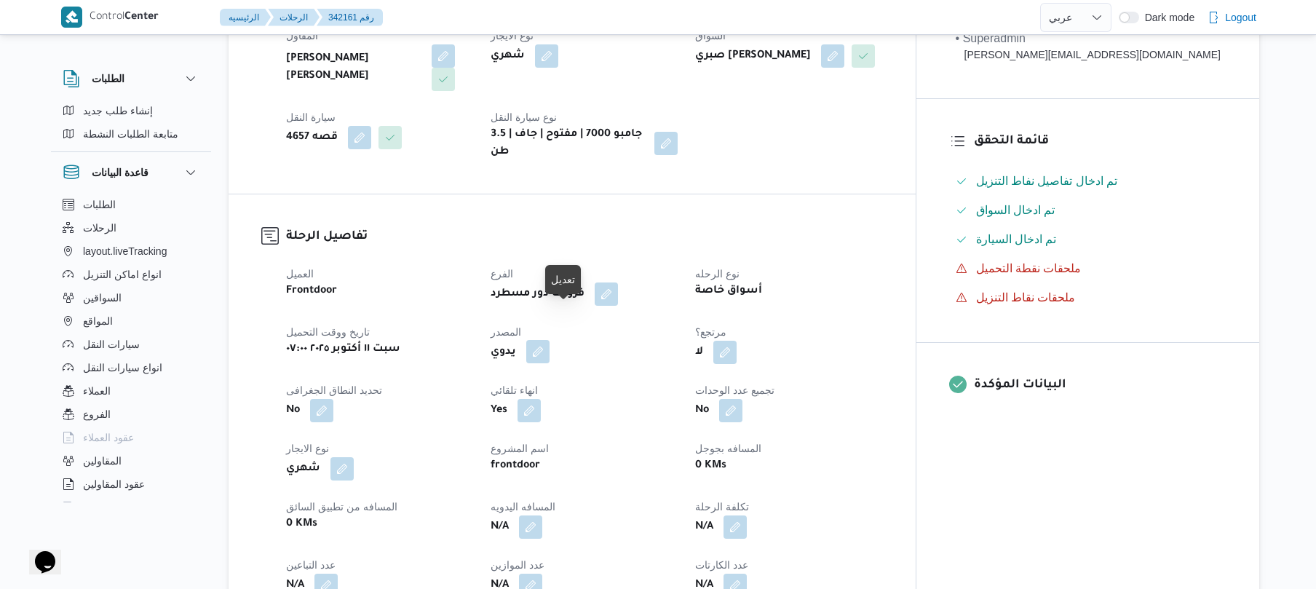
click at [550, 340] on button "button" at bounding box center [537, 351] width 23 height 23
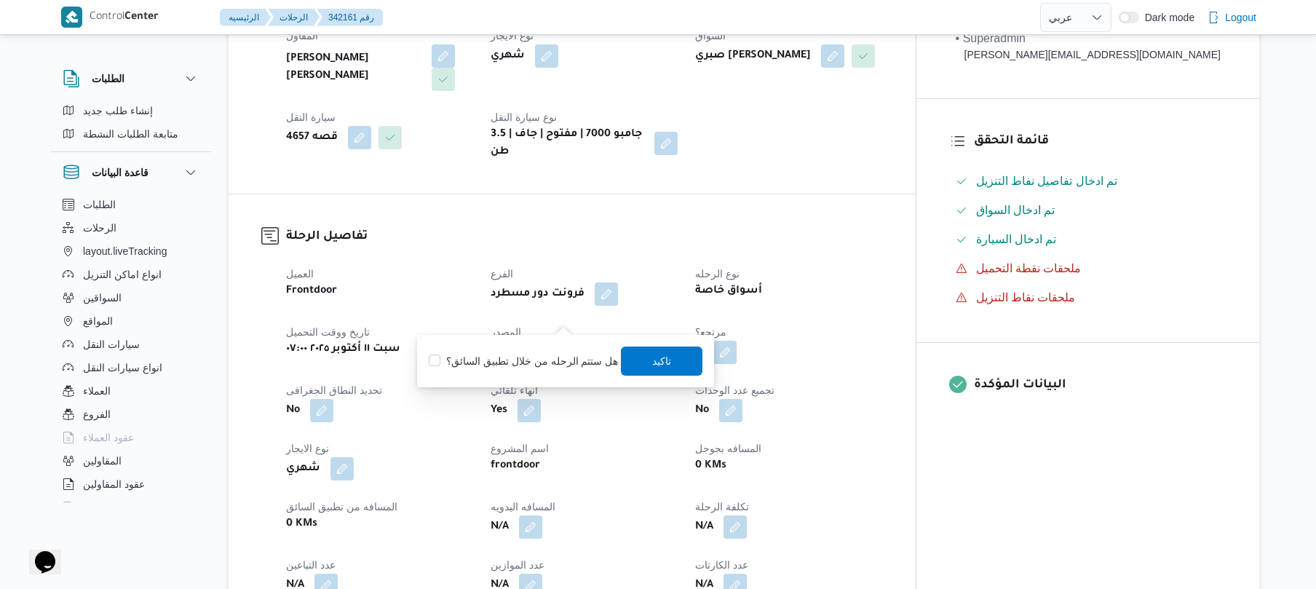
click at [549, 373] on div "هل ستتم الرحله من خلال تطبيق السائق؟ تاكيد" at bounding box center [565, 361] width 277 height 32
click at [553, 361] on label "هل ستتم الرحله من خلال تطبيق السائق؟" at bounding box center [523, 360] width 189 height 17
checkbox input "true"
click at [653, 358] on span "تاكيد" at bounding box center [662, 360] width 19 height 17
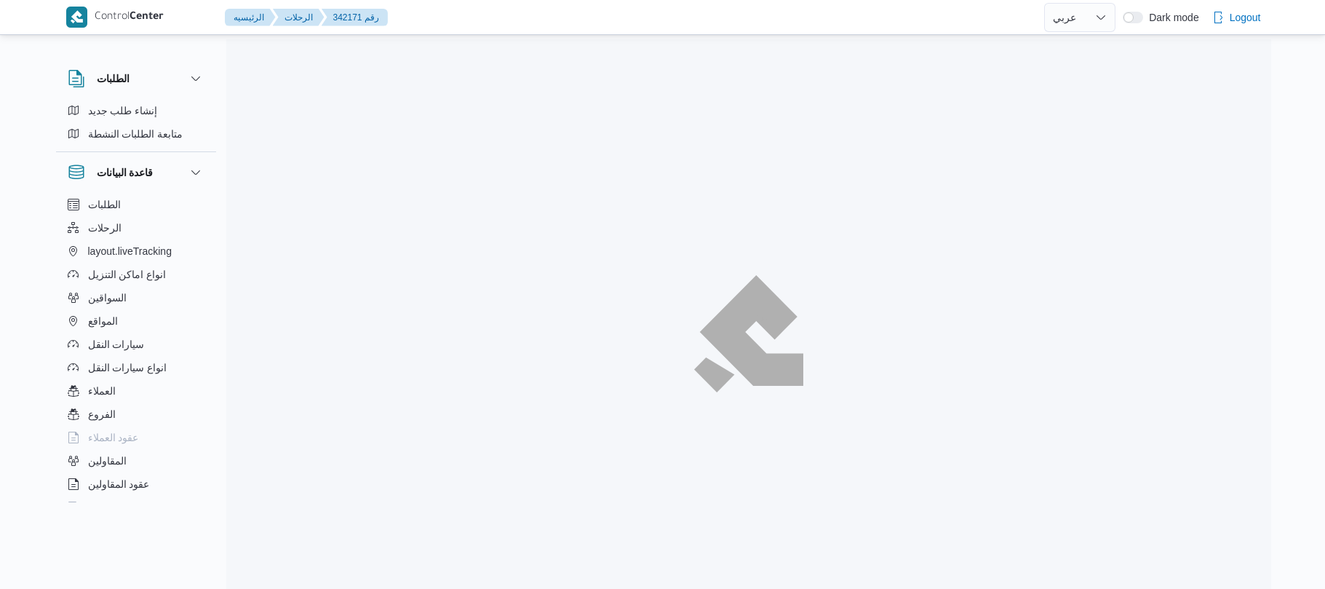
select select "ar"
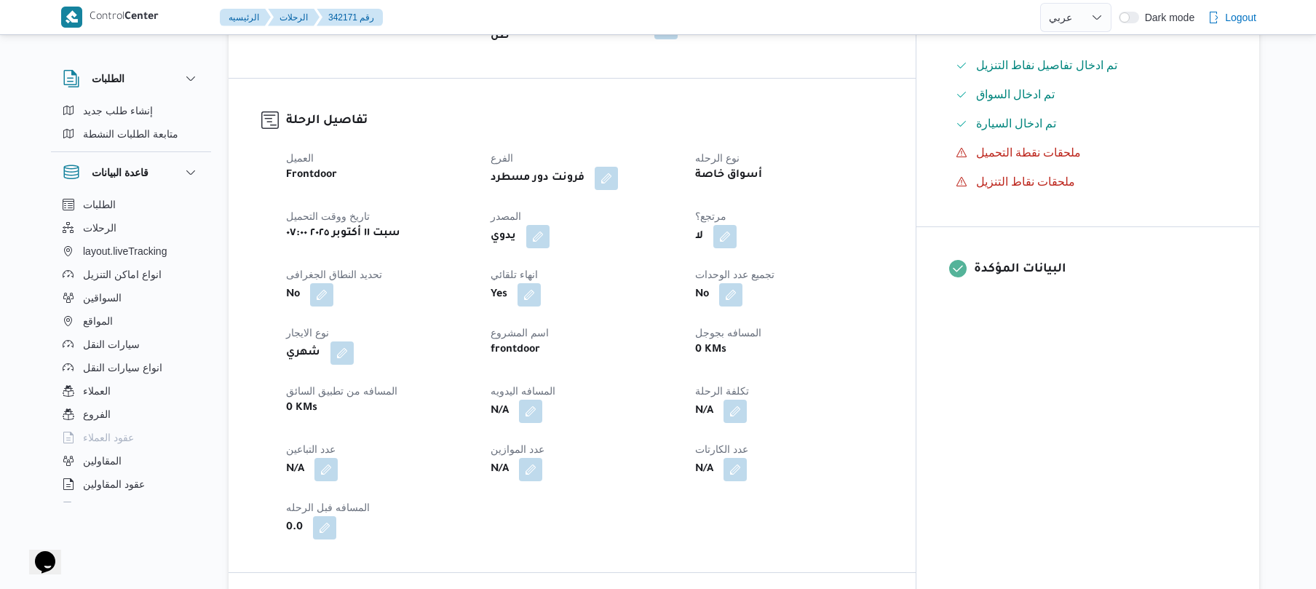
scroll to position [427, 0]
click at [550, 223] on button "button" at bounding box center [537, 234] width 23 height 23
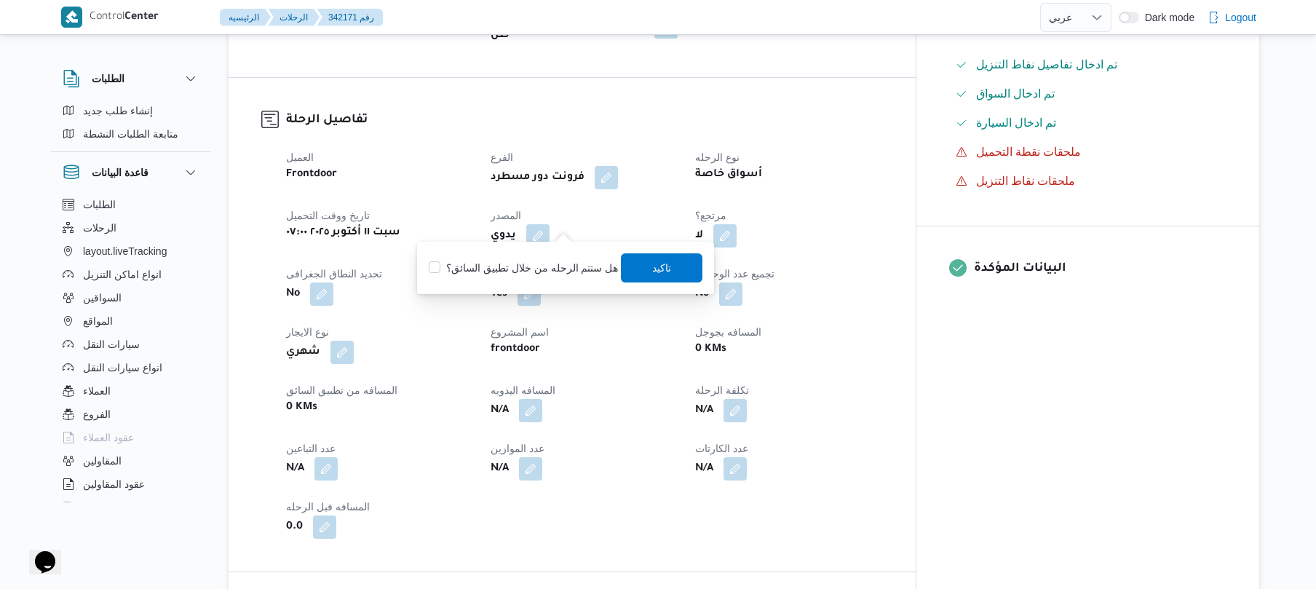
click at [548, 269] on label "هل ستتم الرحله من خلال تطبيق السائق؟" at bounding box center [523, 267] width 189 height 17
checkbox input "true"
click at [653, 266] on span "تاكيد" at bounding box center [662, 266] width 19 height 17
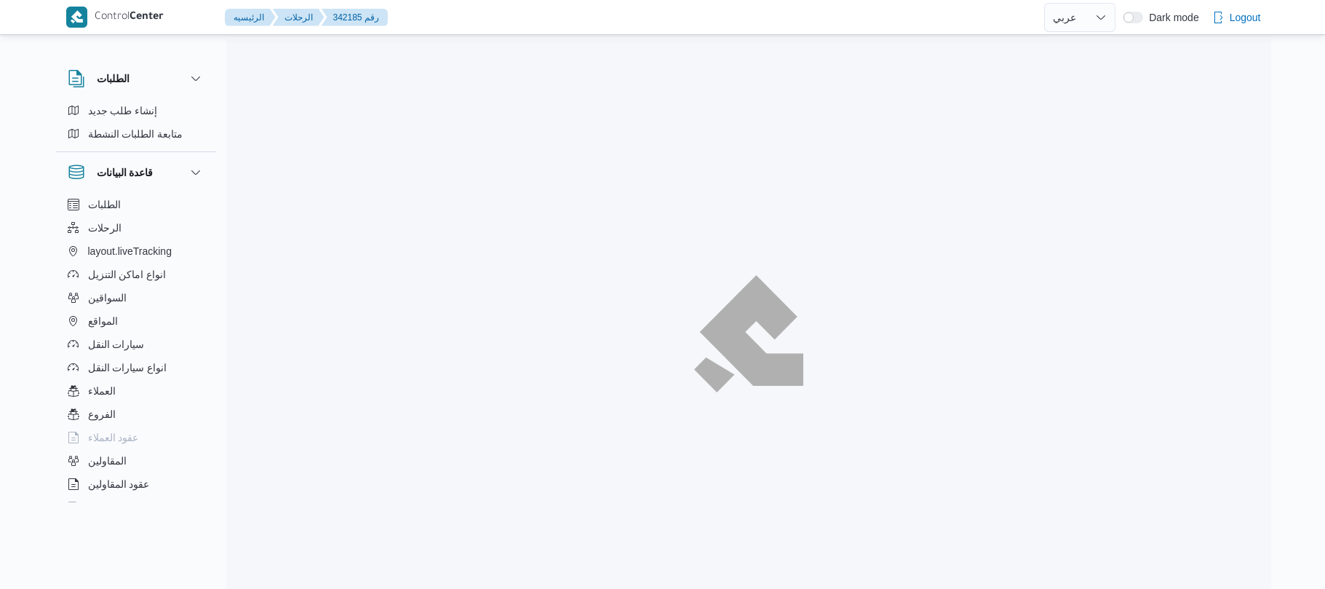
select select "ar"
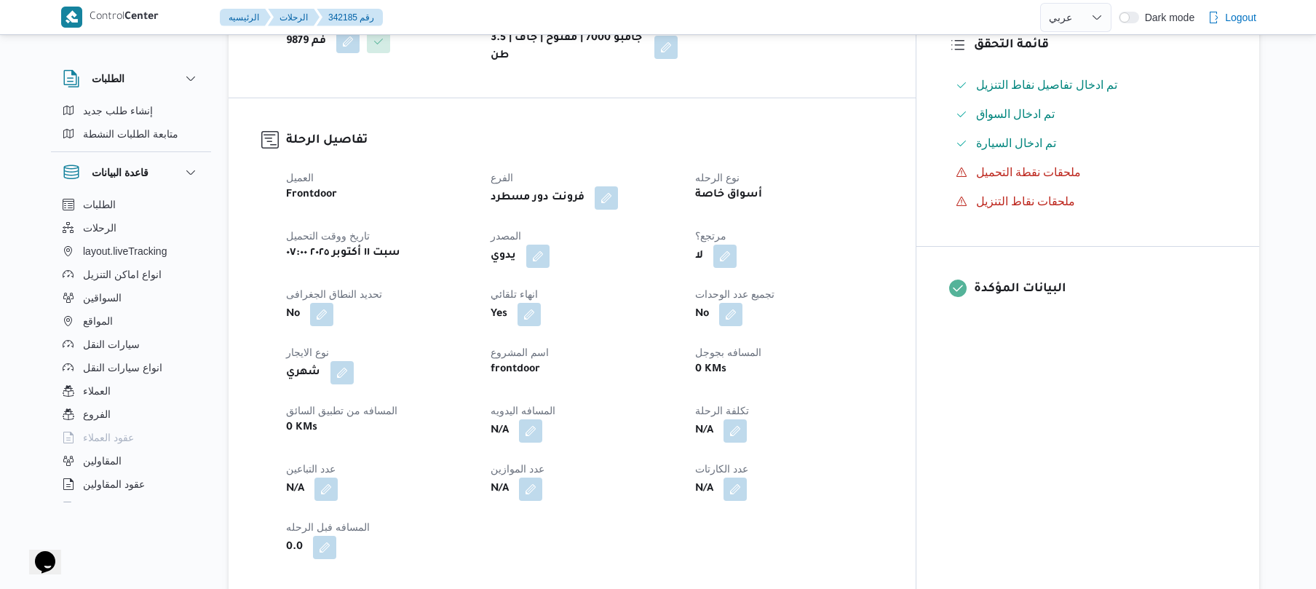
scroll to position [466, 0]
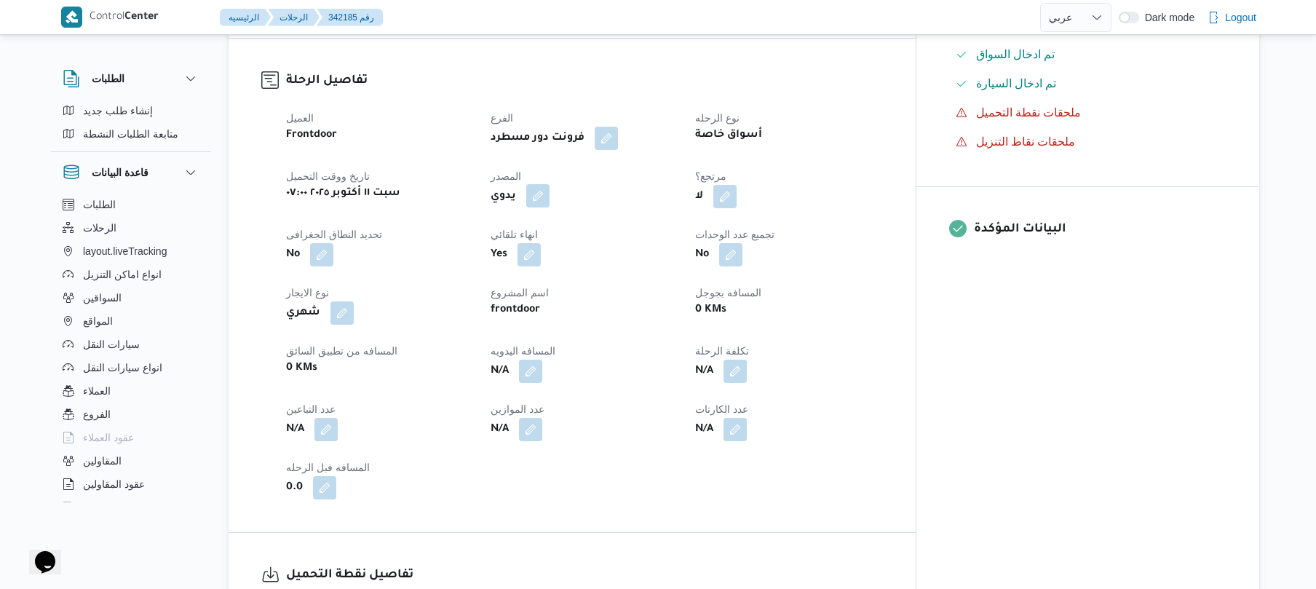
click at [550, 187] on button "button" at bounding box center [537, 195] width 23 height 23
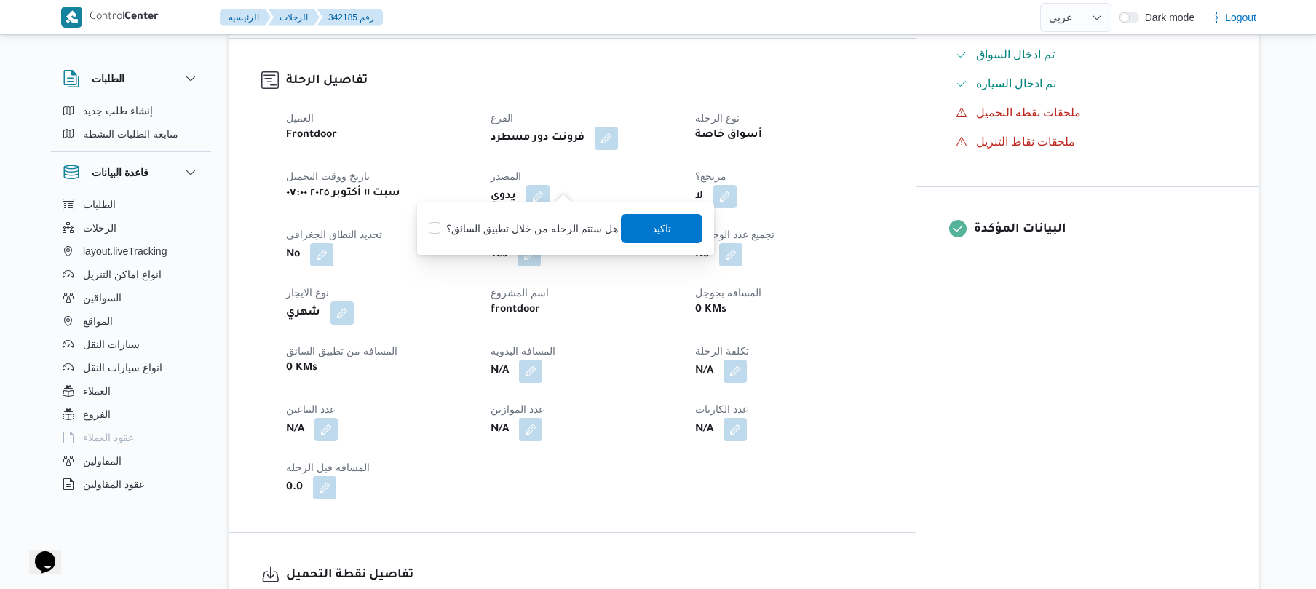
click at [519, 226] on label "هل ستتم الرحله من خلال تطبيق السائق؟" at bounding box center [523, 228] width 189 height 17
checkbox input "true"
click at [676, 227] on span "تاكيد" at bounding box center [663, 227] width 82 height 29
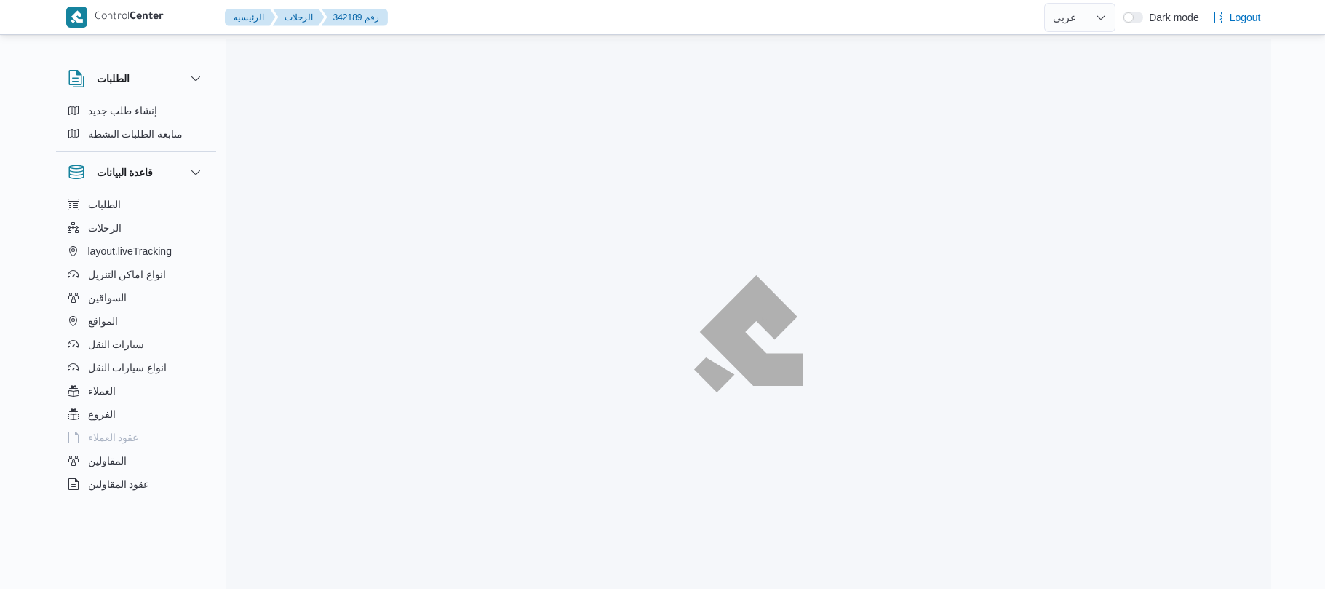
select select "ar"
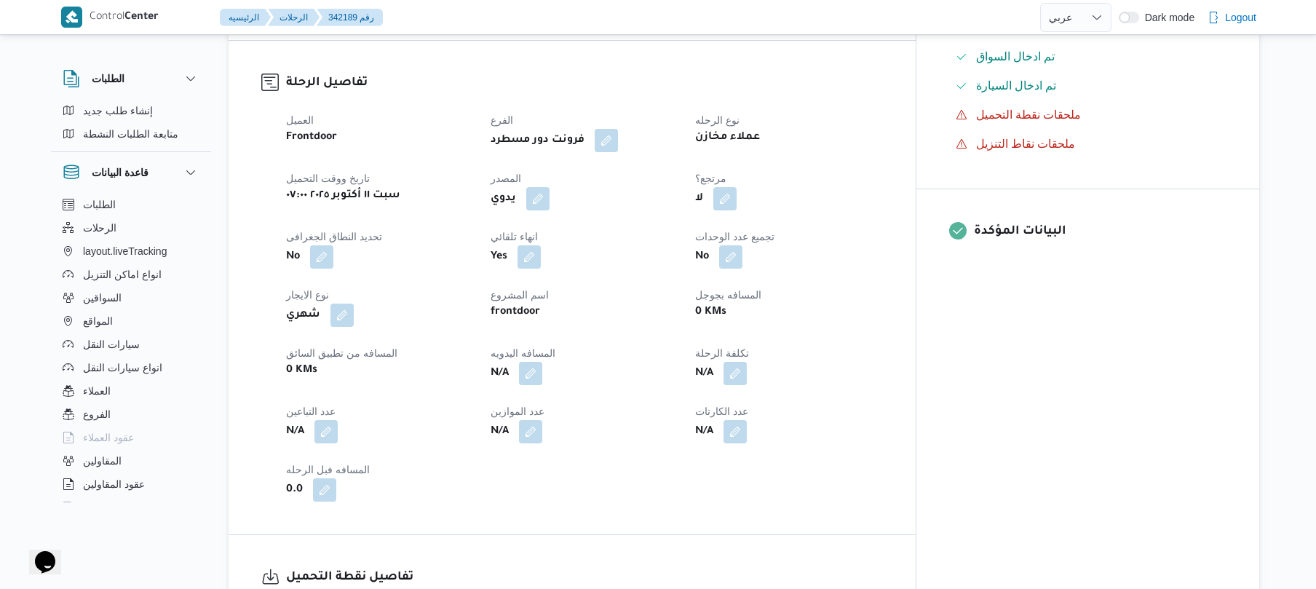
scroll to position [466, 0]
click at [550, 185] on button "button" at bounding box center [537, 195] width 23 height 23
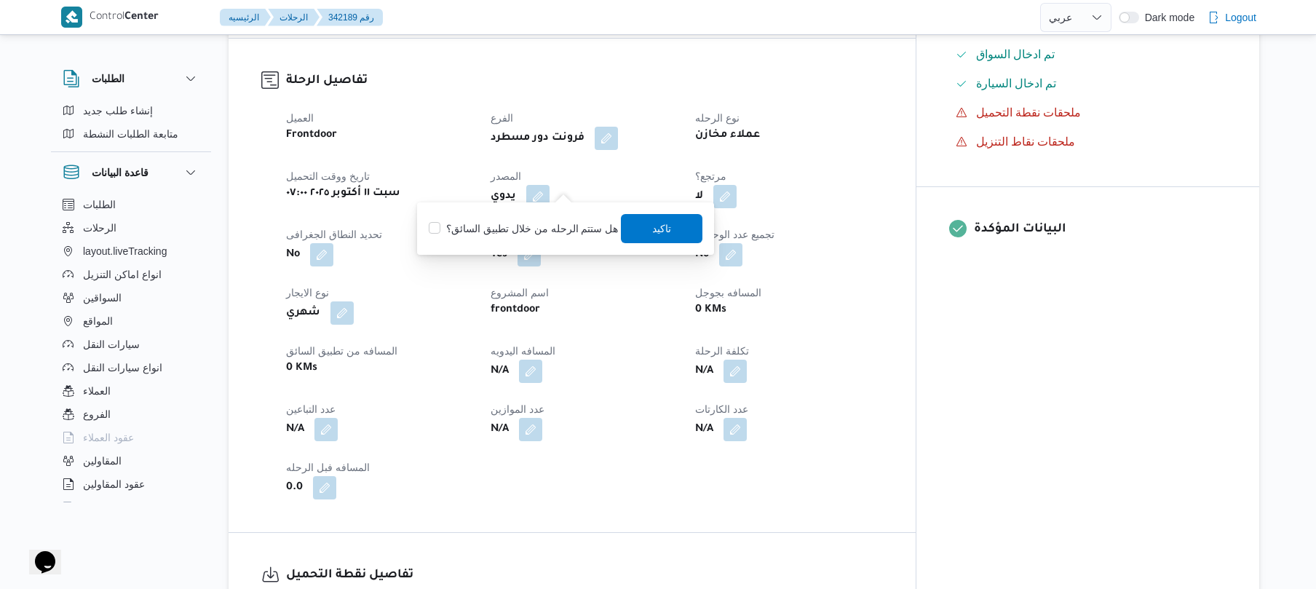
click at [498, 221] on label "هل ستتم الرحله من خلال تطبيق السائق؟" at bounding box center [523, 228] width 189 height 17
checkbox input "true"
click at [656, 227] on span "تاكيد" at bounding box center [662, 227] width 19 height 17
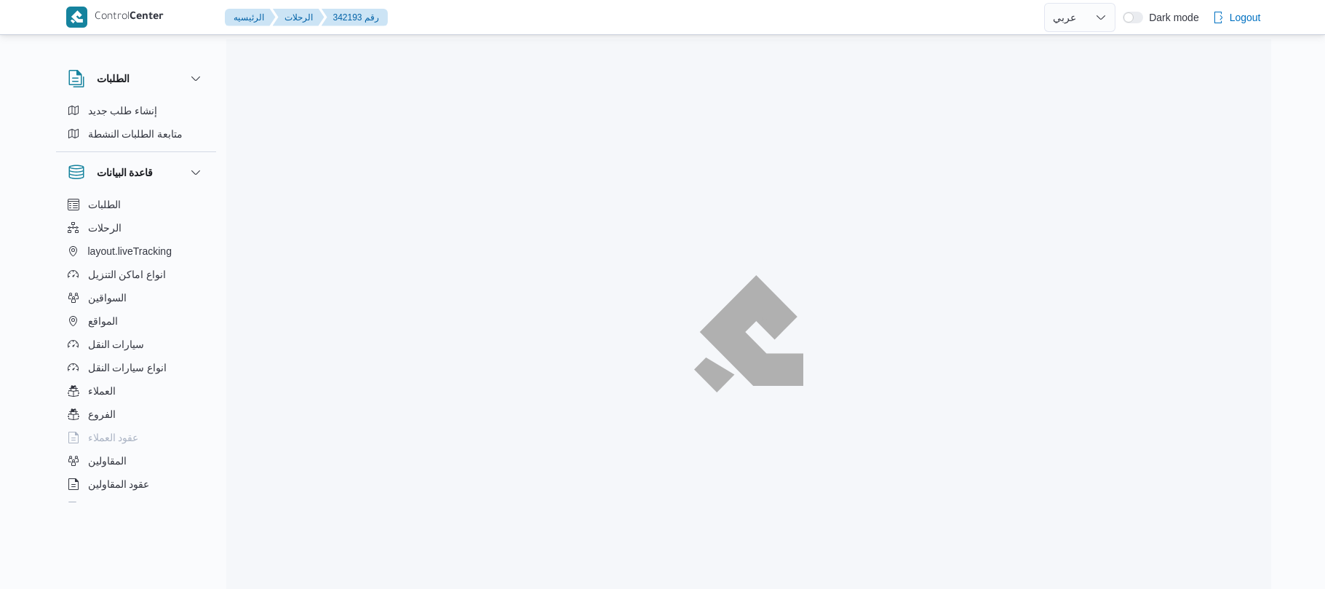
select select "ar"
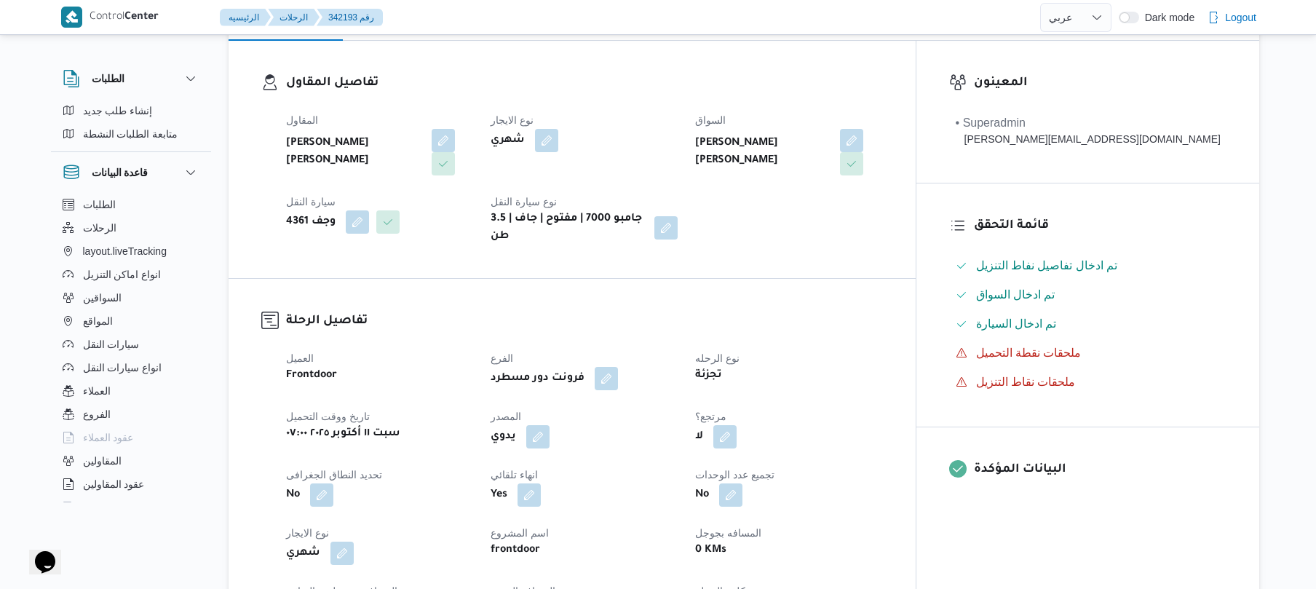
scroll to position [466, 0]
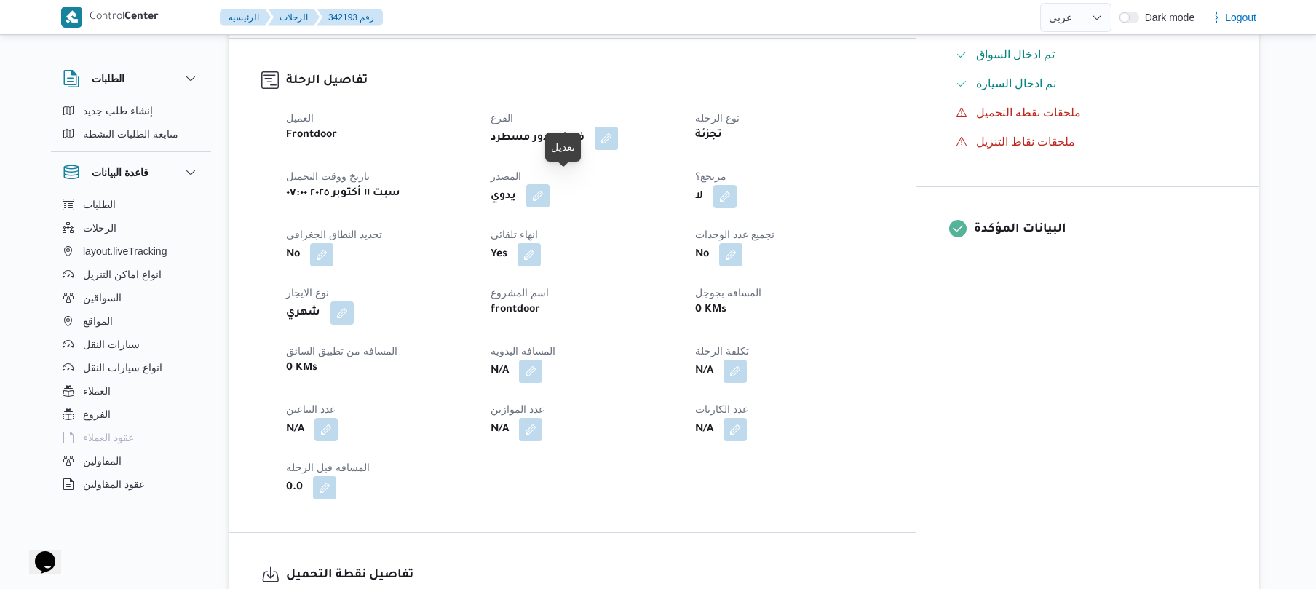
click at [550, 189] on button "button" at bounding box center [537, 195] width 23 height 23
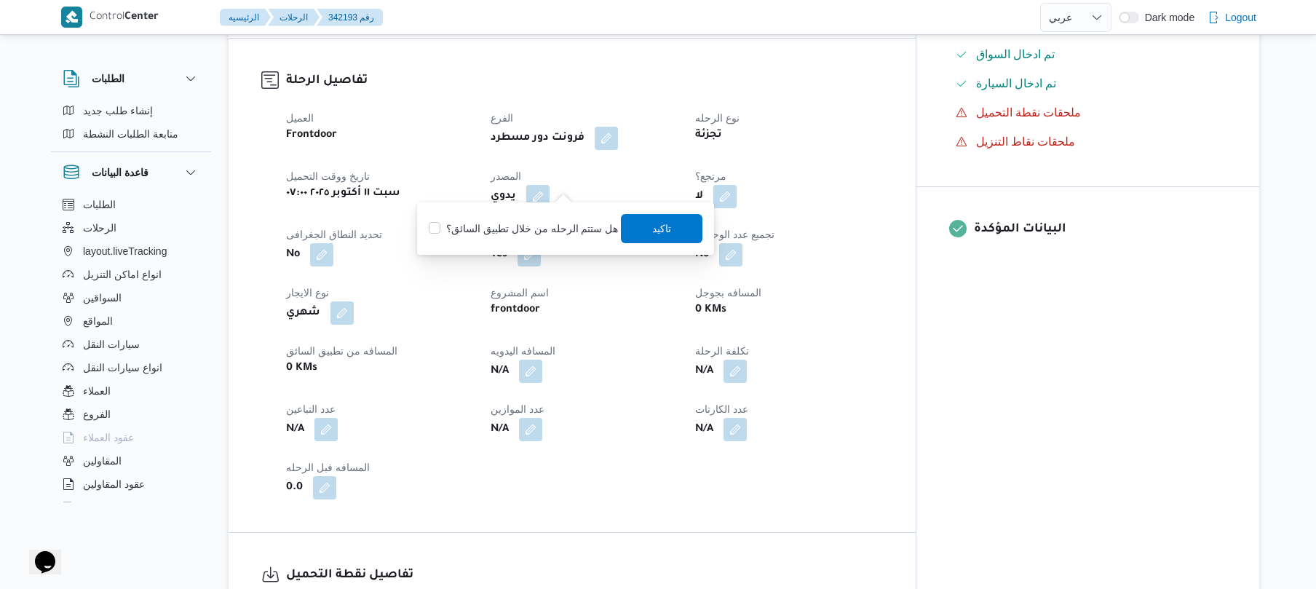
click at [539, 223] on label "هل ستتم الرحله من خلال تطبيق السائق؟" at bounding box center [523, 228] width 189 height 17
checkbox input "true"
click at [652, 242] on span "تاكيد" at bounding box center [663, 227] width 82 height 29
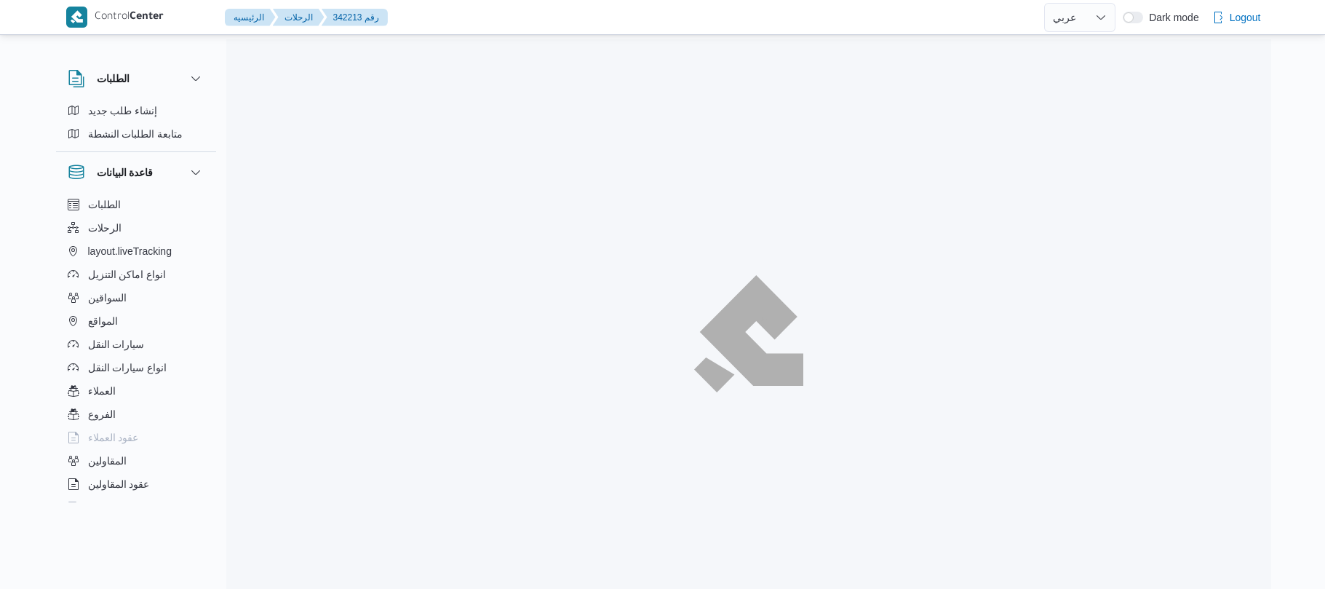
select select "ar"
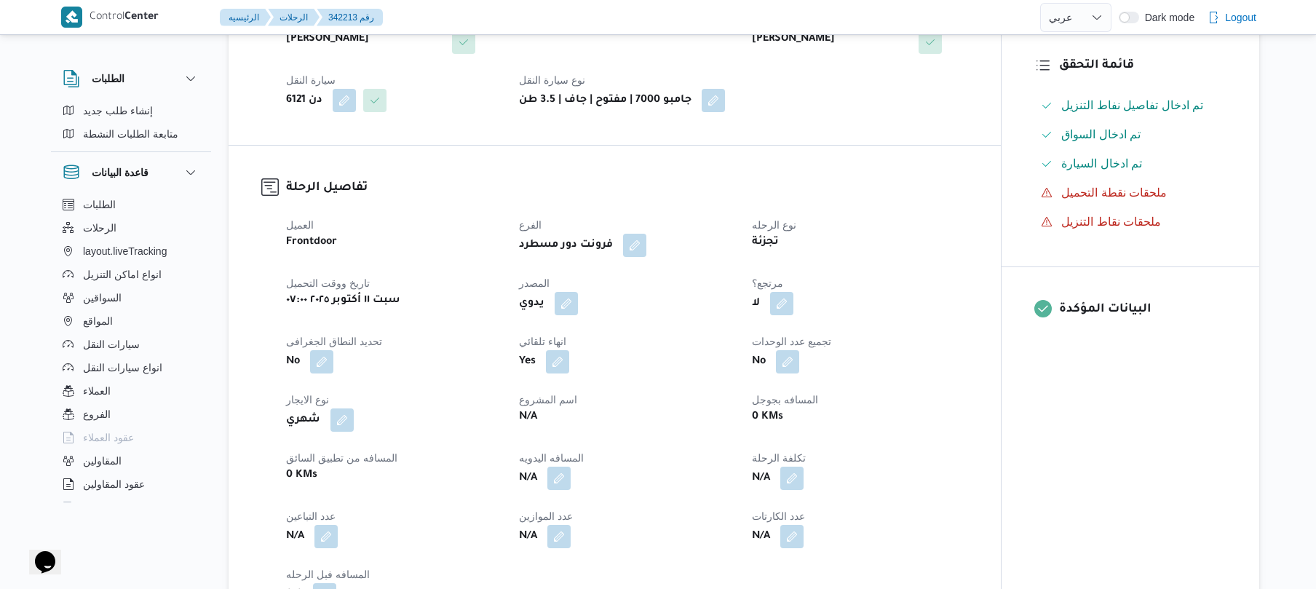
scroll to position [349, 0]
click at [562, 301] on button "button" at bounding box center [566, 300] width 23 height 23
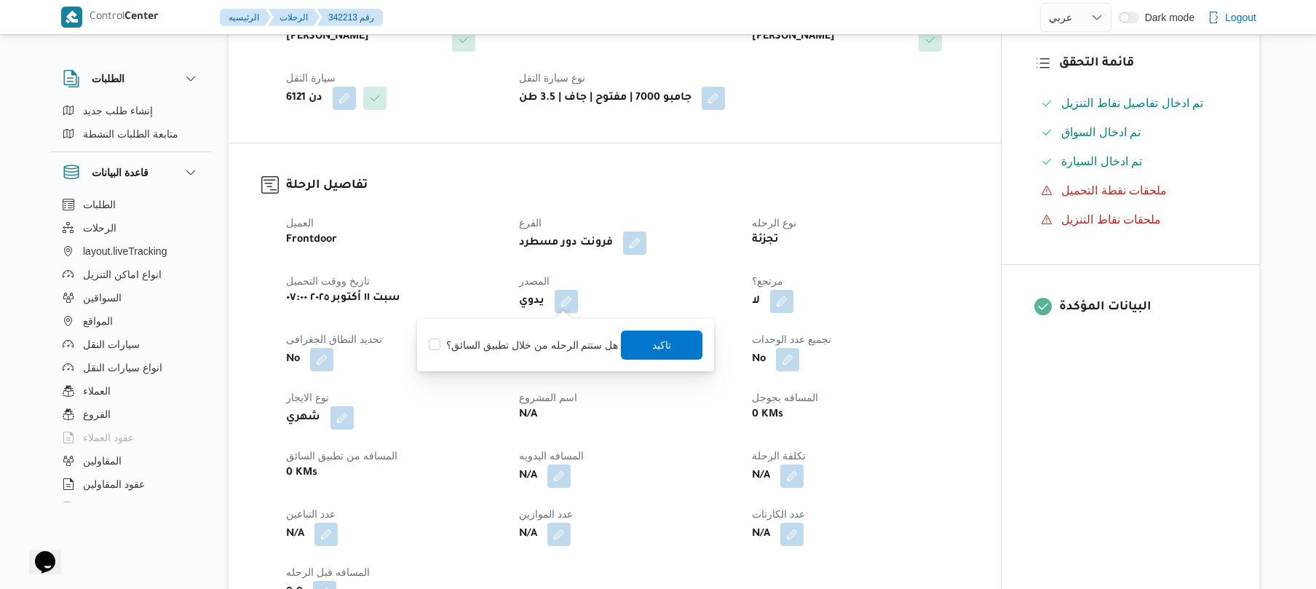
click at [543, 346] on label "هل ستتم الرحله من خلال تطبيق السائق؟" at bounding box center [523, 344] width 189 height 17
checkbox input "true"
click at [653, 346] on span "تاكيد" at bounding box center [662, 344] width 19 height 17
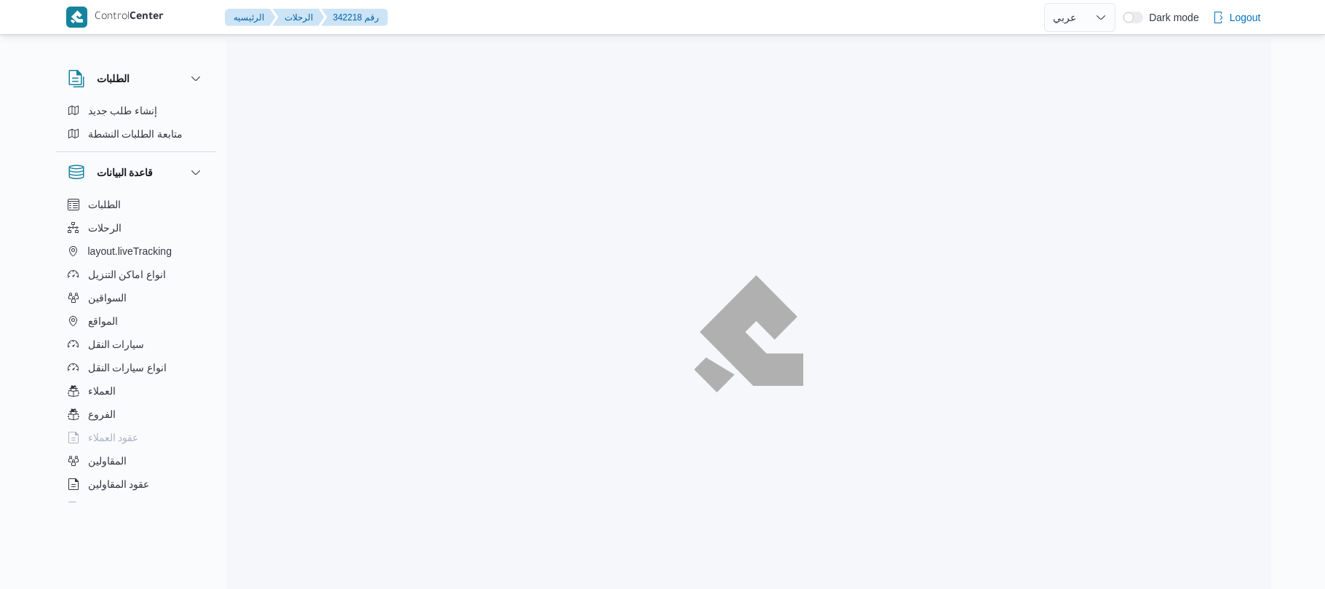
select select "ar"
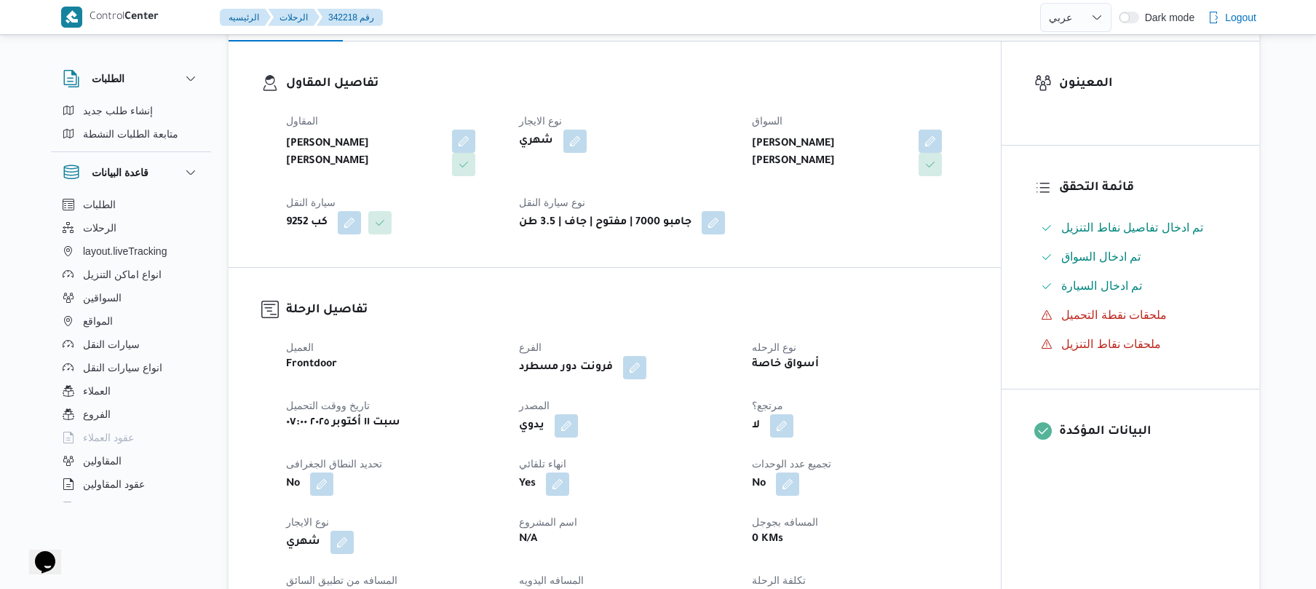
scroll to position [466, 0]
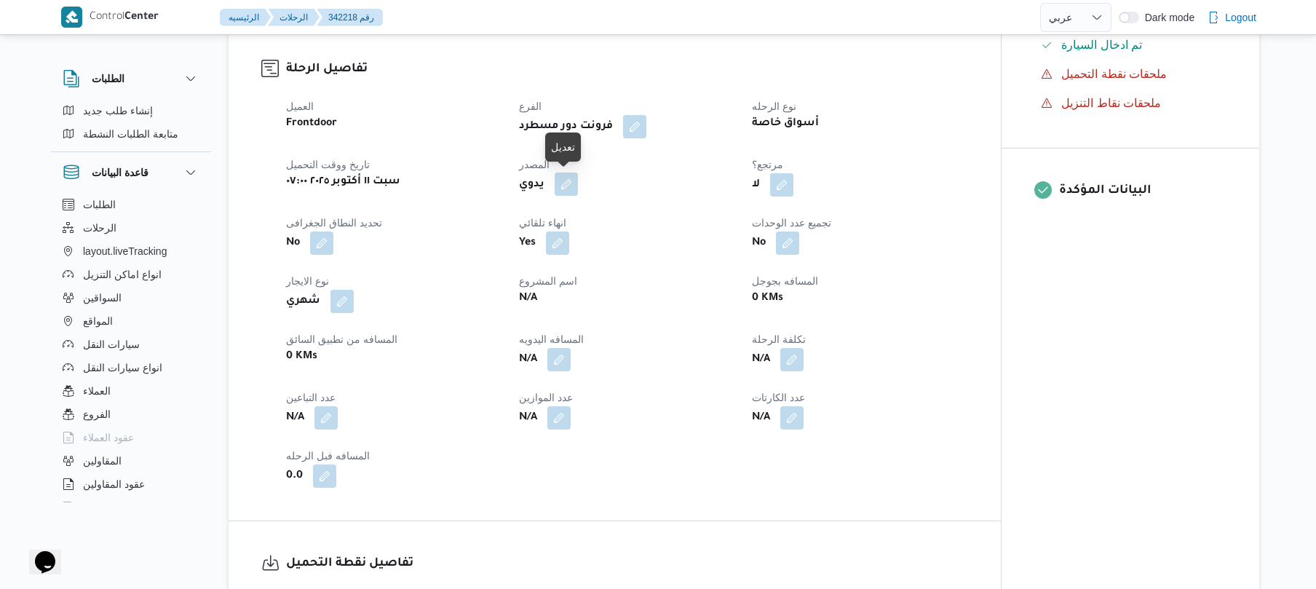
click at [574, 192] on button "button" at bounding box center [566, 183] width 23 height 23
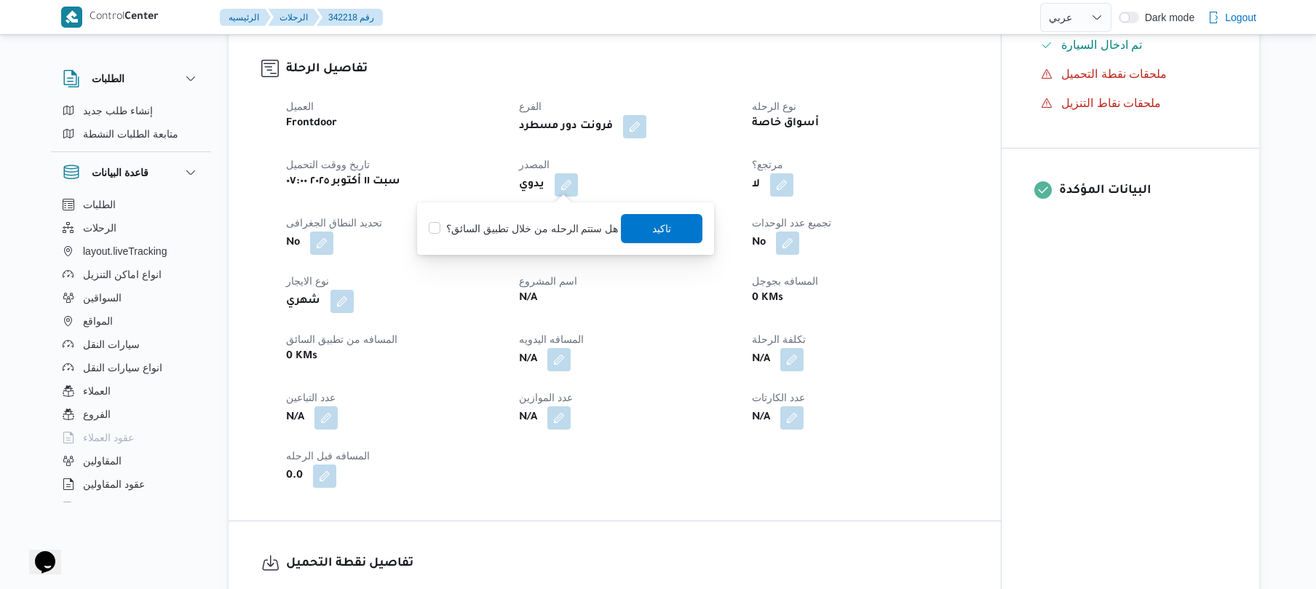
click at [543, 229] on label "هل ستتم الرحله من خلال تطبيق السائق؟" at bounding box center [523, 228] width 189 height 17
checkbox input "true"
click at [662, 226] on span "تاكيد" at bounding box center [662, 227] width 19 height 17
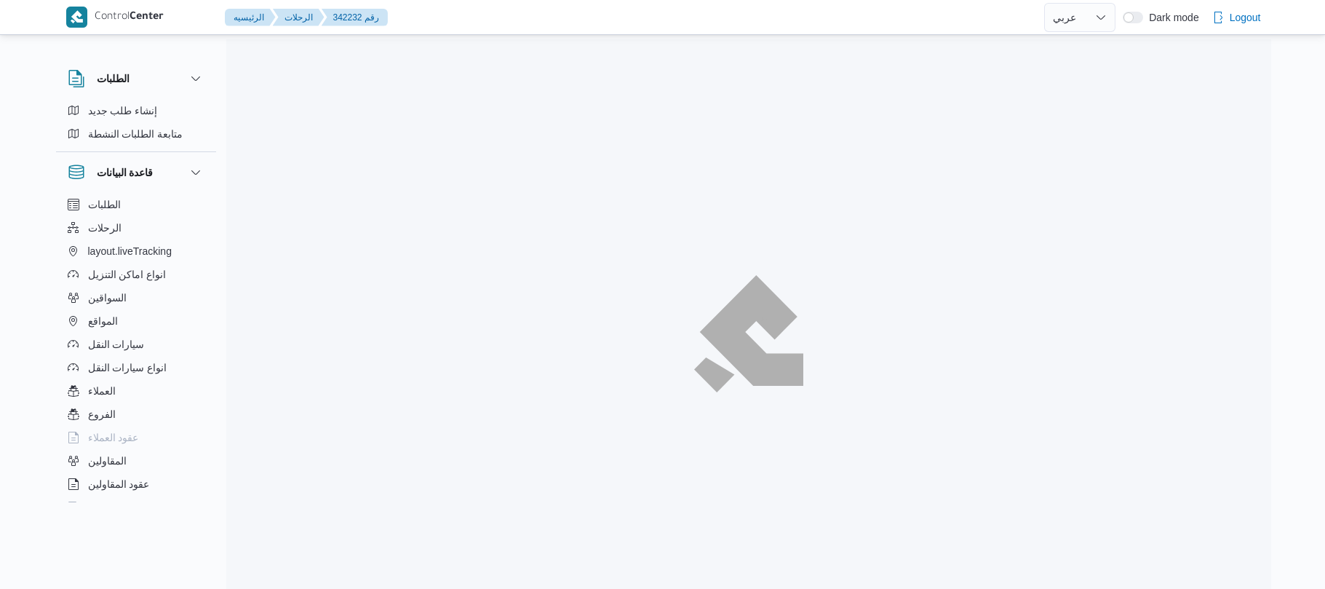
select select "ar"
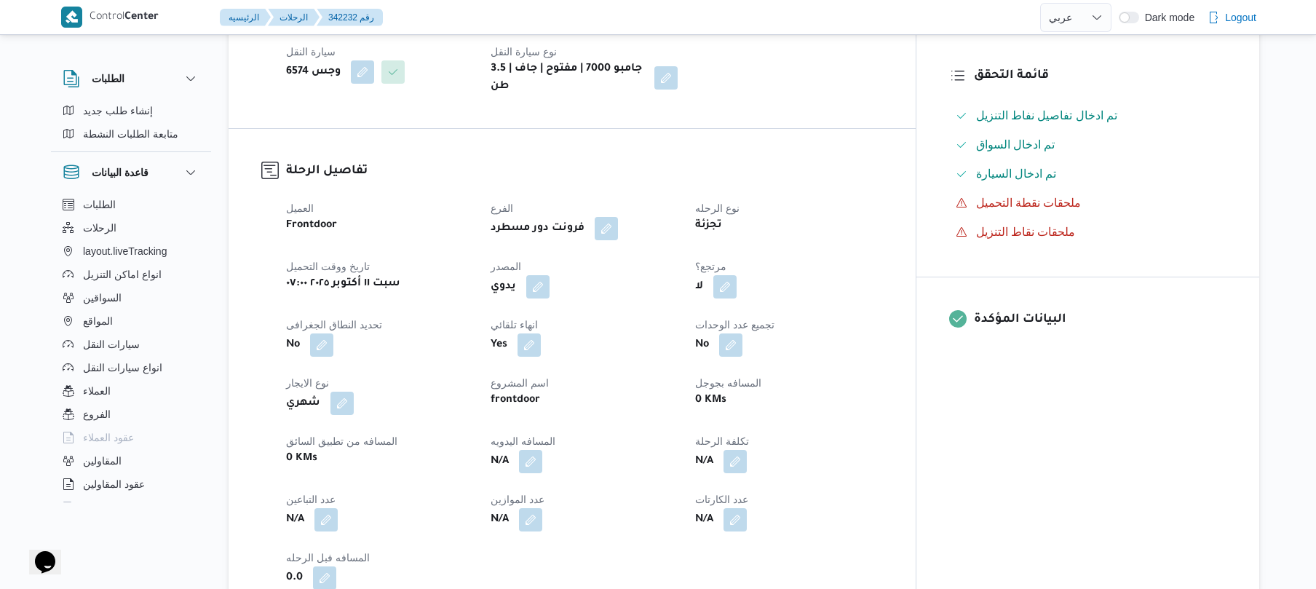
scroll to position [388, 0]
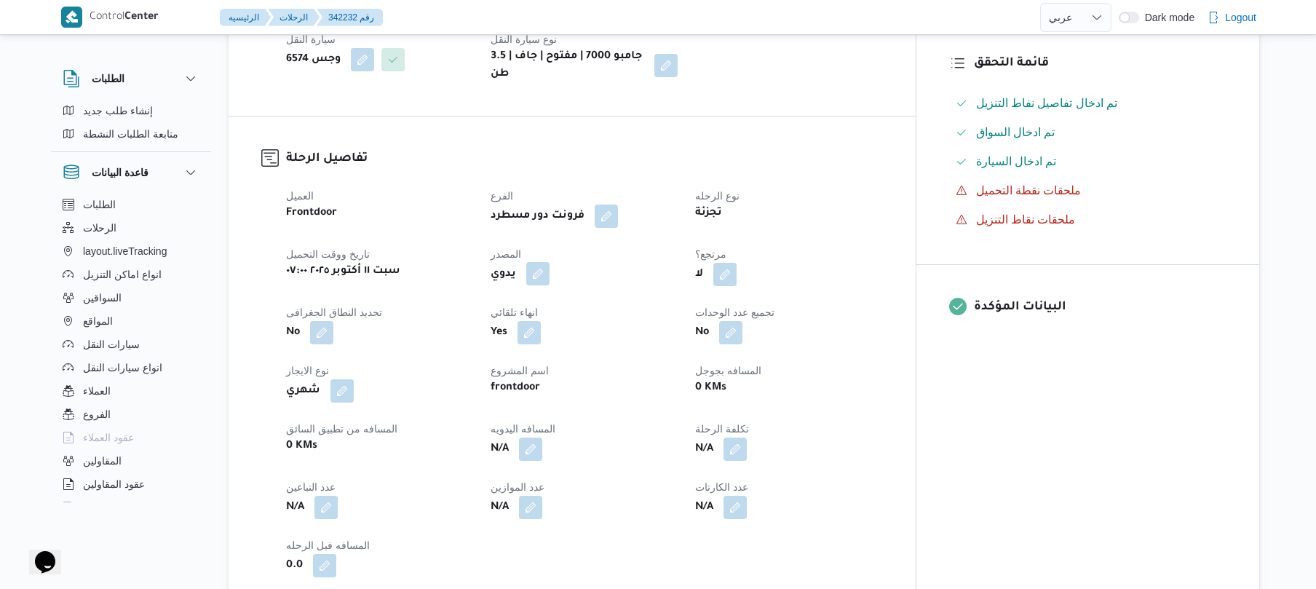
click at [550, 263] on button "button" at bounding box center [537, 273] width 23 height 23
click at [546, 300] on label "هل ستتم الرحله من خلال تطبيق السائق؟" at bounding box center [523, 306] width 189 height 17
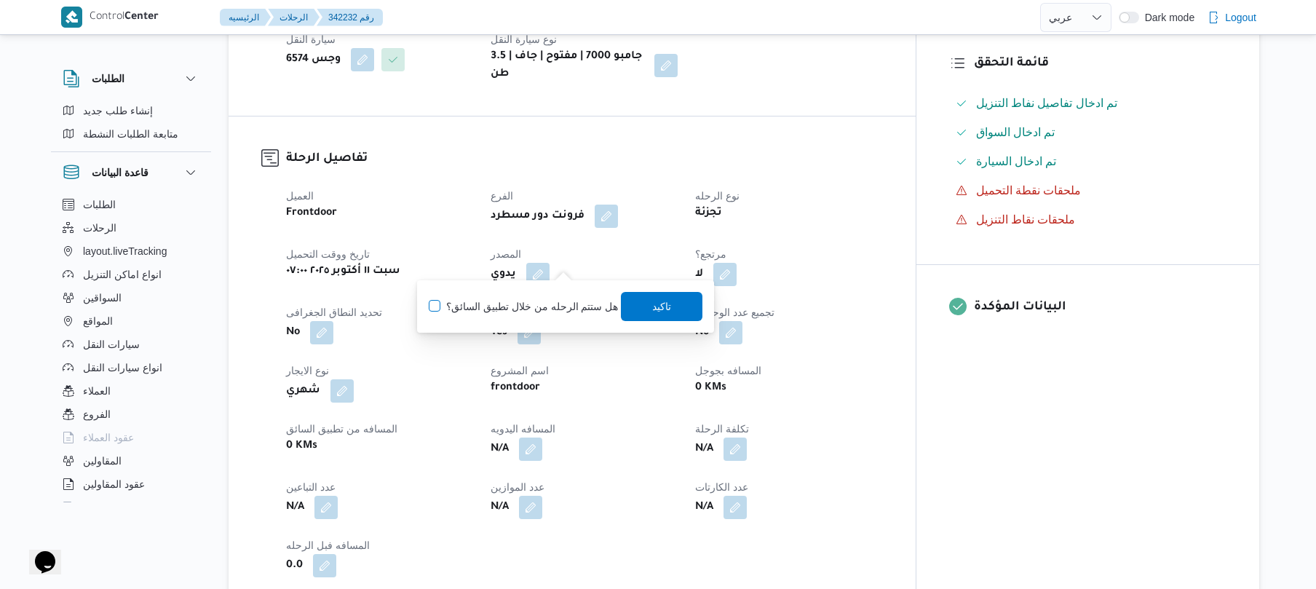
checkbox input "true"
click at [653, 310] on span "تاكيد" at bounding box center [662, 305] width 19 height 17
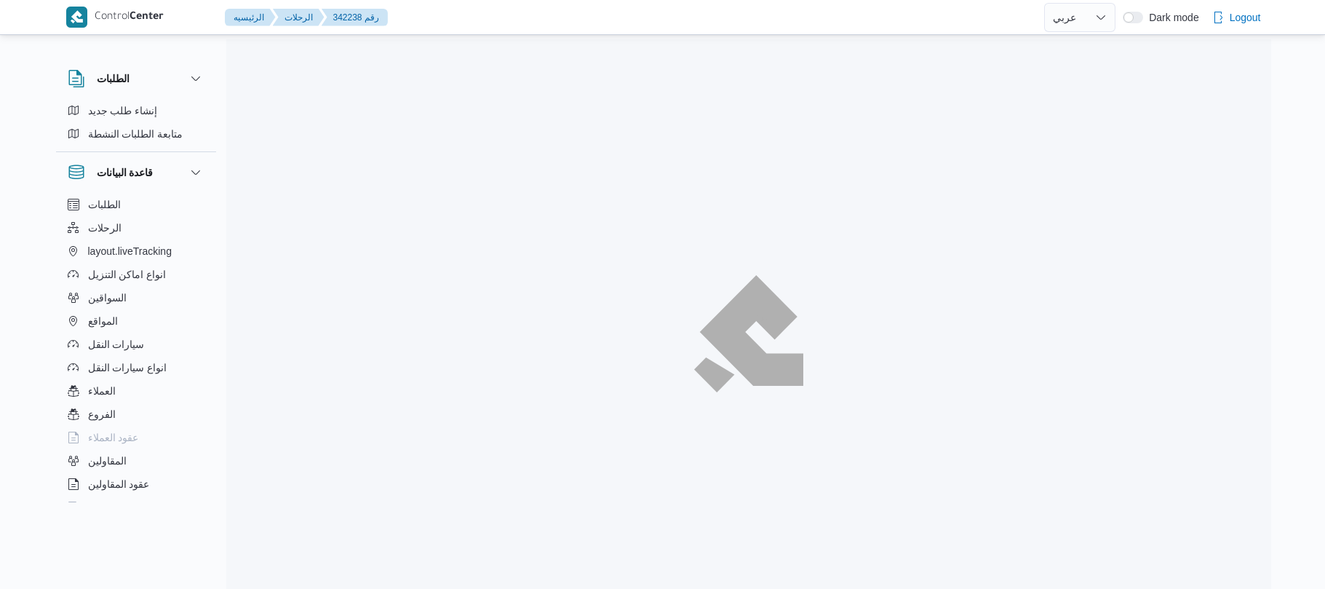
select select "ar"
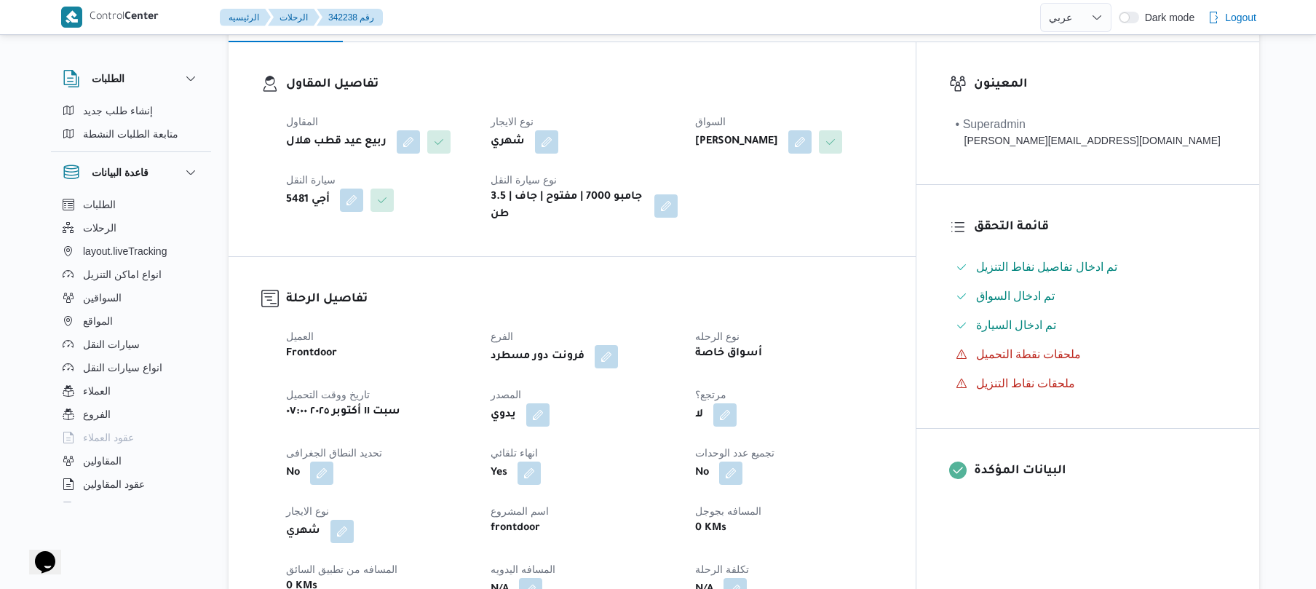
scroll to position [388, 0]
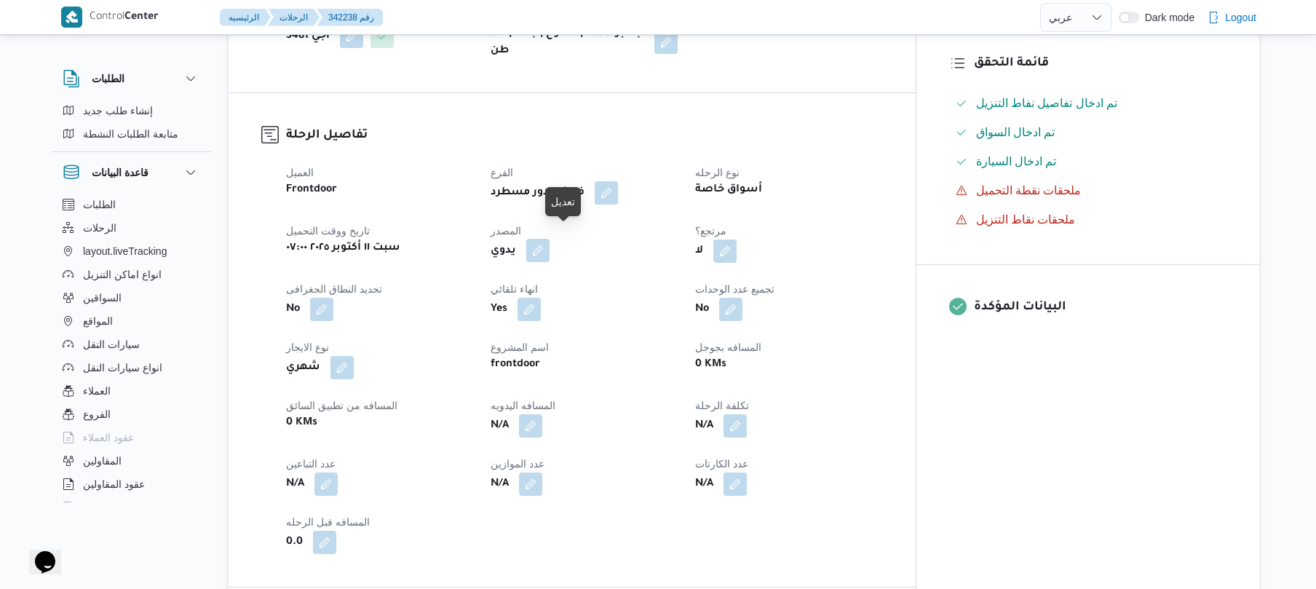
click at [550, 239] on button "button" at bounding box center [537, 250] width 23 height 23
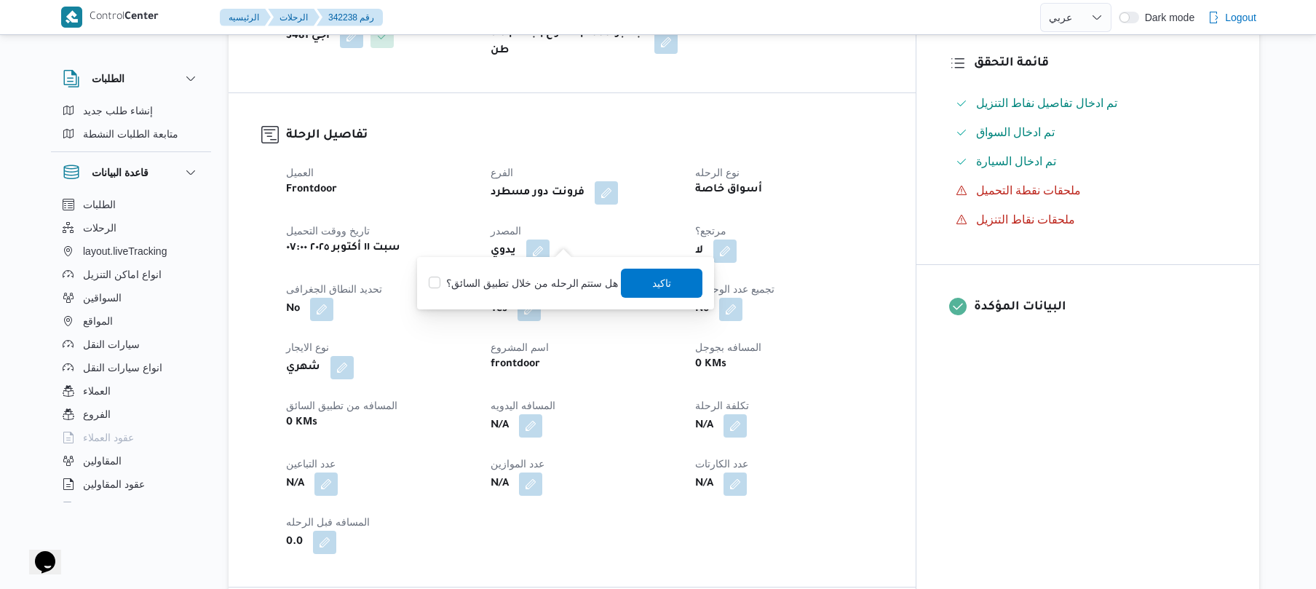
click at [507, 278] on label "هل ستتم الرحله من خلال تطبيق السائق؟" at bounding box center [523, 282] width 189 height 17
checkbox input "true"
click at [667, 281] on span "تاكيد" at bounding box center [663, 282] width 82 height 29
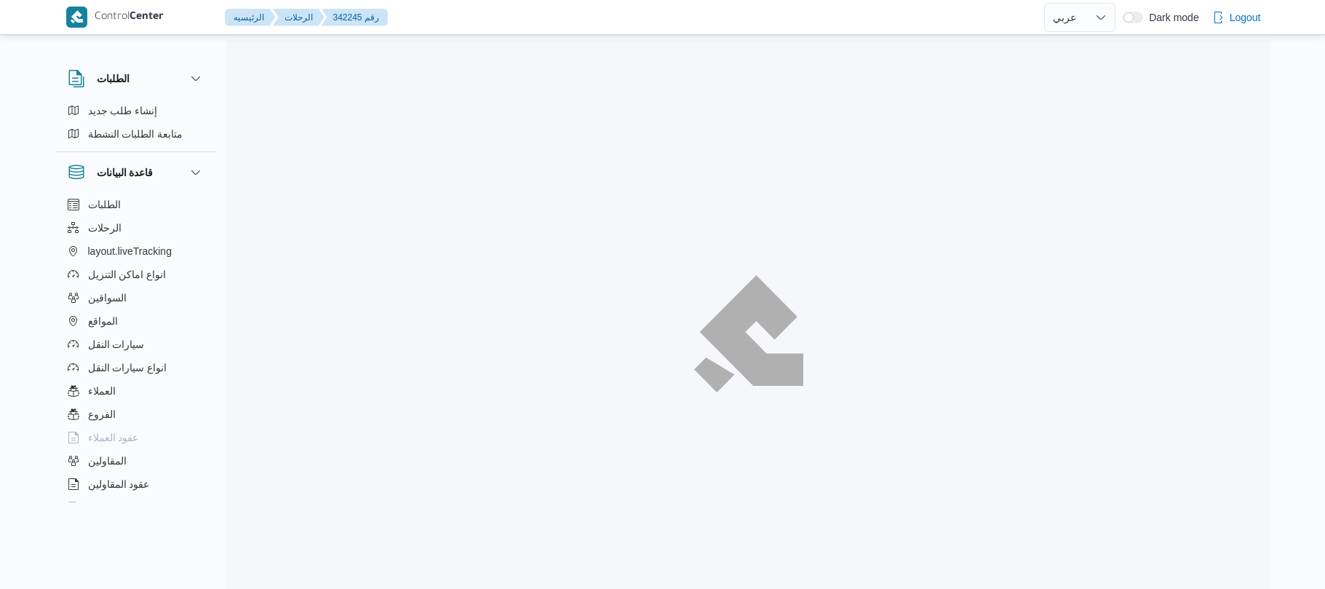
select select "ar"
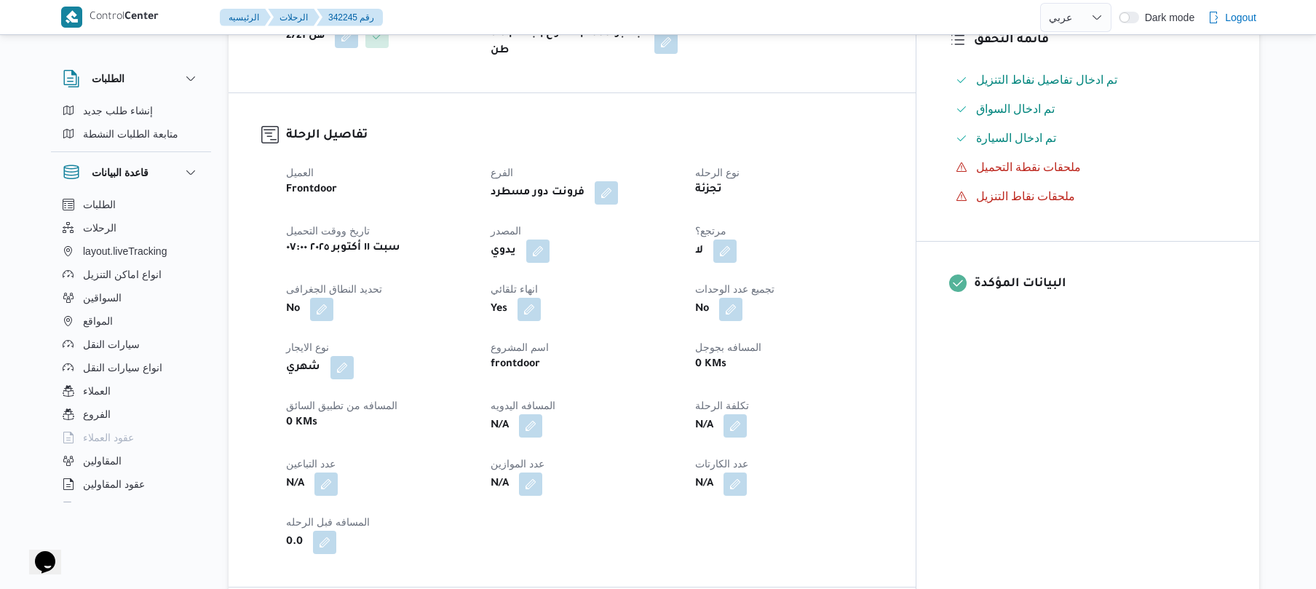
scroll to position [504, 0]
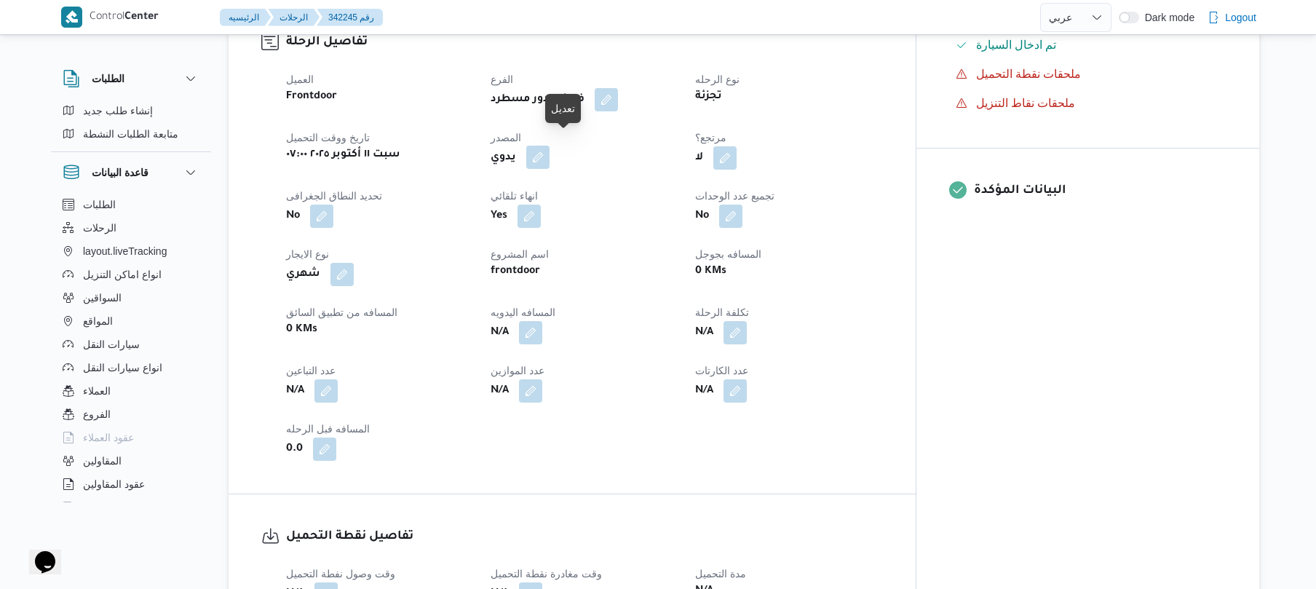
click at [550, 147] on button "button" at bounding box center [537, 157] width 23 height 23
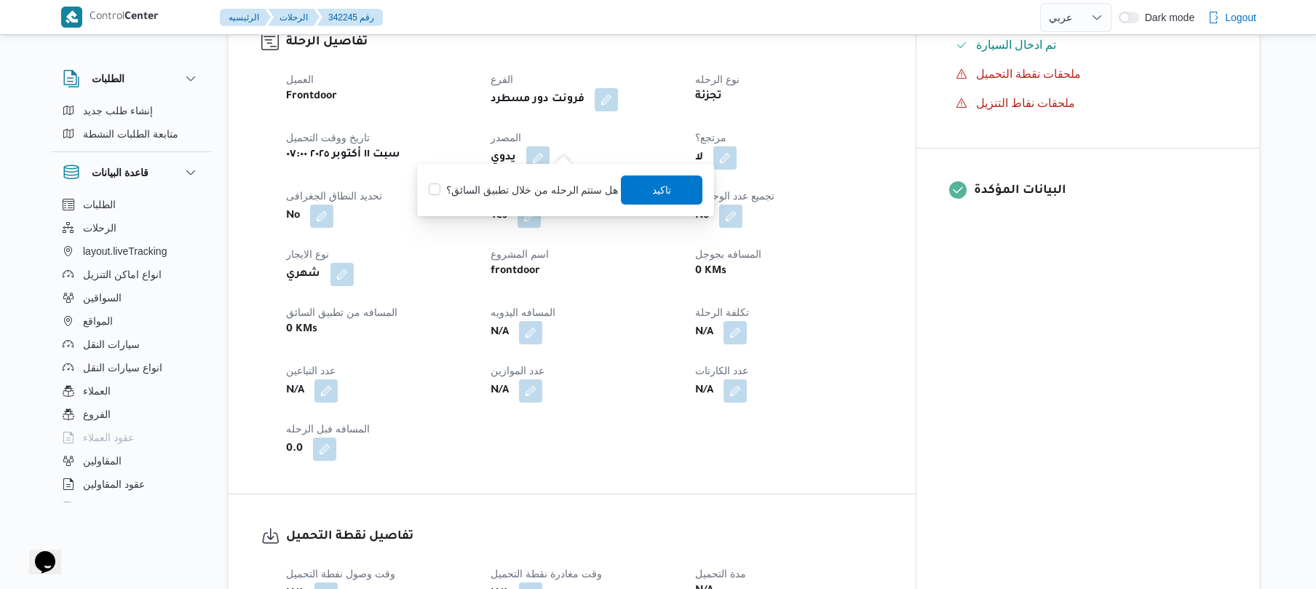
click at [536, 196] on label "هل ستتم الرحله من خلال تطبيق السائق؟" at bounding box center [523, 189] width 189 height 17
checkbox input "true"
click at [661, 192] on span "تاكيد" at bounding box center [662, 188] width 19 height 17
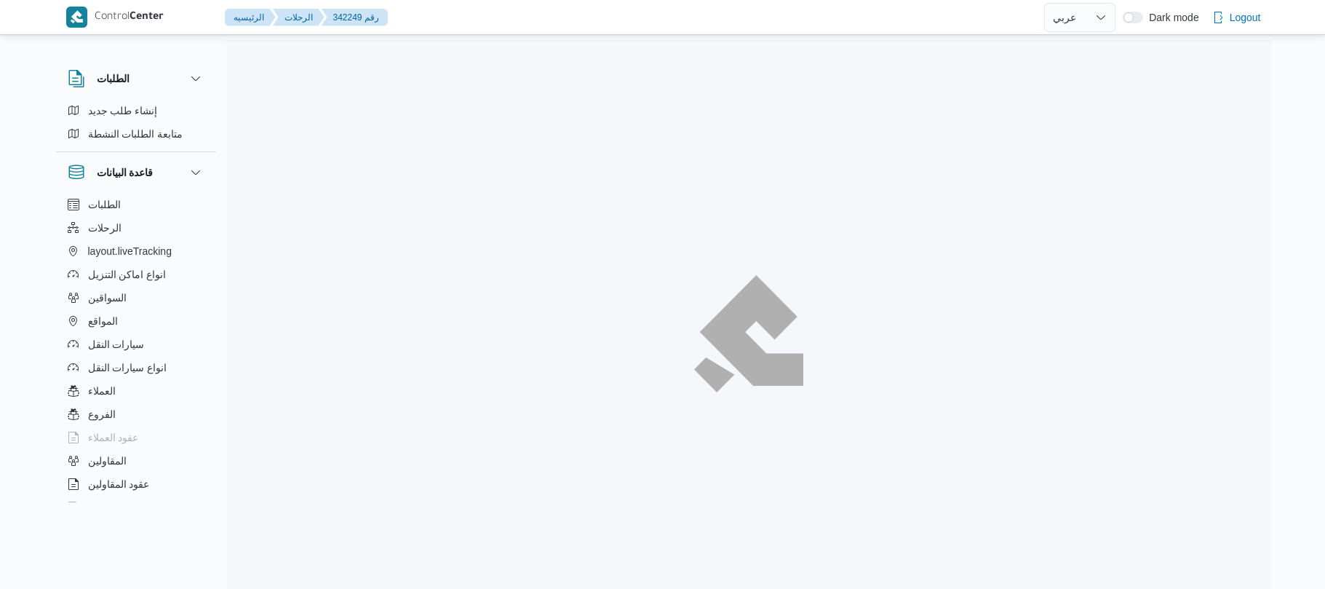
select select "ar"
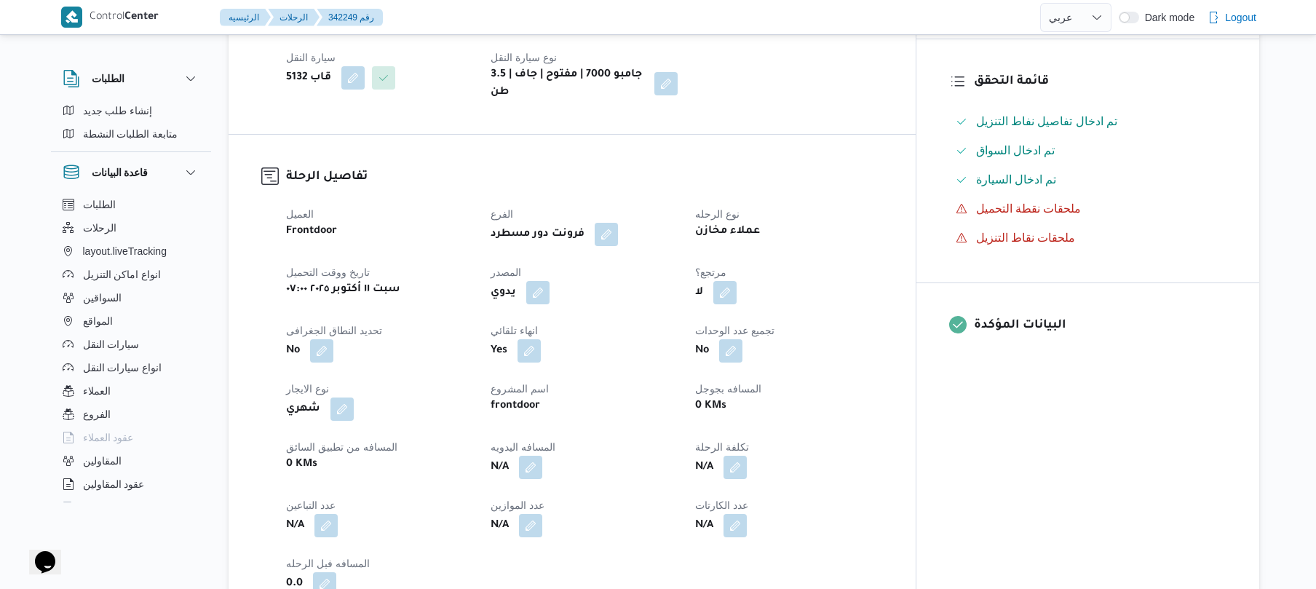
scroll to position [427, 0]
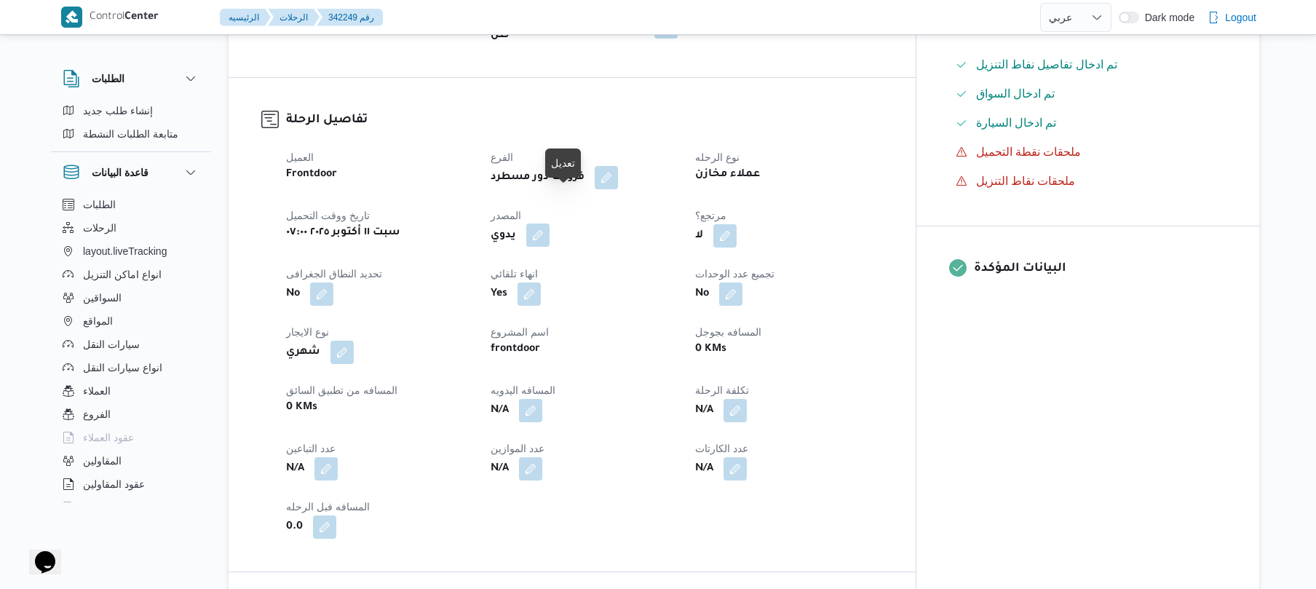
click at [550, 223] on button "button" at bounding box center [537, 234] width 23 height 23
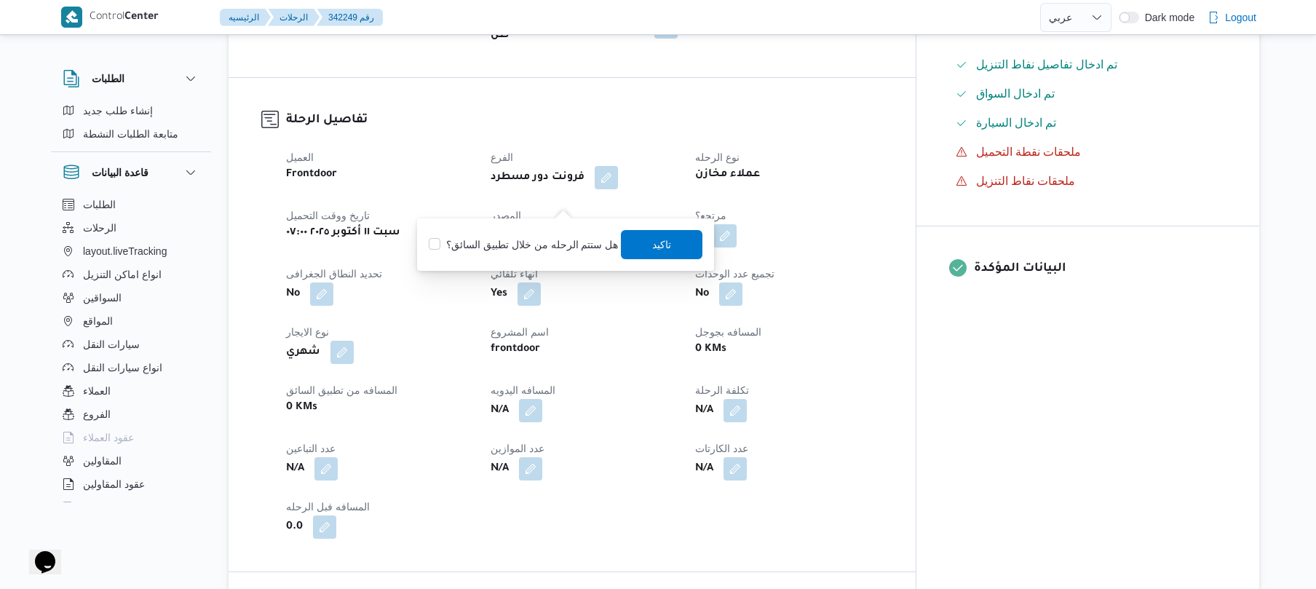
click at [515, 248] on label "هل ستتم الرحله من خلال تطبيق السائق؟" at bounding box center [523, 244] width 189 height 17
checkbox input "true"
click at [656, 256] on span "تاكيد" at bounding box center [663, 243] width 82 height 29
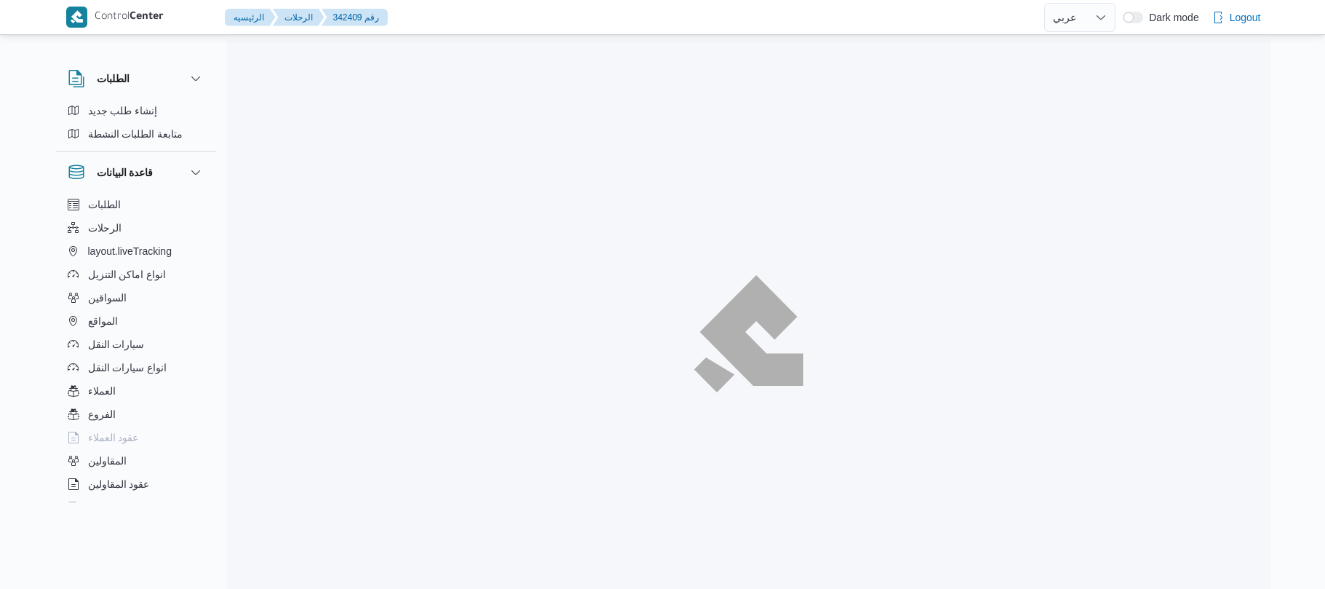
select select "ar"
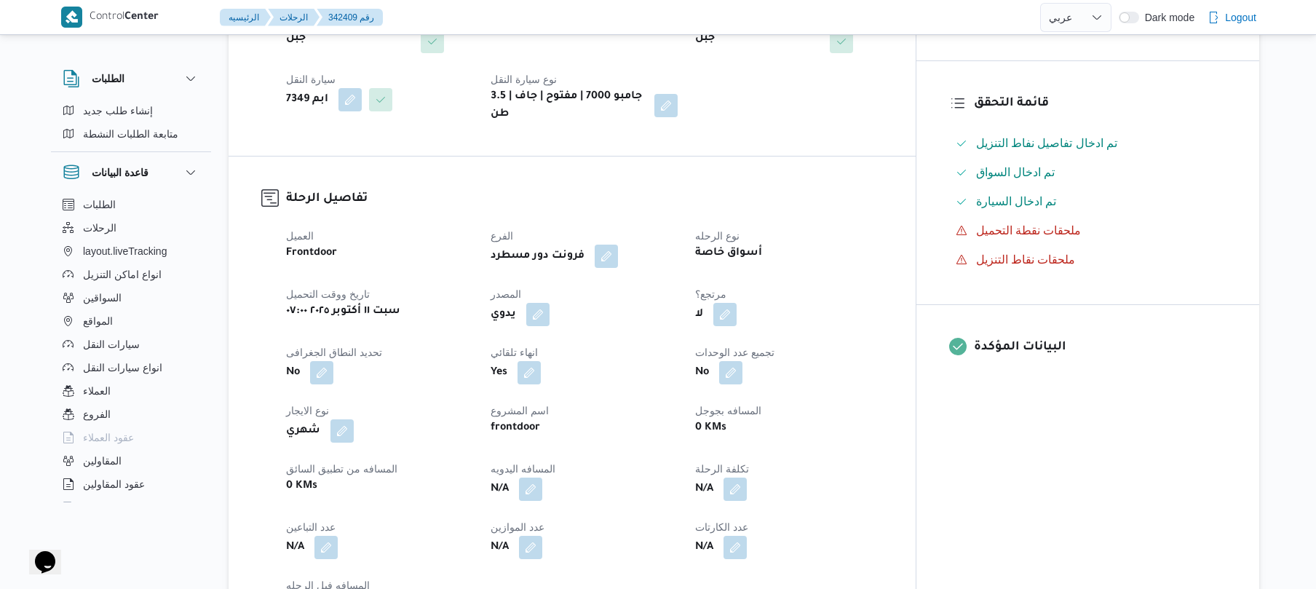
scroll to position [349, 0]
click at [550, 301] on button "button" at bounding box center [537, 312] width 23 height 23
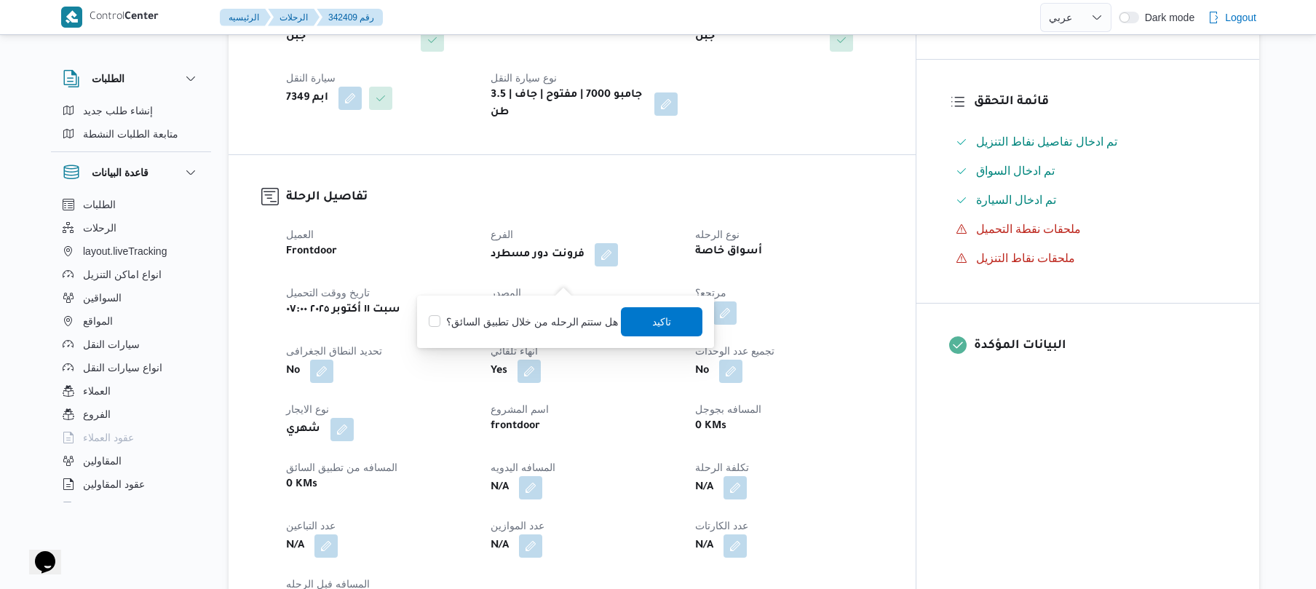
click at [534, 322] on label "هل ستتم الرحله من خلال تطبيق السائق؟" at bounding box center [523, 321] width 189 height 17
checkbox input "true"
click at [671, 322] on span "تاكيد" at bounding box center [663, 320] width 82 height 29
